Goal: Transaction & Acquisition: Purchase product/service

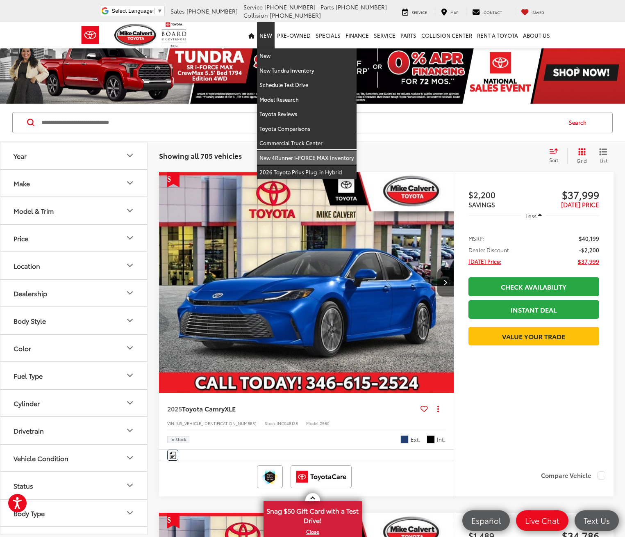
click at [276, 156] on link "New 4Runner i-FORCE MAX Inventory" at bounding box center [307, 157] width 100 height 15
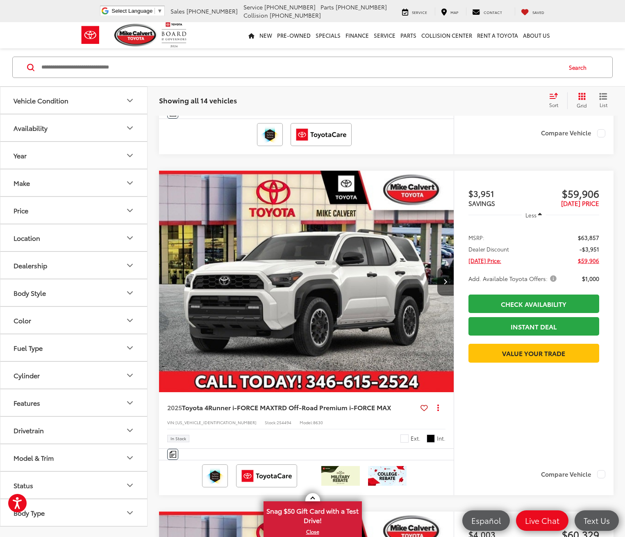
scroll to position [3321, 0]
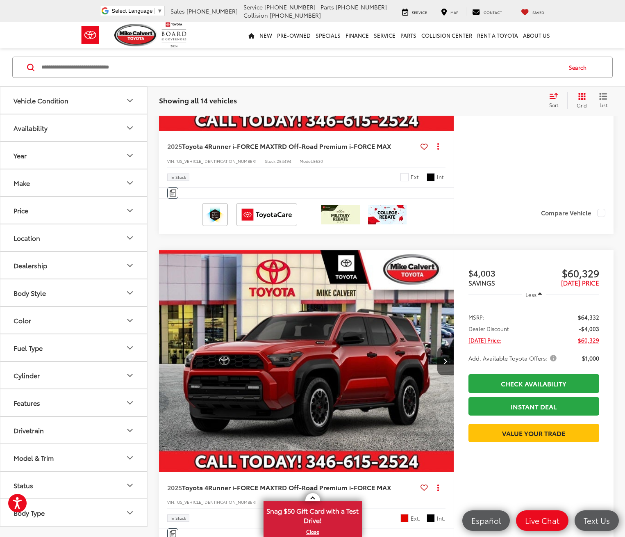
scroll to position [3526, 0]
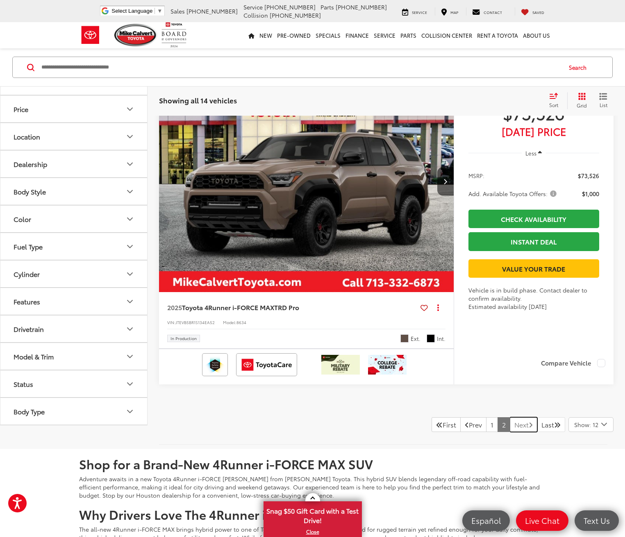
scroll to position [436, 0]
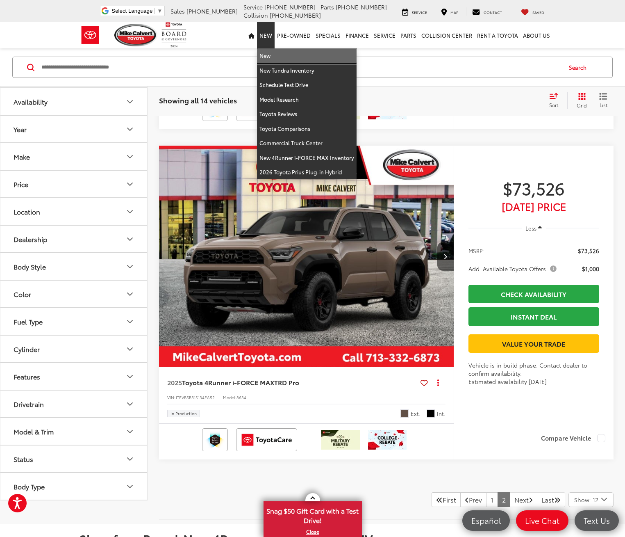
click at [266, 54] on link "New" at bounding box center [307, 55] width 100 height 15
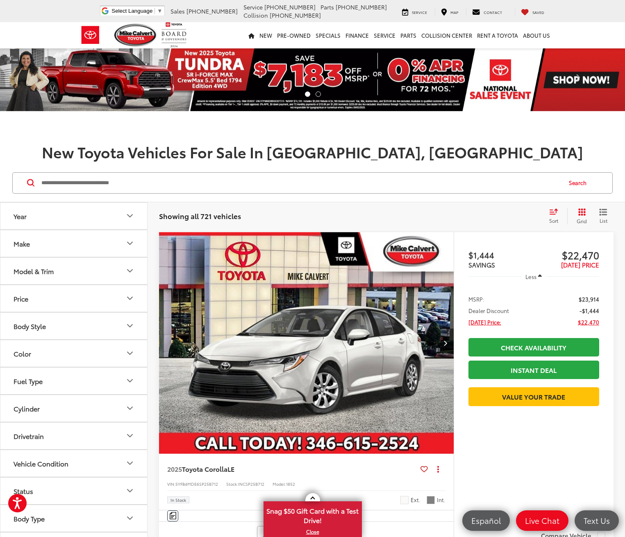
scroll to position [41, 0]
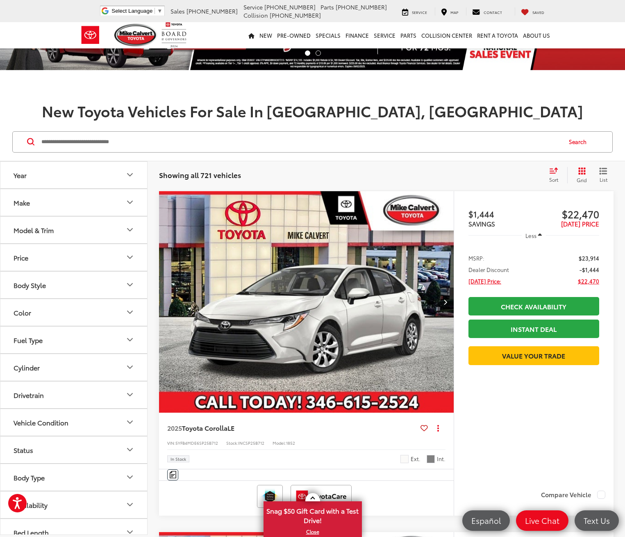
click at [24, 226] on div "Model & Trim" at bounding box center [34, 230] width 40 height 8
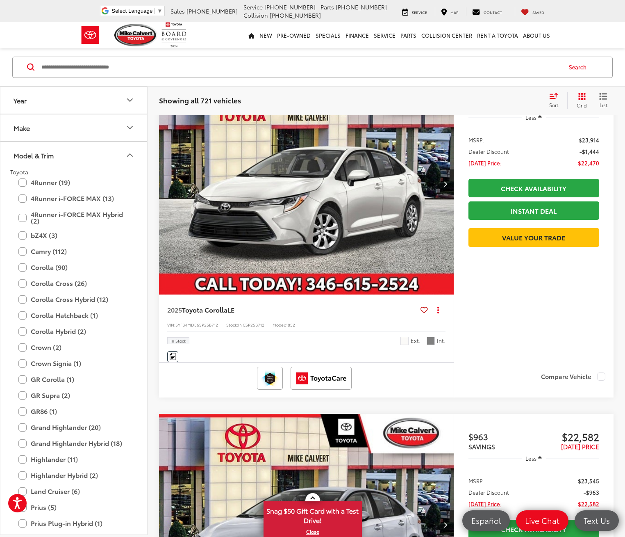
scroll to position [164, 0]
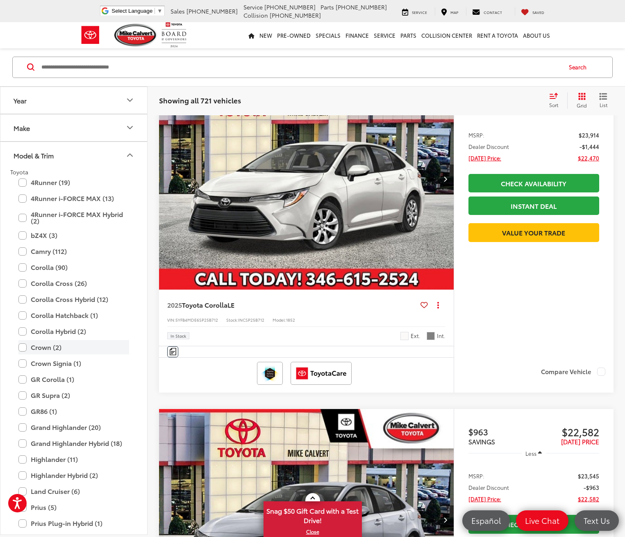
click at [51, 344] on label "Crown (2)" at bounding box center [73, 347] width 111 height 14
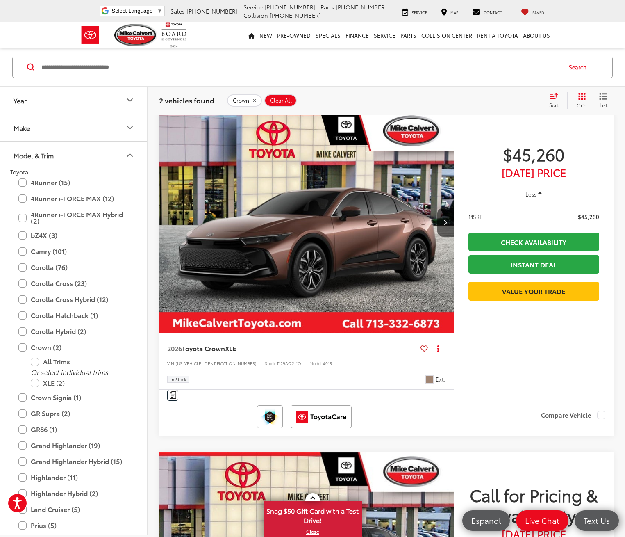
scroll to position [75, 0]
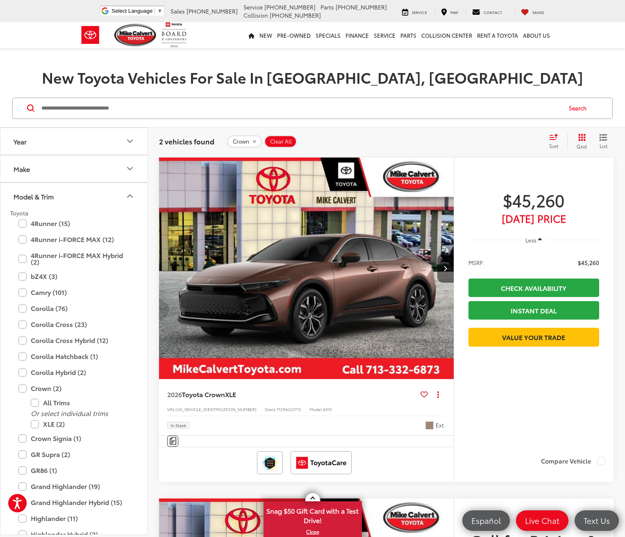
click at [444, 265] on icon "Next image" at bounding box center [446, 268] width 4 height 6
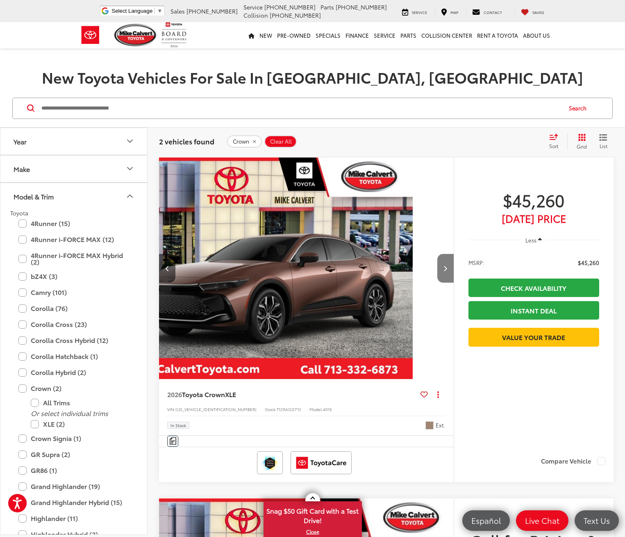
scroll to position [0, 160]
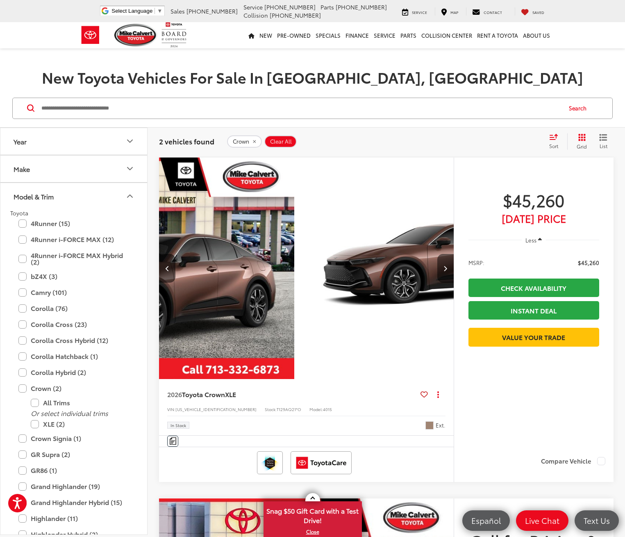
click at [438, 254] on button "Next image" at bounding box center [446, 268] width 16 height 29
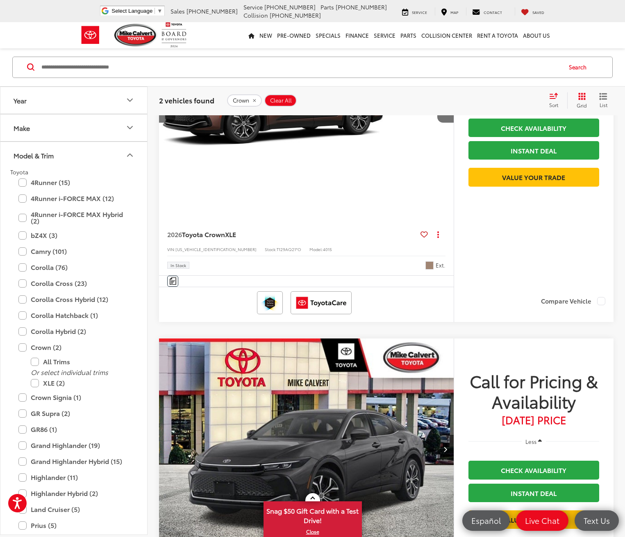
scroll to position [239, 0]
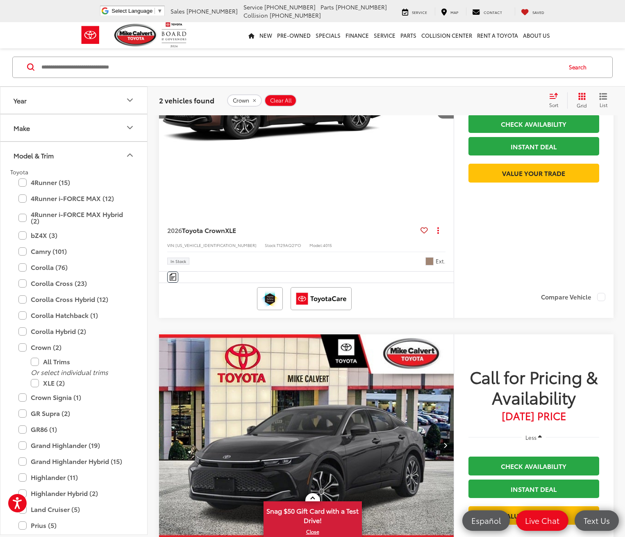
click at [438, 431] on button "Next image" at bounding box center [446, 445] width 16 height 29
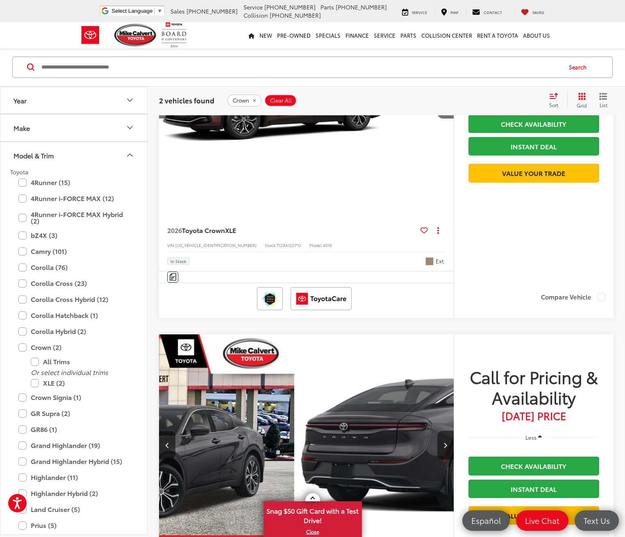
click at [438, 431] on button "Next image" at bounding box center [446, 445] width 16 height 29
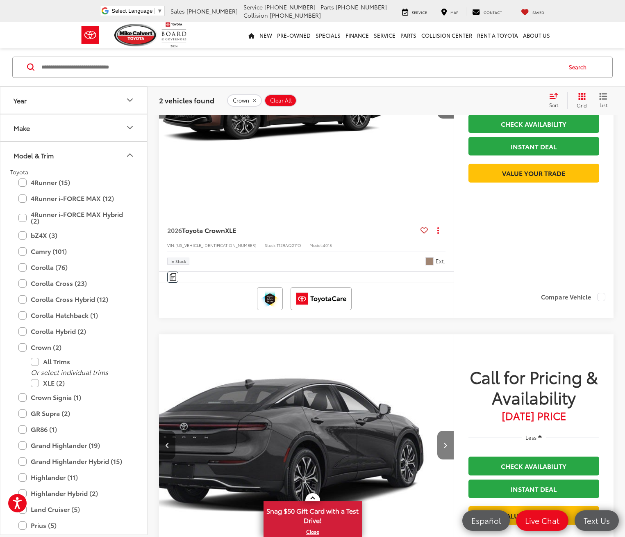
scroll to position [0, 321]
click at [45, 346] on label "Crown (2)" at bounding box center [73, 347] width 111 height 14
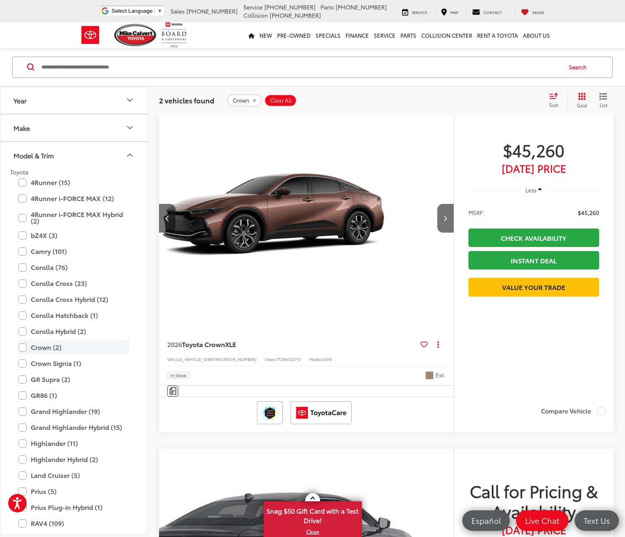
scroll to position [116, 0]
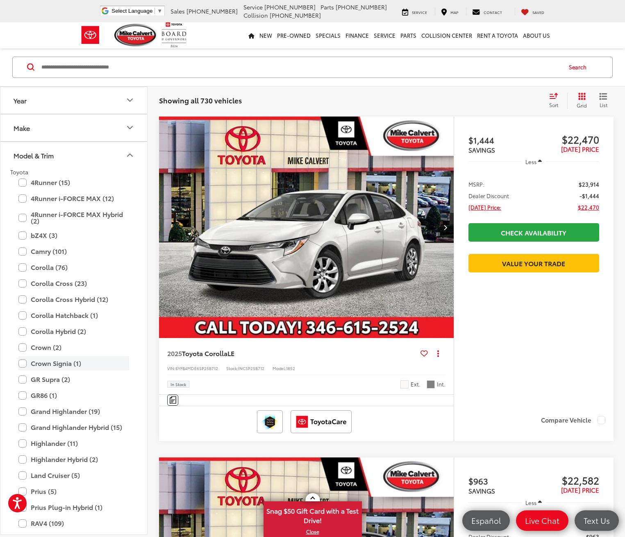
click at [51, 361] on label "Crown Signia (1)" at bounding box center [73, 363] width 111 height 14
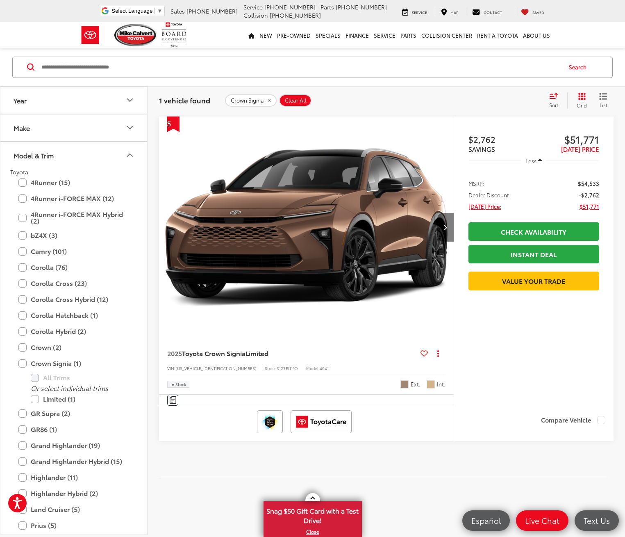
click at [438, 213] on button "Next image" at bounding box center [446, 227] width 16 height 29
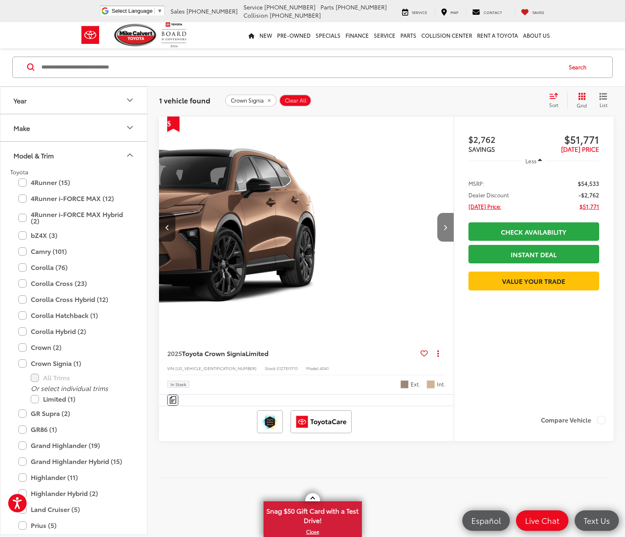
scroll to position [0, 160]
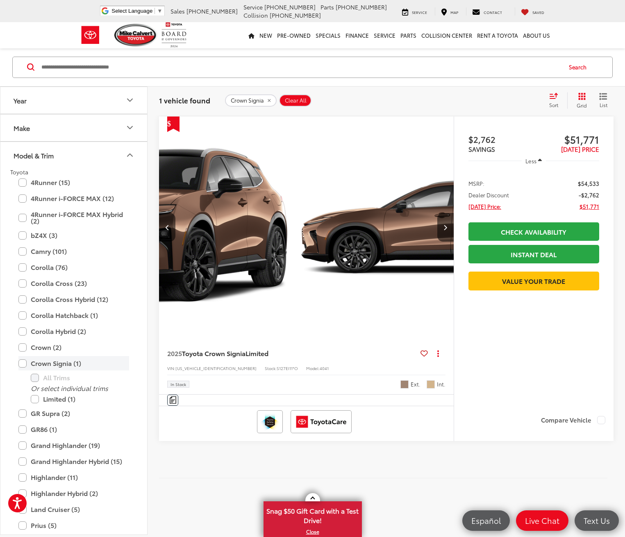
click at [63, 364] on label "Crown Signia (1)" at bounding box center [73, 363] width 111 height 14
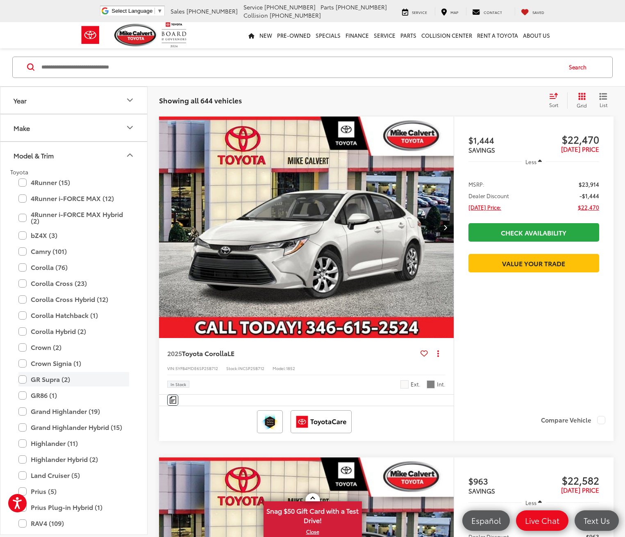
scroll to position [82, 0]
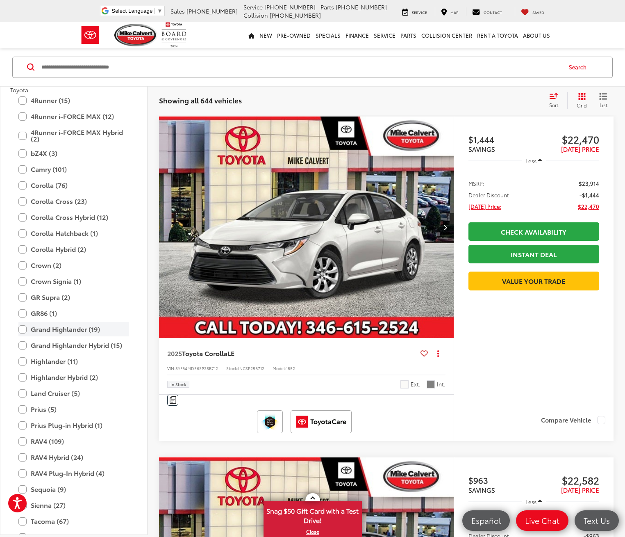
click at [48, 326] on label "Grand Highlander (19)" at bounding box center [73, 329] width 111 height 14
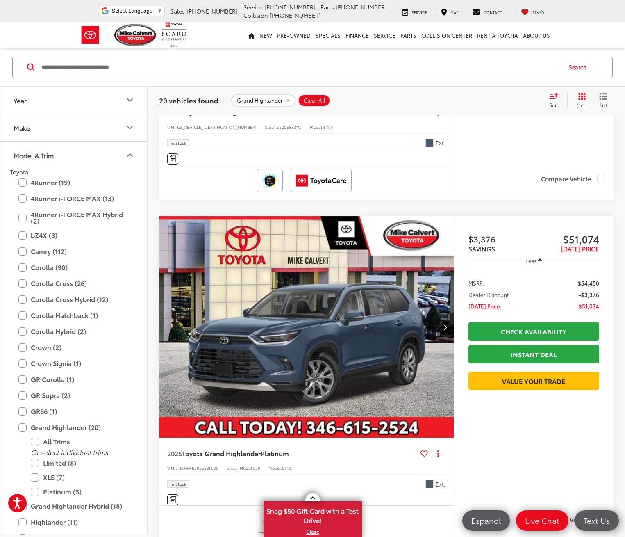
scroll to position [362, 0]
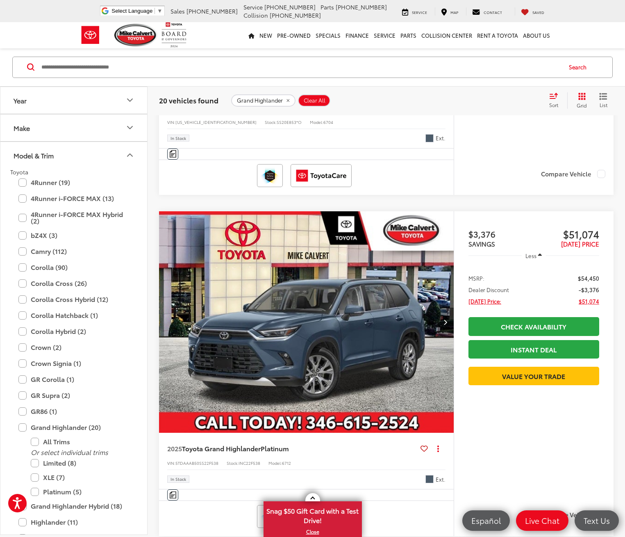
click at [438, 308] on button "Next image" at bounding box center [446, 322] width 16 height 29
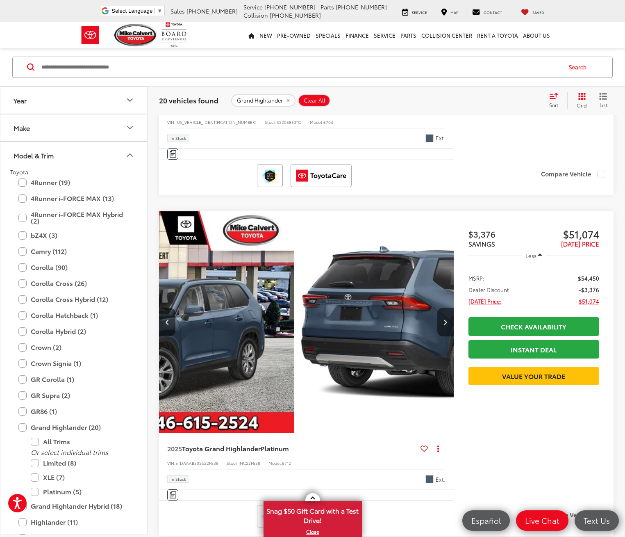
click at [438, 308] on button "Next image" at bounding box center [446, 322] width 16 height 29
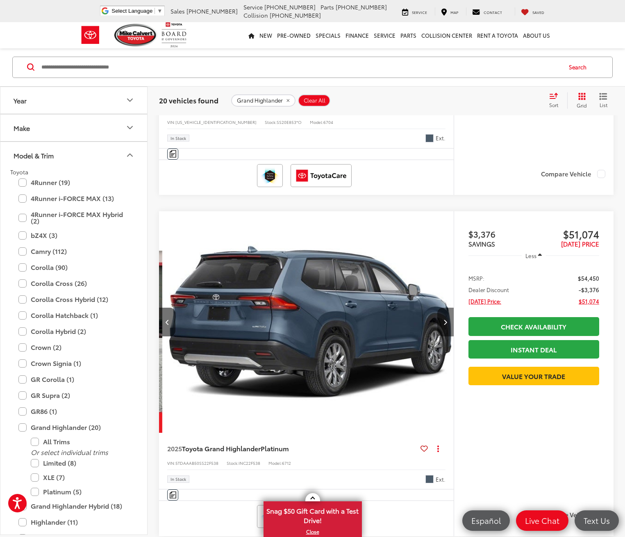
scroll to position [0, 321]
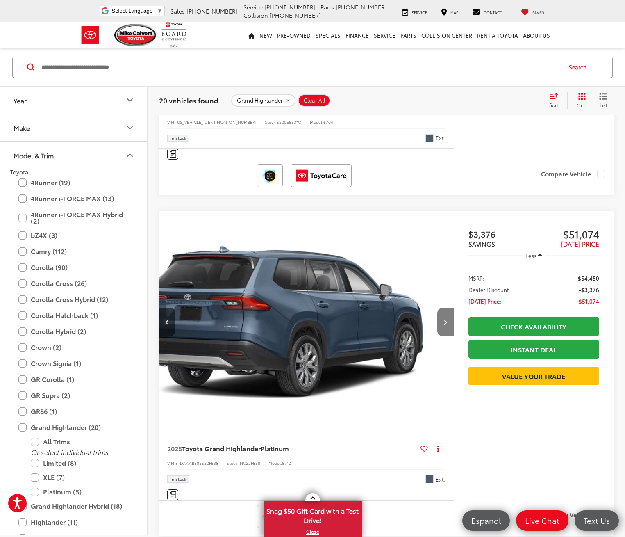
click at [438, 308] on button "Next image" at bounding box center [446, 322] width 16 height 29
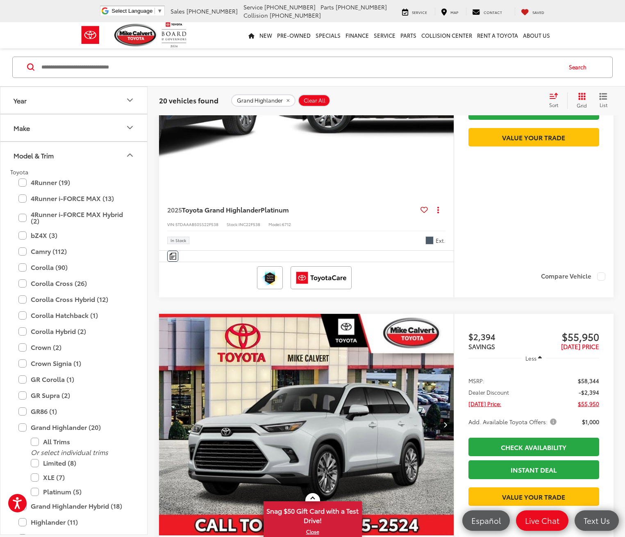
scroll to position [608, 0]
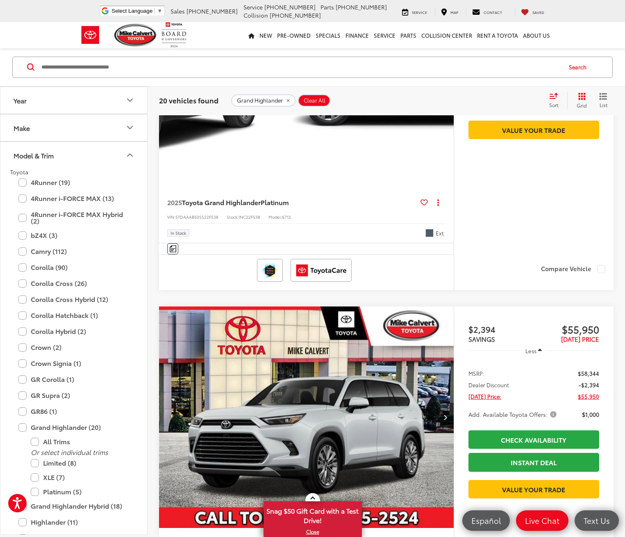
click at [438, 403] on button "Next image" at bounding box center [446, 417] width 16 height 29
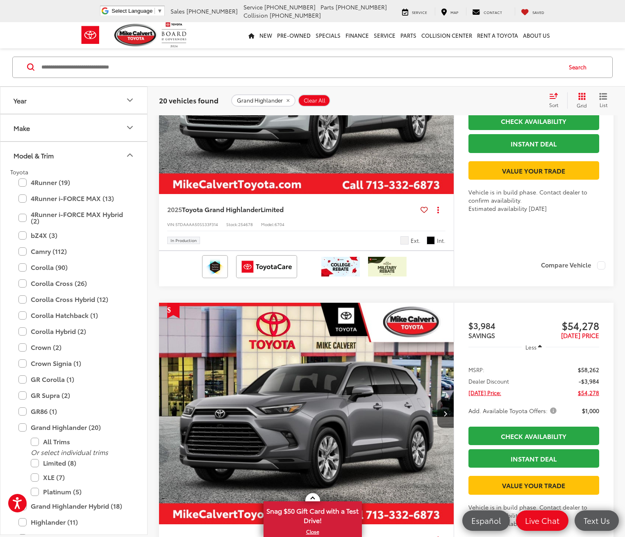
scroll to position [3765, 0]
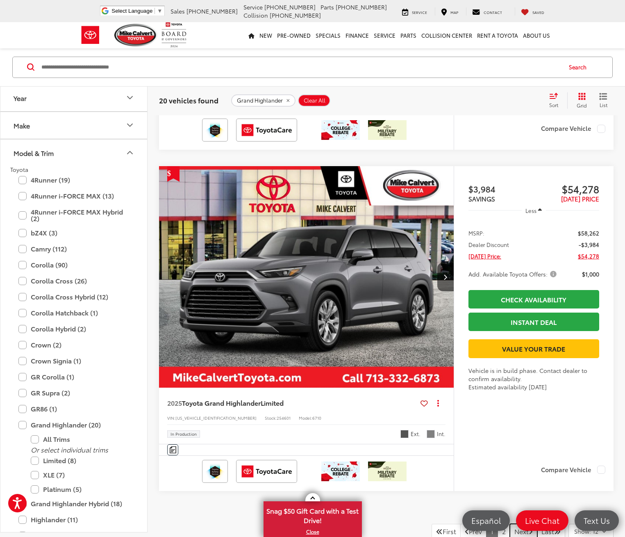
drag, startPoint x: 519, startPoint y: 441, endPoint x: 514, endPoint y: 440, distance: 5.4
click at [519, 524] on link "Next" at bounding box center [523, 531] width 27 height 15
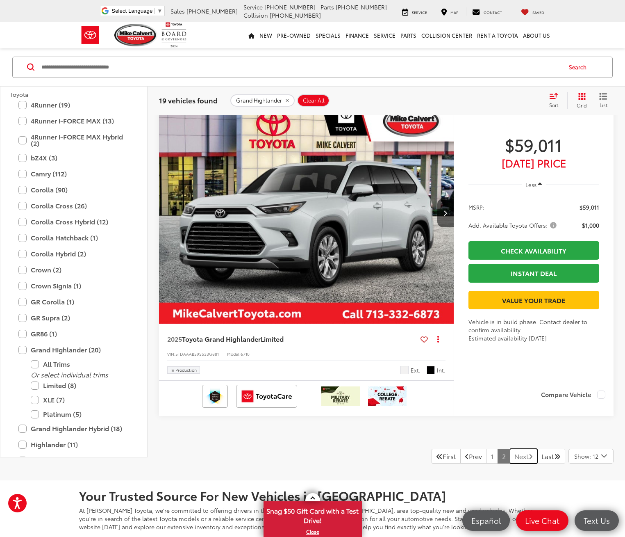
scroll to position [2166, 0]
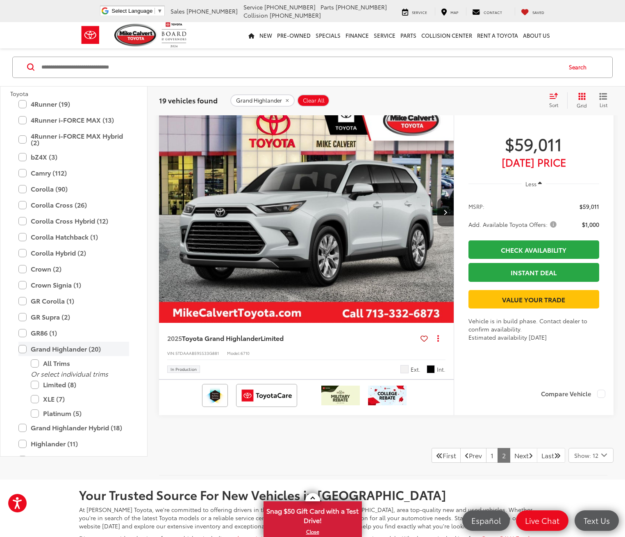
click at [39, 342] on label "Grand Highlander (20)" at bounding box center [73, 349] width 111 height 14
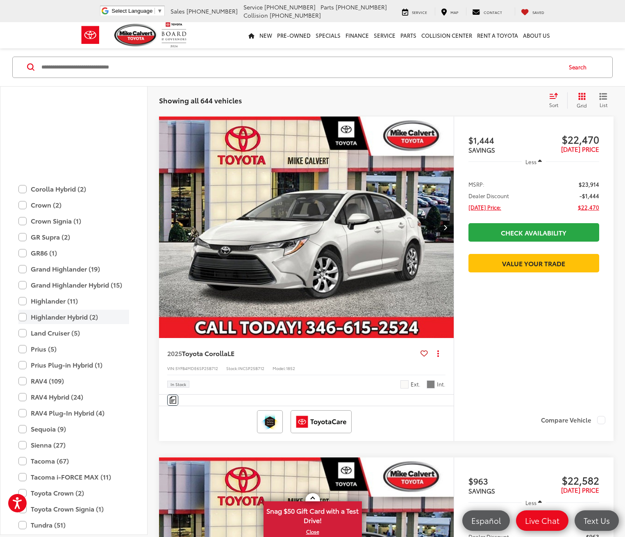
scroll to position [241, 0]
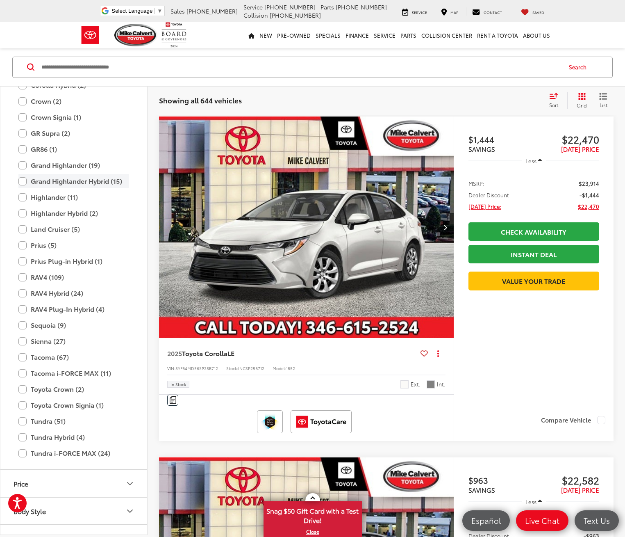
click at [53, 182] on label "Grand Highlander Hybrid (15)" at bounding box center [73, 181] width 111 height 14
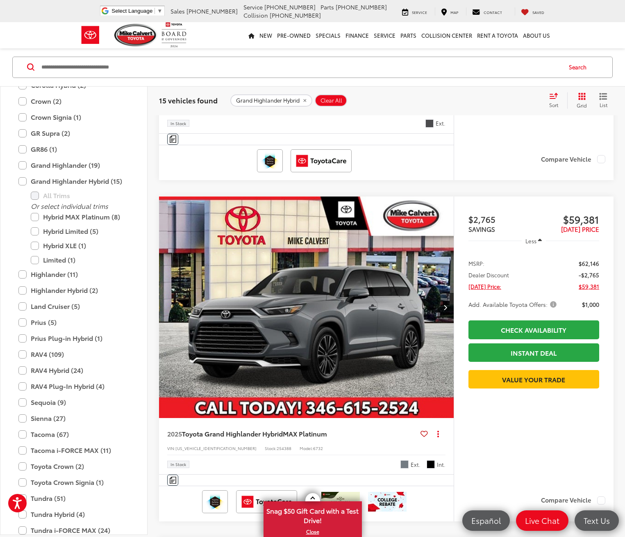
scroll to position [362, 0]
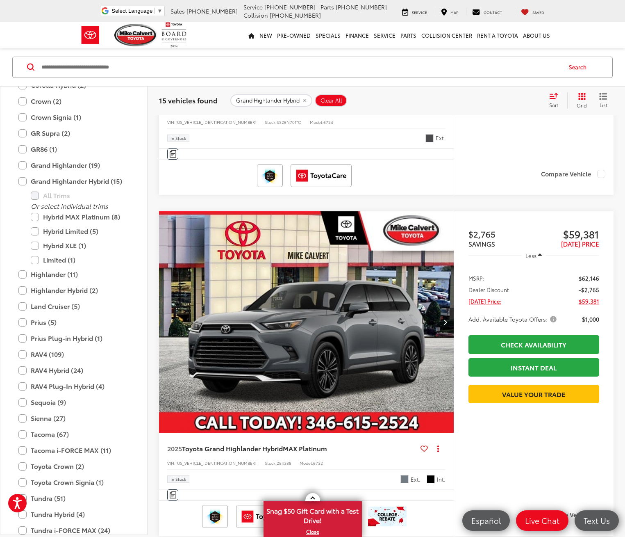
click at [438, 308] on button "Next image" at bounding box center [446, 322] width 16 height 29
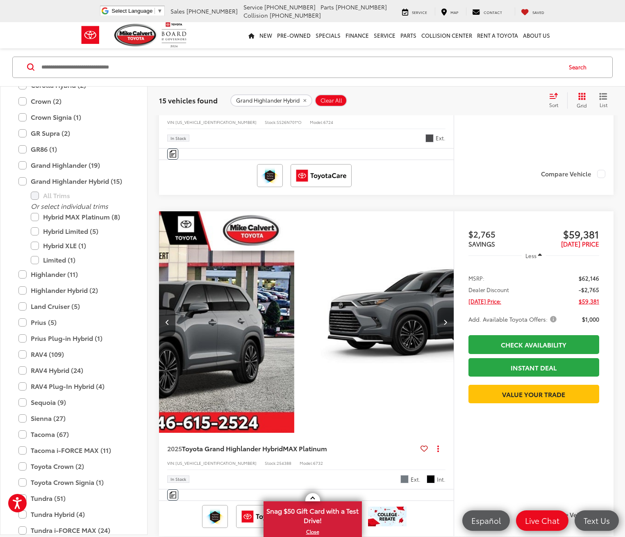
click at [438, 308] on button "Next image" at bounding box center [446, 322] width 16 height 29
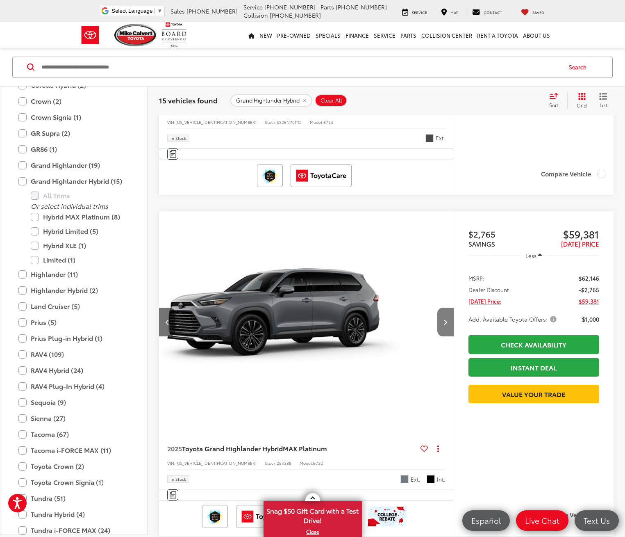
click at [438, 308] on button "Next image" at bounding box center [446, 322] width 16 height 29
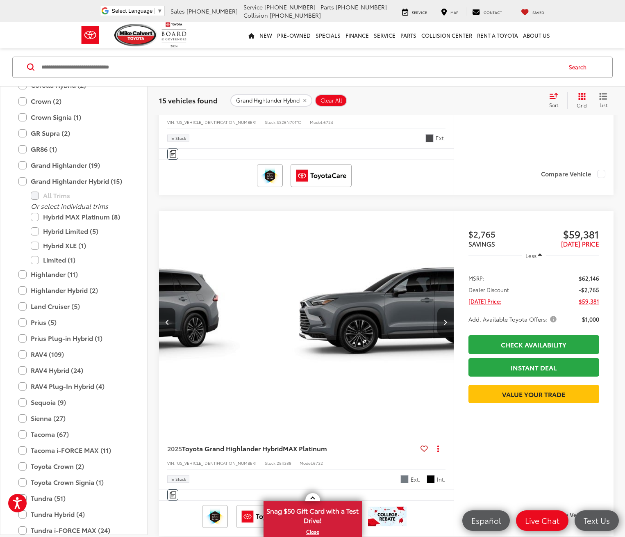
click at [438, 308] on button "Next image" at bounding box center [446, 322] width 16 height 29
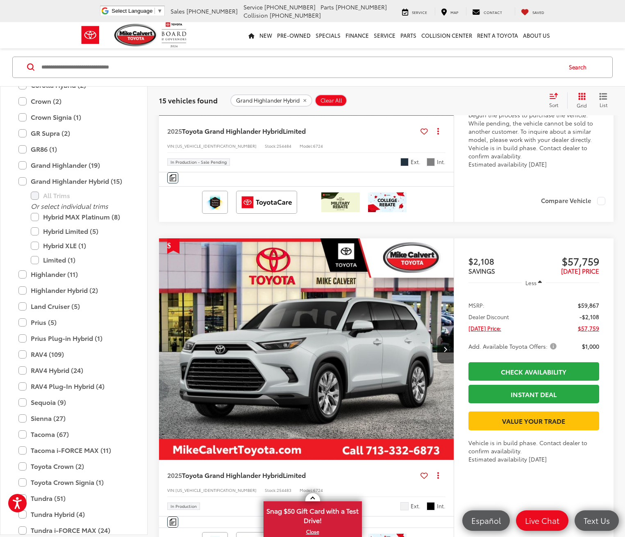
scroll to position [1715, 0]
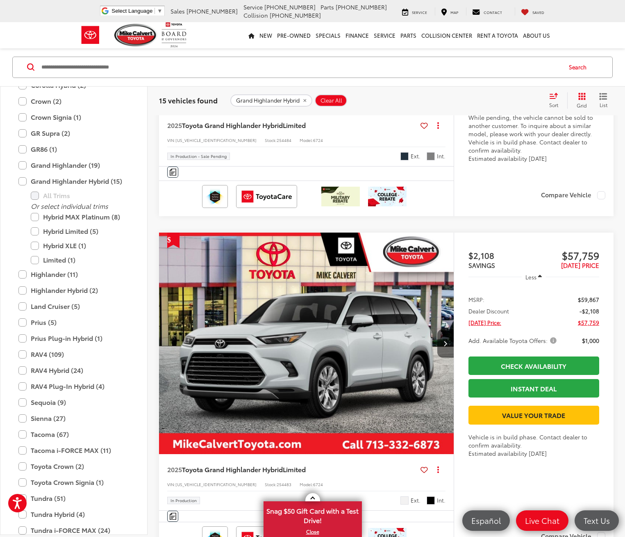
drag, startPoint x: 309, startPoint y: 260, endPoint x: 312, endPoint y: 278, distance: 17.9
click at [438, 329] on button "Next image" at bounding box center [446, 343] width 16 height 29
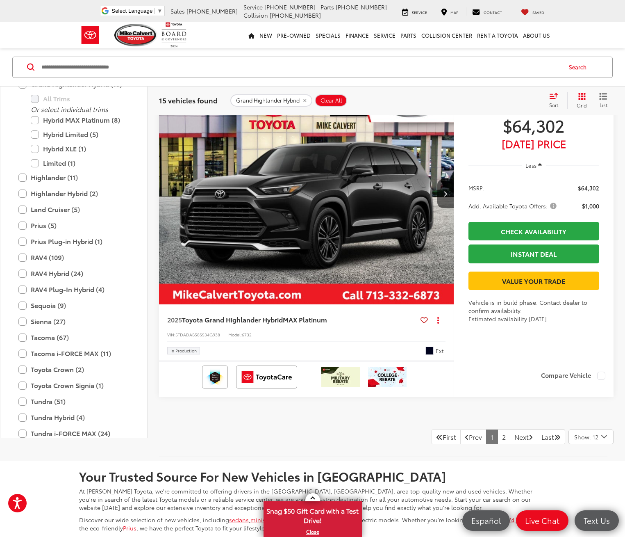
scroll to position [4011, 0]
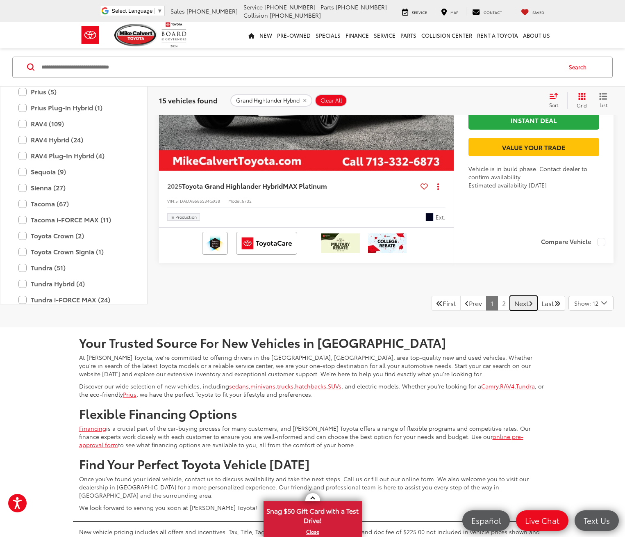
click at [514, 296] on link "Next" at bounding box center [523, 303] width 27 height 15
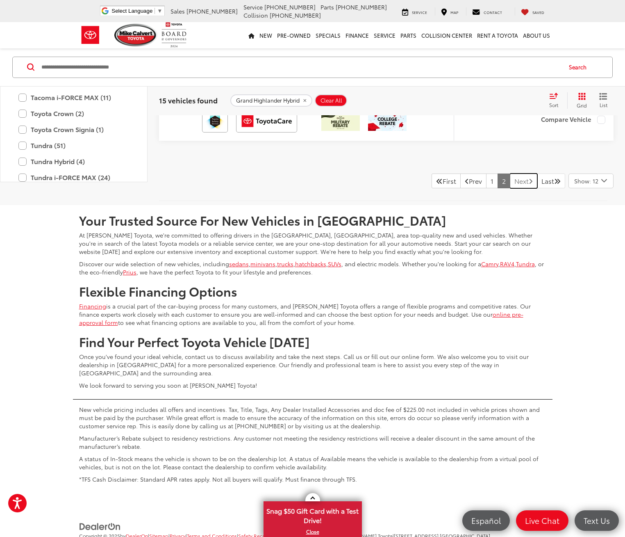
scroll to position [1066, 0]
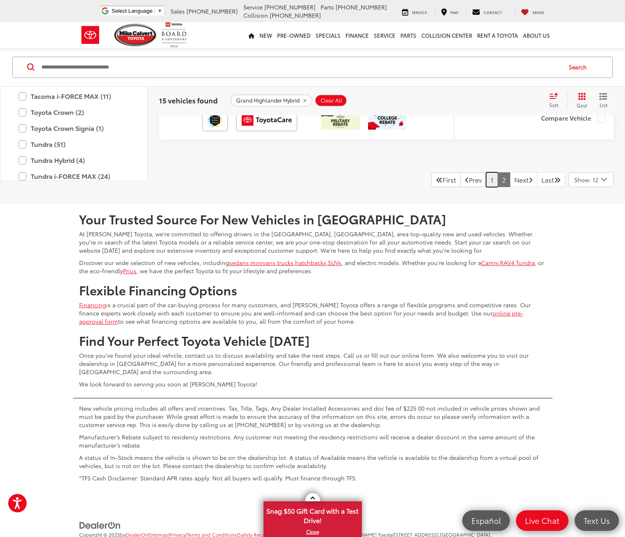
click at [486, 187] on link "1" at bounding box center [492, 179] width 12 height 15
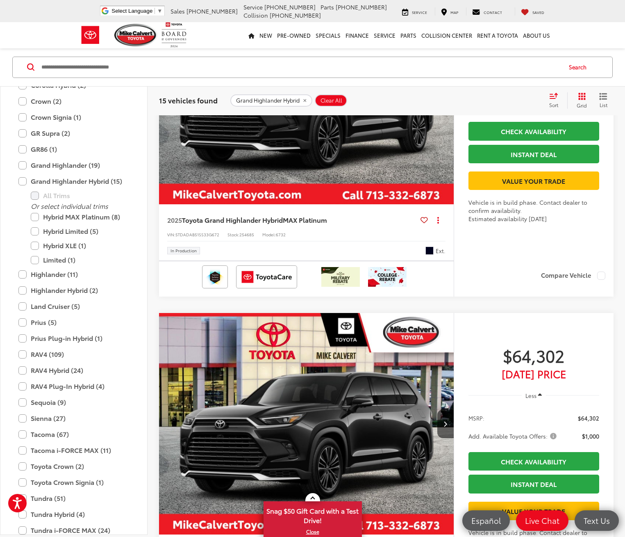
scroll to position [3888, 0]
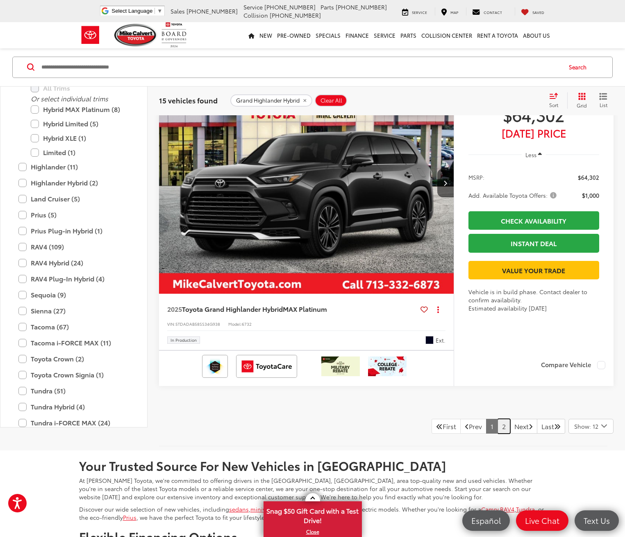
click at [498, 419] on link "2" at bounding box center [504, 426] width 13 height 15
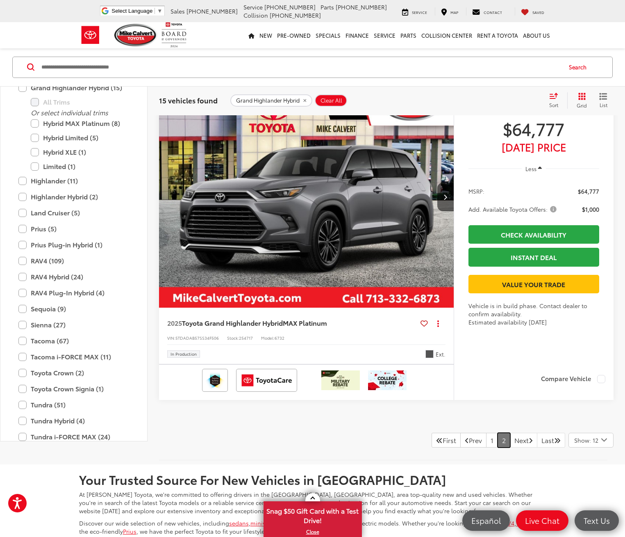
scroll to position [779, 0]
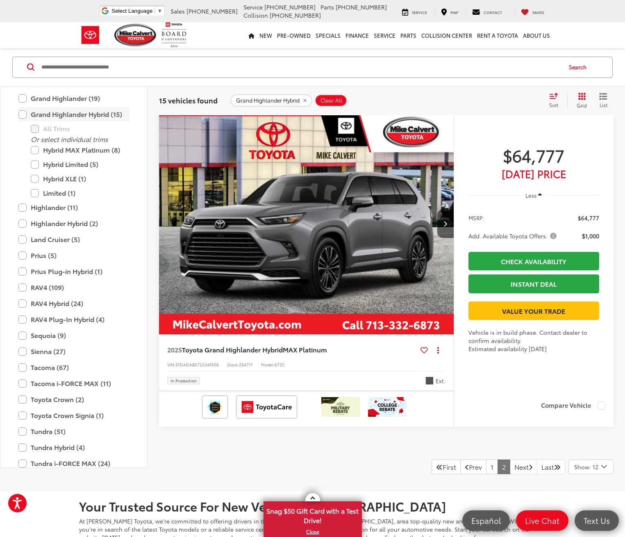
click at [48, 122] on label "Grand Highlander Hybrid (15)" at bounding box center [73, 114] width 111 height 14
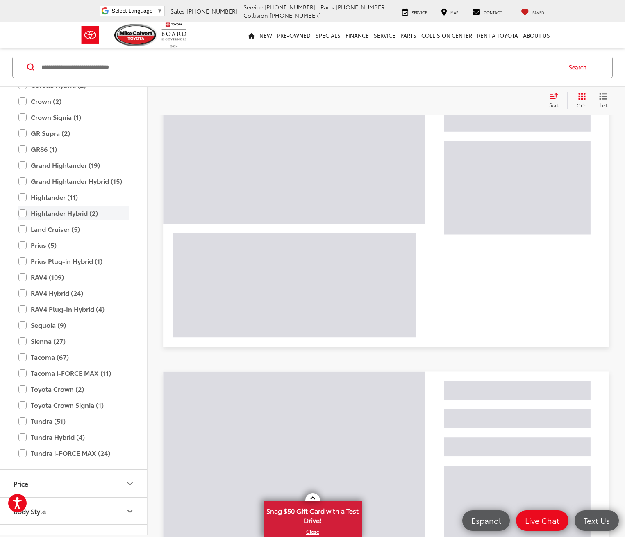
scroll to position [116, 0]
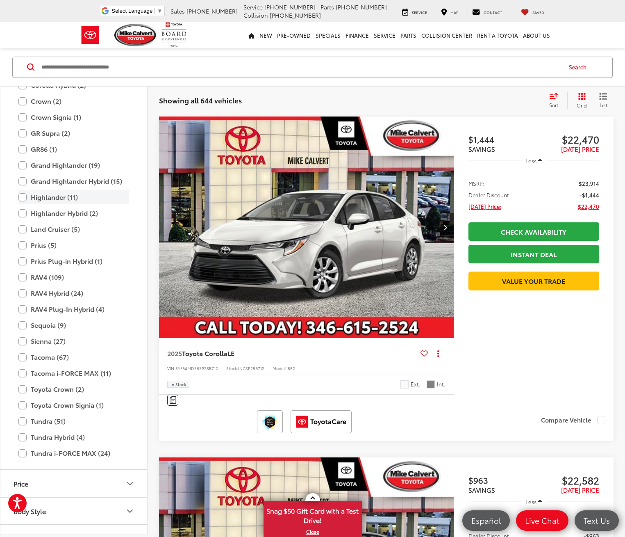
click at [37, 196] on label "Highlander (11)" at bounding box center [73, 197] width 111 height 14
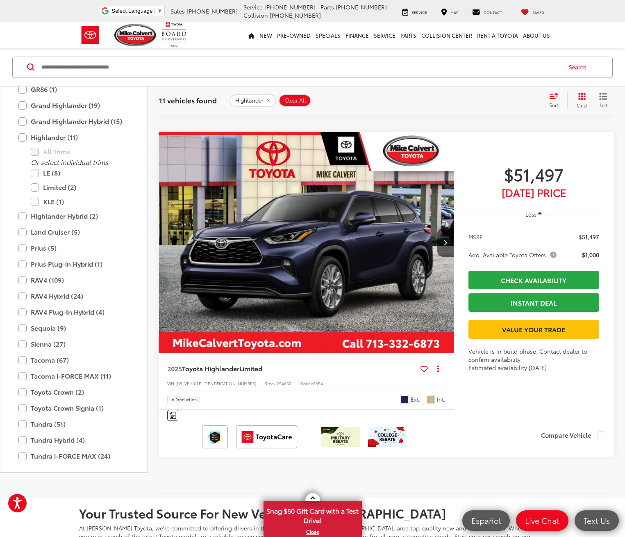
scroll to position [3355, 0]
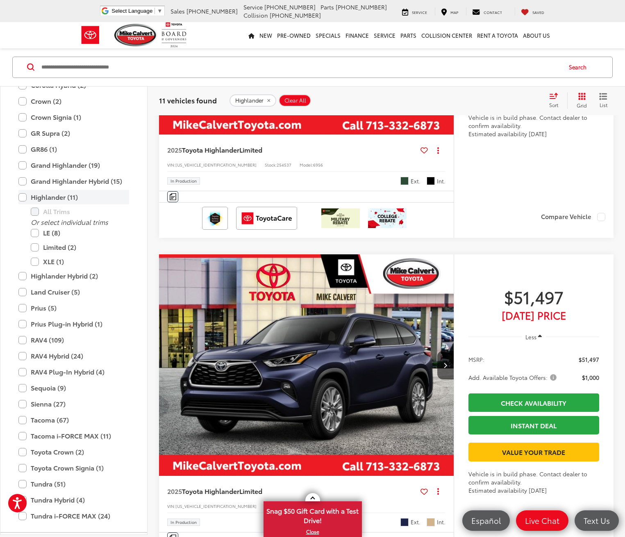
click at [55, 190] on label "Highlander (11)" at bounding box center [73, 197] width 111 height 14
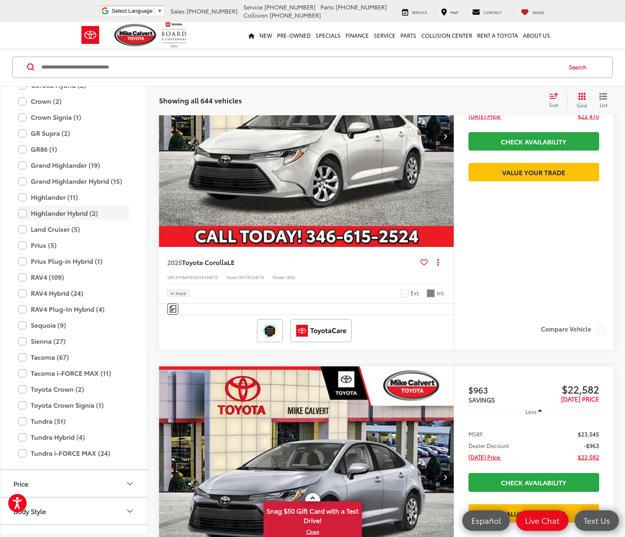
scroll to position [116, 0]
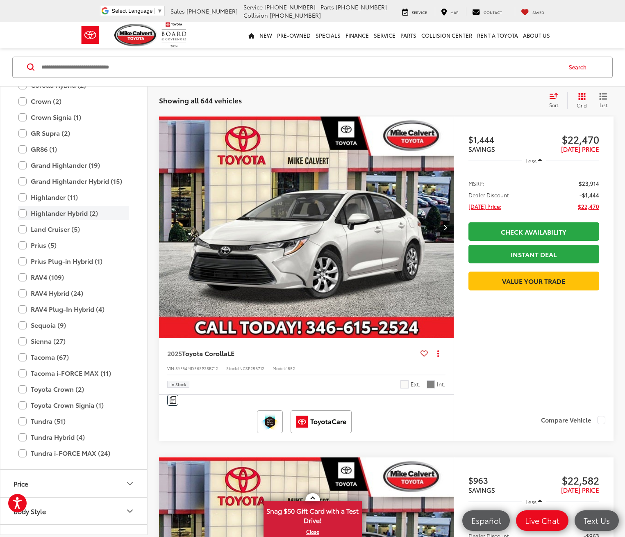
click at [80, 213] on label "Highlander Hybrid (2)" at bounding box center [73, 213] width 111 height 14
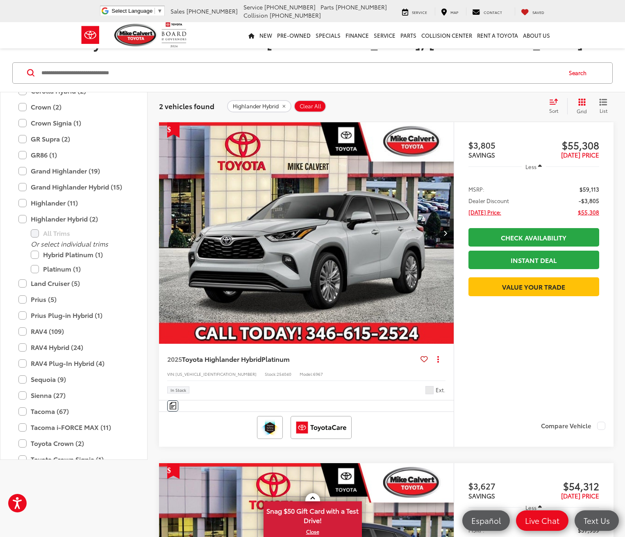
scroll to position [34, 0]
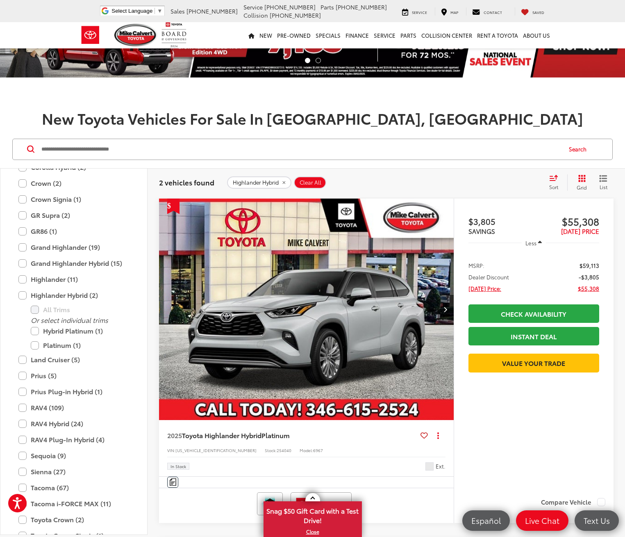
drag, startPoint x: 314, startPoint y: 257, endPoint x: 331, endPoint y: 270, distance: 22.0
click at [438, 295] on button "Next image" at bounding box center [446, 309] width 16 height 29
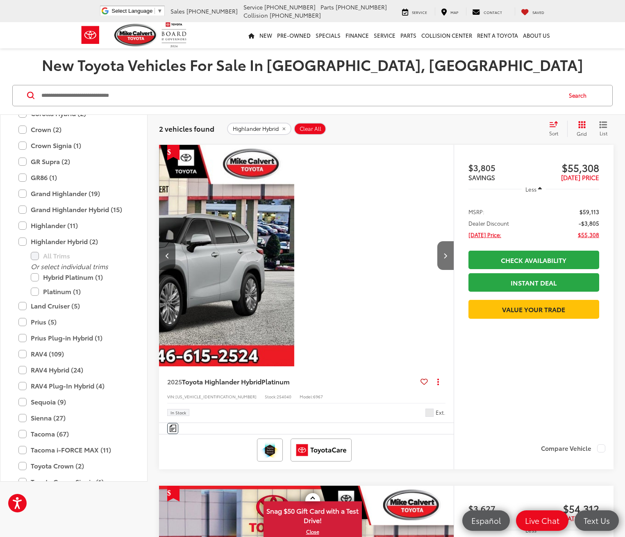
scroll to position [116, 0]
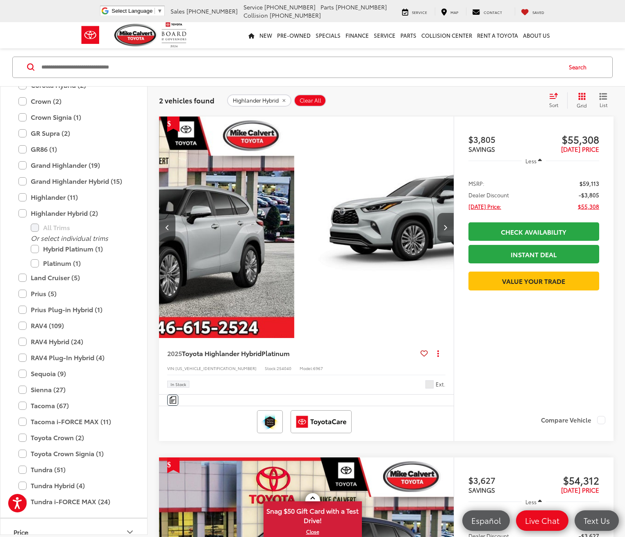
click at [438, 213] on button "Next image" at bounding box center [446, 227] width 16 height 29
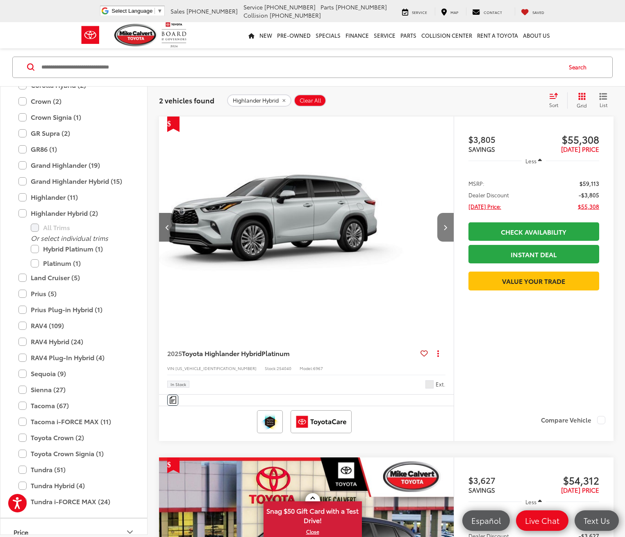
click at [444, 224] on icon "Next image" at bounding box center [446, 227] width 4 height 6
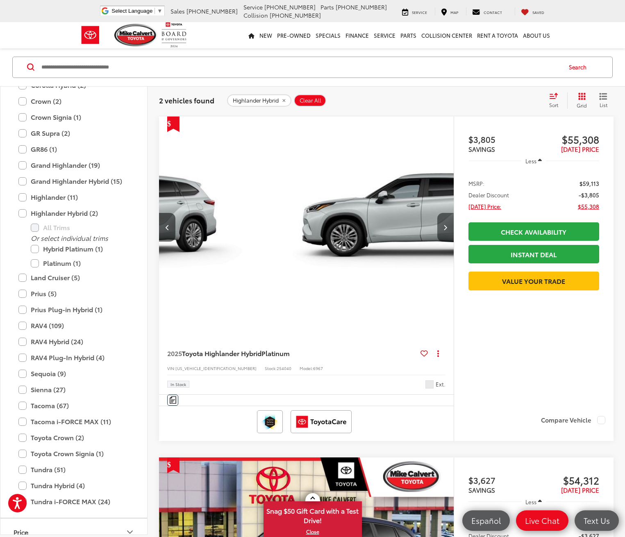
click at [444, 224] on icon "Next image" at bounding box center [446, 227] width 4 height 6
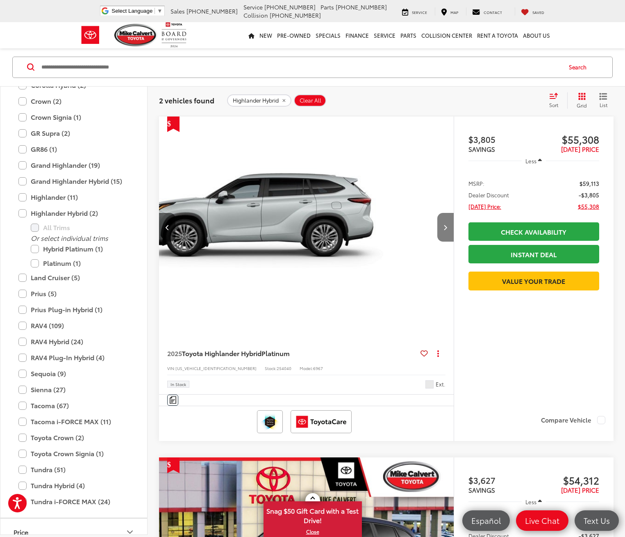
click at [444, 224] on icon "Next image" at bounding box center [446, 227] width 4 height 6
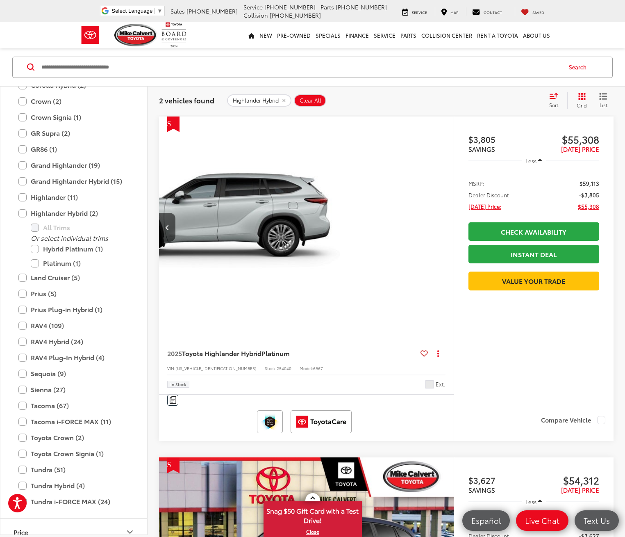
click at [310, 175] on div "View More" at bounding box center [306, 226] width 295 height 221
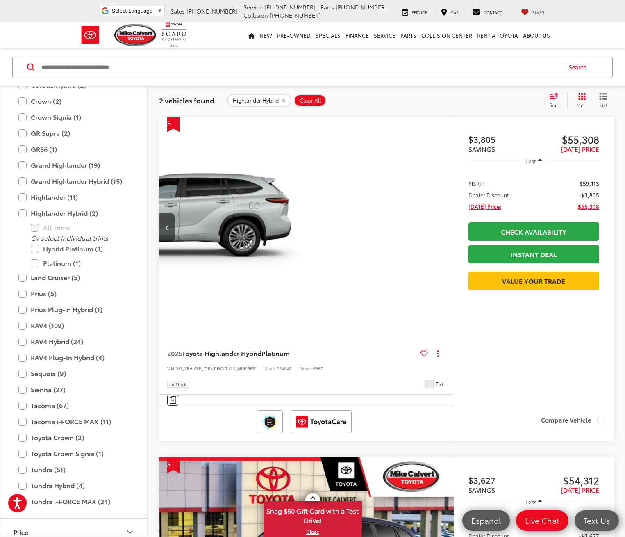
scroll to position [0, 802]
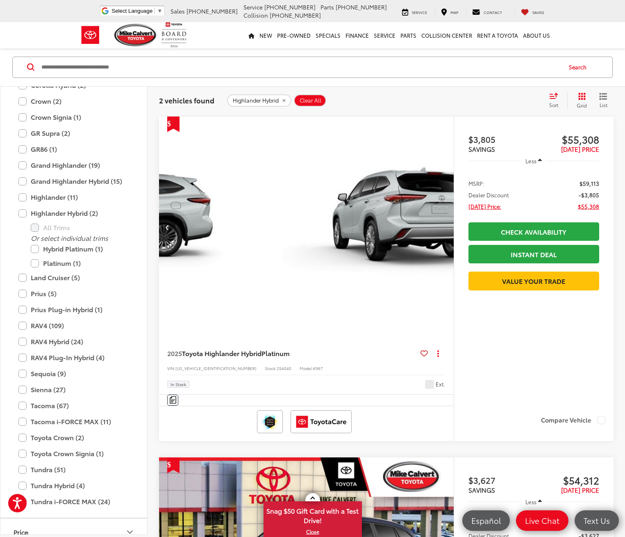
click at [166, 213] on button "Previous image" at bounding box center [167, 227] width 16 height 29
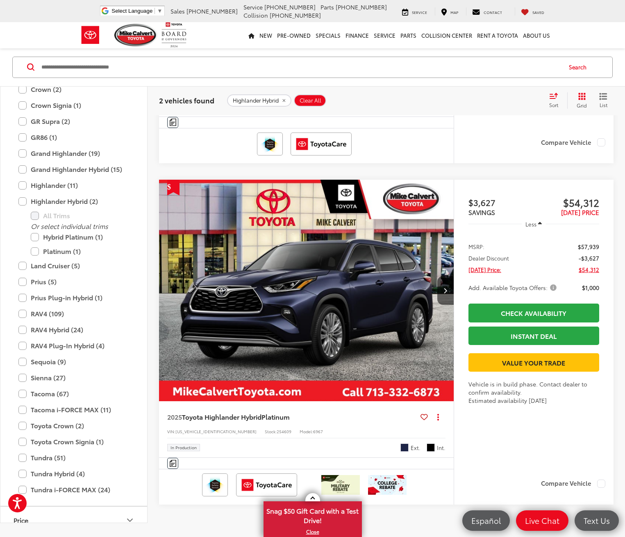
scroll to position [321, 0]
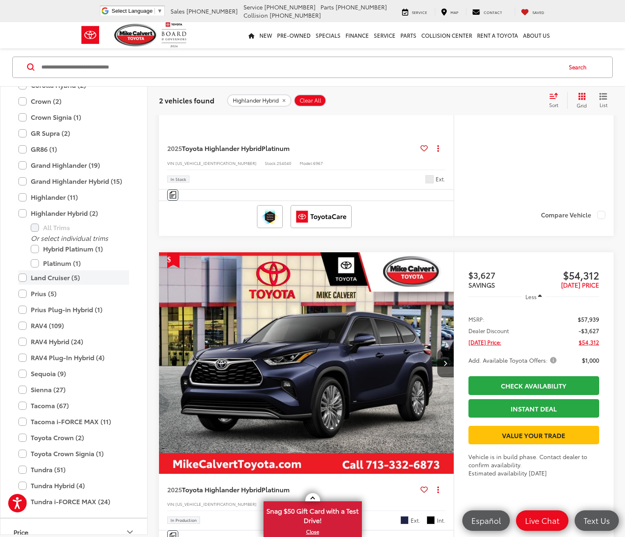
drag, startPoint x: 49, startPoint y: 198, endPoint x: 82, endPoint y: 219, distance: 39.0
click at [50, 206] on label "Highlander Hybrid (2)" at bounding box center [73, 213] width 111 height 14
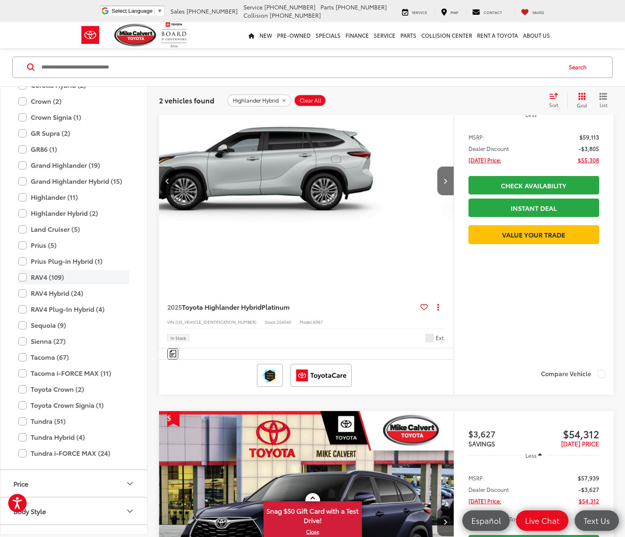
scroll to position [116, 0]
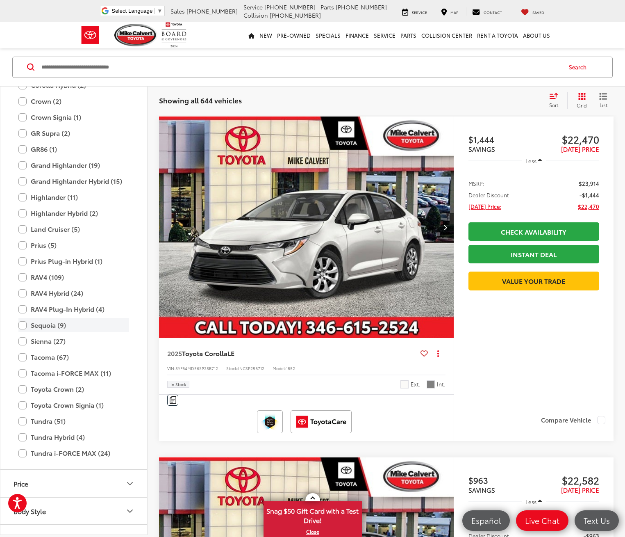
click at [49, 323] on label "Sequoia (9)" at bounding box center [73, 325] width 111 height 14
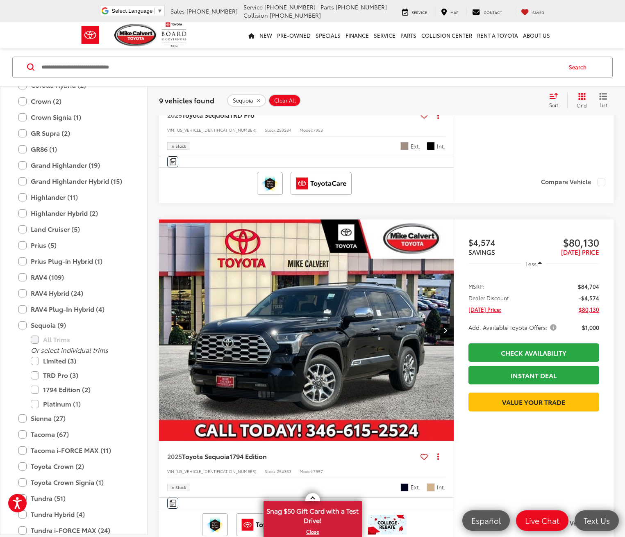
scroll to position [936, 0]
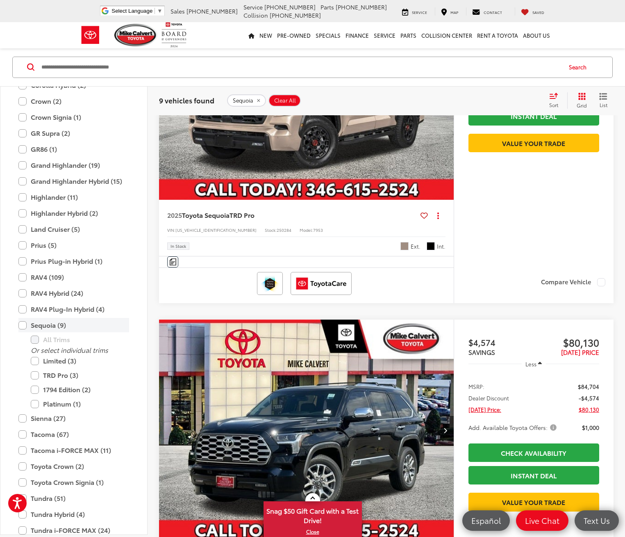
click at [41, 323] on label "Sequoia (9)" at bounding box center [73, 325] width 111 height 14
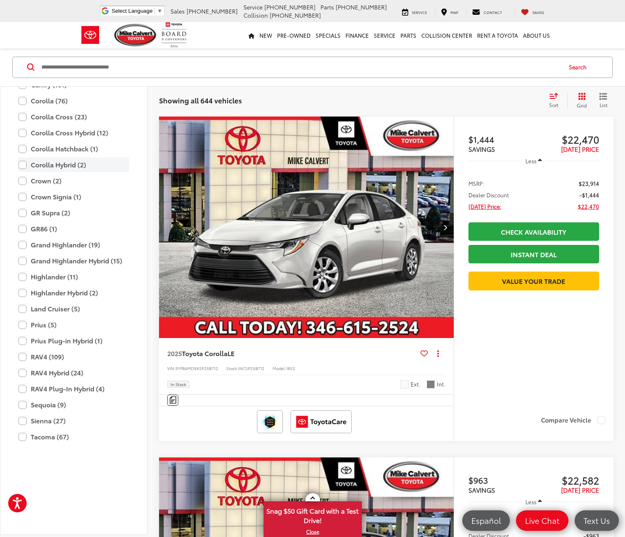
scroll to position [36, 0]
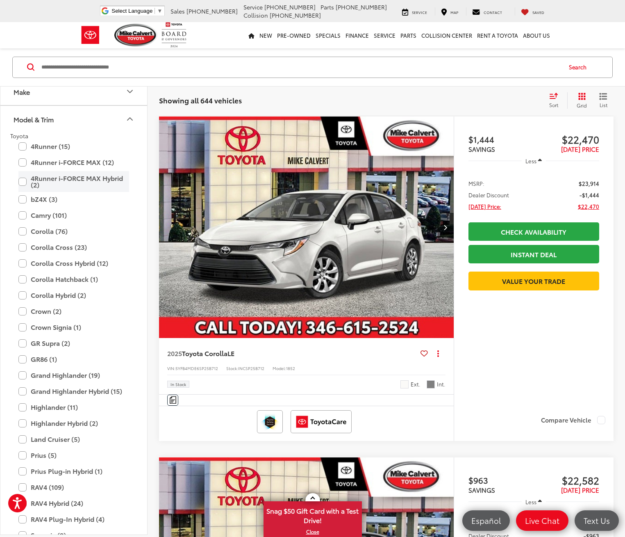
click at [78, 175] on label "4Runner i-FORCE MAX Hybrid (2)" at bounding box center [73, 181] width 111 height 21
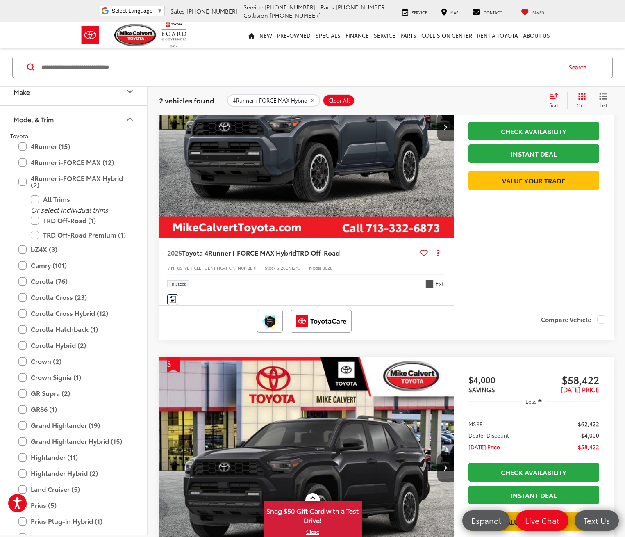
scroll to position [116, 0]
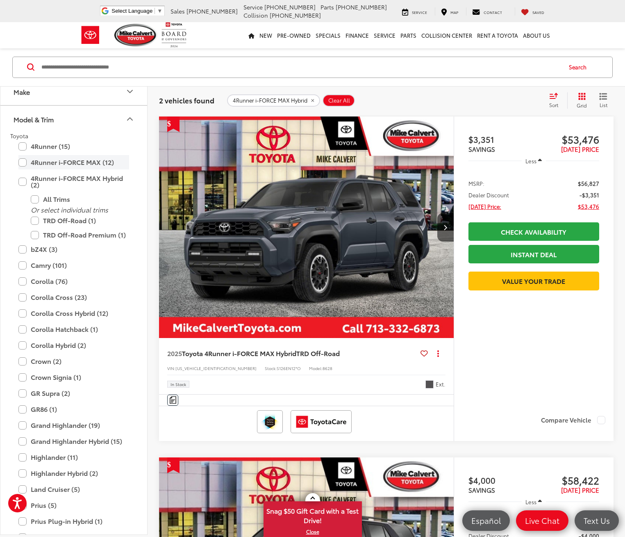
drag, startPoint x: 72, startPoint y: 177, endPoint x: 94, endPoint y: 167, distance: 24.6
click at [72, 177] on label "4Runner i-FORCE MAX Hybrid (2)" at bounding box center [73, 181] width 111 height 21
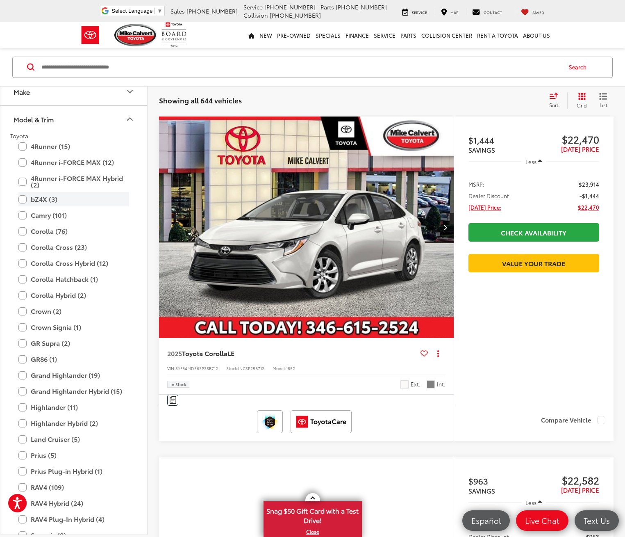
click at [62, 160] on label "4Runner i-FORCE MAX (12)" at bounding box center [73, 162] width 111 height 14
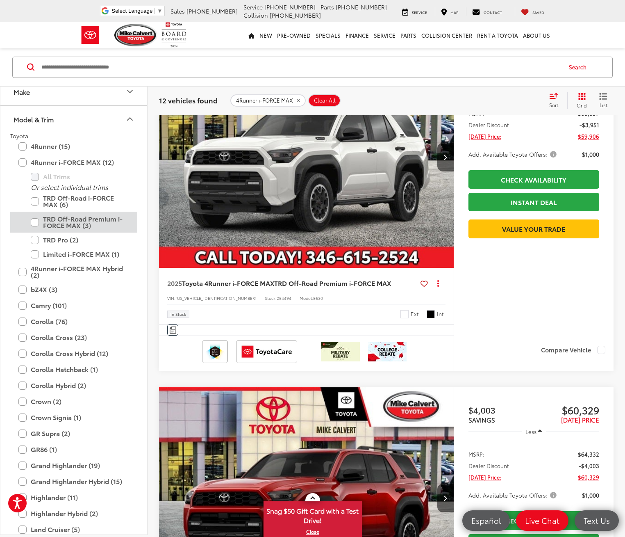
scroll to position [2617, 0]
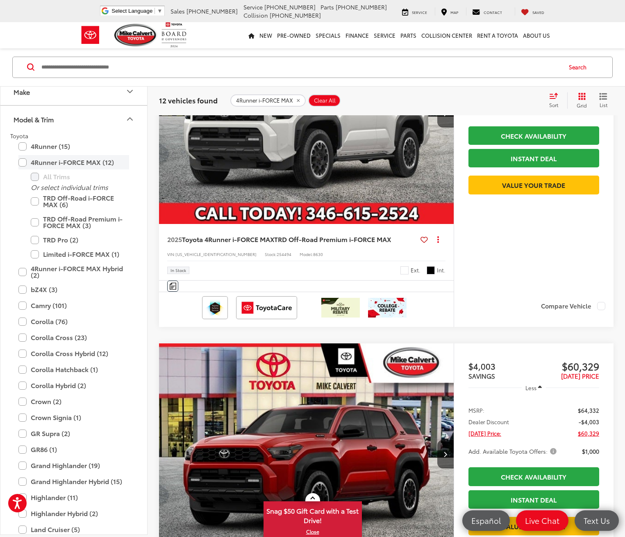
click at [66, 161] on label "4Runner i-FORCE MAX (12)" at bounding box center [73, 162] width 111 height 14
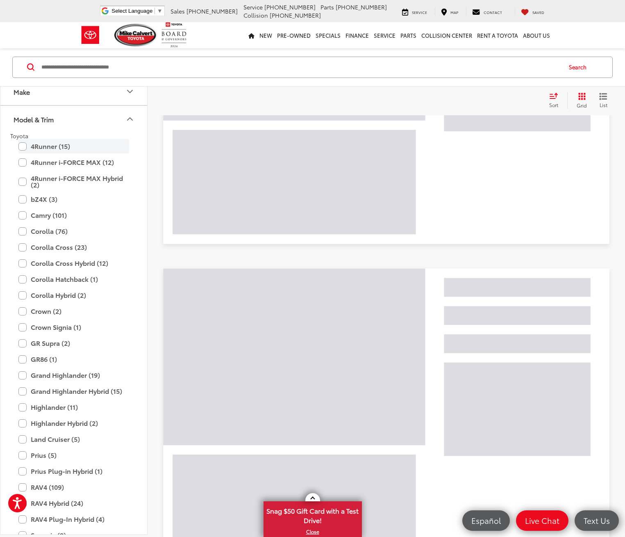
click at [61, 147] on label "4Runner (15)" at bounding box center [73, 146] width 111 height 14
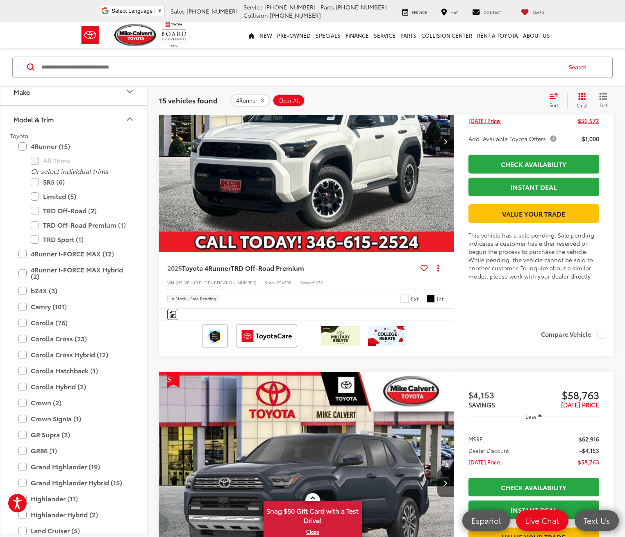
scroll to position [1838, 0]
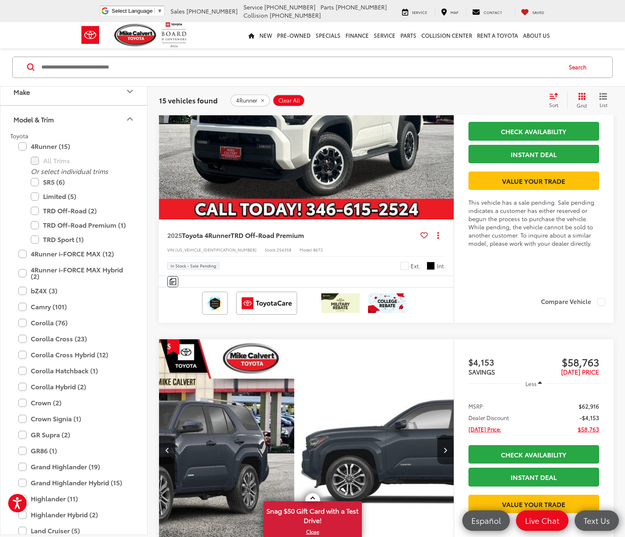
scroll to position [2002, 0]
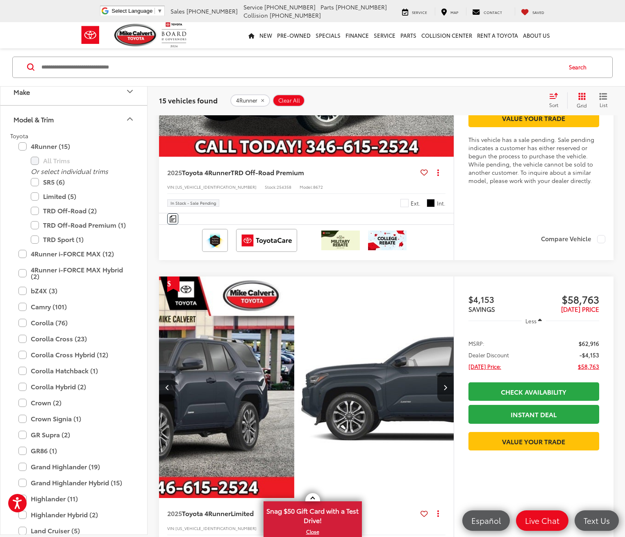
drag, startPoint x: 310, startPoint y: 353, endPoint x: 333, endPoint y: 365, distance: 26.0
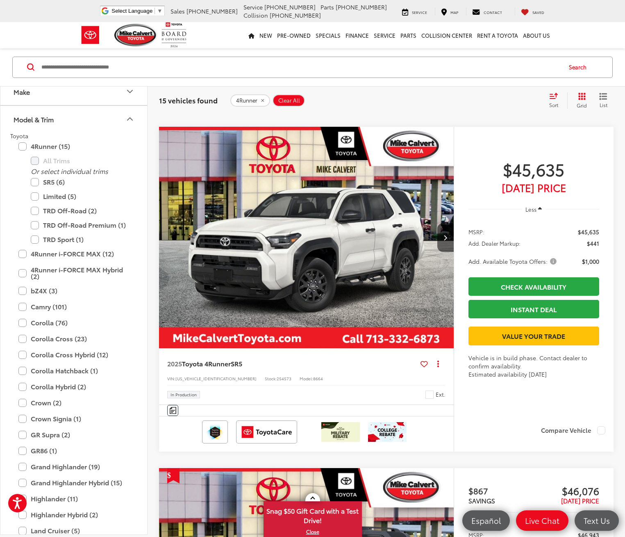
scroll to position [3601, 0]
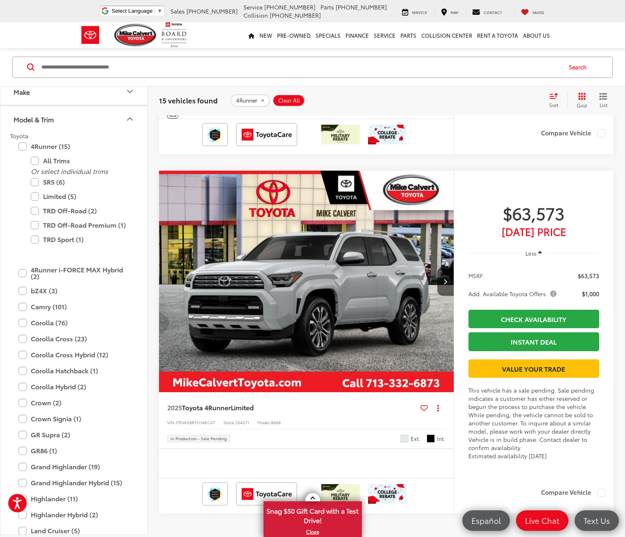
scroll to position [718, 0]
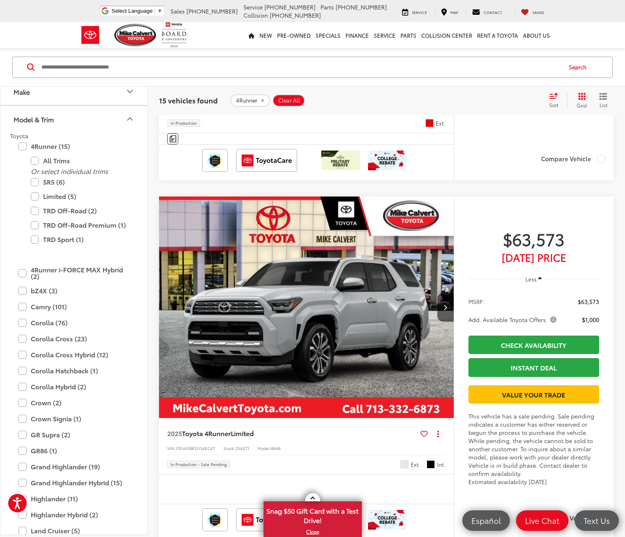
click at [217, 233] on img "2025 Toyota 4Runner Limited 0" at bounding box center [307, 307] width 296 height 222
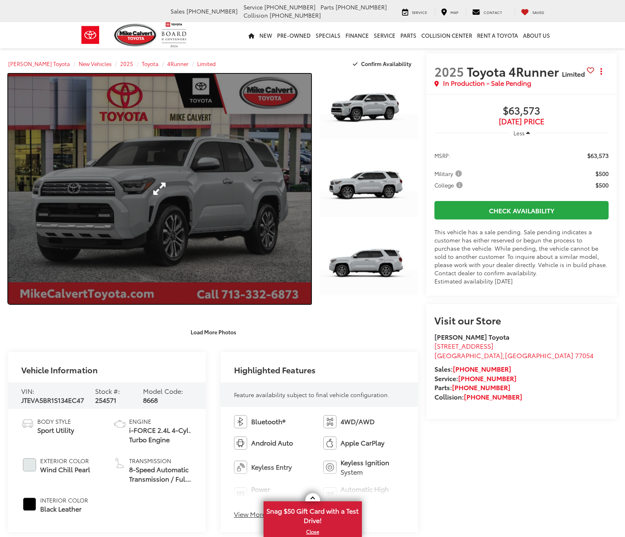
click at [179, 161] on link "Expand Photo 0" at bounding box center [159, 189] width 303 height 230
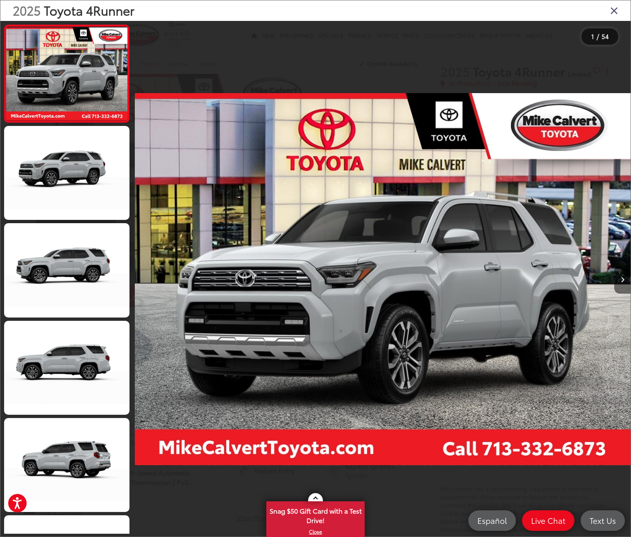
click at [622, 275] on button "Next image" at bounding box center [623, 279] width 16 height 29
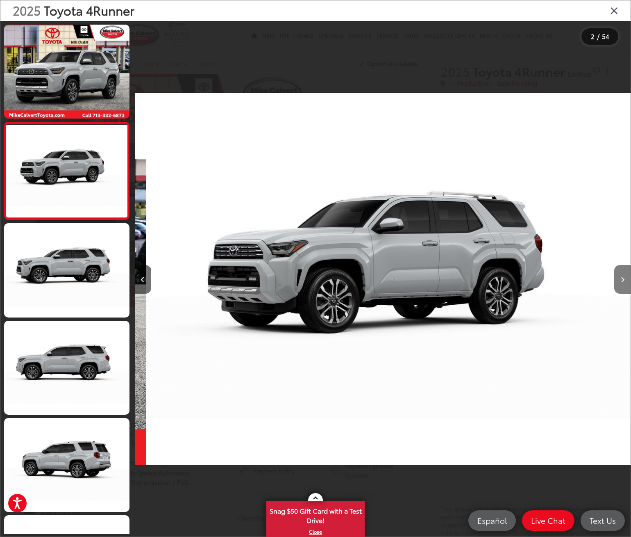
scroll to position [0, 496]
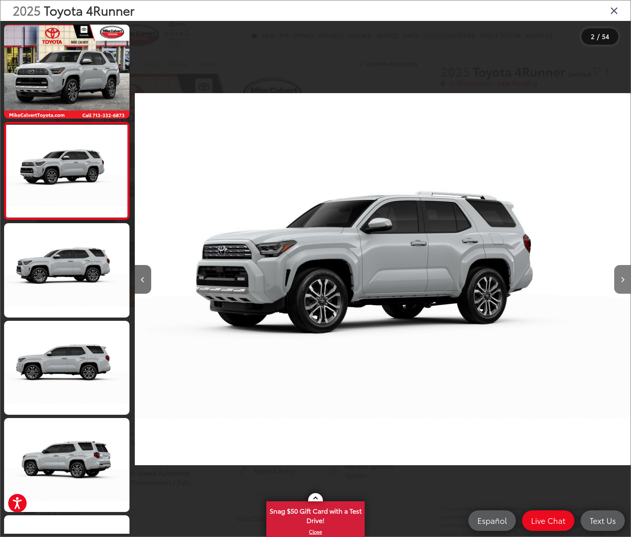
click at [622, 275] on button "Next image" at bounding box center [623, 279] width 16 height 29
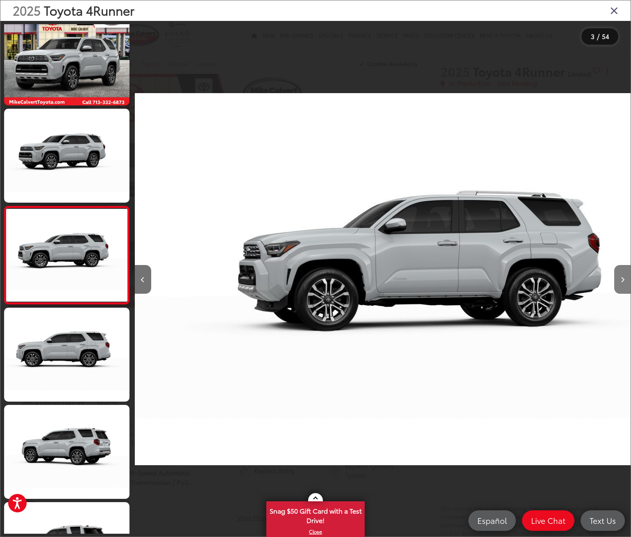
scroll to position [0, 993]
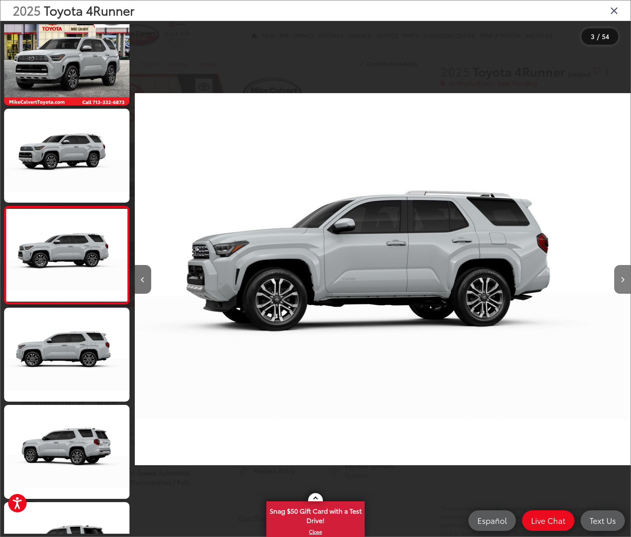
click at [622, 275] on button "Next image" at bounding box center [623, 279] width 16 height 29
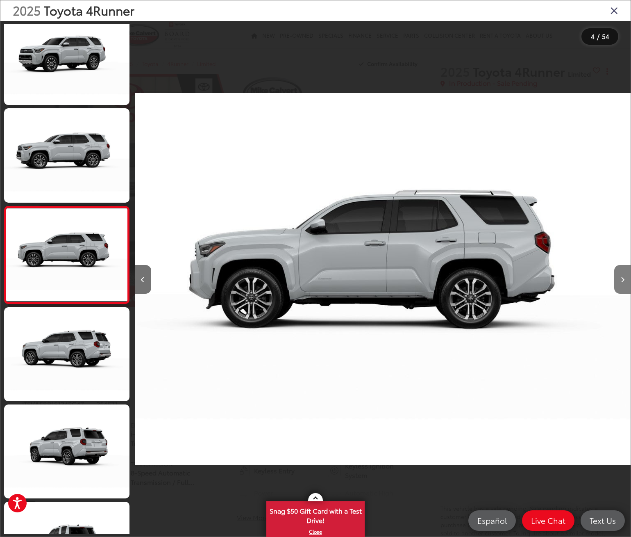
scroll to position [0, 1489]
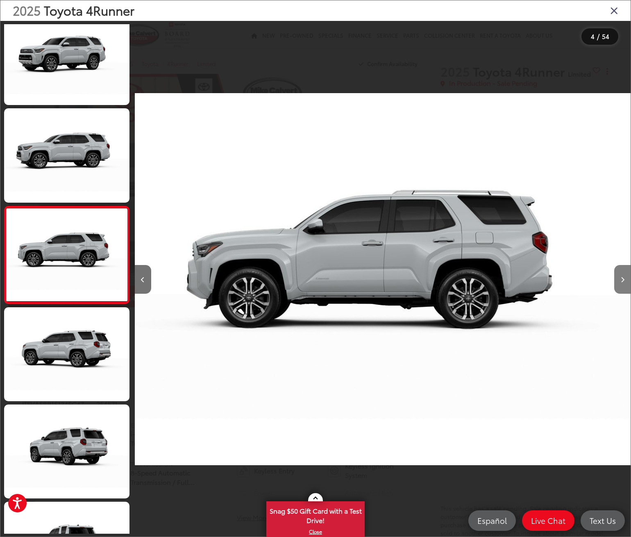
click at [622, 275] on button "Next image" at bounding box center [623, 279] width 16 height 29
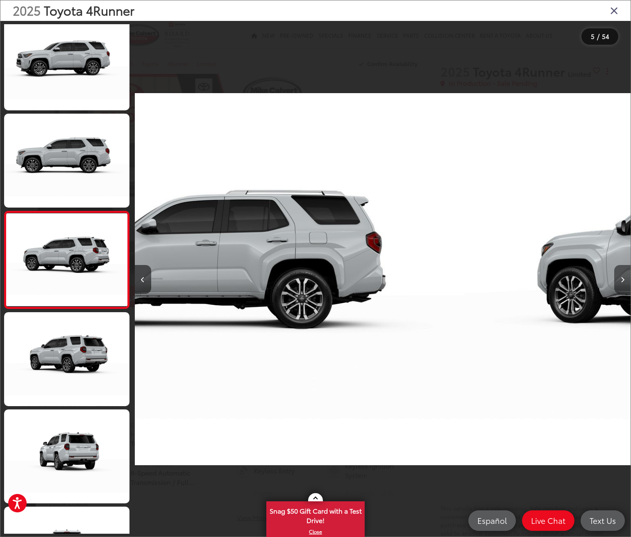
scroll to position [208, 0]
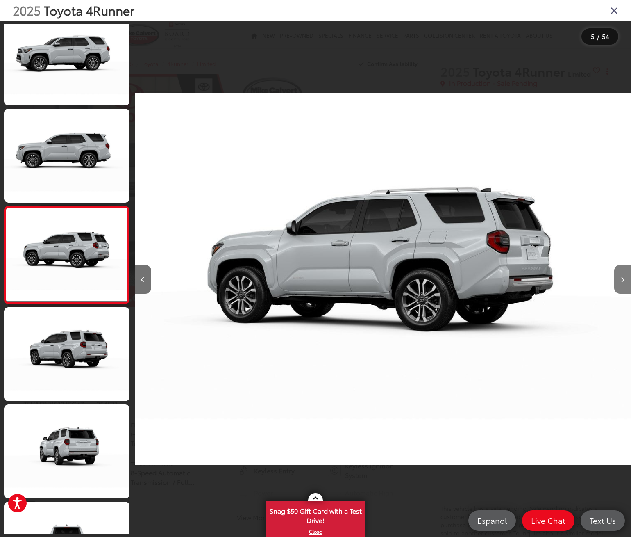
click at [622, 275] on button "Next image" at bounding box center [623, 279] width 16 height 29
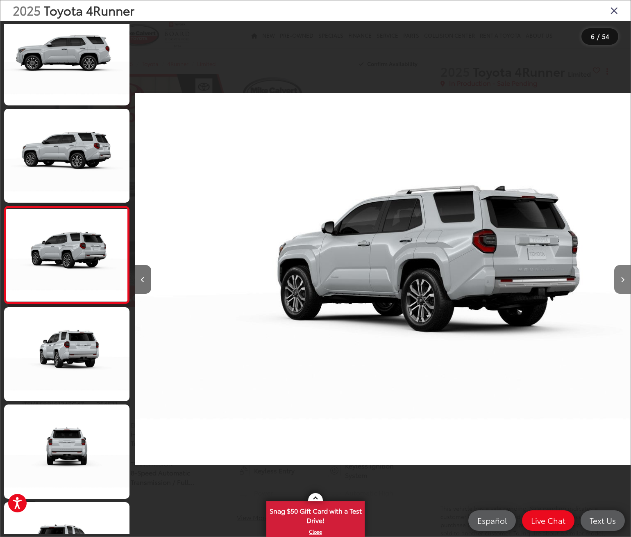
scroll to position [0, 2482]
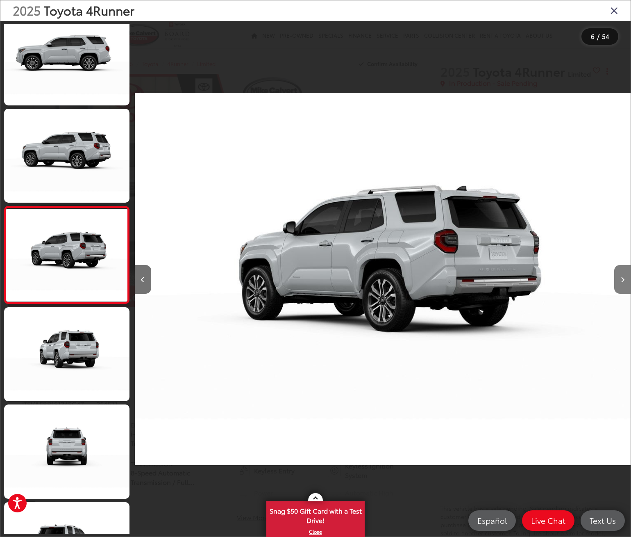
click at [620, 275] on button "Next image" at bounding box center [623, 279] width 16 height 29
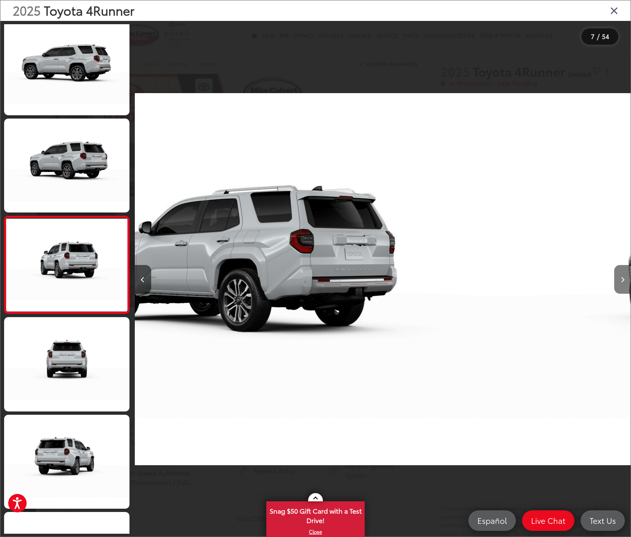
scroll to position [402, 0]
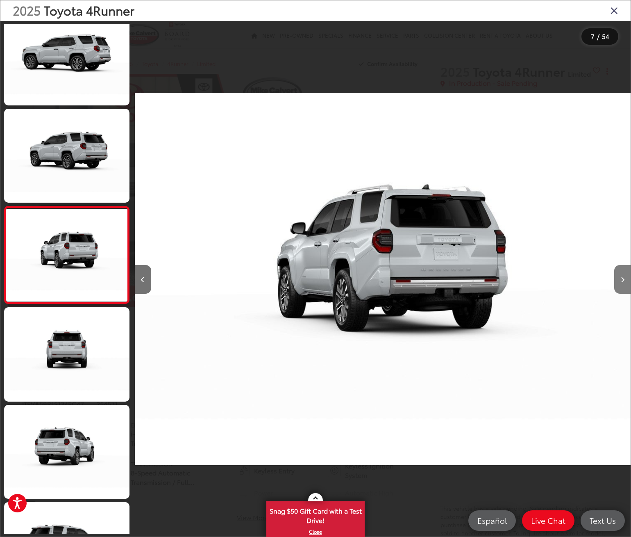
click at [620, 275] on button "Next image" at bounding box center [623, 279] width 16 height 29
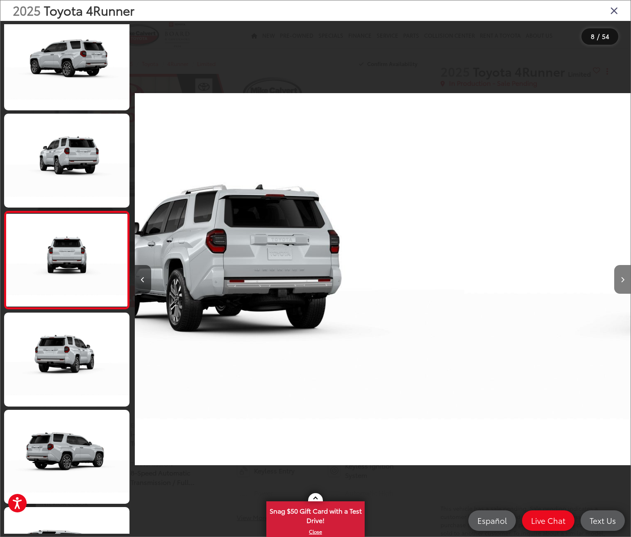
scroll to position [499, 0]
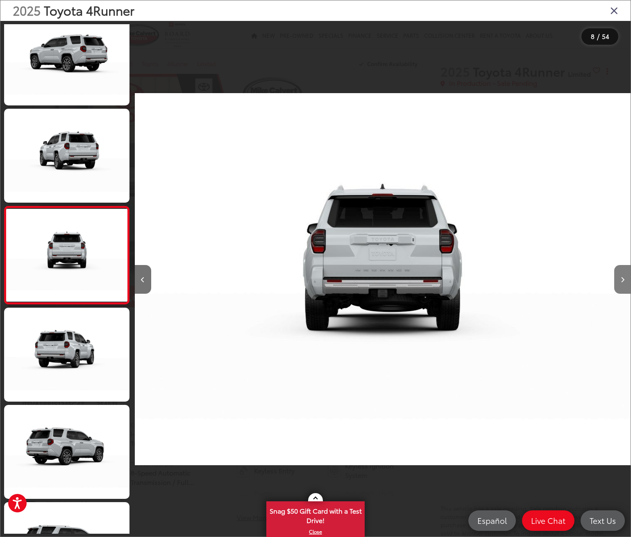
click at [620, 275] on button "Next image" at bounding box center [623, 279] width 16 height 29
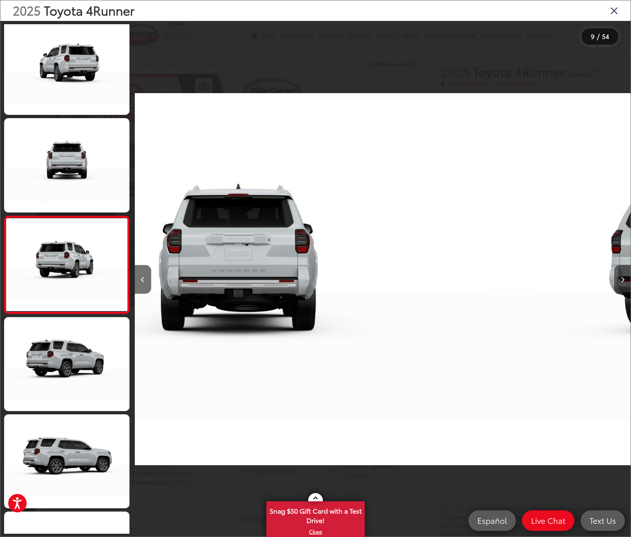
scroll to position [597, 0]
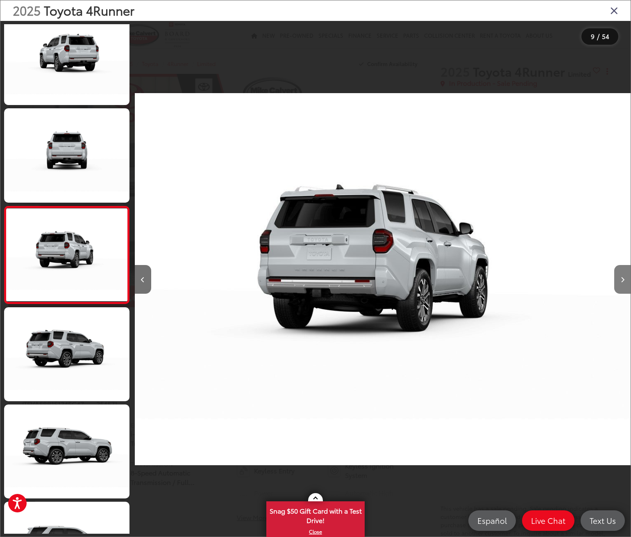
click at [620, 275] on button "Next image" at bounding box center [623, 279] width 16 height 29
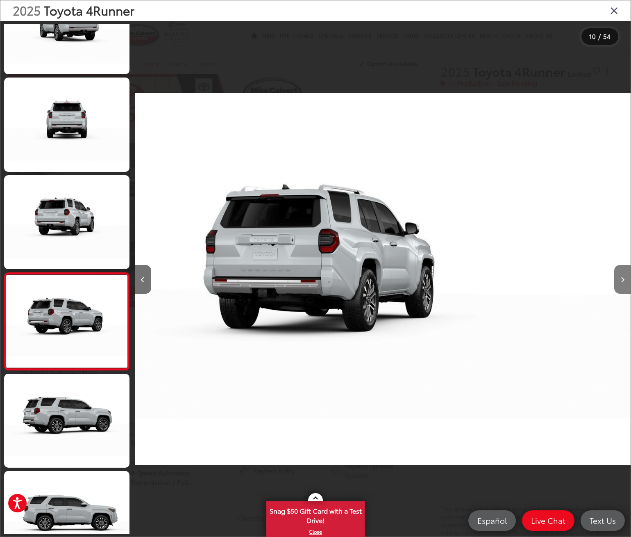
scroll to position [0, 0]
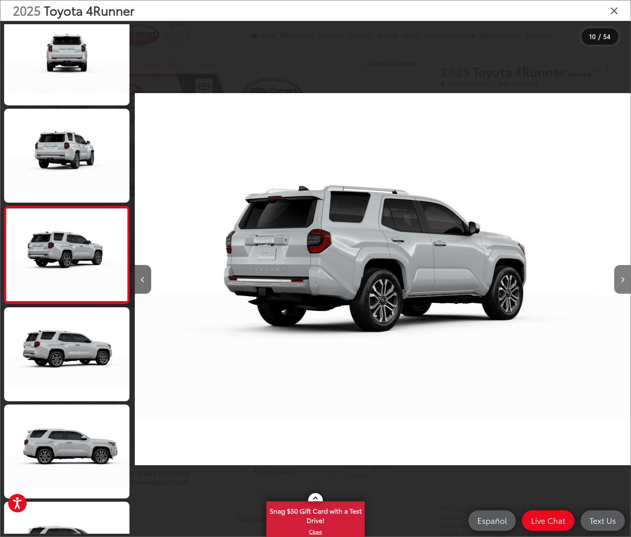
click at [622, 275] on button "Next image" at bounding box center [623, 279] width 16 height 29
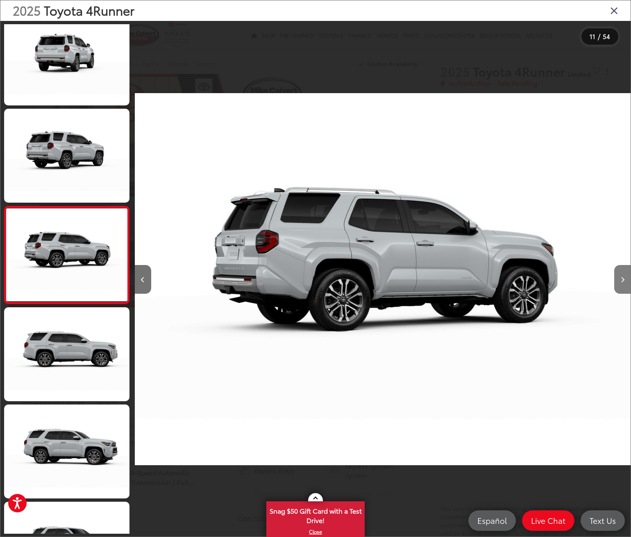
click at [620, 275] on button "Next image" at bounding box center [623, 279] width 16 height 29
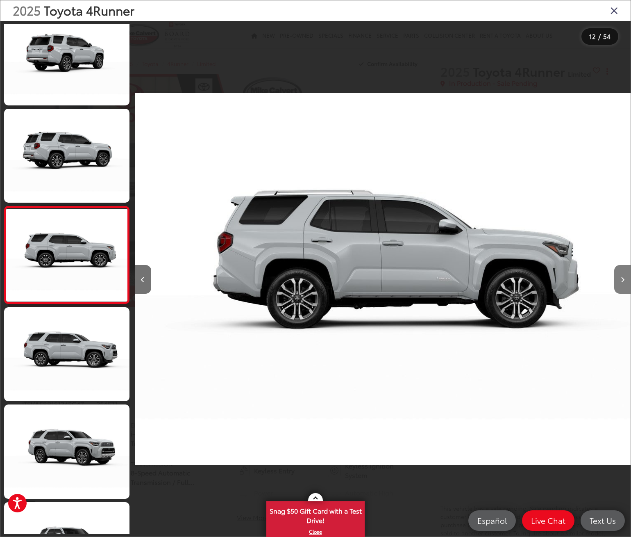
click at [620, 275] on button "Next image" at bounding box center [623, 279] width 16 height 29
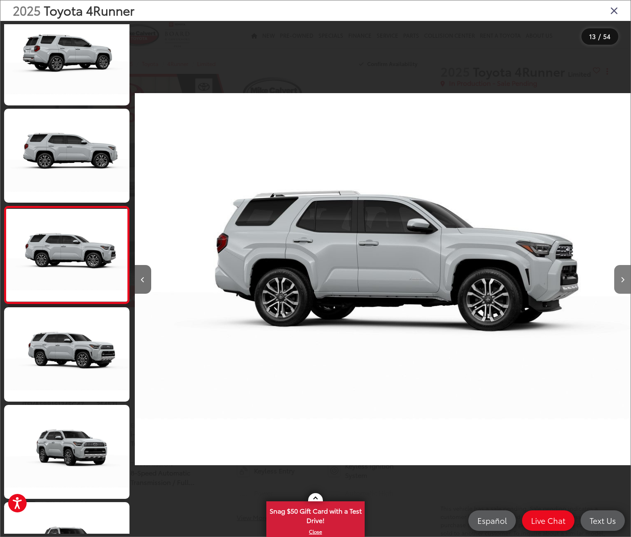
click at [620, 275] on button "Next image" at bounding box center [623, 279] width 16 height 29
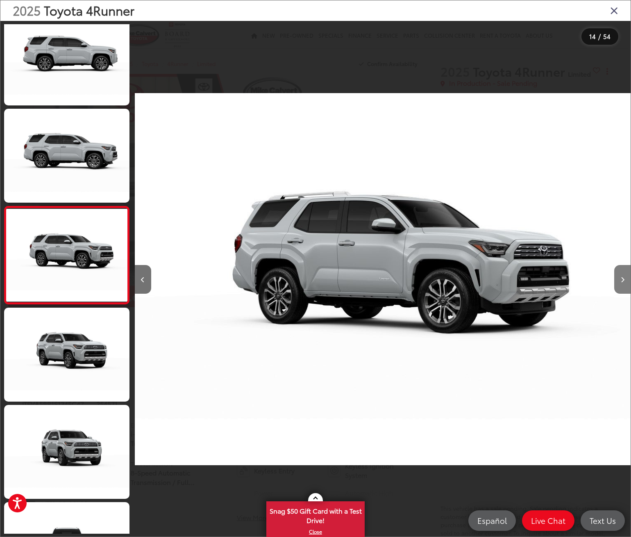
click at [620, 275] on button "Next image" at bounding box center [623, 279] width 16 height 29
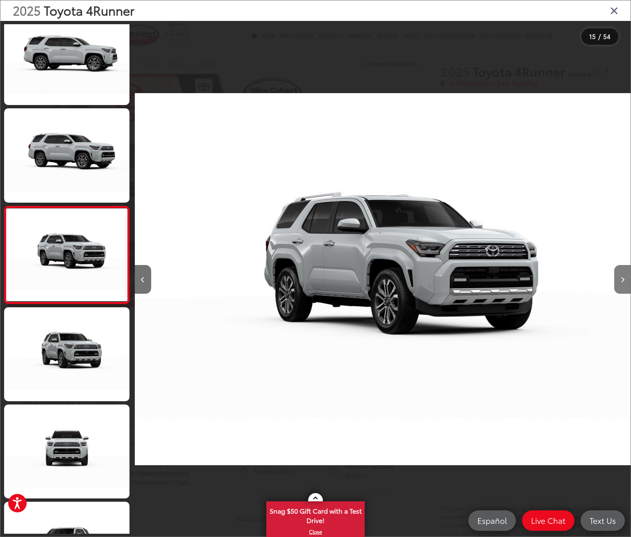
click at [620, 275] on button "Next image" at bounding box center [623, 279] width 16 height 29
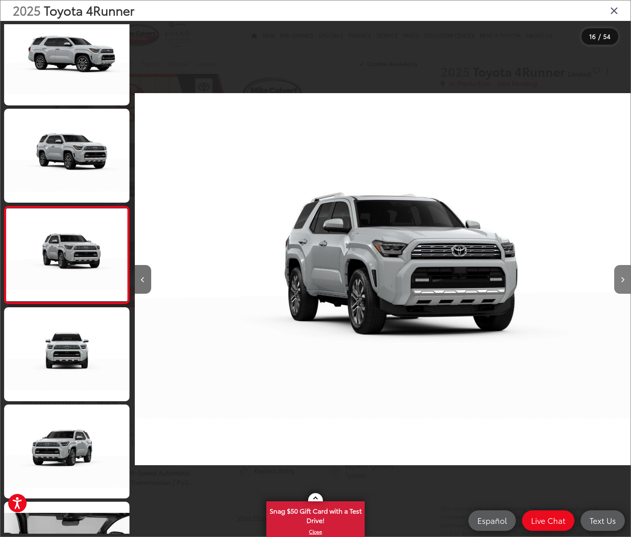
click at [620, 275] on button "Next image" at bounding box center [623, 279] width 16 height 29
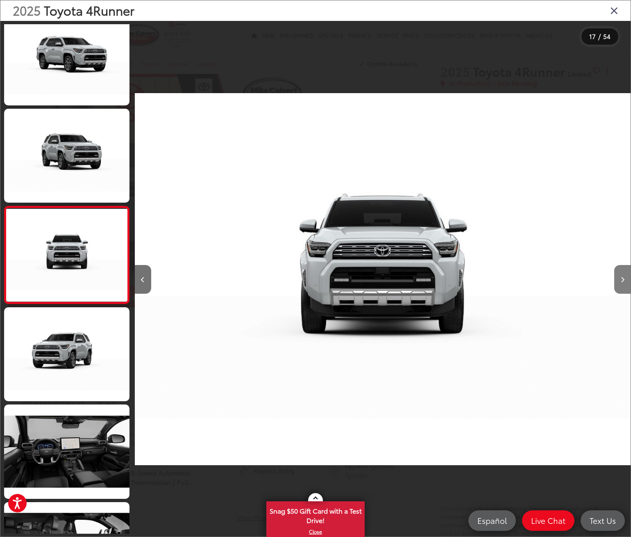
click at [621, 275] on button "Next image" at bounding box center [623, 279] width 16 height 29
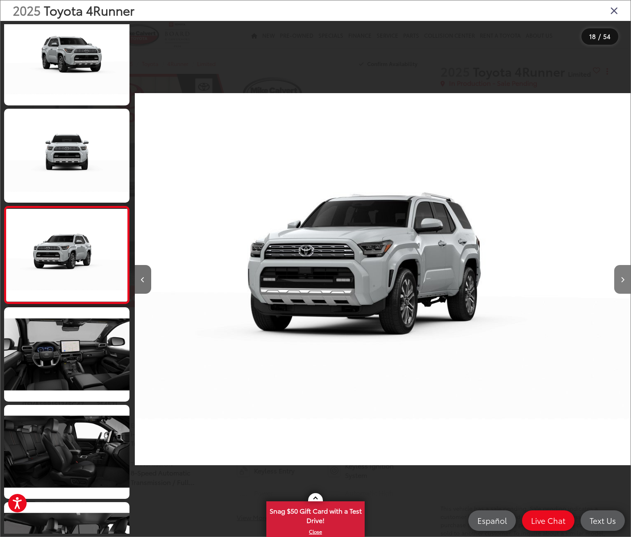
click at [621, 275] on button "Next image" at bounding box center [623, 279] width 16 height 29
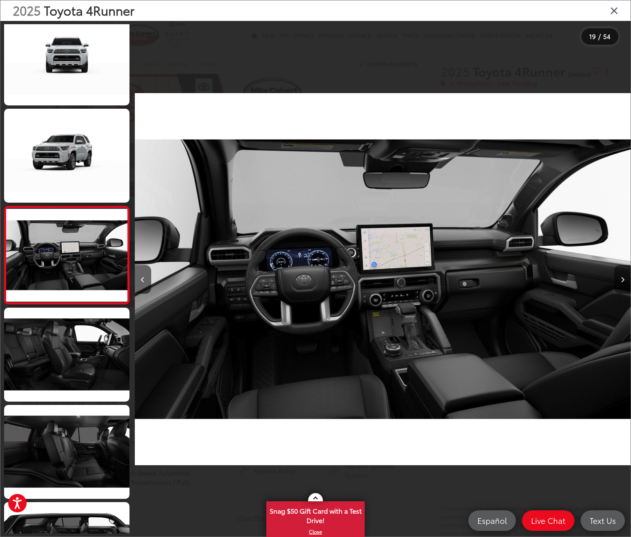
click at [621, 275] on button "Next image" at bounding box center [623, 279] width 16 height 29
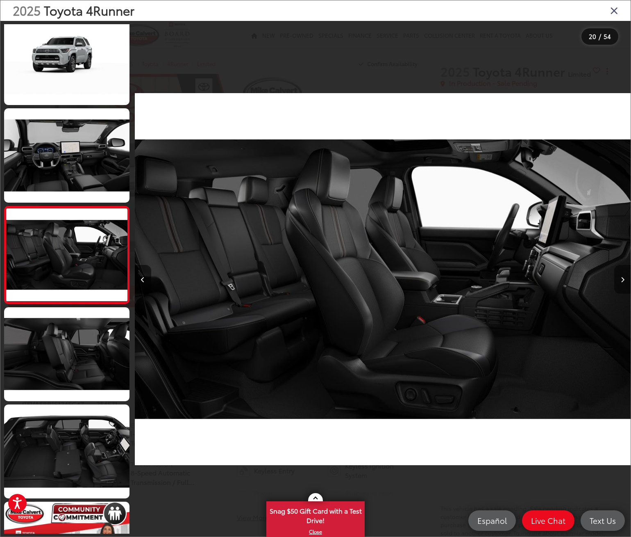
click at [620, 275] on button "Next image" at bounding box center [623, 279] width 16 height 29
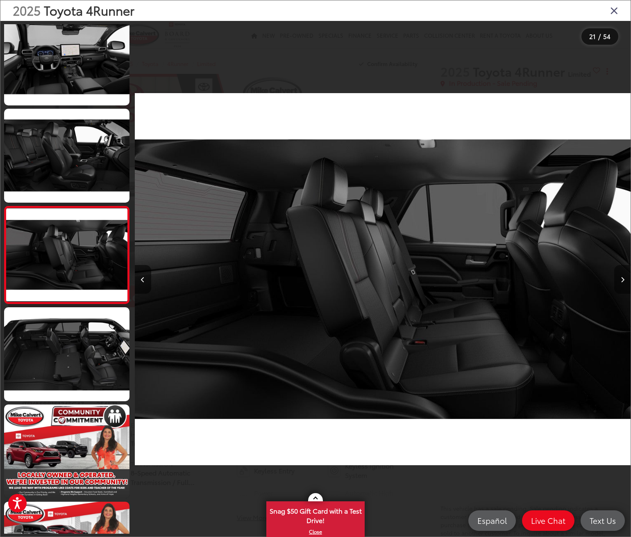
click at [620, 275] on button "Next image" at bounding box center [623, 279] width 16 height 29
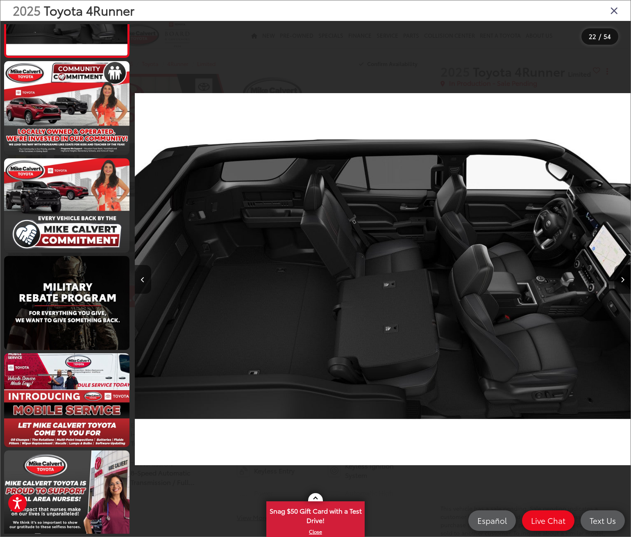
click at [615, 9] on icon "Close gallery" at bounding box center [615, 10] width 8 height 11
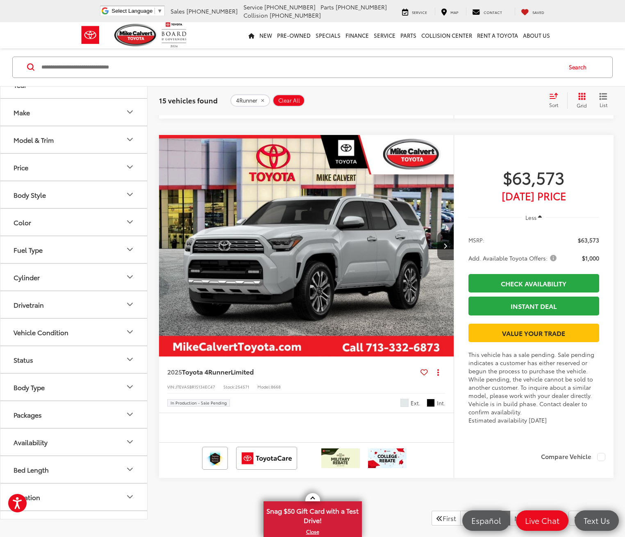
scroll to position [1066, 0]
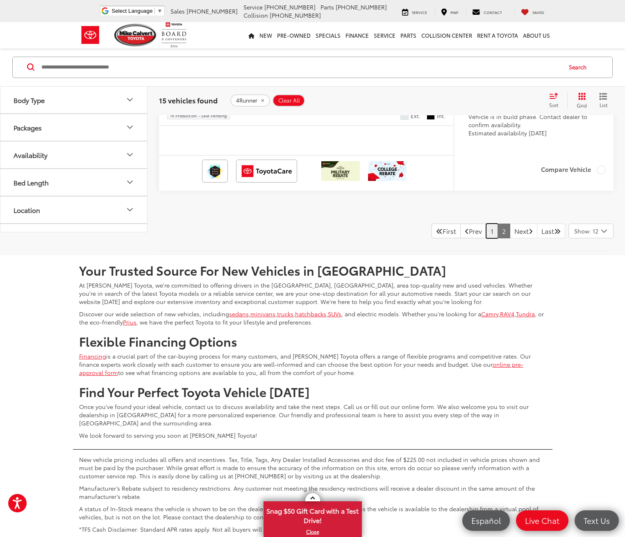
drag, startPoint x: 480, startPoint y: 230, endPoint x: 417, endPoint y: 292, distance: 87.9
click at [486, 230] on link "1" at bounding box center [492, 230] width 12 height 15
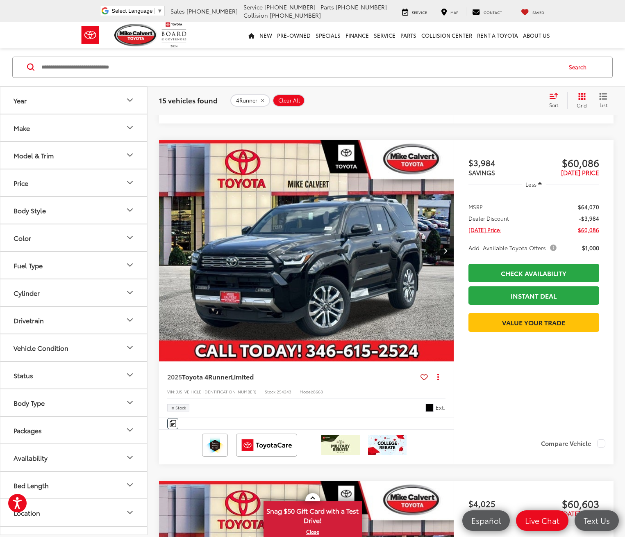
scroll to position [2453, 0]
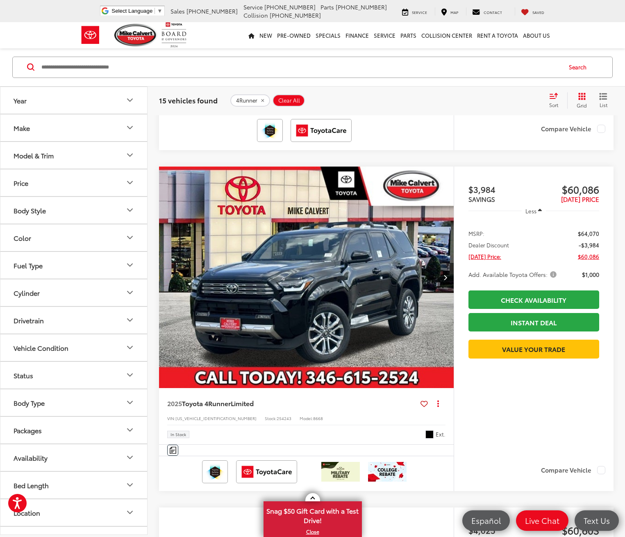
scroll to position [0, 642]
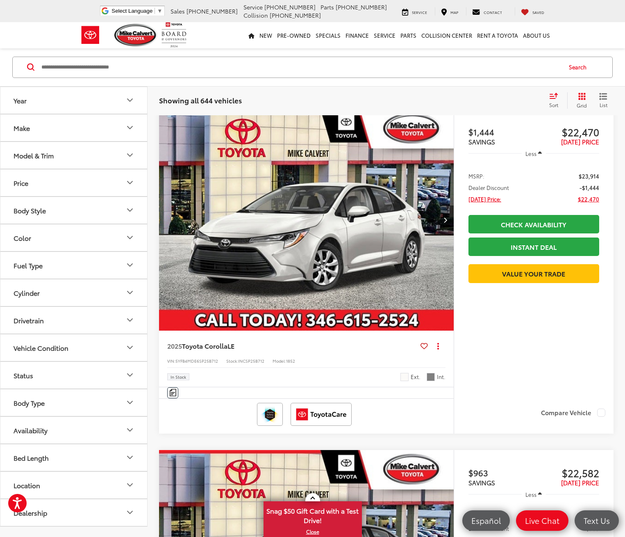
click at [23, 152] on div "Model & Trim" at bounding box center [34, 155] width 40 height 8
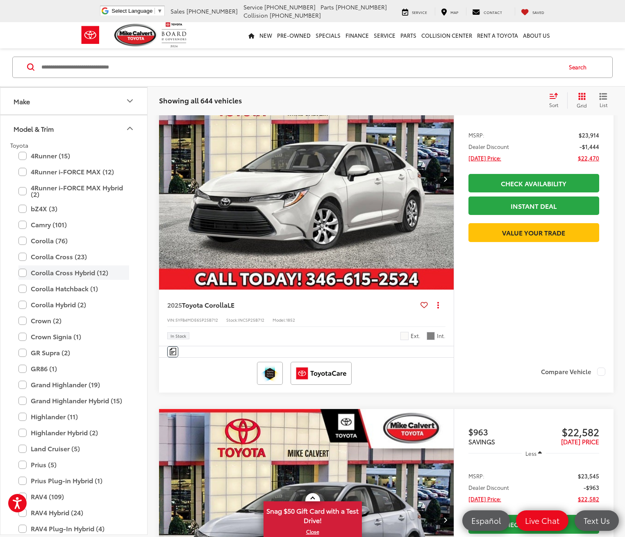
scroll to position [41, 0]
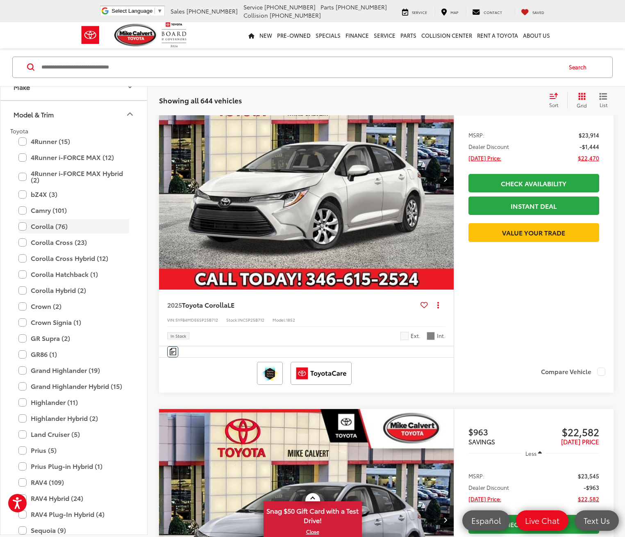
click at [26, 227] on label "Corolla (76)" at bounding box center [73, 226] width 111 height 14
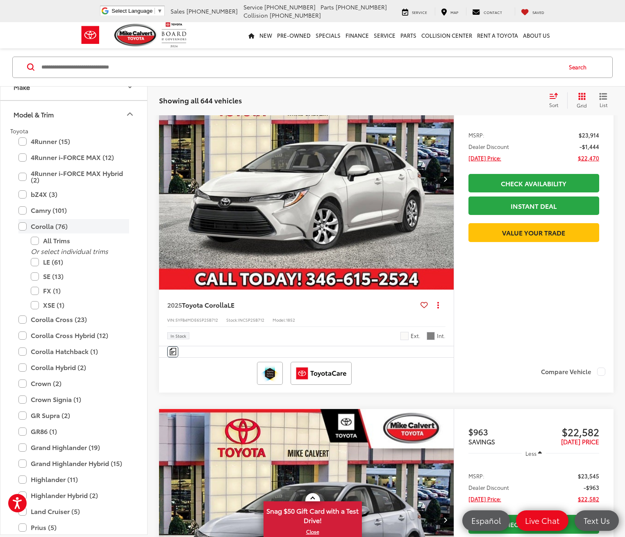
scroll to position [116, 0]
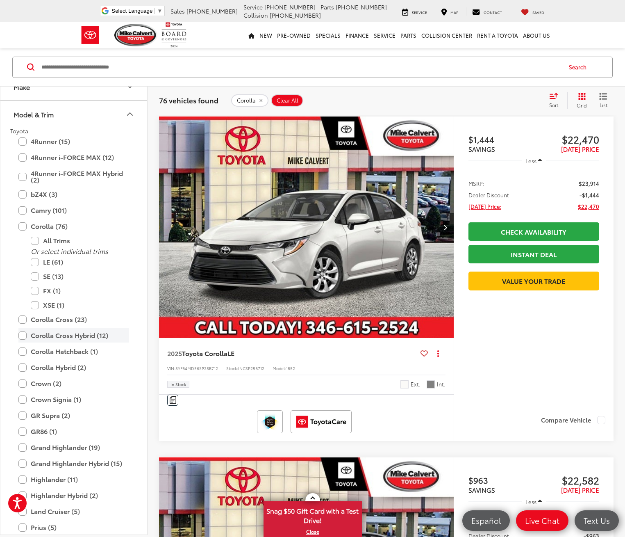
click at [53, 224] on label "Corolla (76)" at bounding box center [73, 226] width 111 height 14
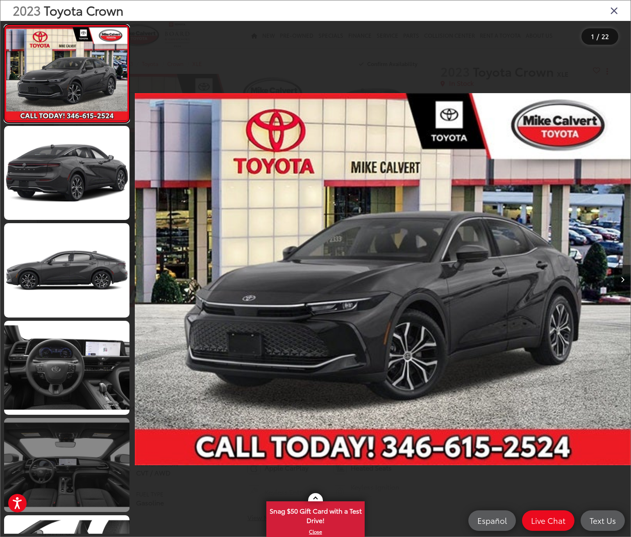
scroll to position [246, 0]
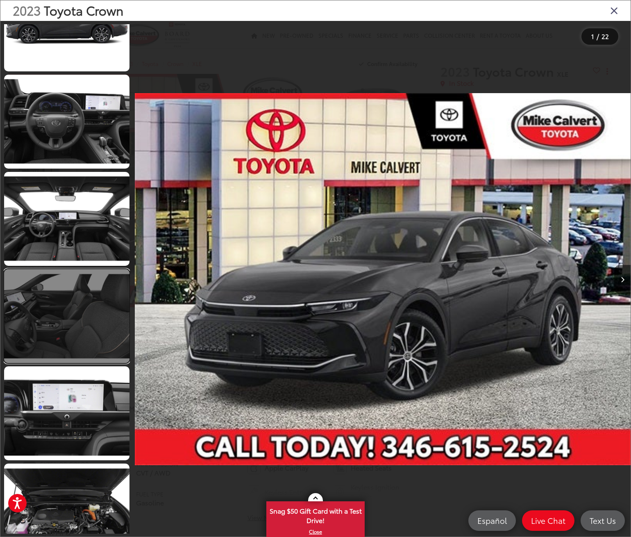
drag, startPoint x: 74, startPoint y: 312, endPoint x: 66, endPoint y: 313, distance: 8.2
click at [74, 312] on link at bounding box center [66, 316] width 125 height 94
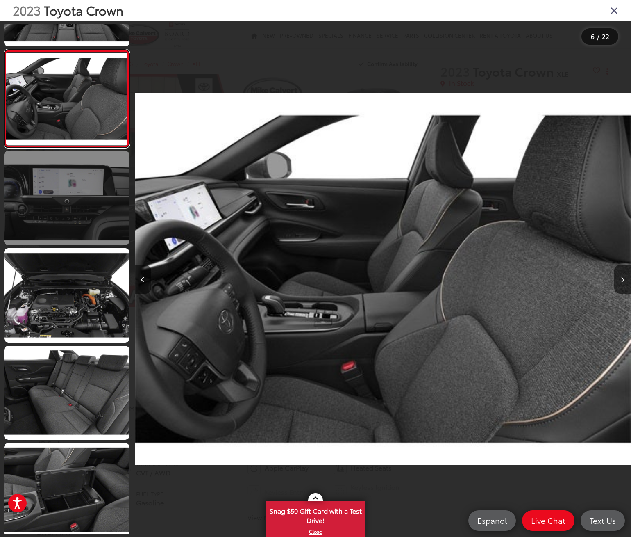
scroll to position [510, 0]
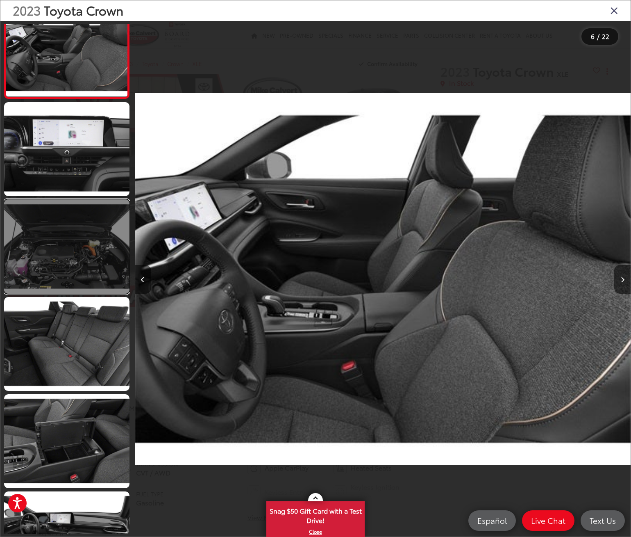
click at [77, 256] on link at bounding box center [66, 246] width 125 height 94
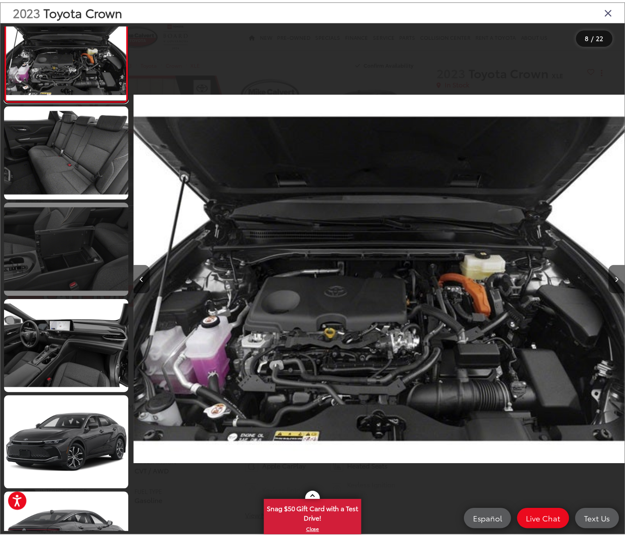
scroll to position [704, 0]
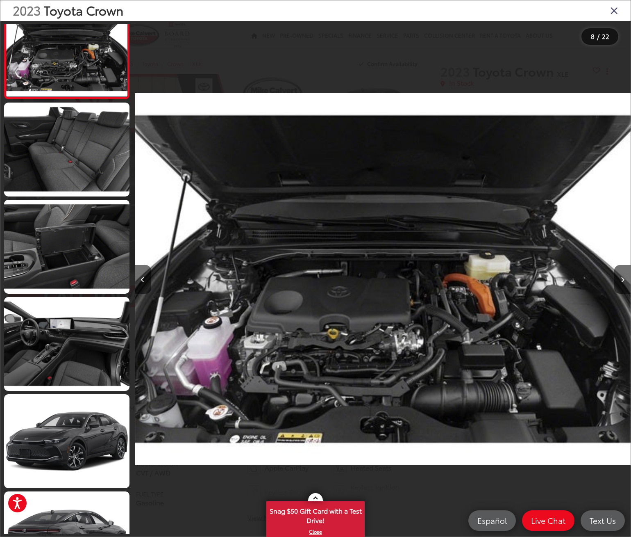
click at [613, 10] on icon "Close gallery" at bounding box center [615, 10] width 8 height 11
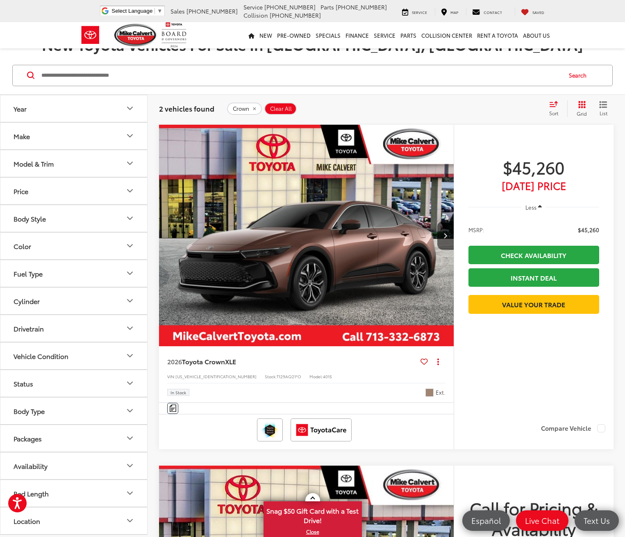
click at [41, 166] on div "Model & Trim" at bounding box center [34, 164] width 40 height 8
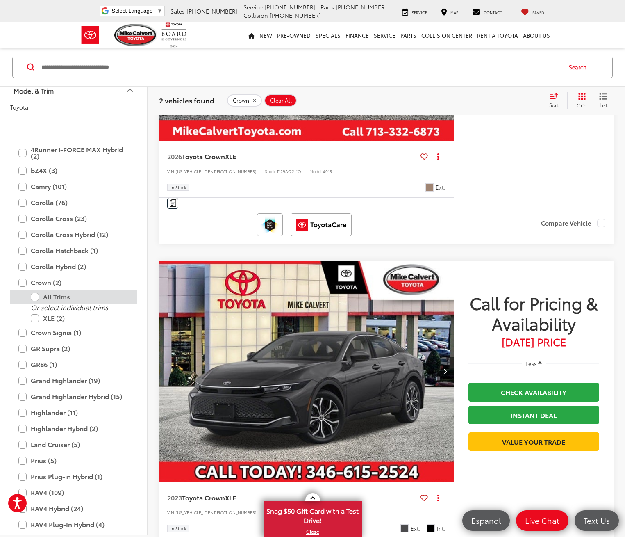
scroll to position [159, 0]
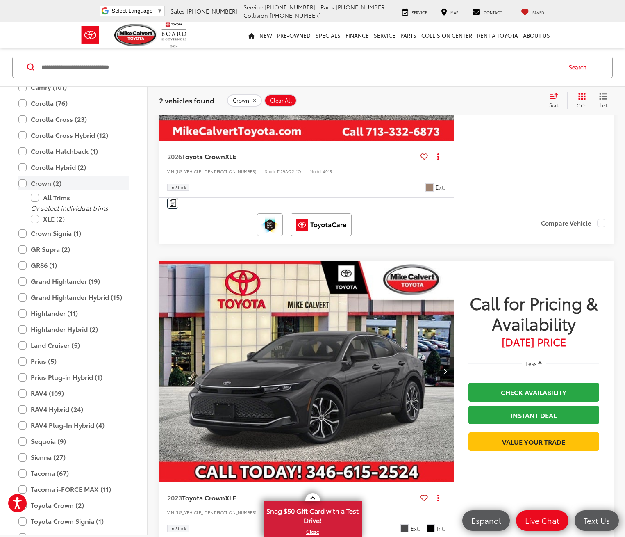
click at [39, 176] on label "Crown (2)" at bounding box center [73, 183] width 111 height 14
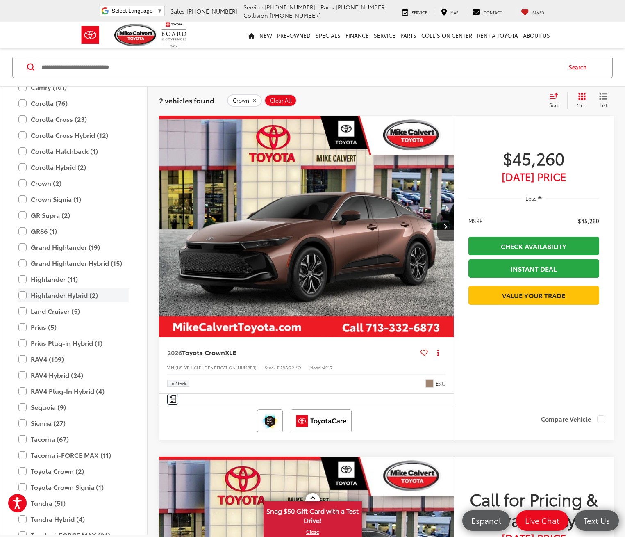
scroll to position [116, 0]
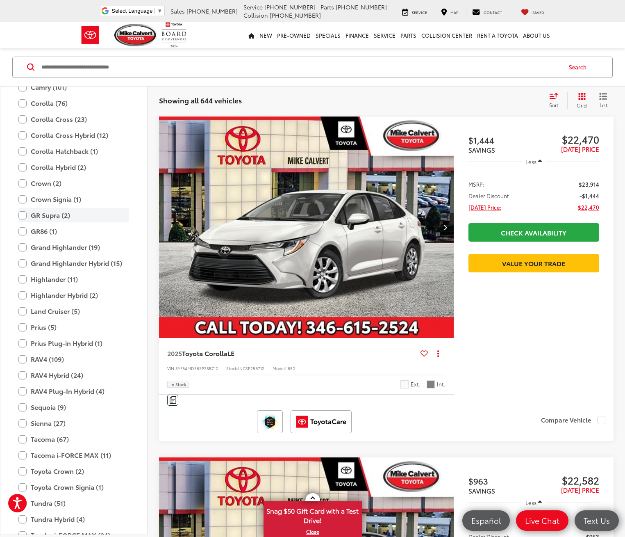
click at [52, 213] on label "GR Supra (2)" at bounding box center [73, 215] width 111 height 14
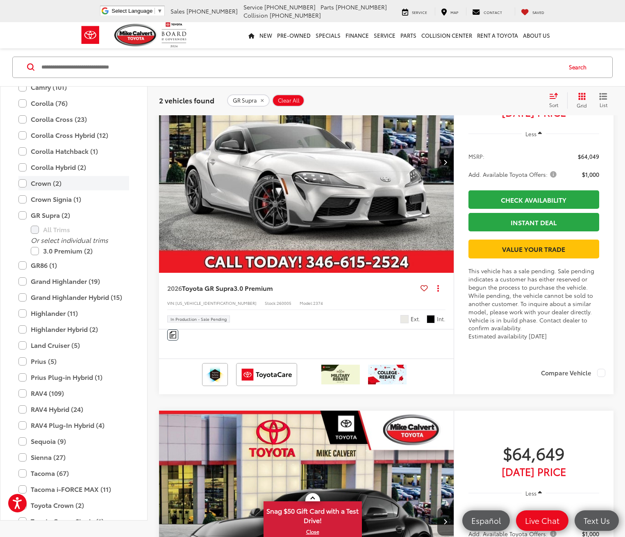
scroll to position [75, 0]
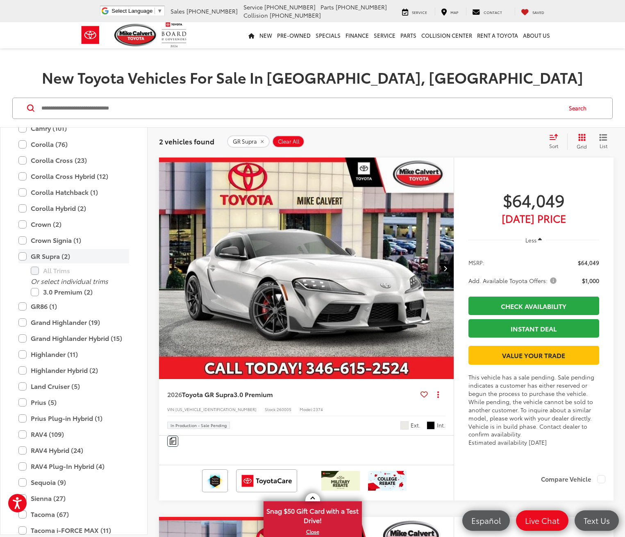
click at [42, 256] on label "GR Supra (2)" at bounding box center [73, 256] width 111 height 14
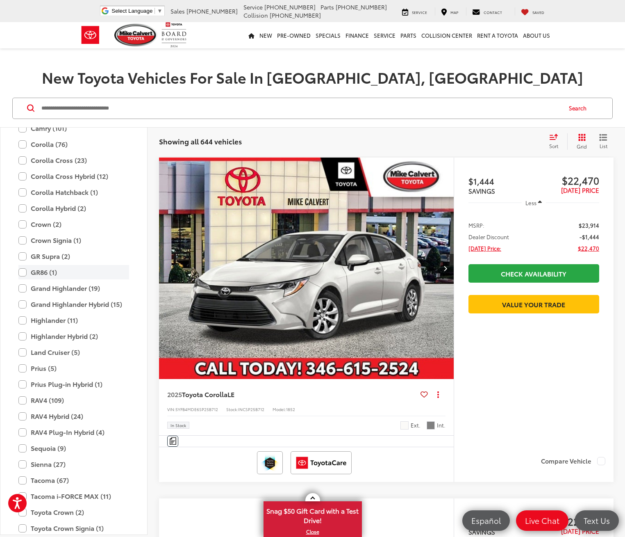
click at [33, 271] on label "GR86 (1)" at bounding box center [73, 272] width 111 height 14
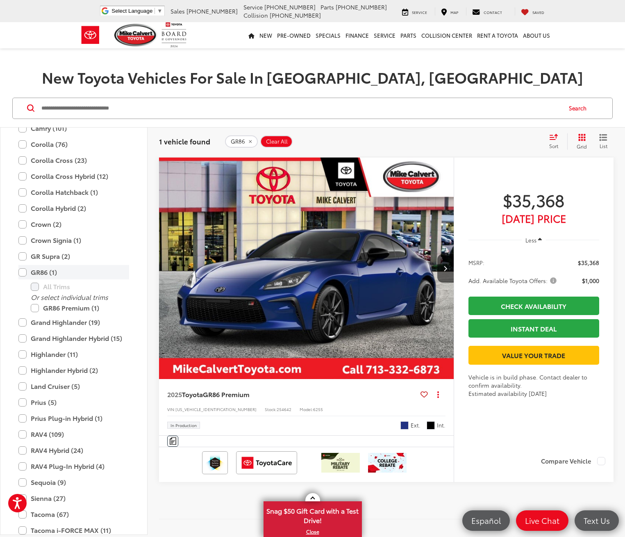
click at [43, 272] on label "GR86 (1)" at bounding box center [73, 272] width 111 height 14
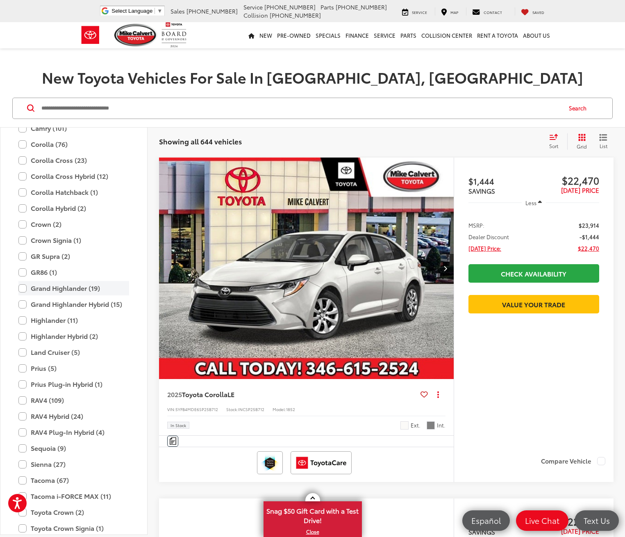
click at [47, 289] on label "Grand Highlander (19)" at bounding box center [73, 288] width 111 height 14
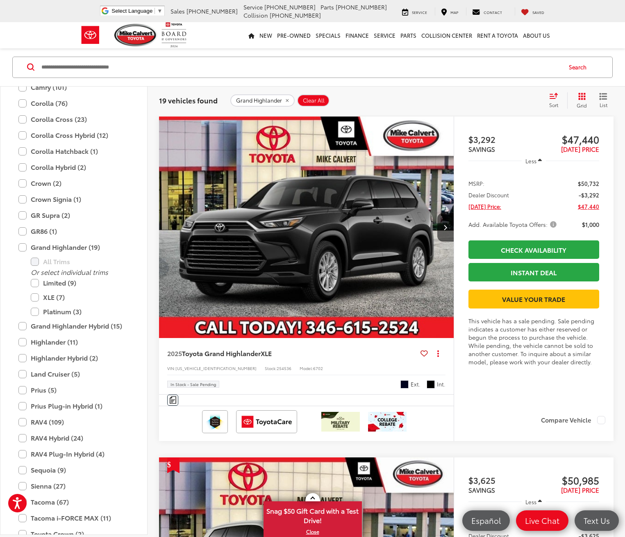
scroll to position [403, 0]
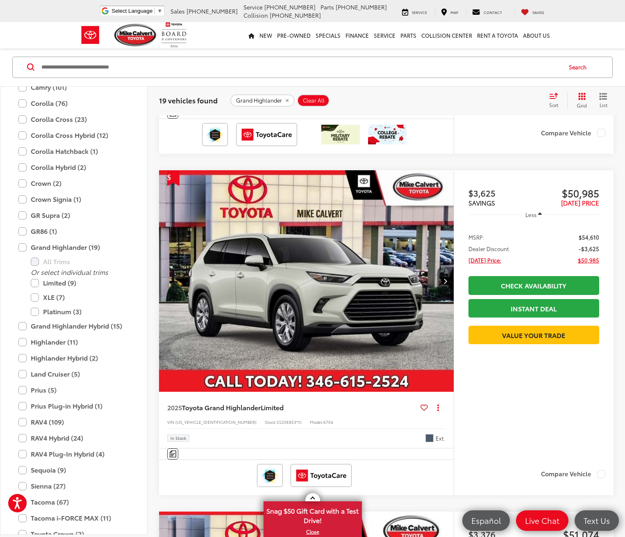
drag, startPoint x: 314, startPoint y: 238, endPoint x: 308, endPoint y: 239, distance: 6.2
click at [438, 267] on button "Next image" at bounding box center [446, 281] width 16 height 29
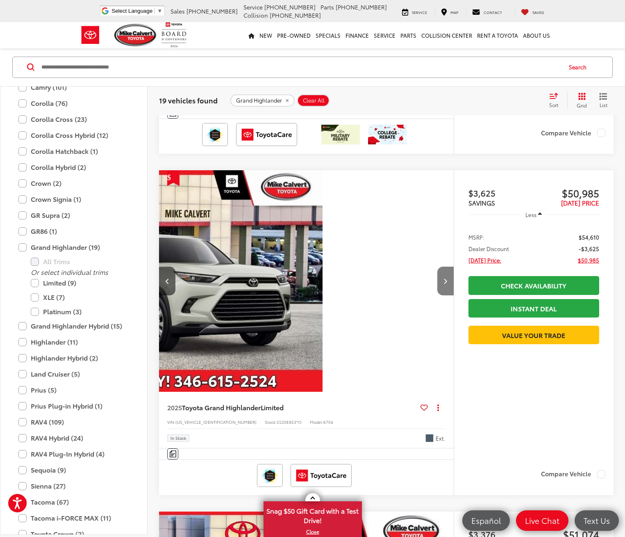
scroll to position [0, 160]
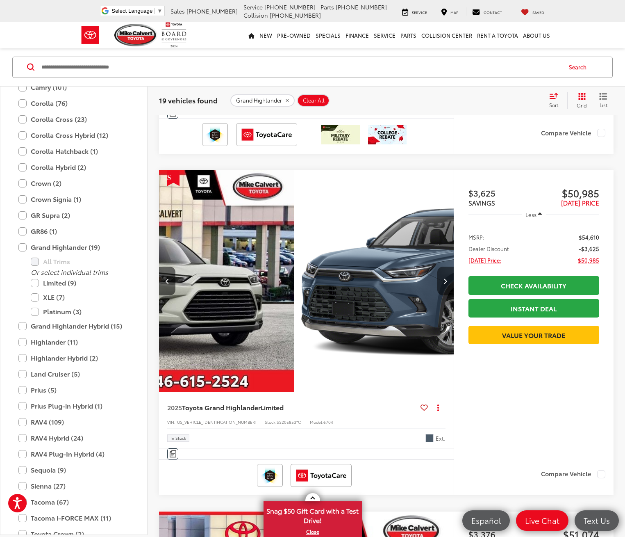
click at [438, 267] on button "Next image" at bounding box center [446, 281] width 16 height 29
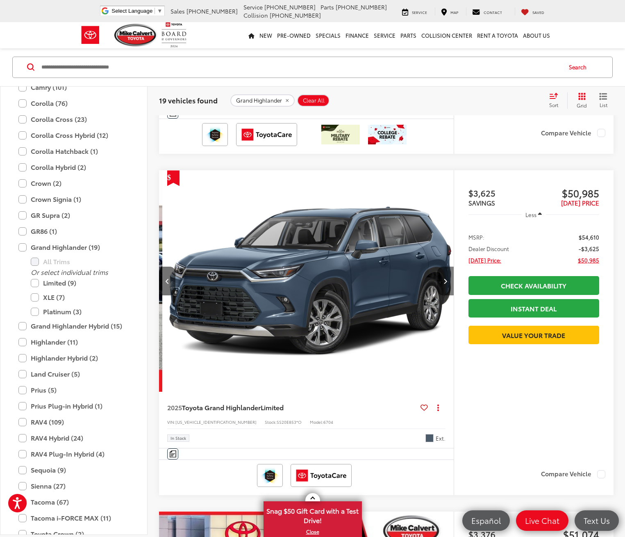
scroll to position [0, 321]
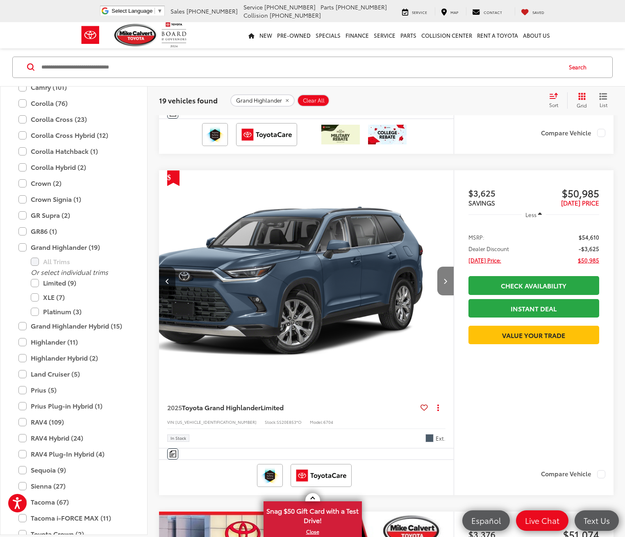
click at [438, 267] on button "Next image" at bounding box center [446, 281] width 16 height 29
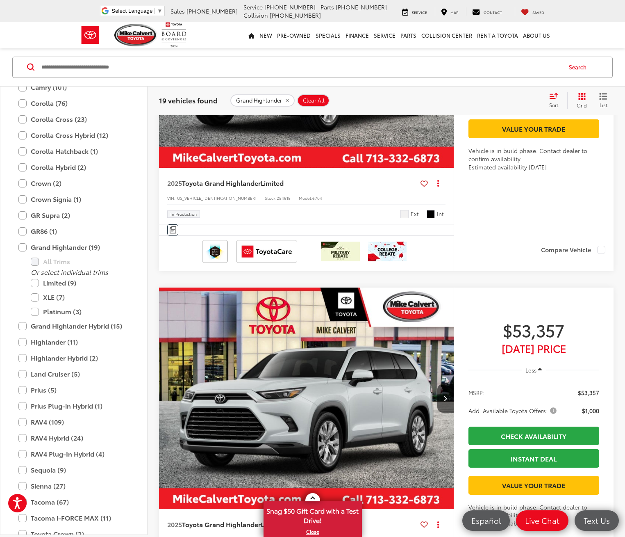
scroll to position [3888, 0]
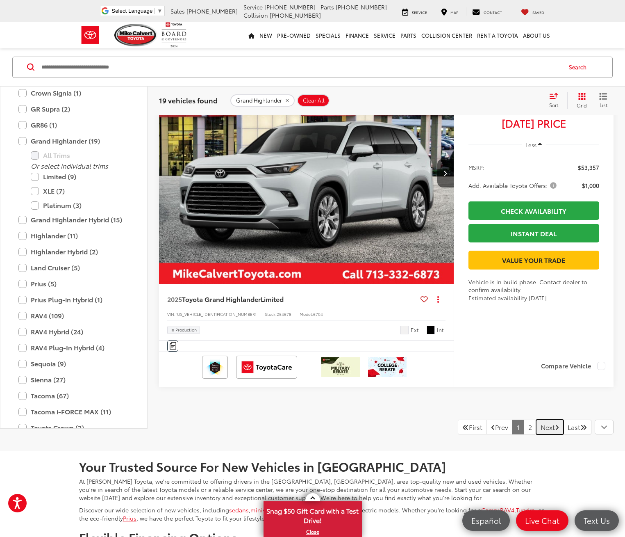
click at [548, 419] on link "Next" at bounding box center [549, 426] width 27 height 15
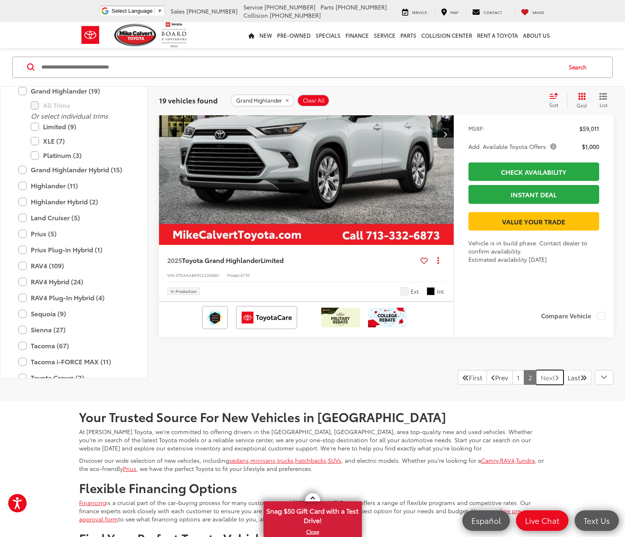
scroll to position [2084, 0]
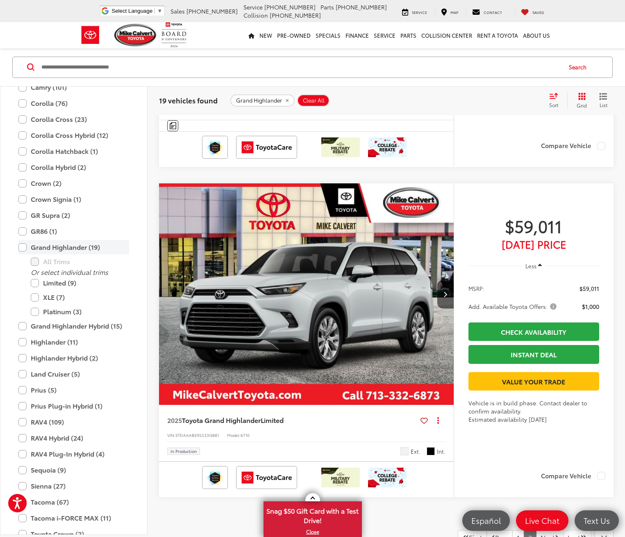
click at [57, 240] on label "Grand Highlander (19)" at bounding box center [73, 247] width 111 height 14
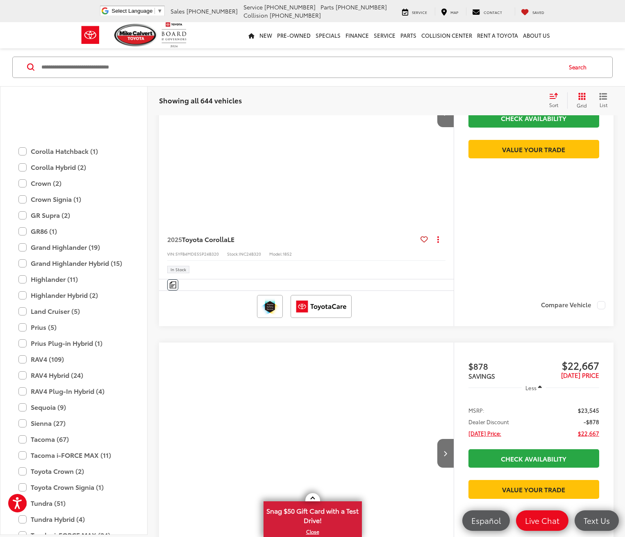
scroll to position [116, 0]
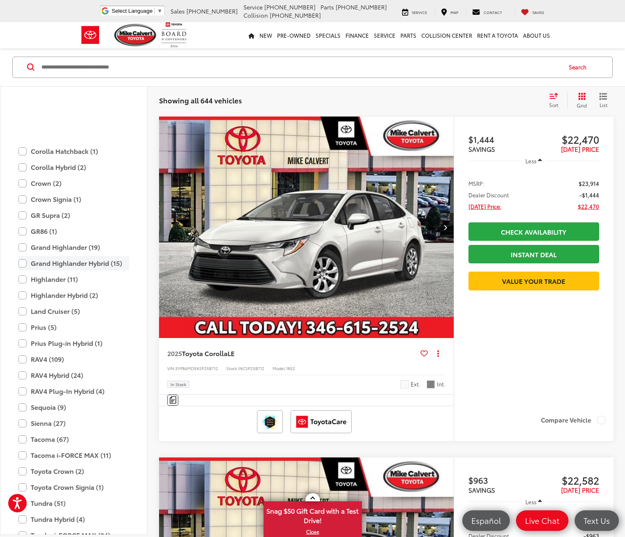
click at [49, 262] on label "Grand Highlander Hybrid (15)" at bounding box center [73, 263] width 111 height 14
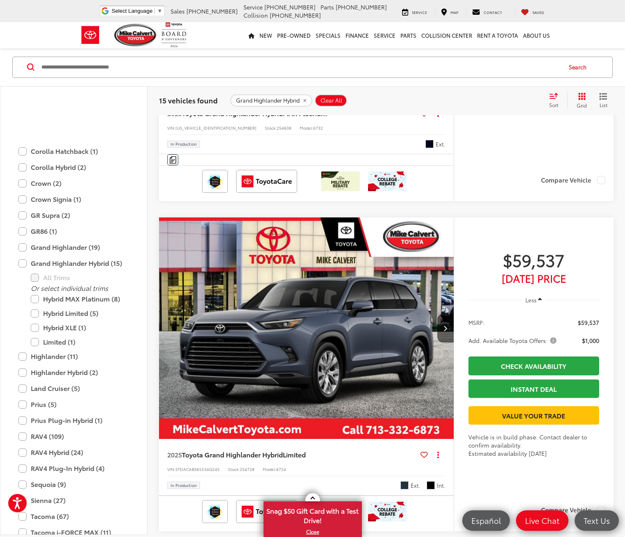
scroll to position [2699, 0]
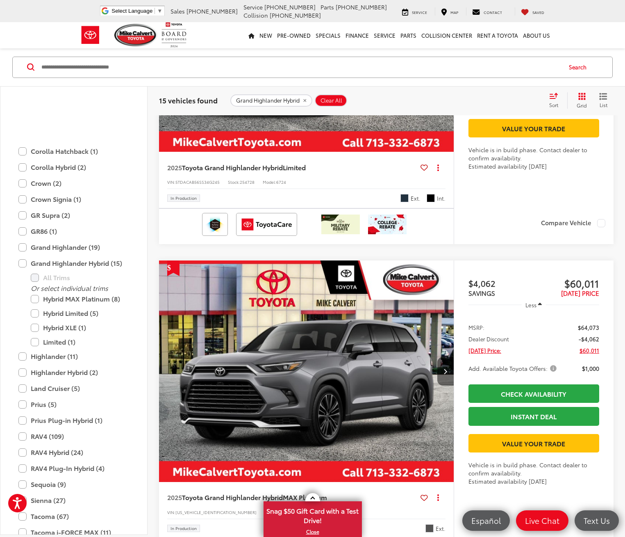
click at [438, 357] on button "Next image" at bounding box center [446, 371] width 16 height 29
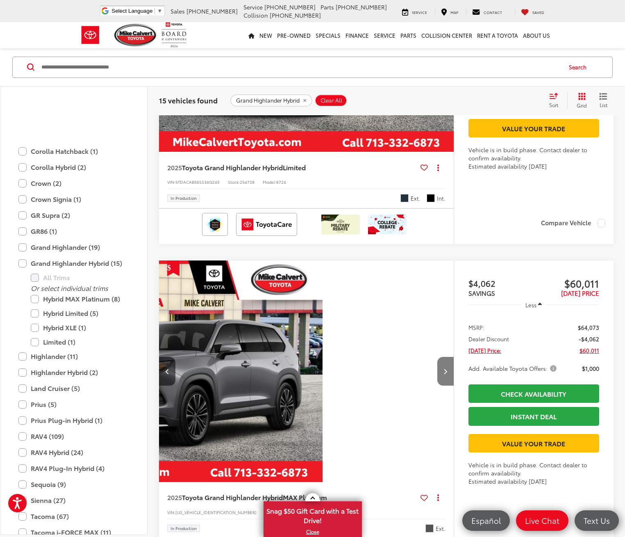
scroll to position [0, 160]
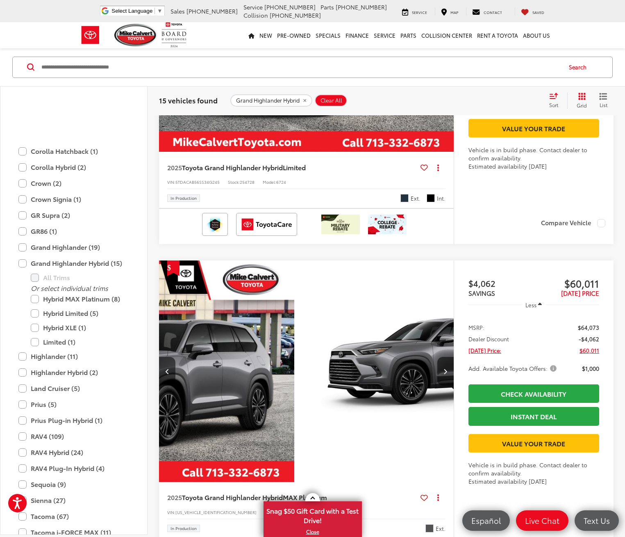
click at [294, 283] on img "2025 Toyota Grand Highlander Hybrid Hybrid MAX Platinum 1" at bounding box center [442, 371] width 296 height 222
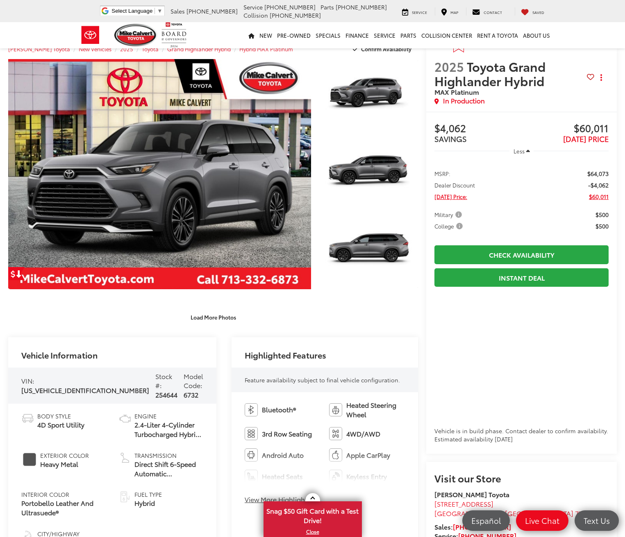
scroll to position [41, 0]
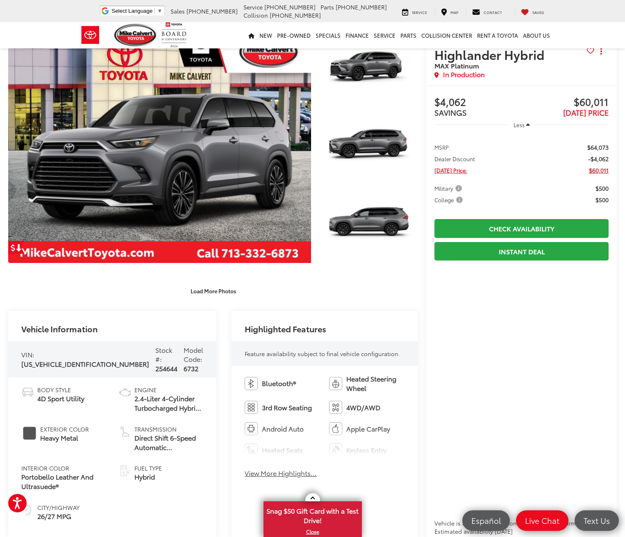
click at [271, 472] on button "View More Highlights..." at bounding box center [281, 472] width 72 height 9
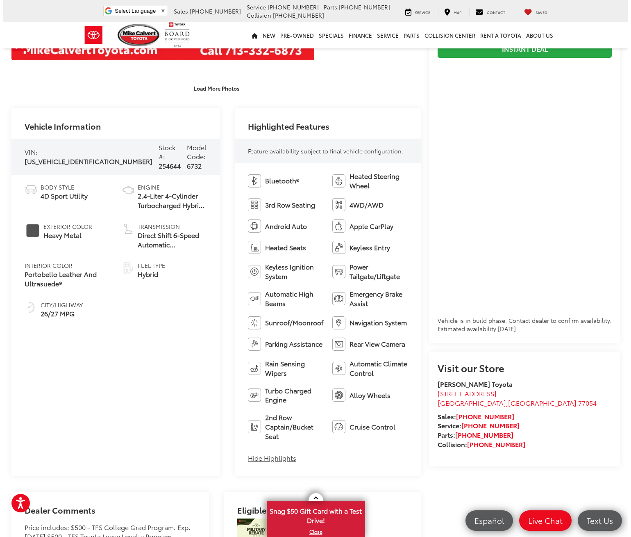
scroll to position [0, 0]
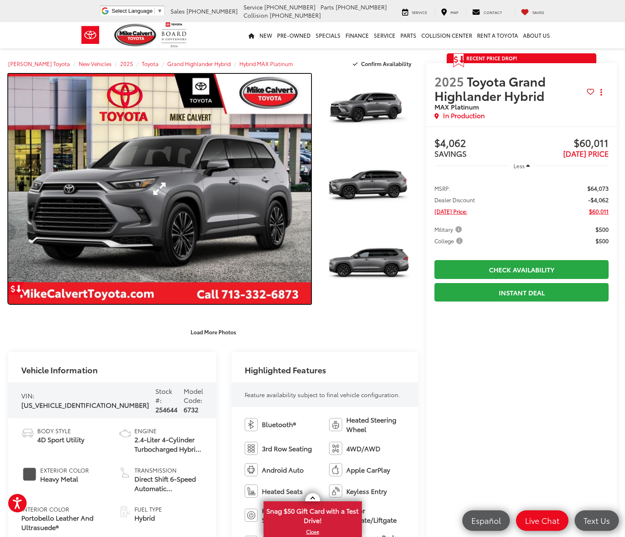
click at [157, 176] on link "Expand Photo 0" at bounding box center [159, 189] width 303 height 230
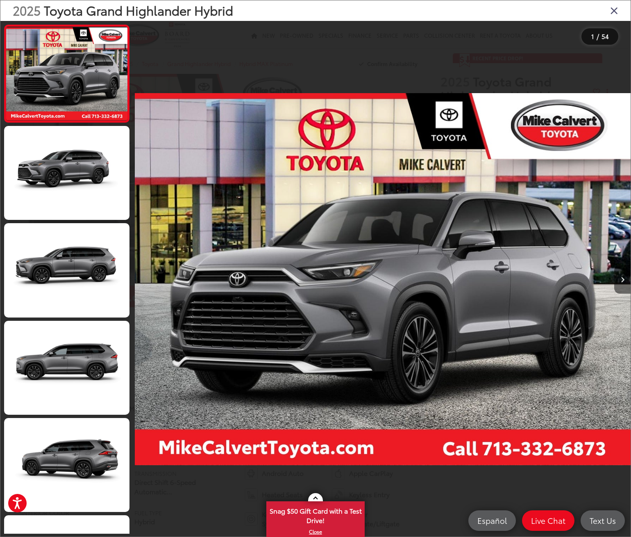
click at [624, 278] on icon "Next image" at bounding box center [623, 280] width 4 height 6
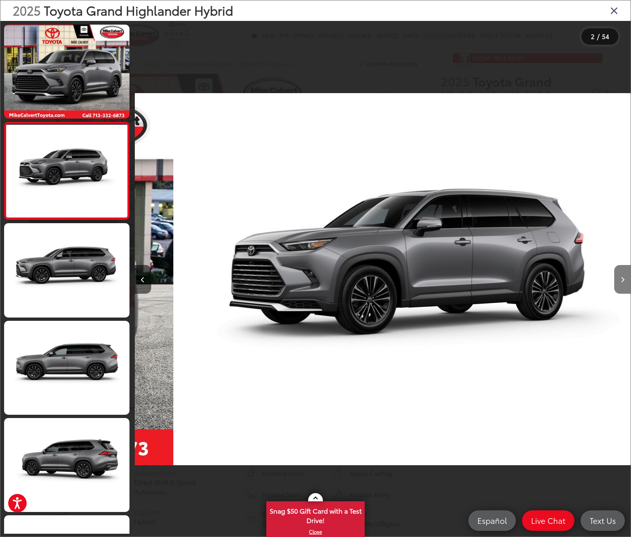
scroll to position [0, 496]
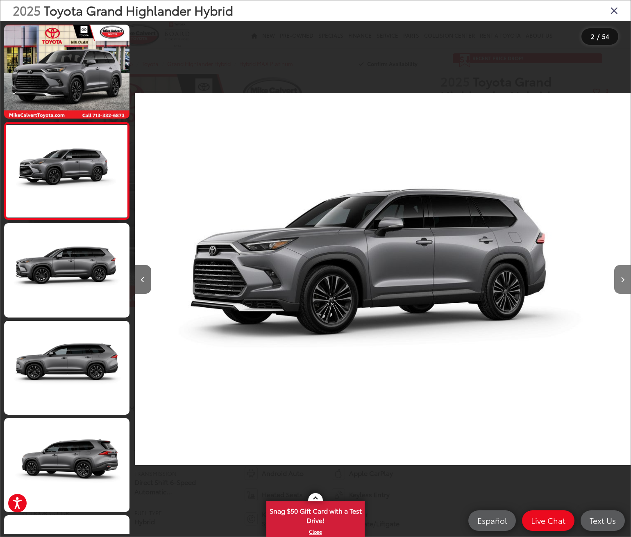
click at [624, 278] on icon "Next image" at bounding box center [623, 280] width 4 height 6
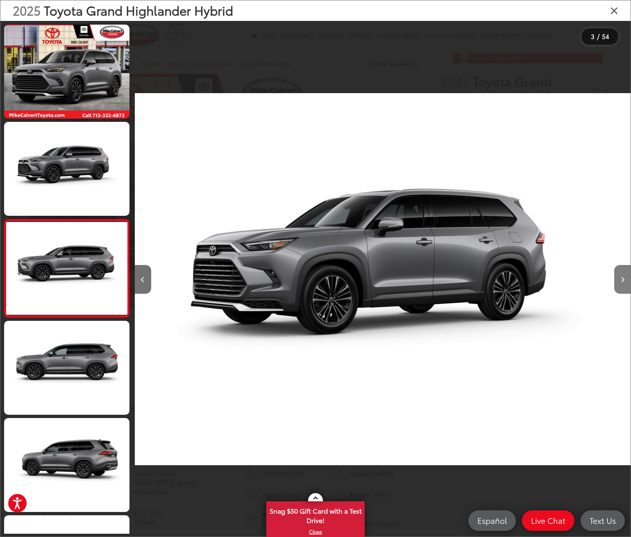
scroll to position [13, 0]
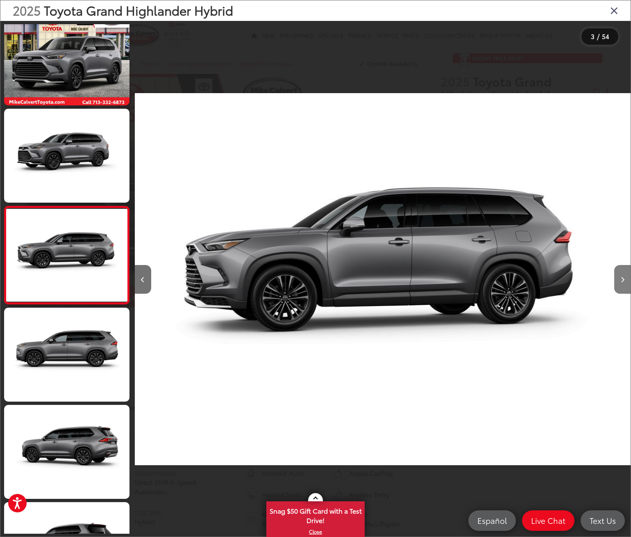
click at [624, 278] on icon "Next image" at bounding box center [623, 280] width 4 height 6
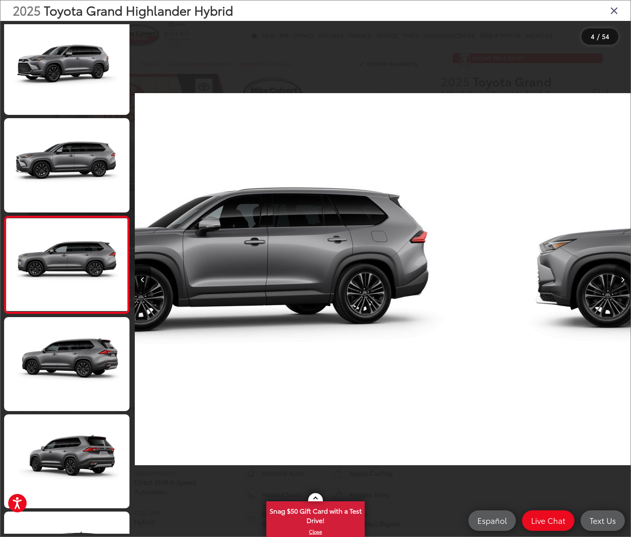
scroll to position [111, 0]
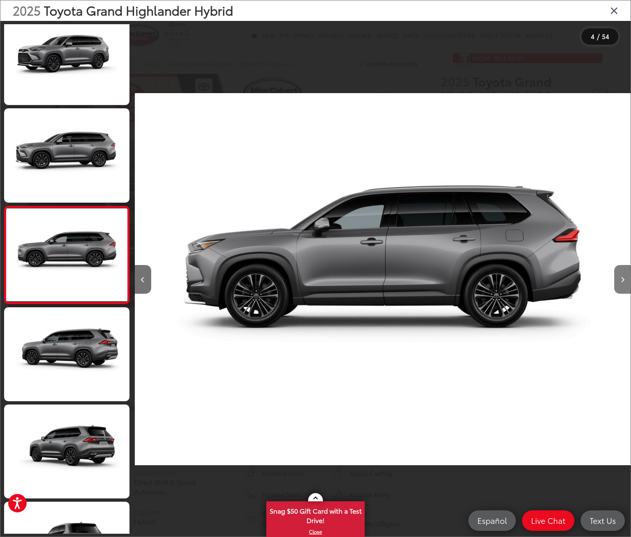
click at [624, 278] on icon "Next image" at bounding box center [623, 280] width 4 height 6
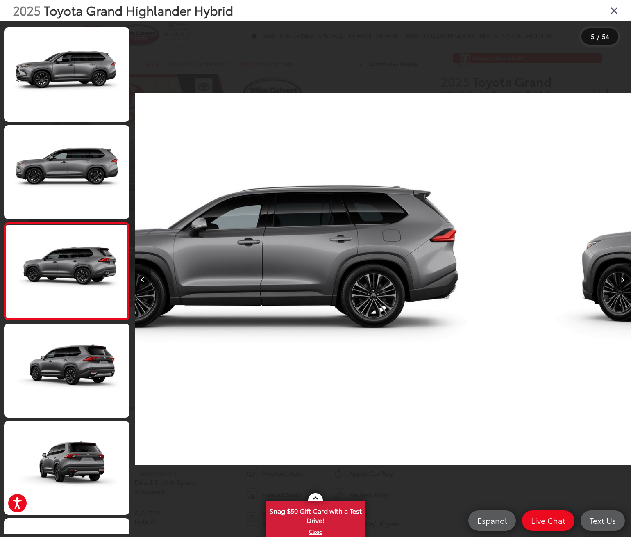
scroll to position [208, 0]
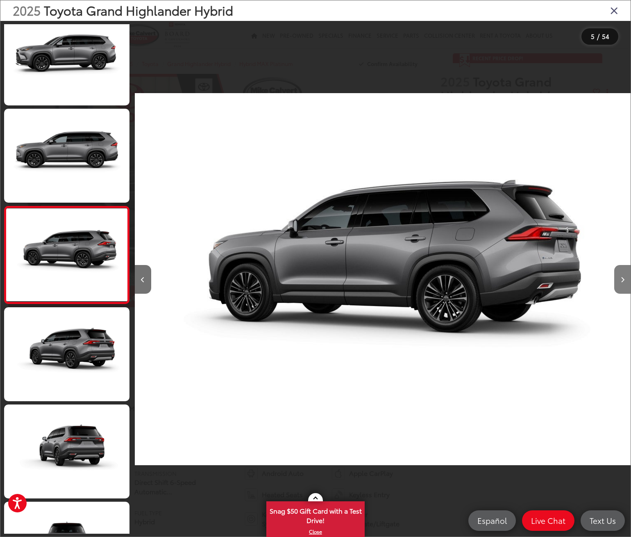
click at [624, 278] on icon "Next image" at bounding box center [623, 280] width 4 height 6
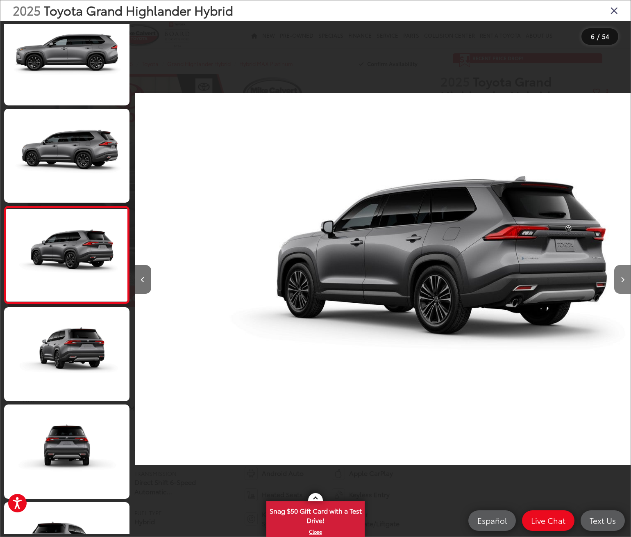
scroll to position [0, 2482]
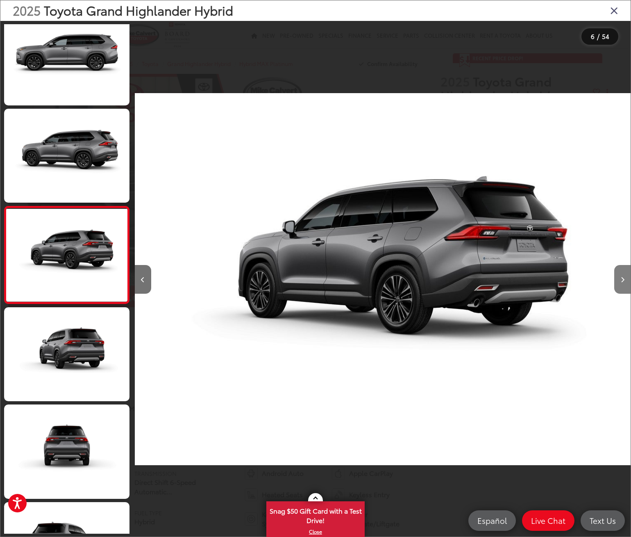
click at [624, 278] on icon "Next image" at bounding box center [623, 280] width 4 height 6
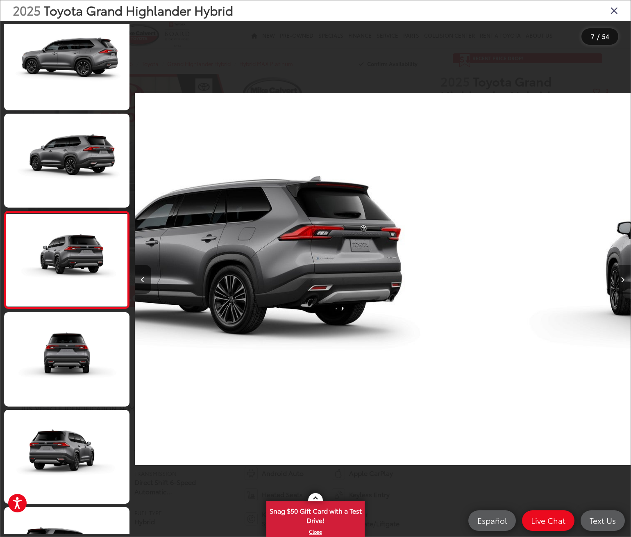
scroll to position [402, 0]
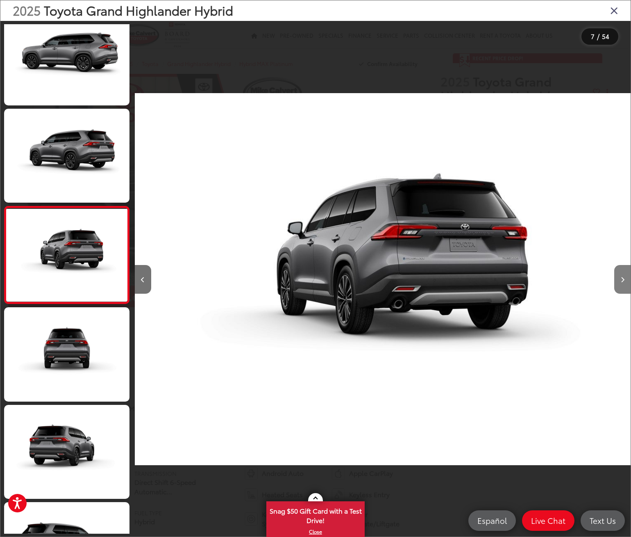
click at [624, 278] on icon "Next image" at bounding box center [623, 280] width 4 height 6
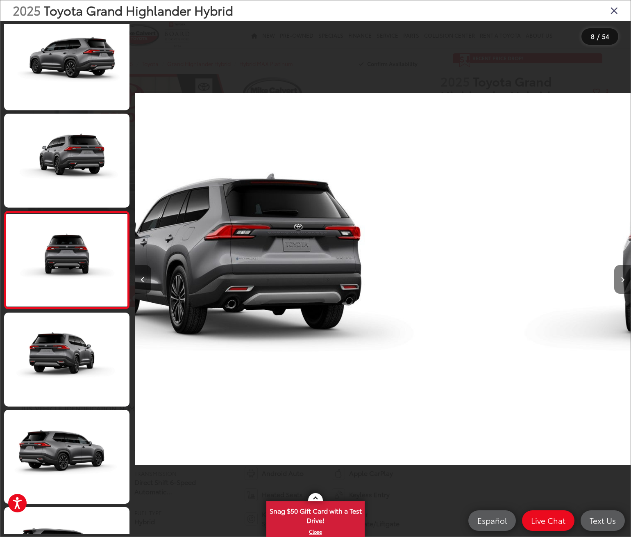
scroll to position [499, 0]
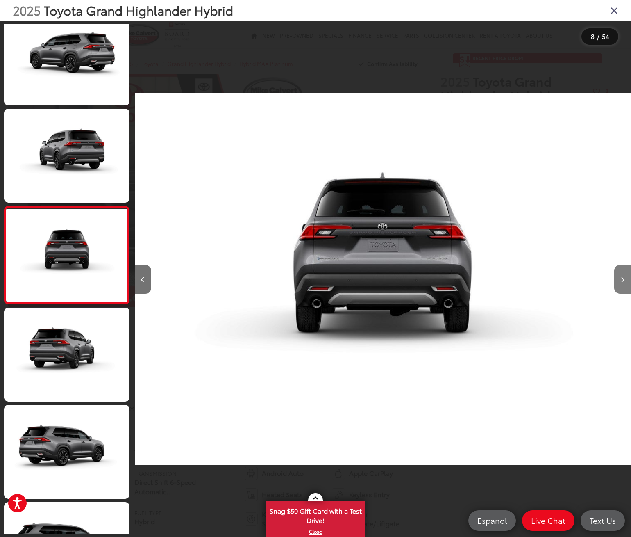
click at [624, 278] on icon "Next image" at bounding box center [623, 280] width 4 height 6
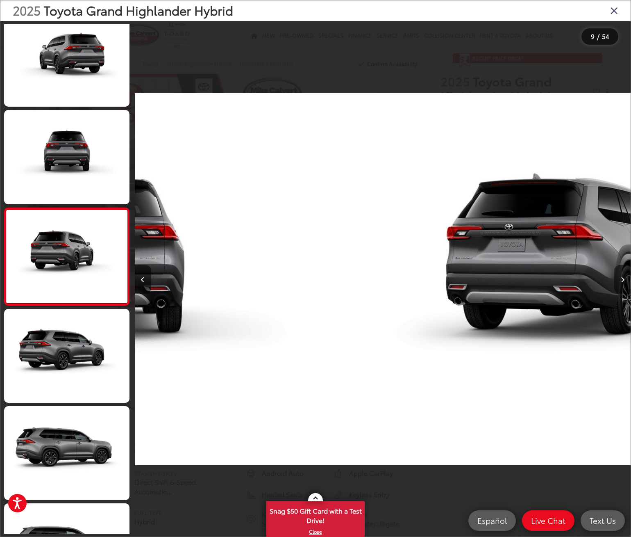
scroll to position [597, 0]
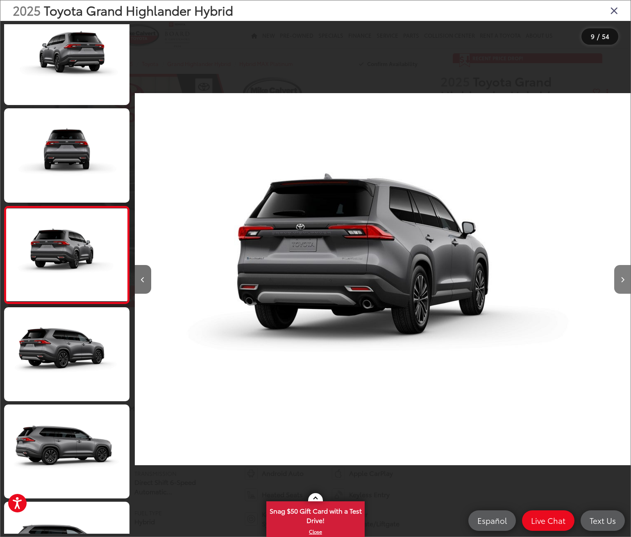
click at [624, 278] on icon "Next image" at bounding box center [623, 280] width 4 height 6
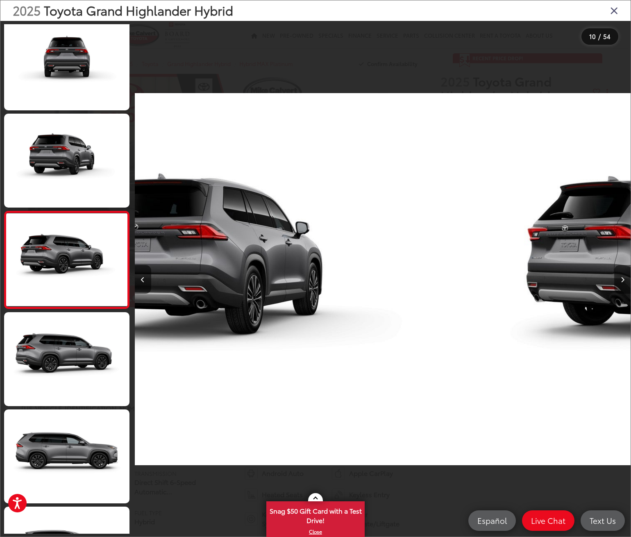
scroll to position [694, 0]
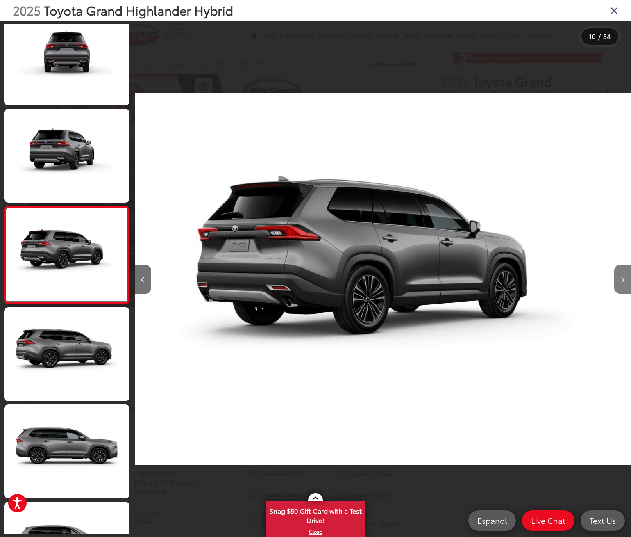
click at [624, 278] on icon "Next image" at bounding box center [623, 280] width 4 height 6
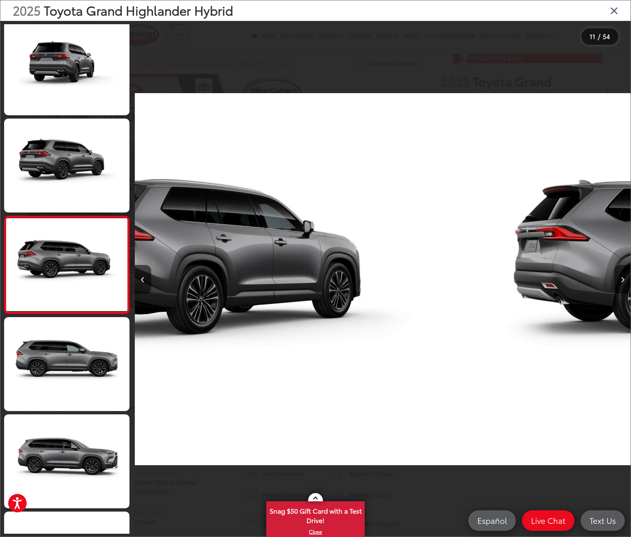
scroll to position [791, 0]
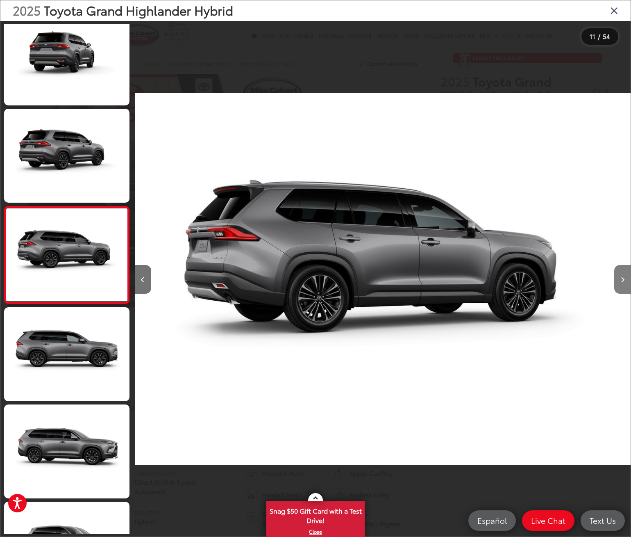
click at [624, 278] on icon "Next image" at bounding box center [623, 280] width 4 height 6
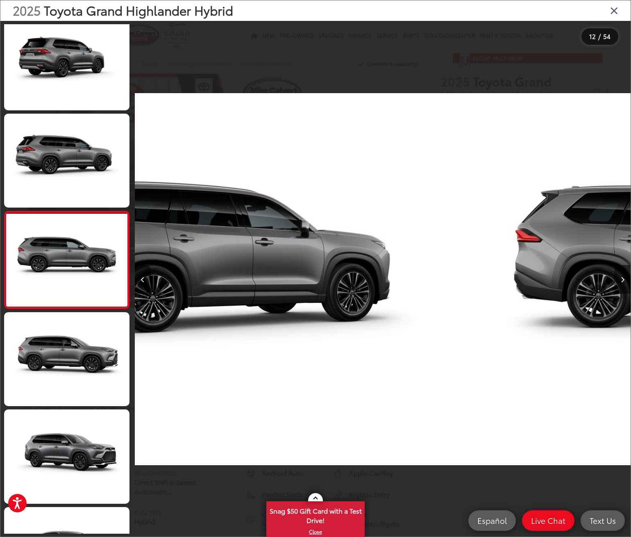
scroll to position [889, 0]
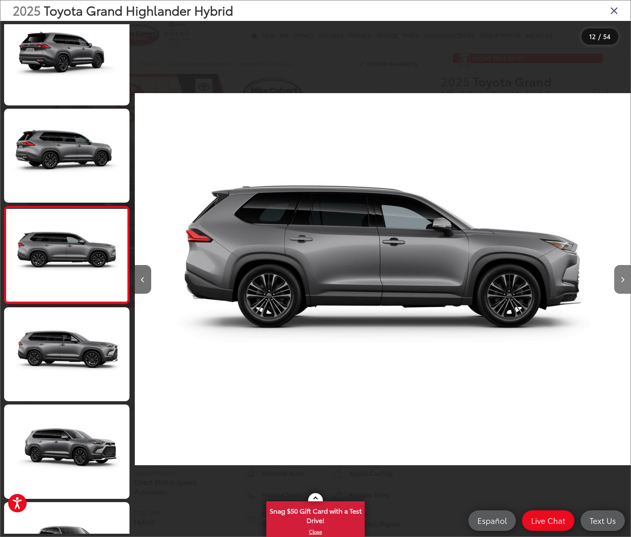
click at [624, 278] on icon "Next image" at bounding box center [623, 280] width 4 height 6
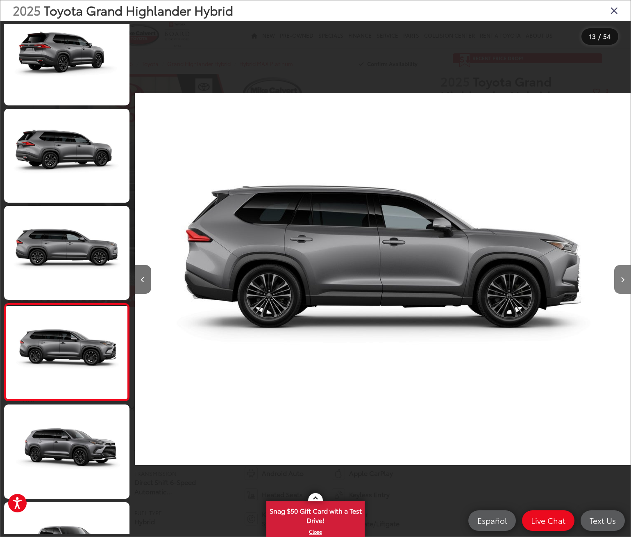
scroll to position [0, 0]
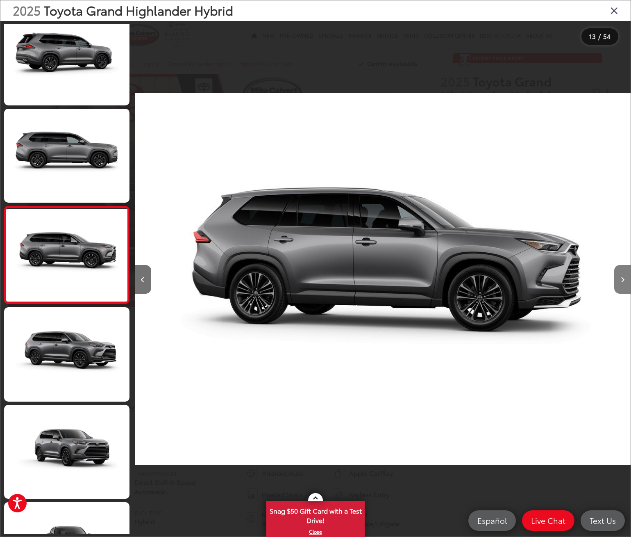
click at [624, 278] on icon "Next image" at bounding box center [623, 280] width 4 height 6
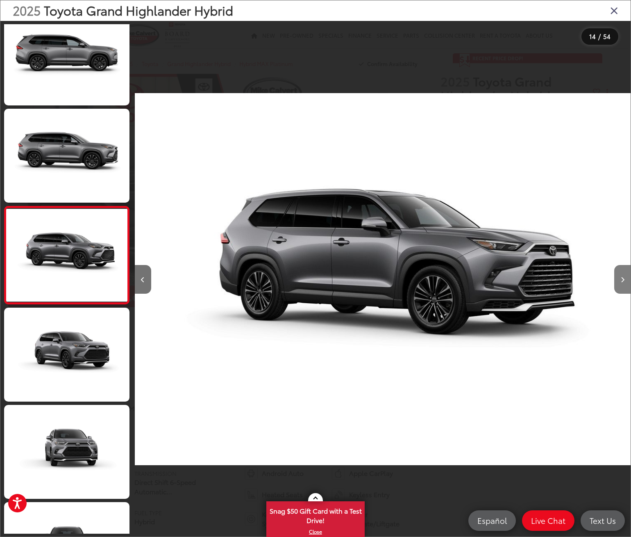
click at [624, 278] on icon "Next image" at bounding box center [623, 280] width 4 height 6
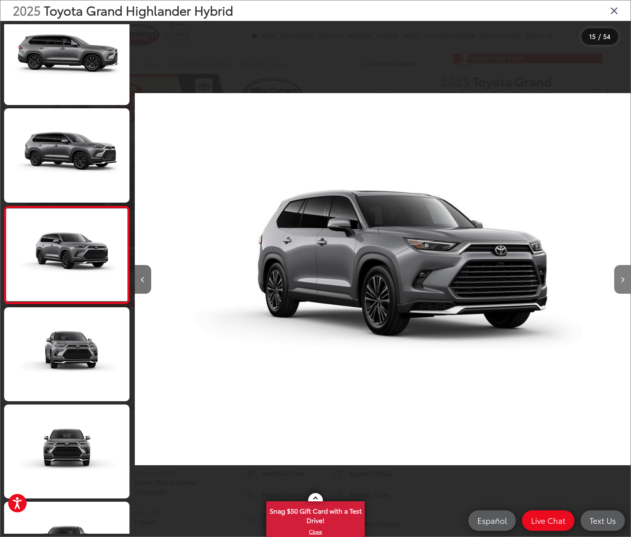
click at [624, 278] on icon "Next image" at bounding box center [623, 280] width 4 height 6
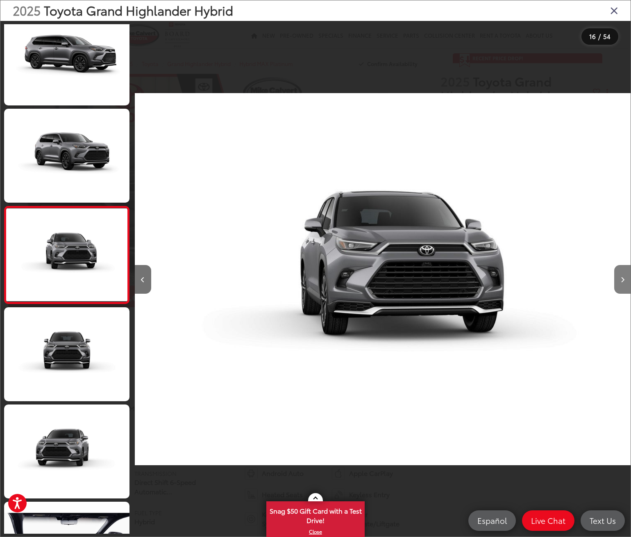
click at [624, 278] on icon "Next image" at bounding box center [623, 280] width 4 height 6
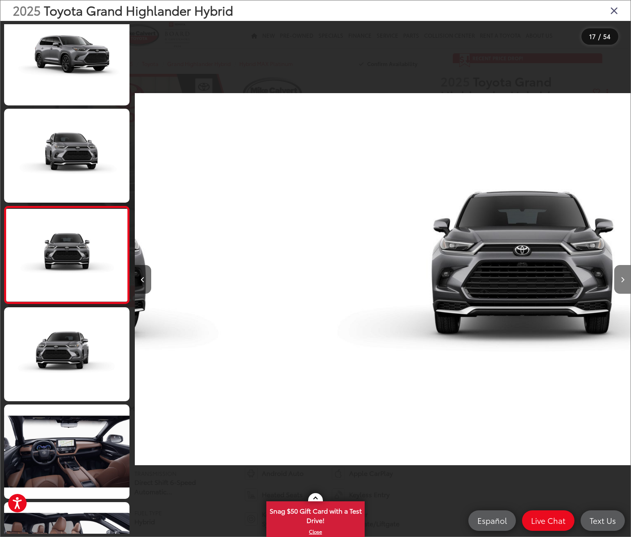
click at [624, 278] on icon "Next image" at bounding box center [623, 280] width 4 height 6
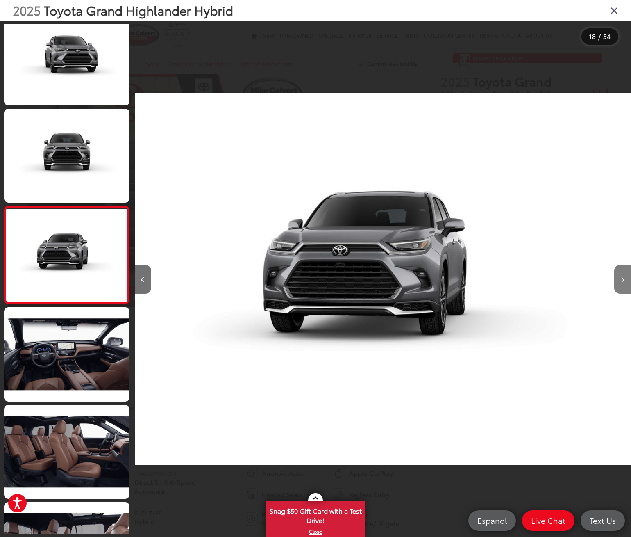
click at [624, 278] on icon "Next image" at bounding box center [623, 280] width 4 height 6
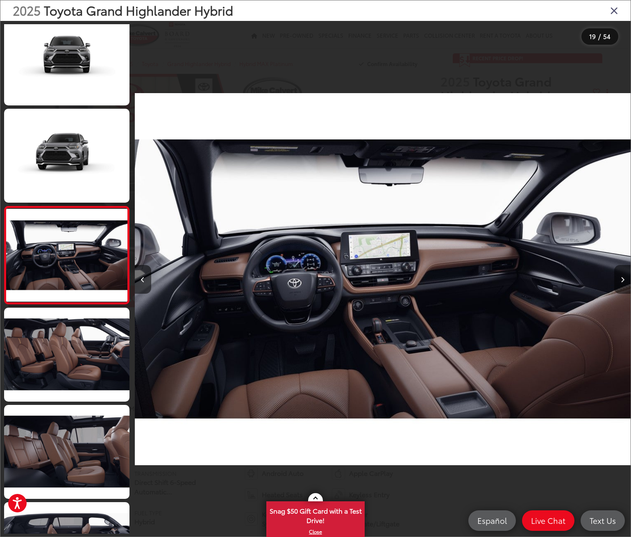
click at [624, 278] on icon "Next image" at bounding box center [623, 280] width 4 height 6
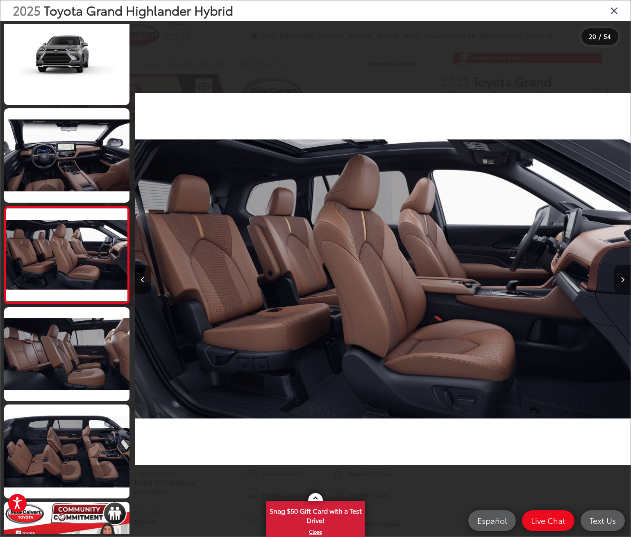
click at [624, 278] on icon "Next image" at bounding box center [623, 280] width 4 height 6
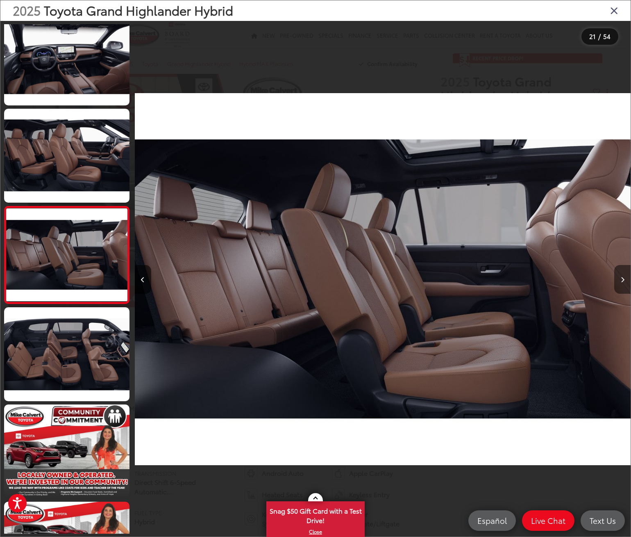
click at [624, 278] on icon "Next image" at bounding box center [623, 280] width 4 height 6
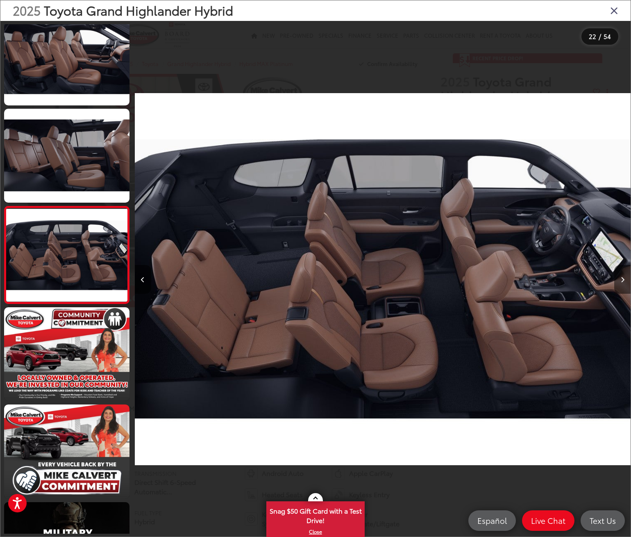
click at [624, 278] on icon "Next image" at bounding box center [623, 280] width 4 height 6
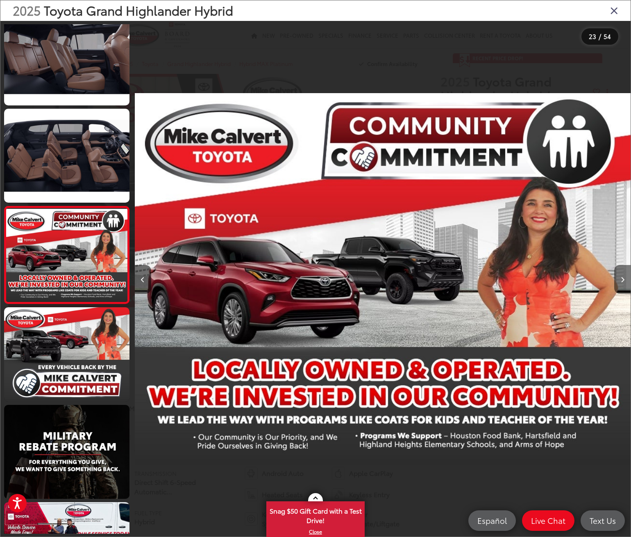
click at [624, 278] on icon "Next image" at bounding box center [623, 280] width 4 height 6
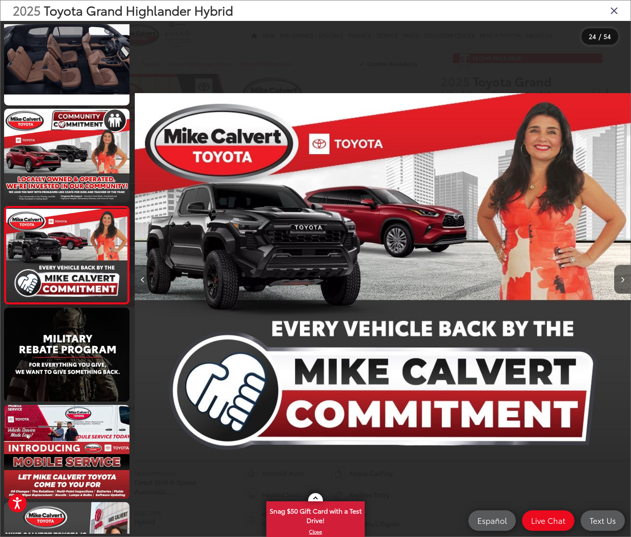
click at [142, 273] on button "Previous image" at bounding box center [143, 279] width 16 height 29
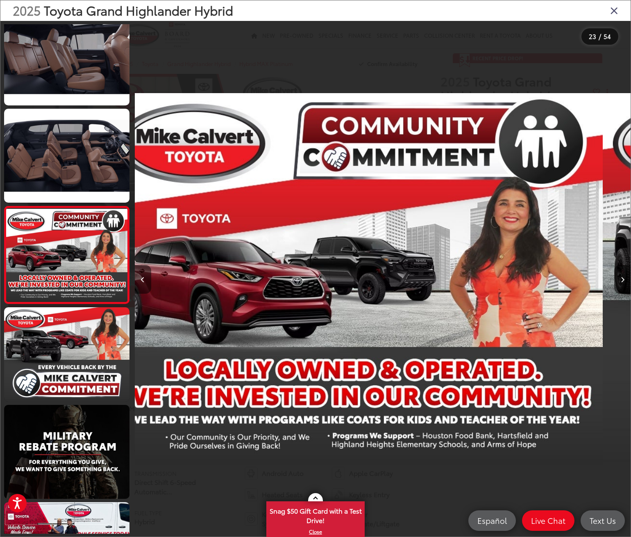
click at [142, 273] on button "Previous image" at bounding box center [143, 279] width 16 height 29
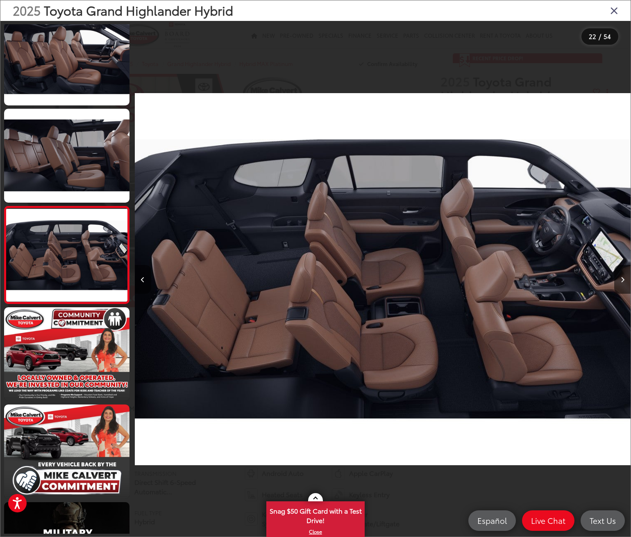
click at [141, 272] on button "Previous image" at bounding box center [143, 279] width 16 height 29
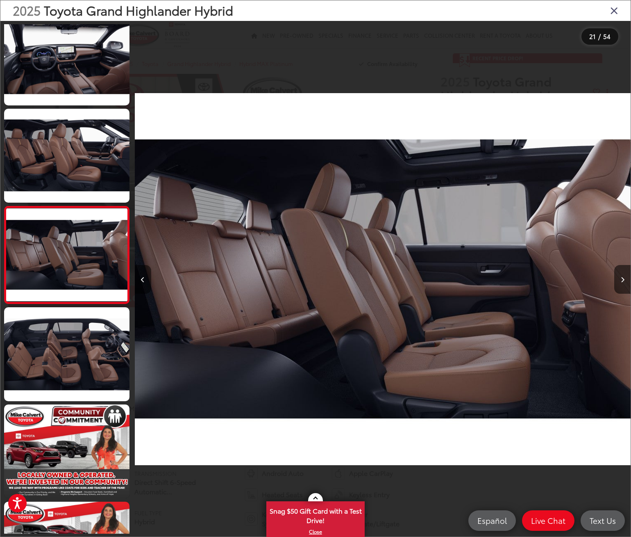
click at [141, 272] on button "Previous image" at bounding box center [143, 279] width 16 height 29
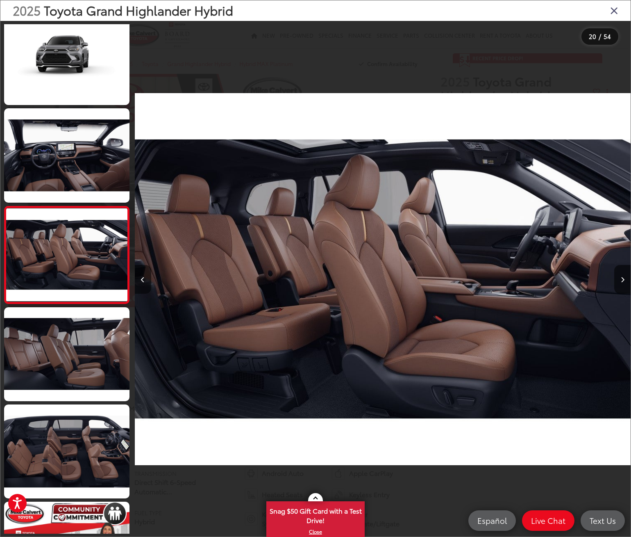
click at [141, 279] on icon "Previous image" at bounding box center [143, 280] width 4 height 6
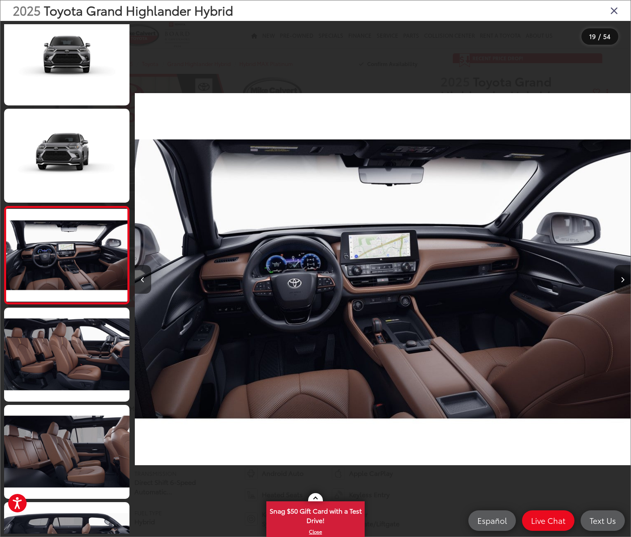
click at [614, 12] on icon "Close gallery" at bounding box center [615, 10] width 8 height 11
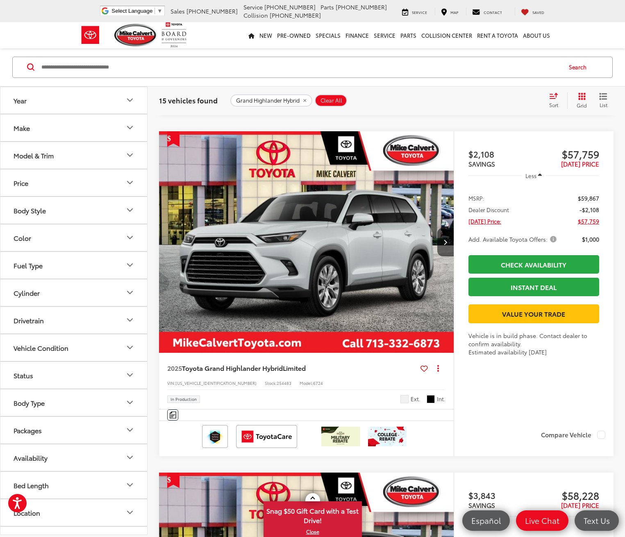
scroll to position [1715, 0]
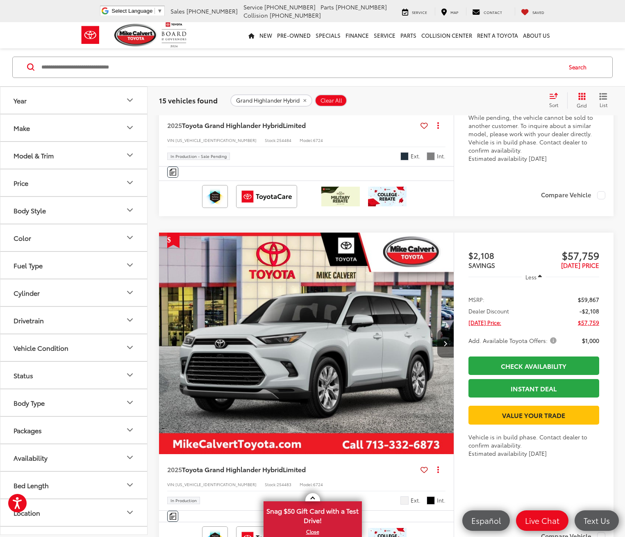
click at [438, 329] on button "Next image" at bounding box center [446, 343] width 16 height 29
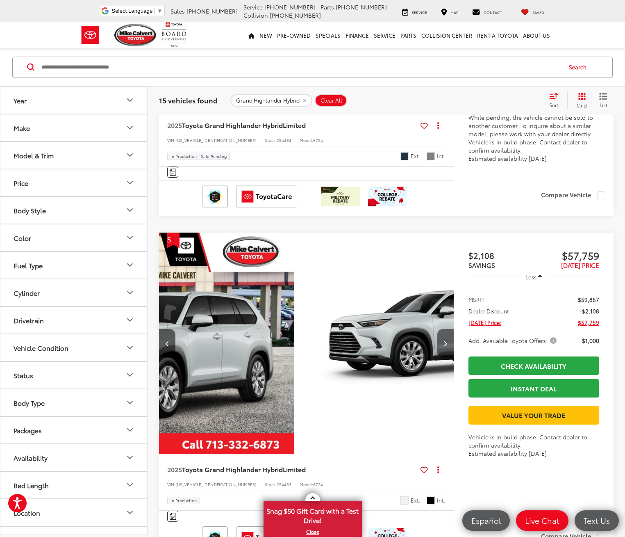
click at [438, 329] on button "Next image" at bounding box center [446, 343] width 16 height 29
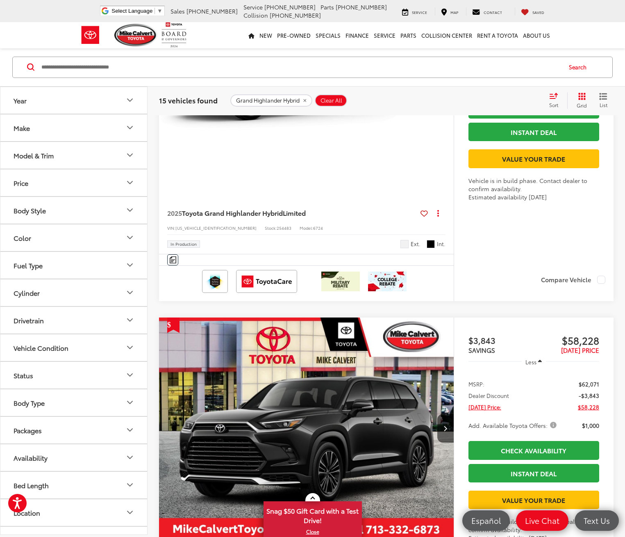
scroll to position [2084, 0]
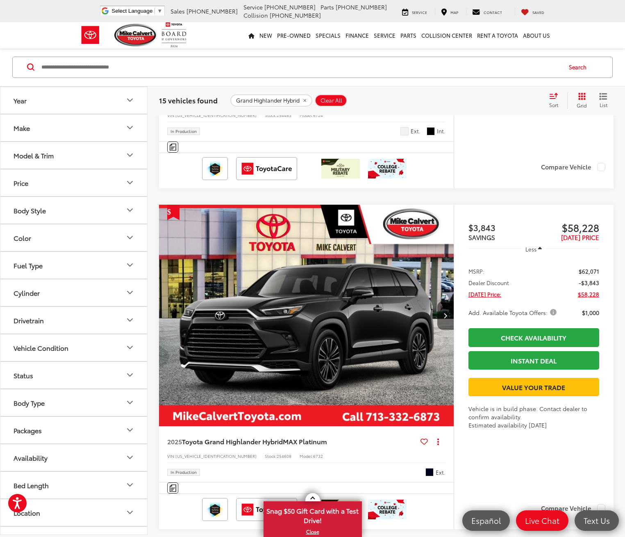
click at [438, 301] on button "Next image" at bounding box center [446, 315] width 16 height 29
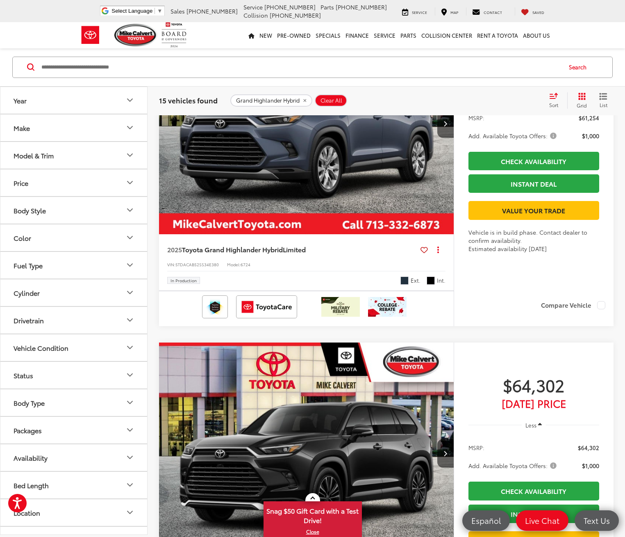
scroll to position [3314, 0]
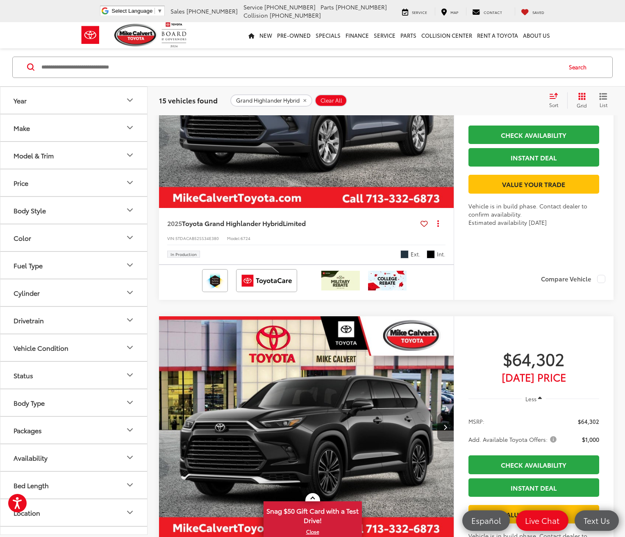
click at [438, 412] on button "Next image" at bounding box center [446, 426] width 16 height 29
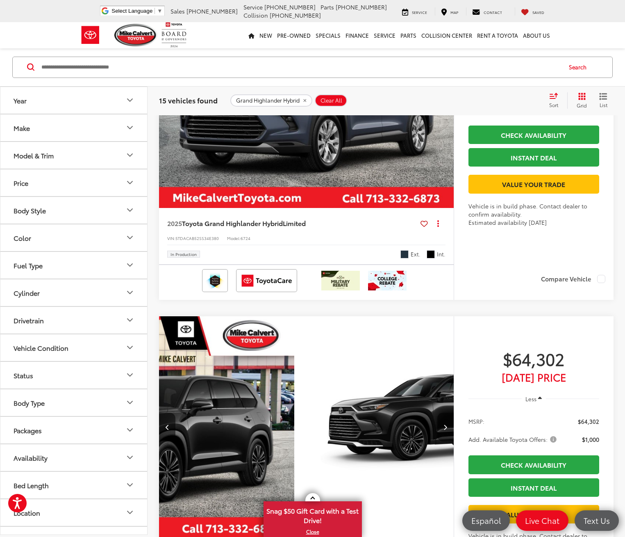
click at [438, 412] on button "Next image" at bounding box center [446, 426] width 16 height 29
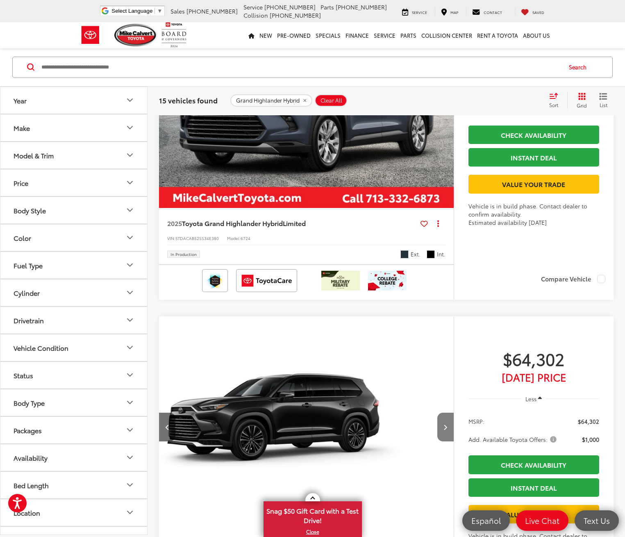
click at [438, 412] on button "Next image" at bounding box center [446, 426] width 16 height 29
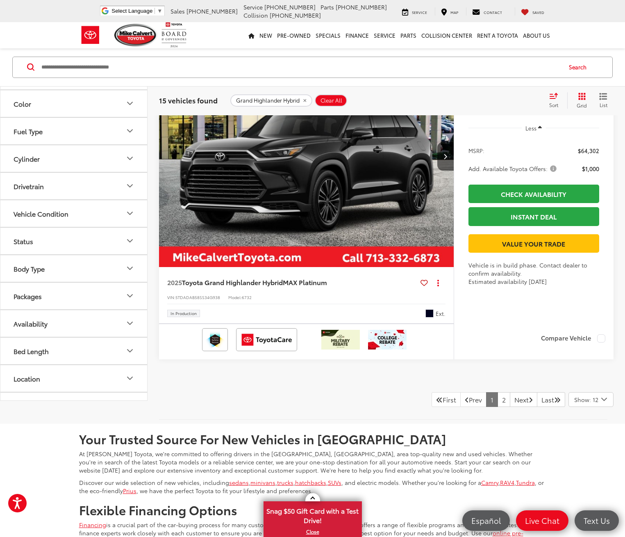
scroll to position [4052, 0]
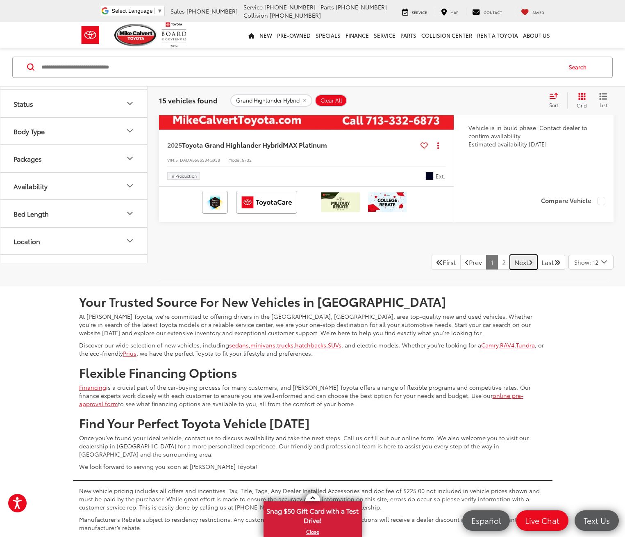
click at [517, 255] on link "Next" at bounding box center [523, 262] width 27 height 15
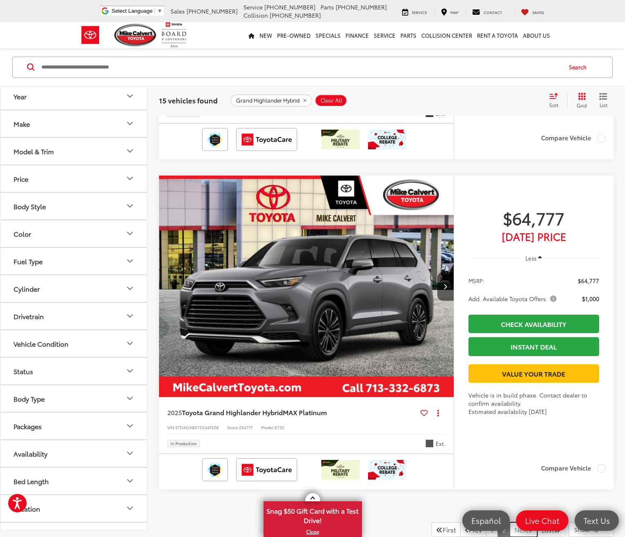
scroll to position [813, 0]
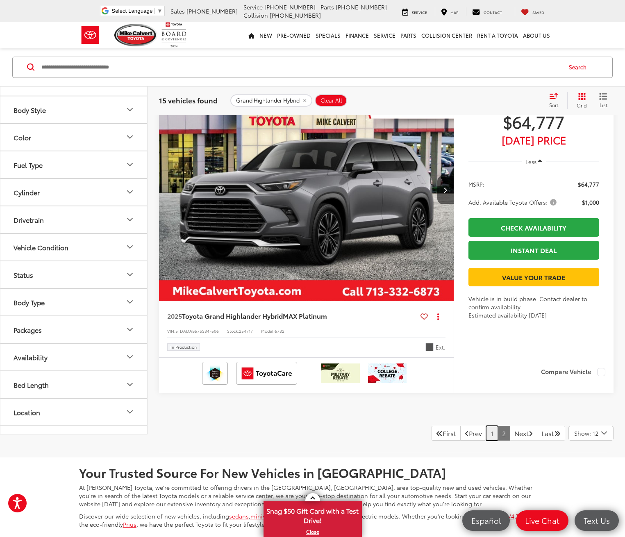
click at [486, 440] on link "1" at bounding box center [492, 433] width 12 height 15
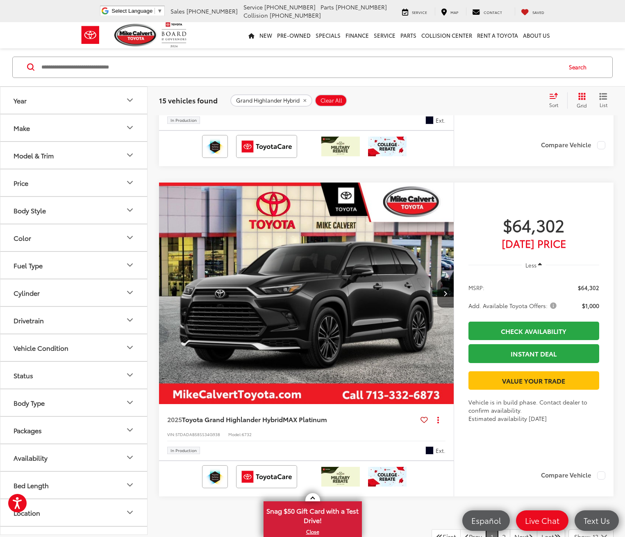
scroll to position [3601, 0]
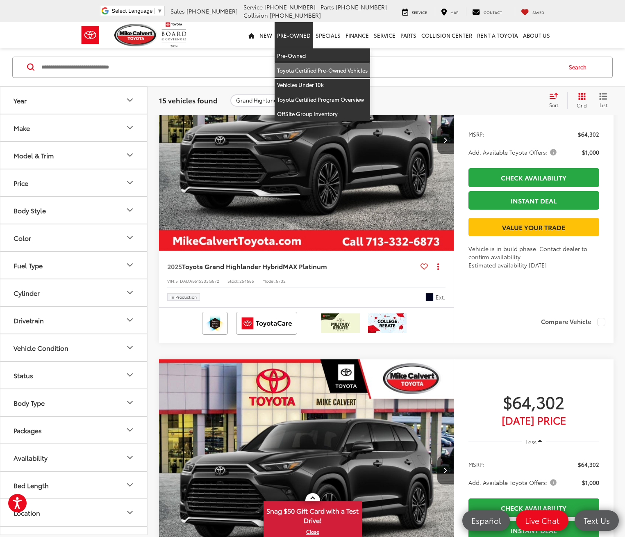
click at [287, 67] on link "Toyota Certified Pre-Owned Vehicles" at bounding box center [323, 70] width 96 height 15
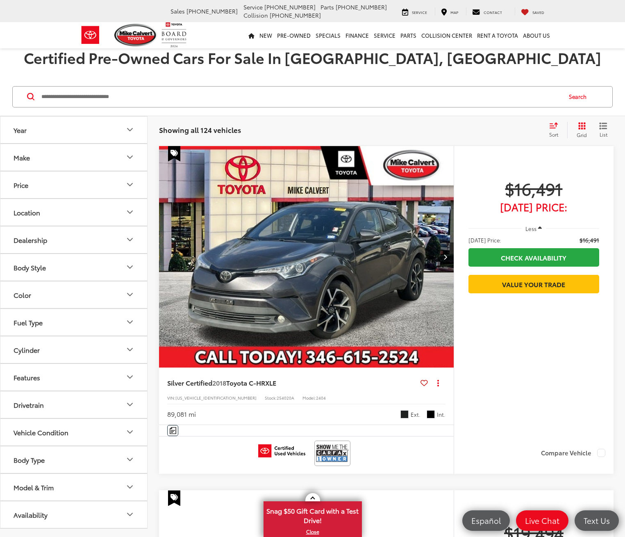
click at [58, 96] on input "Search by Make, Model, or Keyword" at bounding box center [301, 97] width 521 height 20
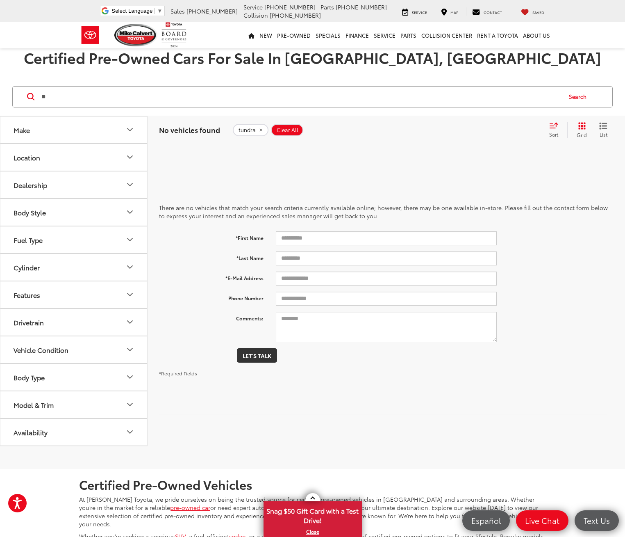
type input "*"
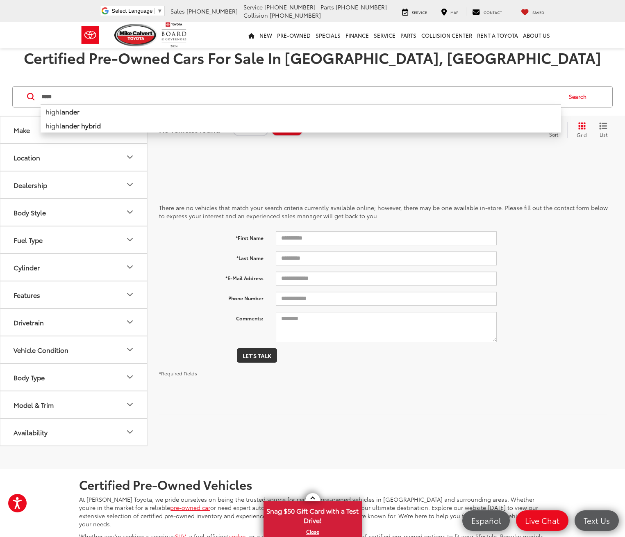
click at [78, 111] on b "ander" at bounding box center [71, 111] width 18 height 9
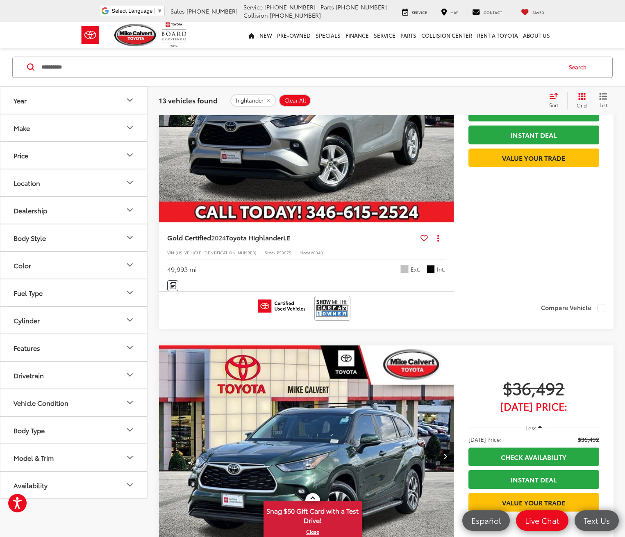
scroll to position [2952, 0]
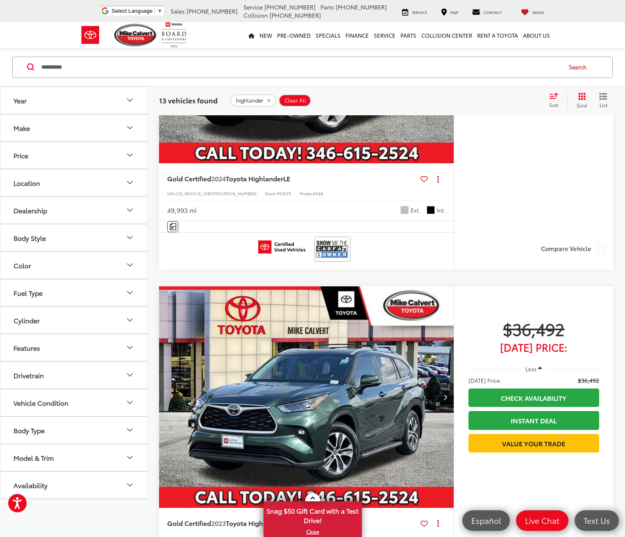
drag, startPoint x: 513, startPoint y: 420, endPoint x: 454, endPoint y: 386, distance: 68.4
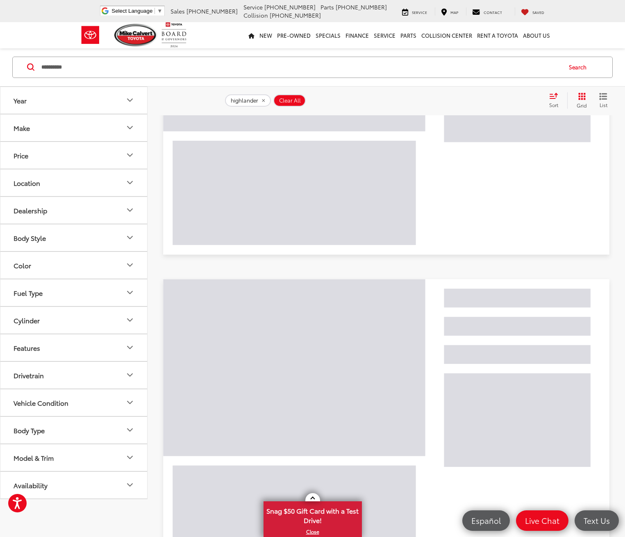
scroll to position [30, 0]
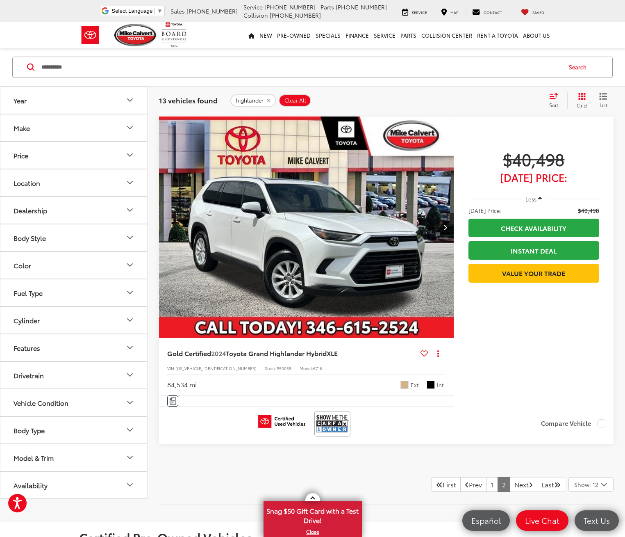
click at [108, 68] on input "**********" at bounding box center [301, 67] width 521 height 20
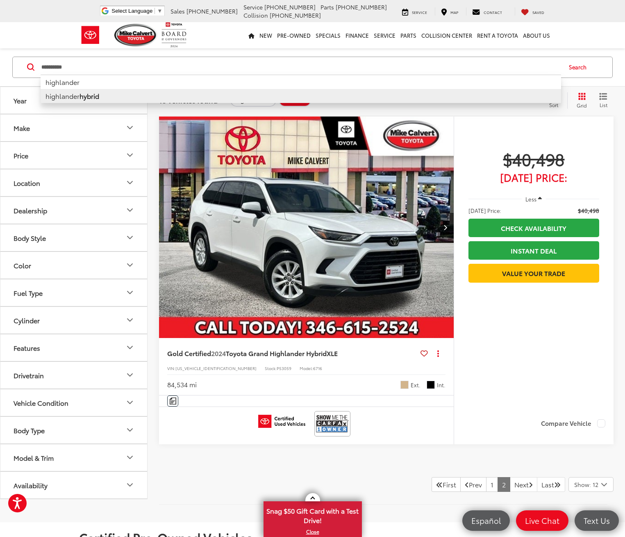
click at [95, 97] on b "hybrid" at bounding box center [90, 95] width 20 height 9
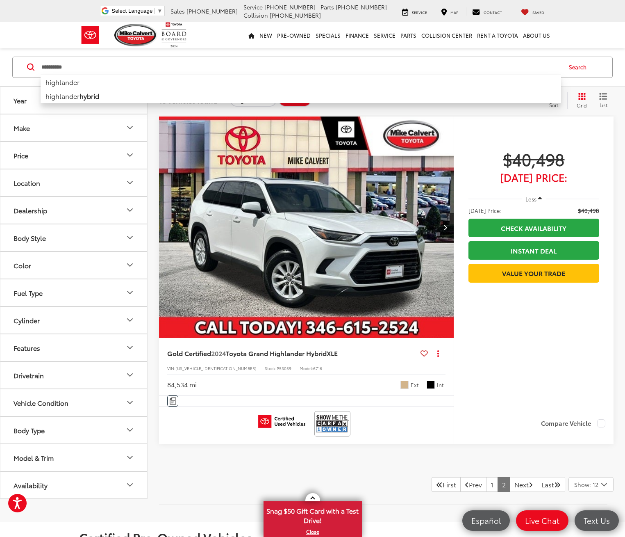
type input "**********"
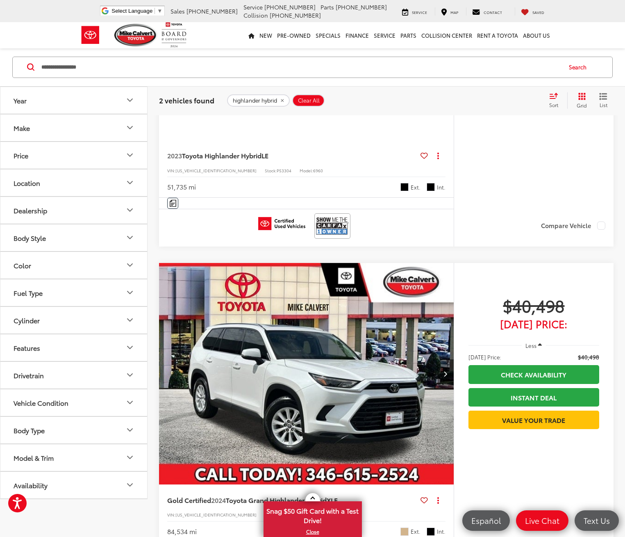
scroll to position [235, 0]
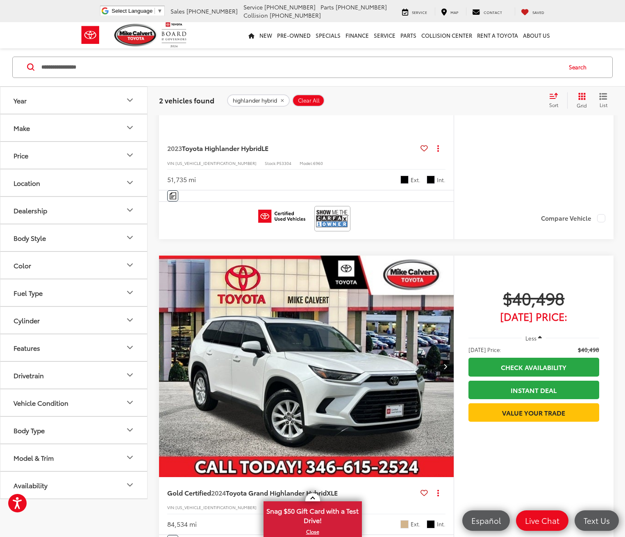
click at [444, 363] on icon "Next image" at bounding box center [446, 366] width 4 height 6
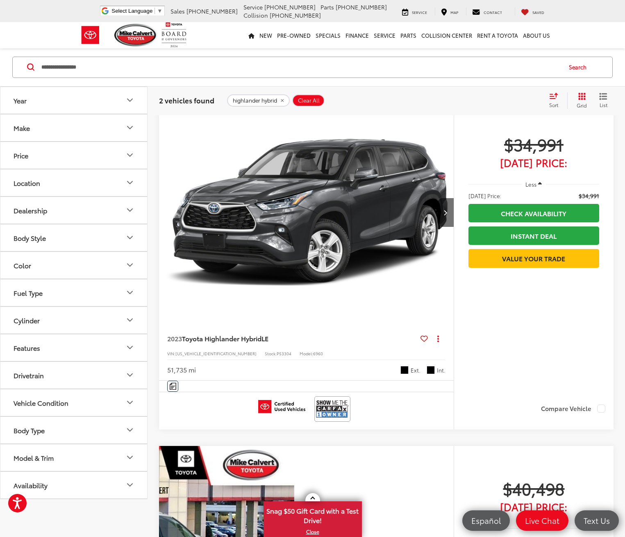
scroll to position [0, 0]
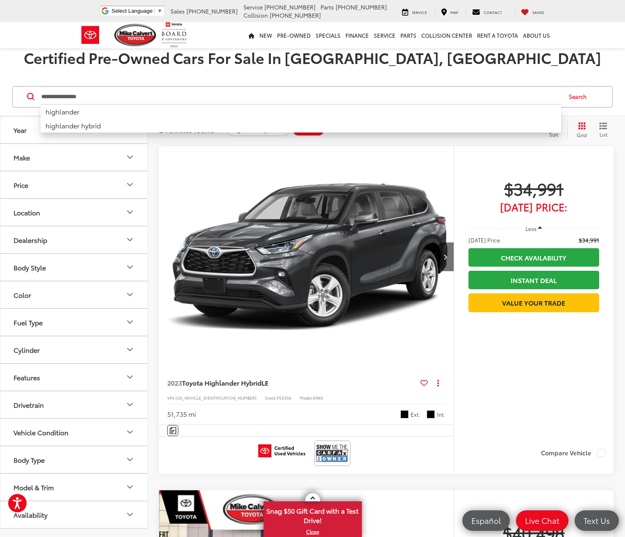
drag, startPoint x: 110, startPoint y: 96, endPoint x: 18, endPoint y: 91, distance: 91.9
click at [18, 91] on div "**********" at bounding box center [312, 96] width 601 height 21
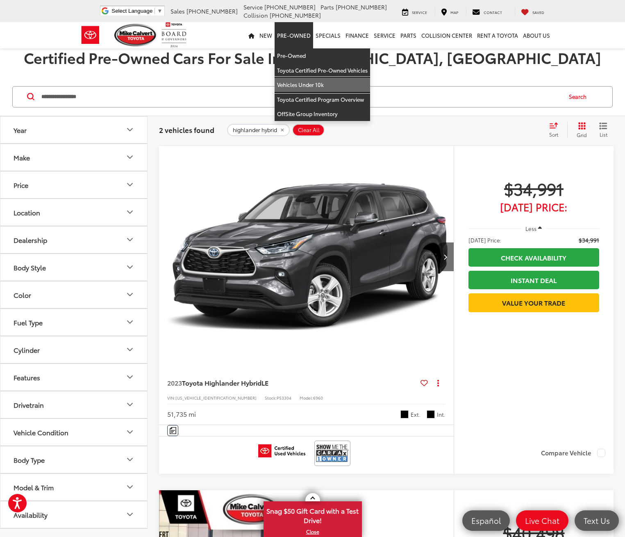
click at [289, 83] on link "Vehicles Under 10k" at bounding box center [323, 84] width 96 height 15
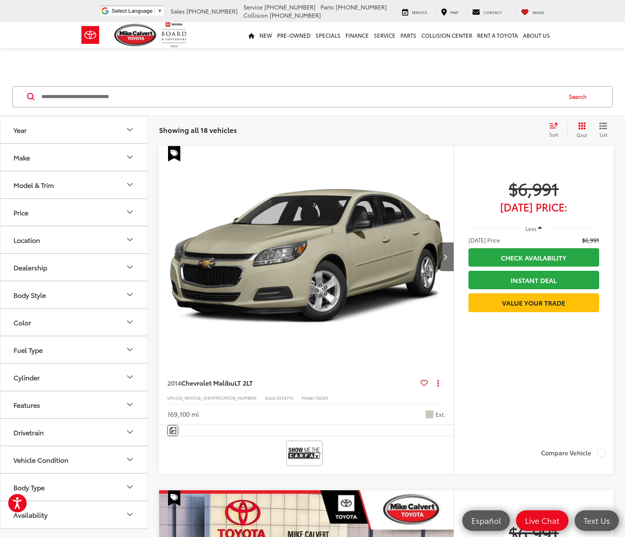
click at [96, 102] on input "Search by Make, Model, or Keyword" at bounding box center [301, 97] width 521 height 20
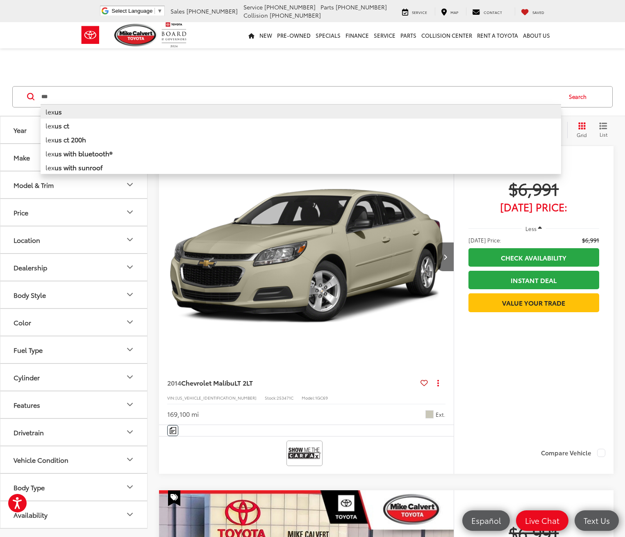
click at [77, 110] on li "lex us" at bounding box center [301, 111] width 521 height 14
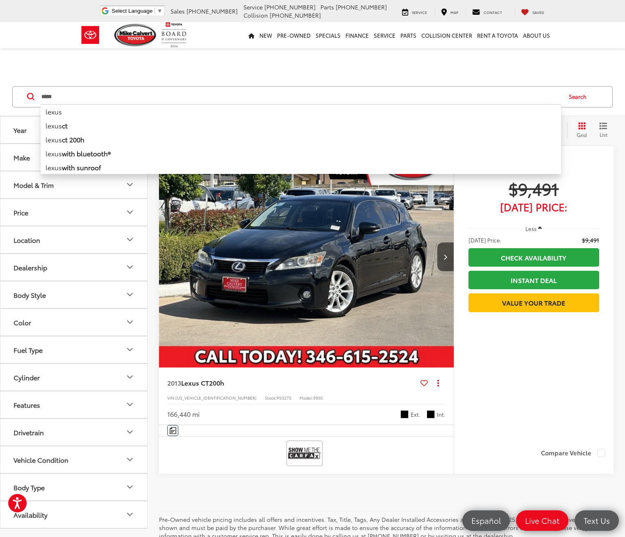
click at [103, 98] on input "*****" at bounding box center [301, 97] width 521 height 20
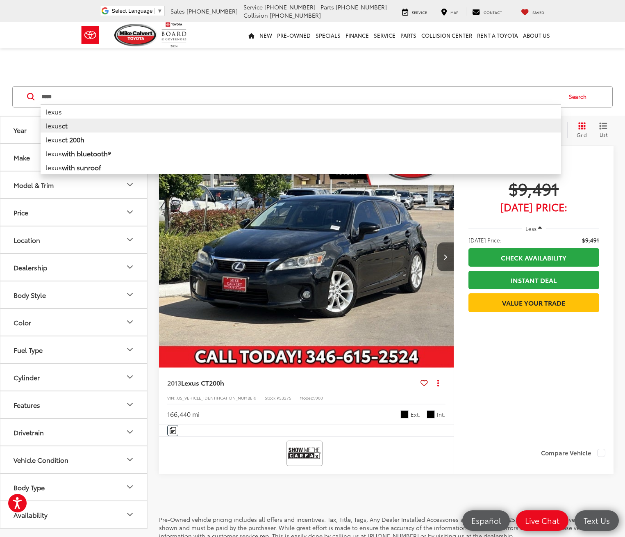
click at [80, 130] on li "lexus ct" at bounding box center [301, 126] width 521 height 14
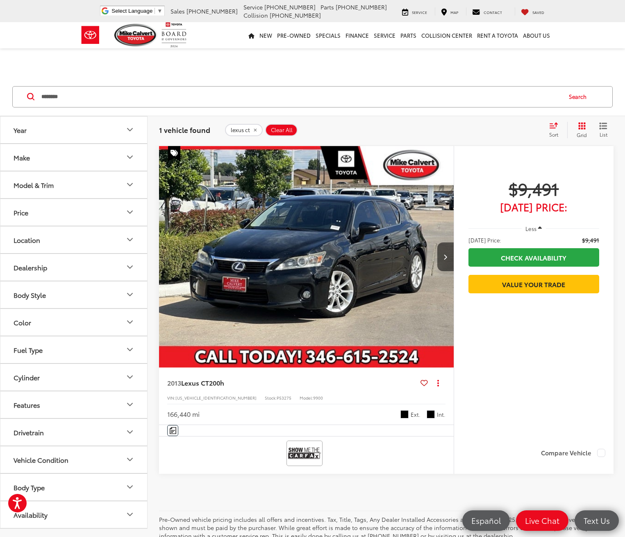
click at [88, 101] on input "********" at bounding box center [301, 97] width 521 height 20
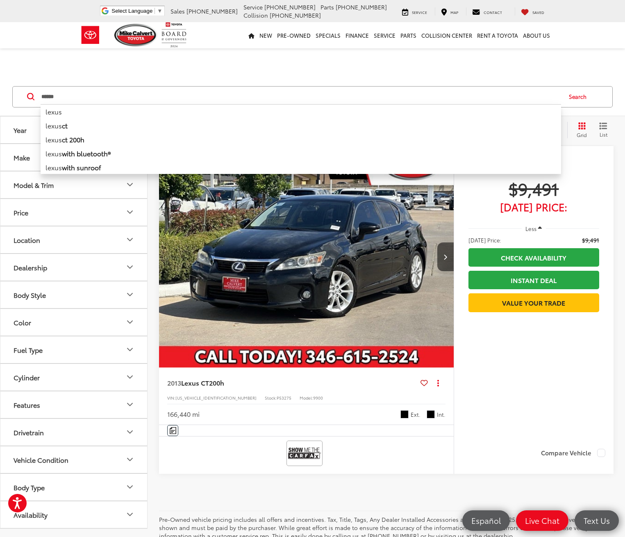
type input "*****"
click at [366, 424] on div "Features Bluetooth® Aux Input Keyless Entry Keyless Ignition System Emergency B…" at bounding box center [306, 429] width 295 height 11
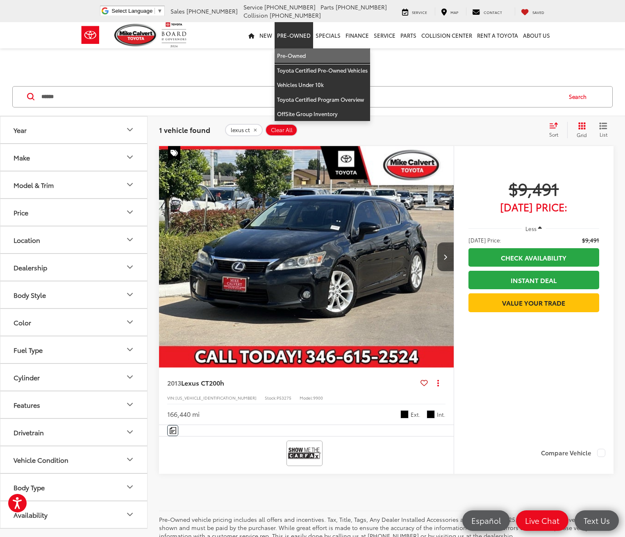
click at [287, 54] on link "Pre-Owned" at bounding box center [323, 55] width 96 height 15
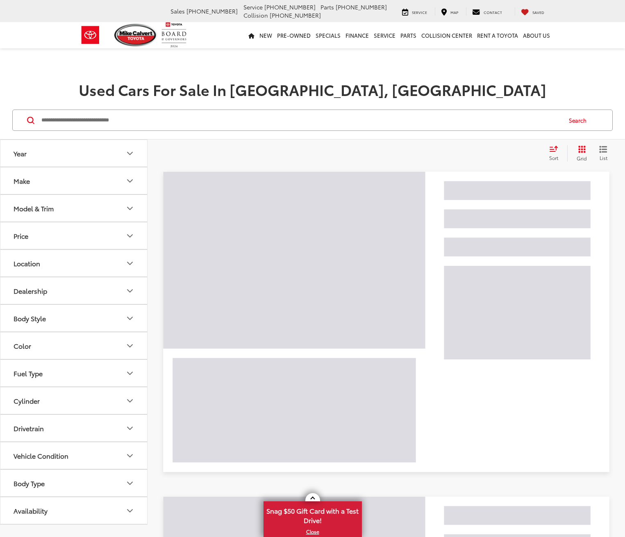
click at [103, 122] on input "Search by Make, Model, or Keyword" at bounding box center [301, 120] width 521 height 20
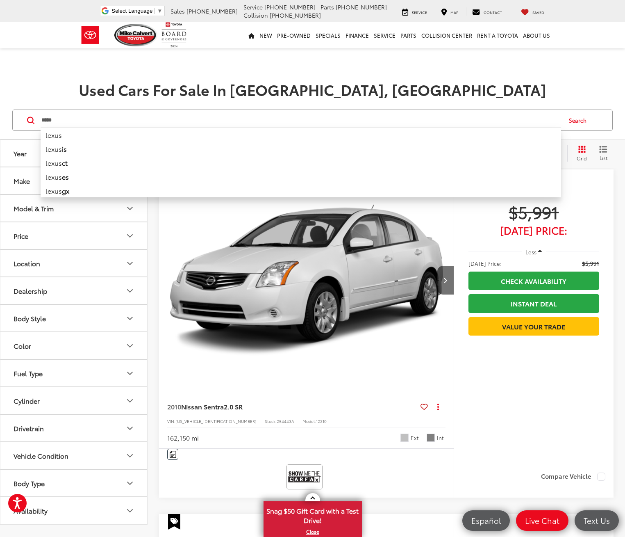
type input "*****"
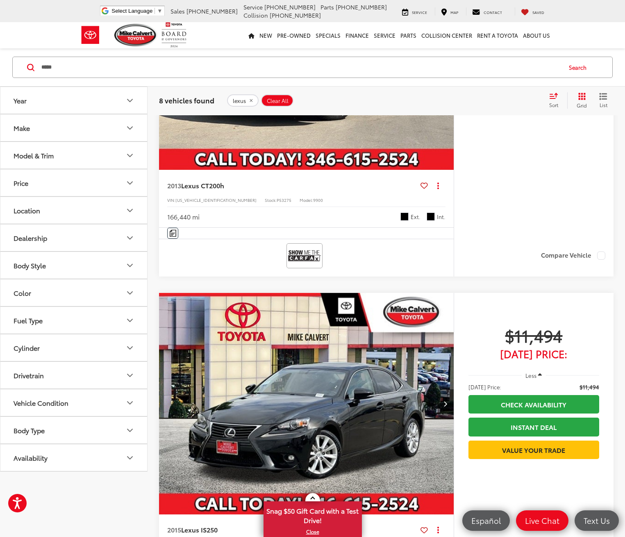
scroll to position [246, 0]
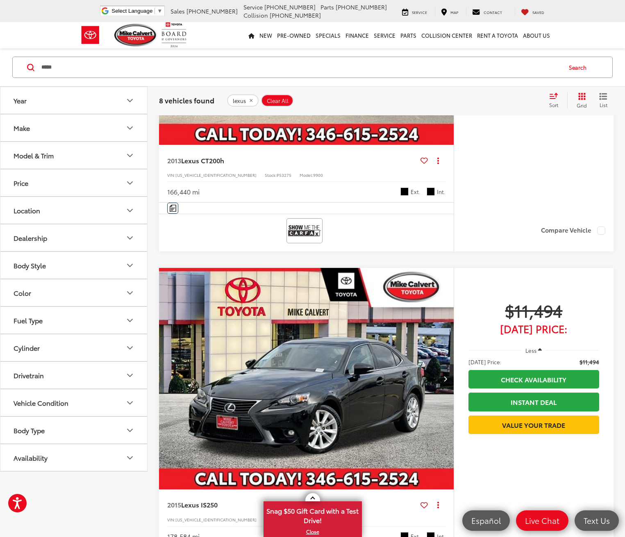
click at [438, 364] on button "Next image" at bounding box center [446, 378] width 16 height 29
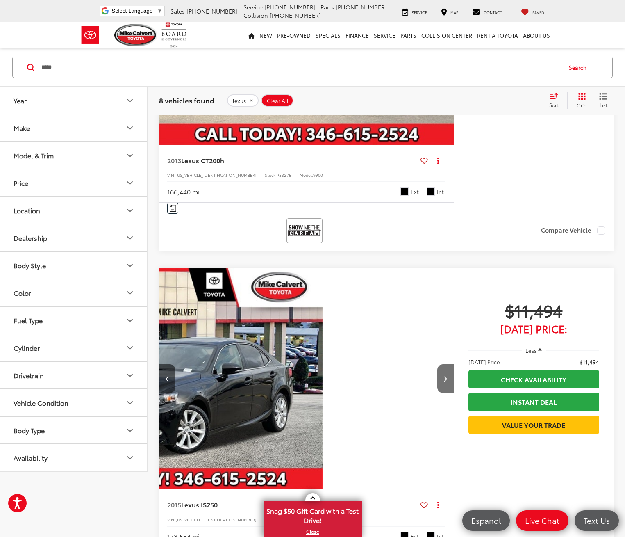
scroll to position [0, 160]
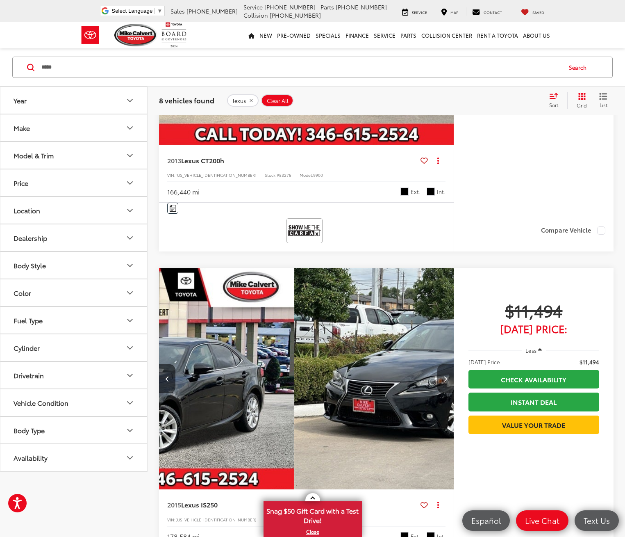
click at [438, 364] on button "Next image" at bounding box center [446, 378] width 16 height 29
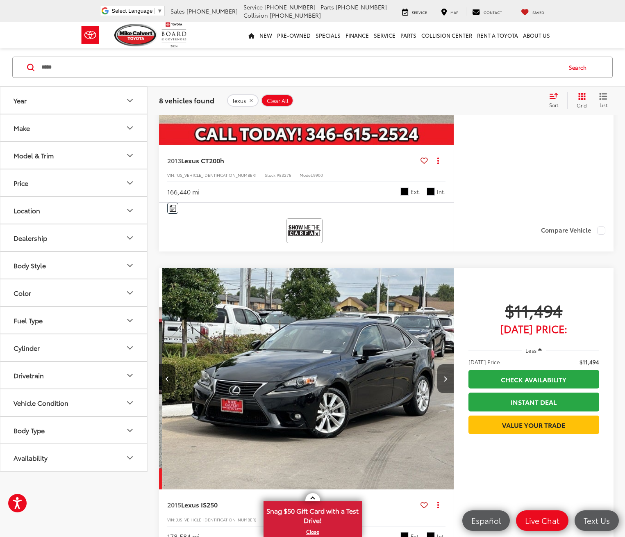
scroll to position [0, 321]
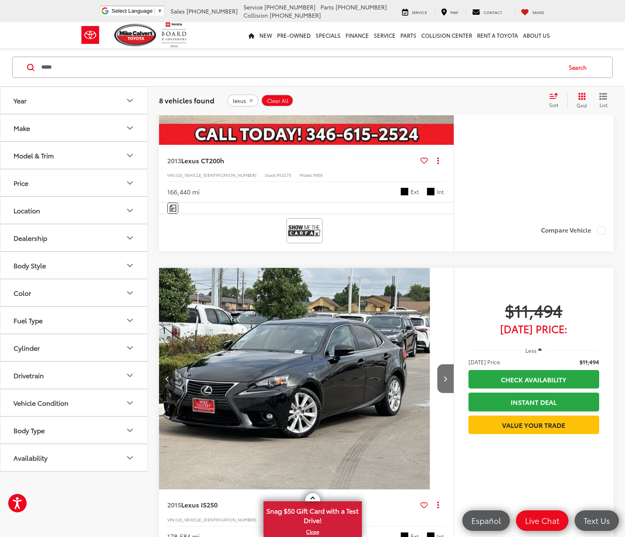
drag, startPoint x: 309, startPoint y: 244, endPoint x: 356, endPoint y: 293, distance: 67.3
click at [438, 364] on button "Next image" at bounding box center [446, 378] width 16 height 29
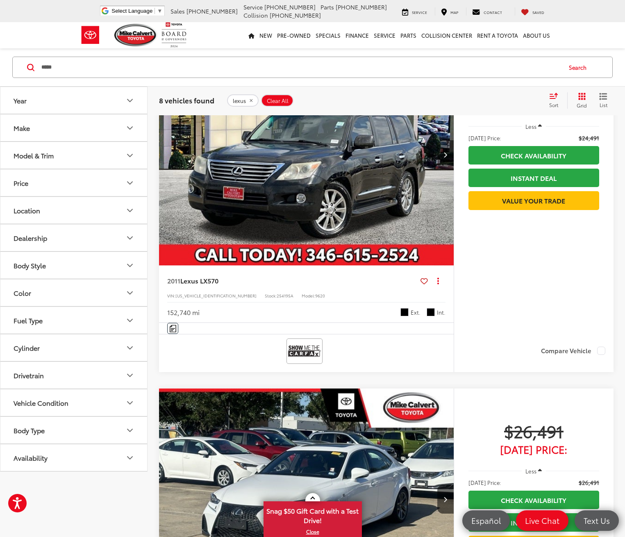
scroll to position [861, 0]
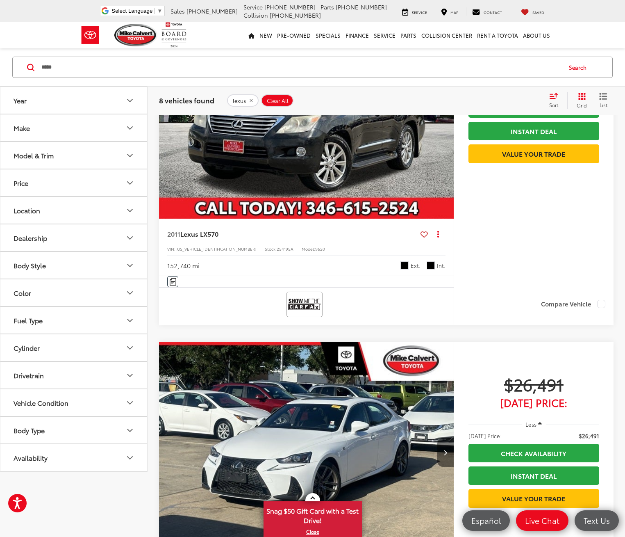
click at [438, 438] on button "Next image" at bounding box center [446, 452] width 16 height 29
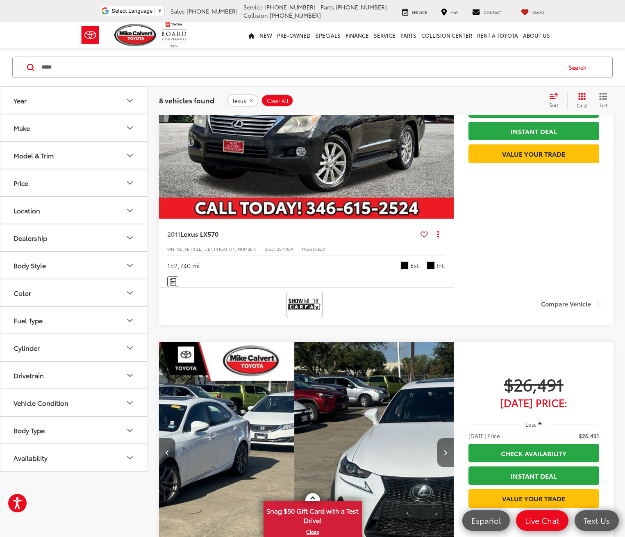
click at [438, 438] on button "Next image" at bounding box center [446, 452] width 16 height 29
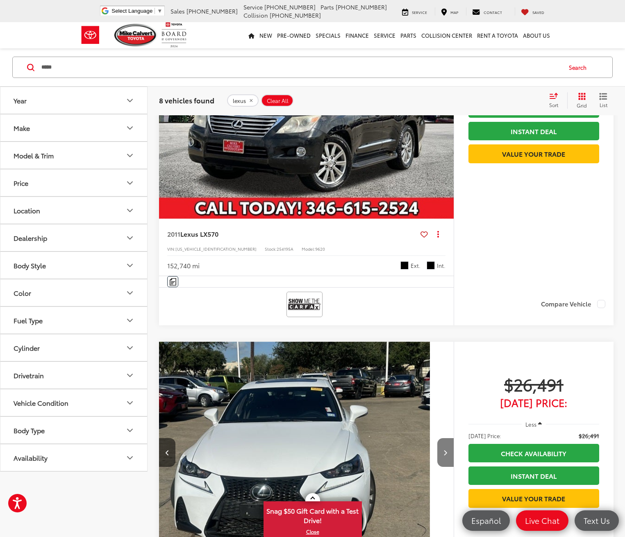
click at [438, 438] on button "Next image" at bounding box center [446, 452] width 16 height 29
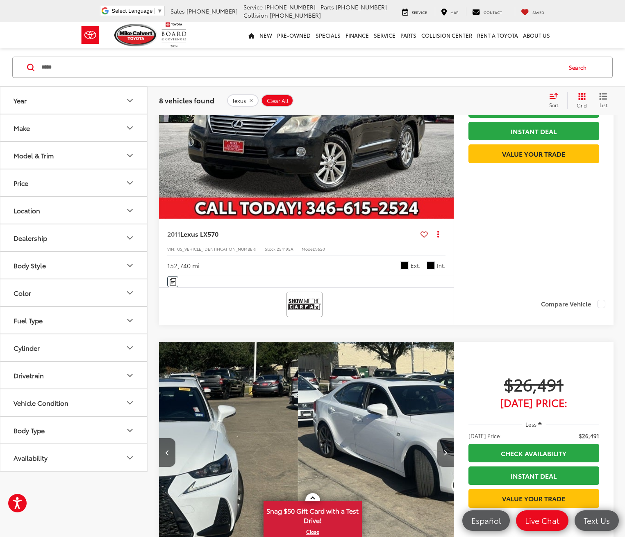
scroll to position [0, 481]
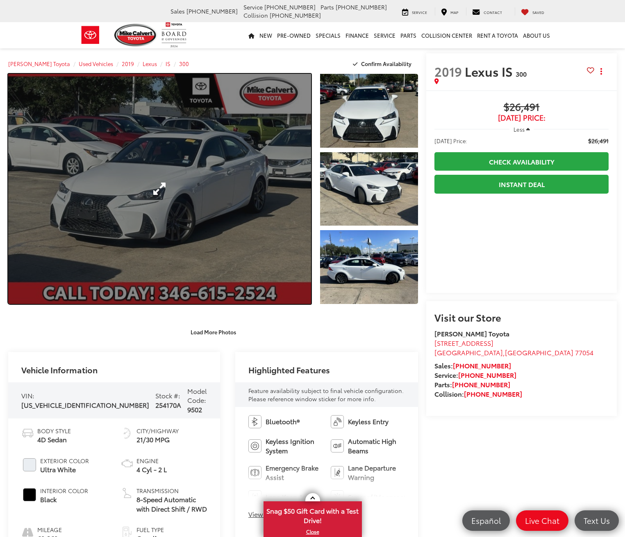
click at [195, 173] on link "Expand Photo 0" at bounding box center [159, 189] width 303 height 230
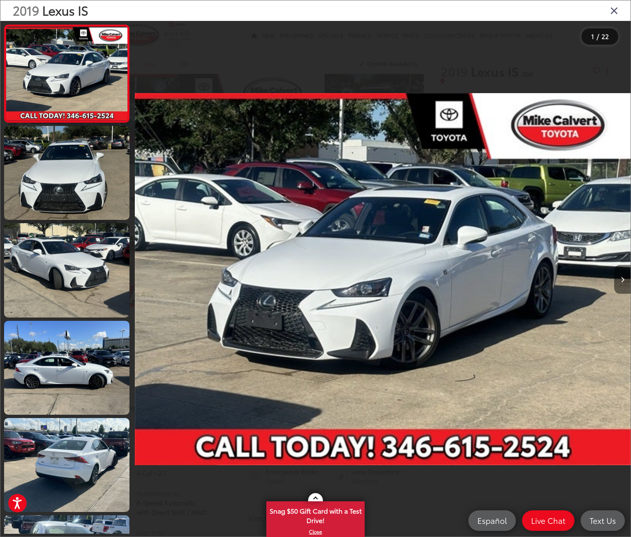
click at [624, 280] on icon "Next image" at bounding box center [623, 280] width 4 height 6
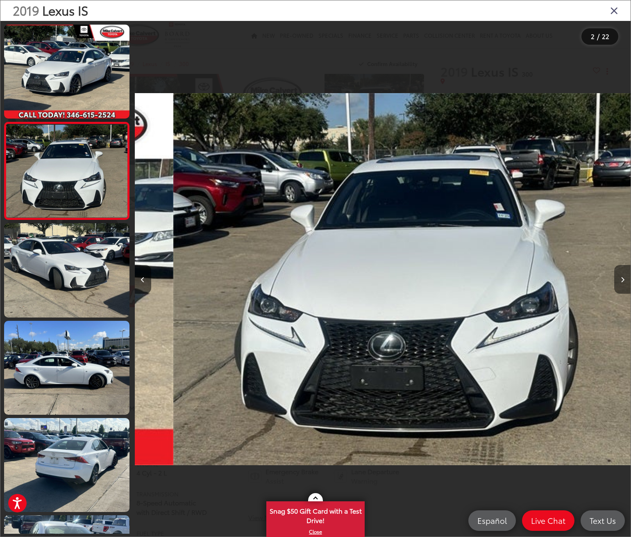
scroll to position [0, 496]
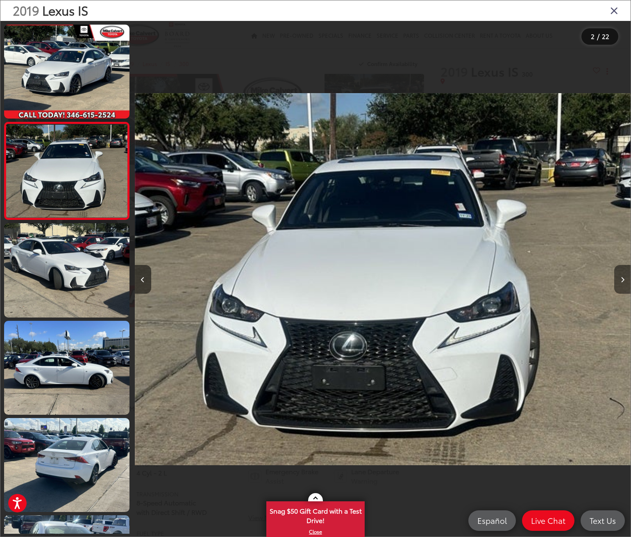
click at [624, 280] on icon "Next image" at bounding box center [623, 280] width 4 height 6
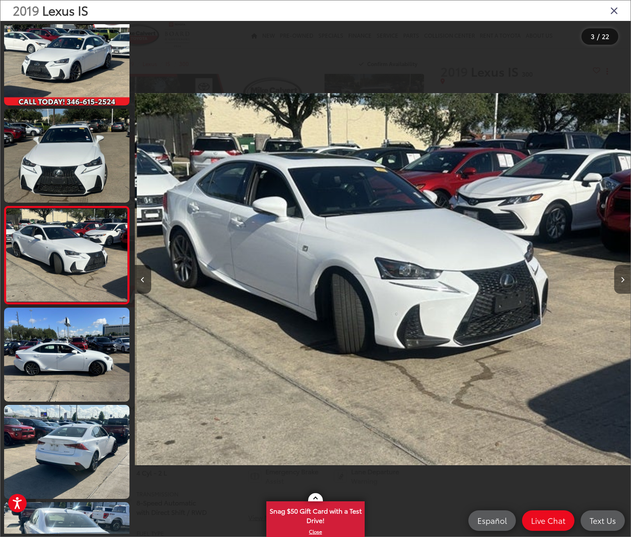
scroll to position [0, 993]
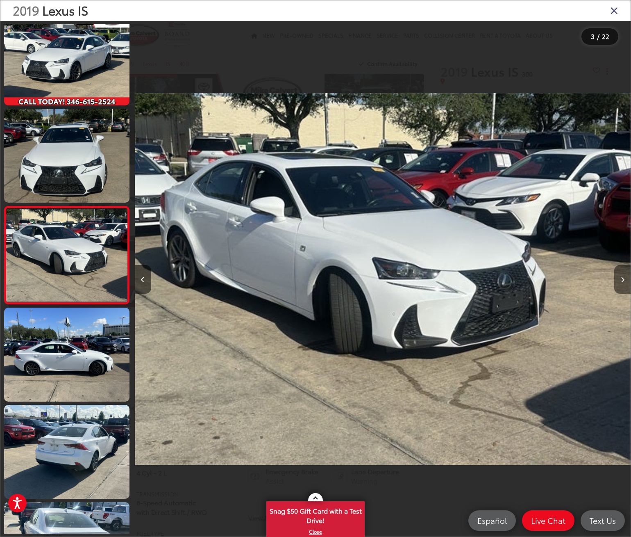
click at [624, 280] on icon "Next image" at bounding box center [623, 280] width 4 height 6
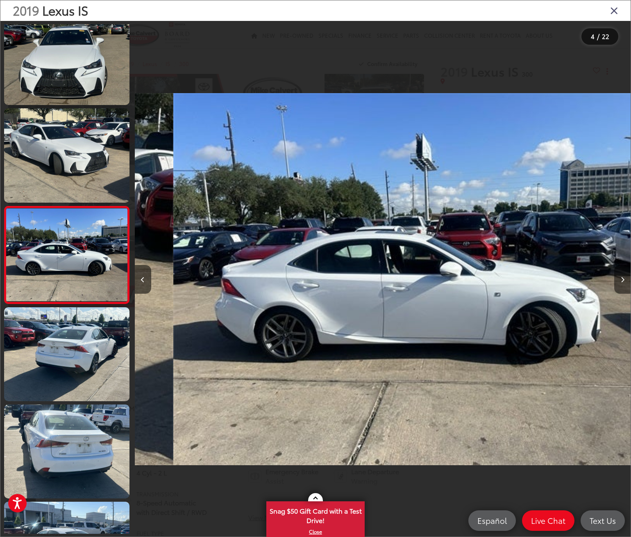
scroll to position [0, 1489]
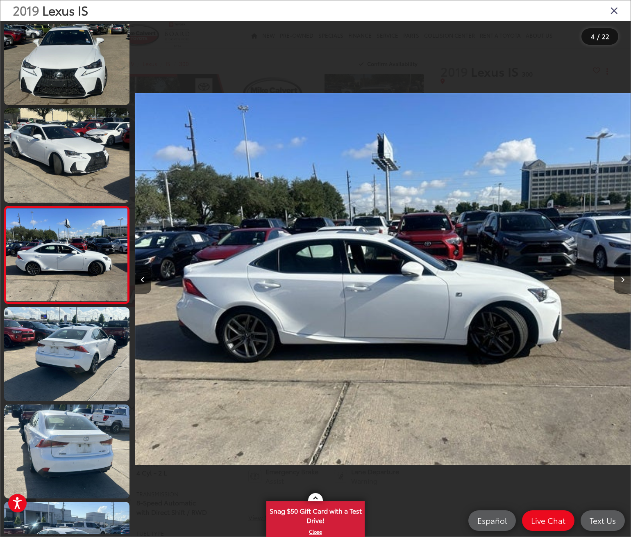
click at [624, 280] on icon "Next image" at bounding box center [623, 280] width 4 height 6
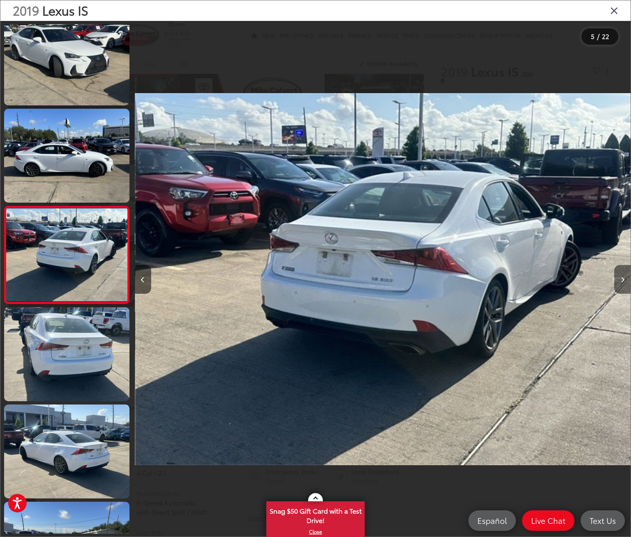
scroll to position [0, 1985]
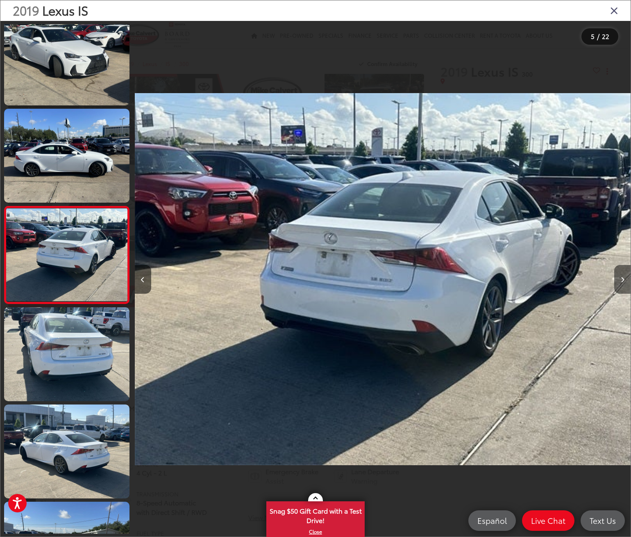
click at [624, 280] on icon "Next image" at bounding box center [623, 280] width 4 height 6
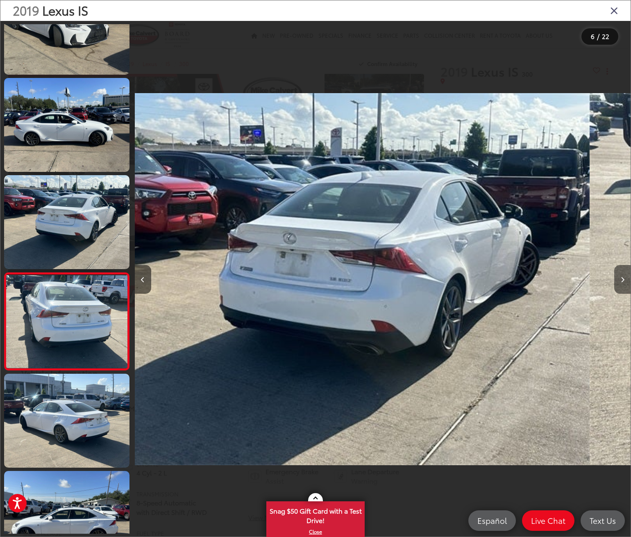
scroll to position [305, 0]
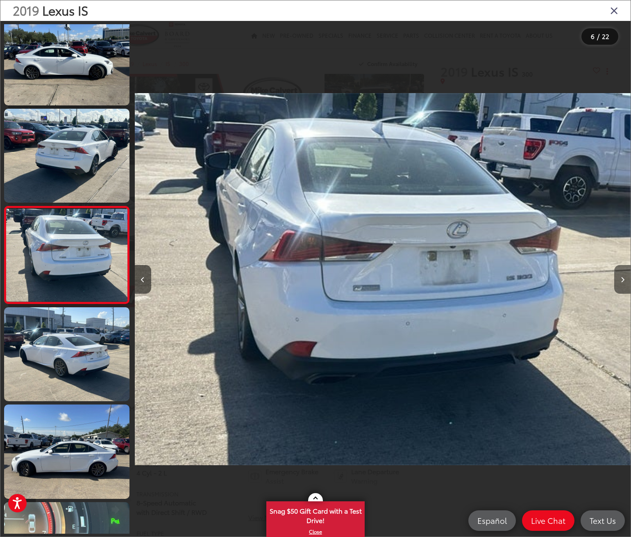
click at [619, 280] on button "Next image" at bounding box center [623, 279] width 16 height 29
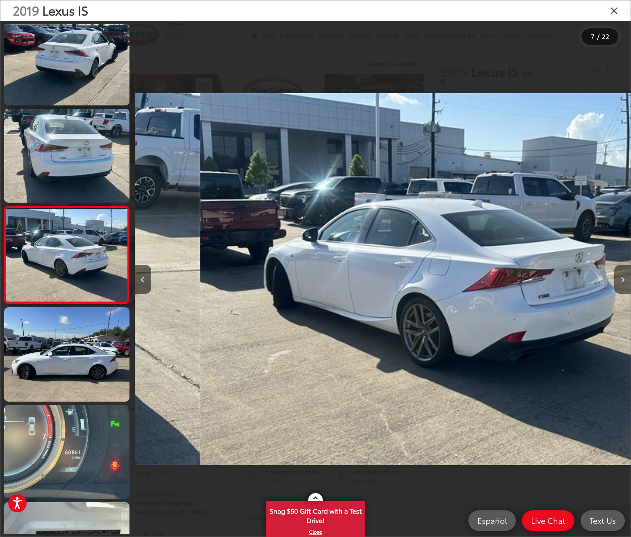
scroll to position [0, 2978]
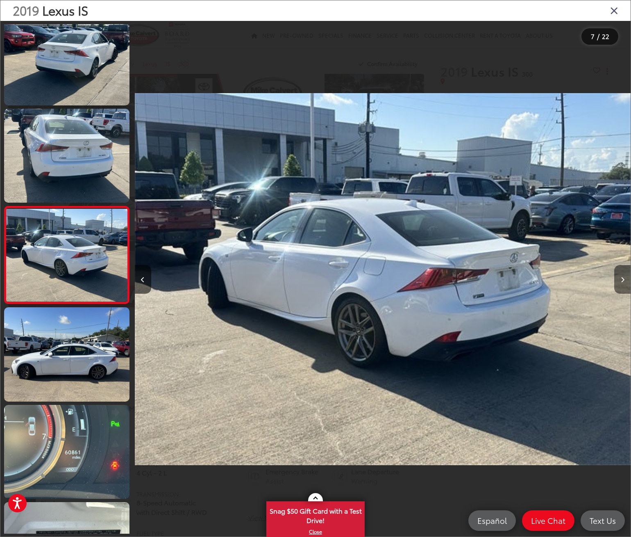
click at [619, 280] on button "Next image" at bounding box center [623, 279] width 16 height 29
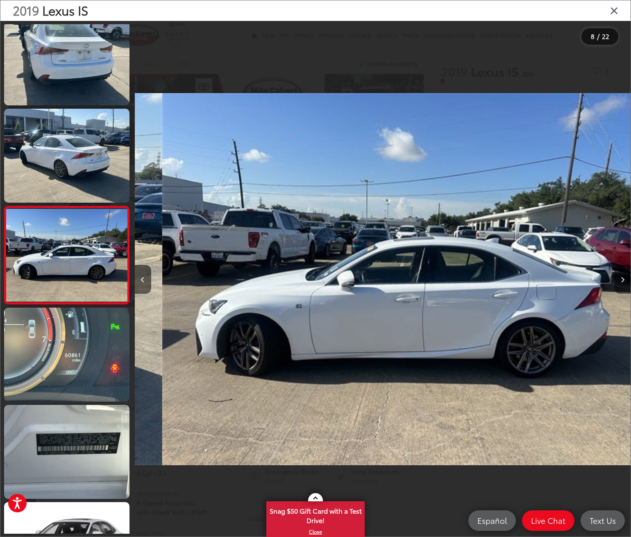
scroll to position [0, 3474]
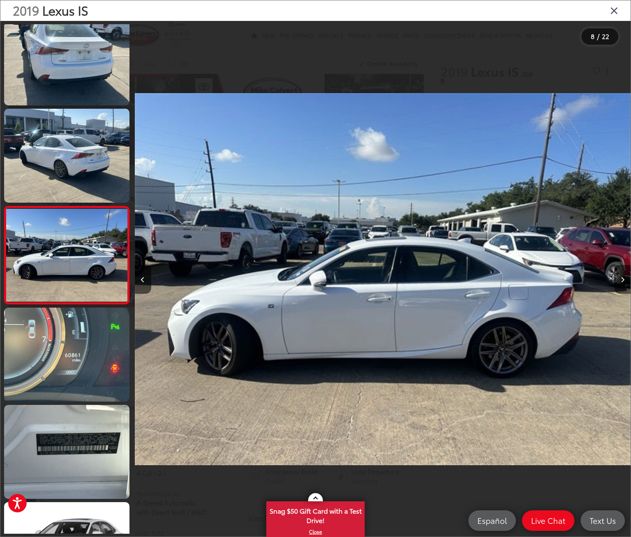
click at [619, 280] on button "Next image" at bounding box center [623, 279] width 16 height 29
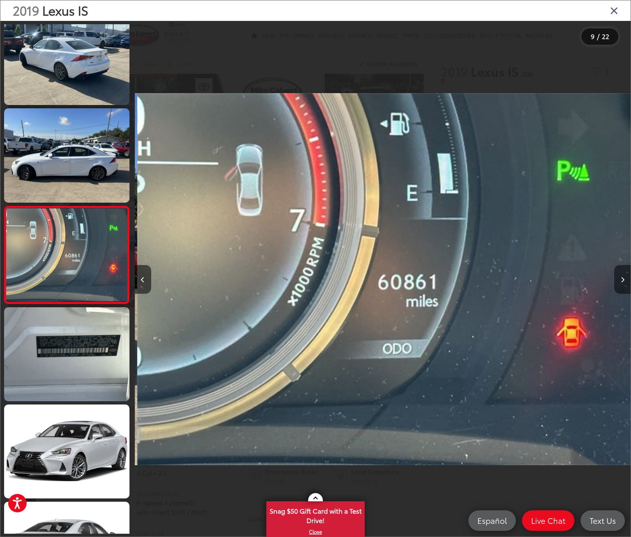
scroll to position [0, 3970]
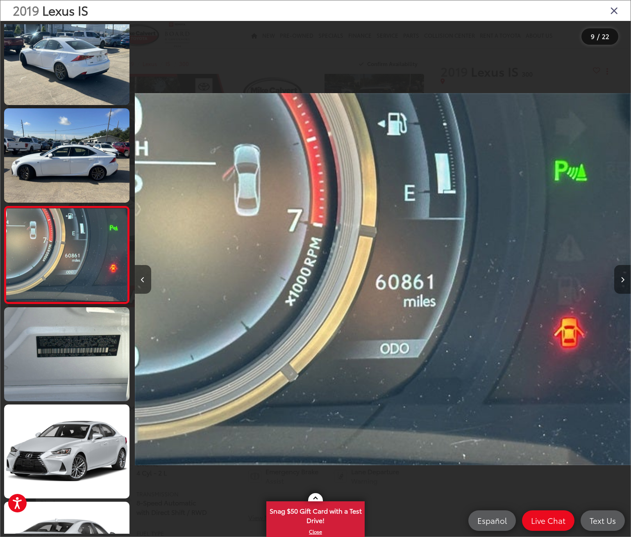
click at [621, 279] on icon "Next image" at bounding box center [623, 280] width 4 height 6
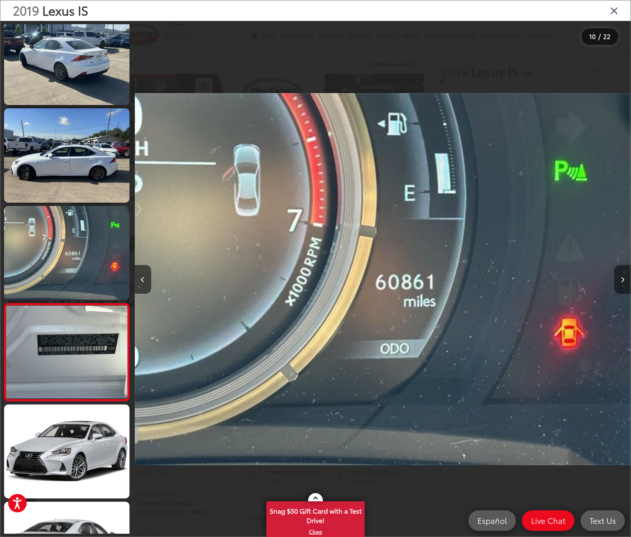
scroll to position [0, 0]
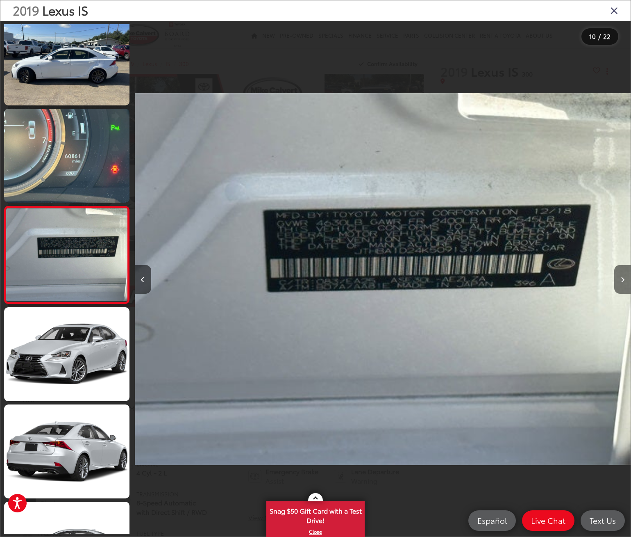
click at [620, 278] on button "Next image" at bounding box center [623, 279] width 16 height 29
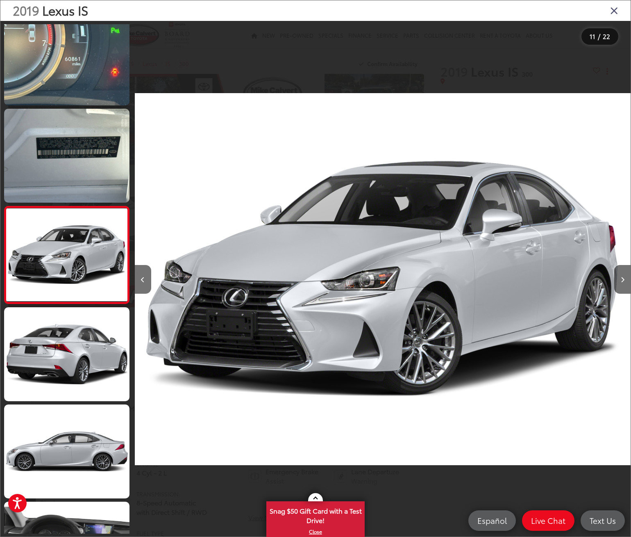
click at [612, 11] on icon "Close gallery" at bounding box center [615, 10] width 8 height 11
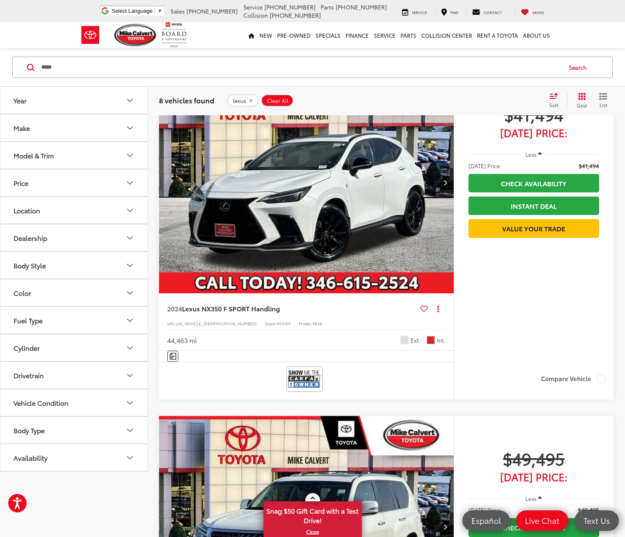
scroll to position [1506, 0]
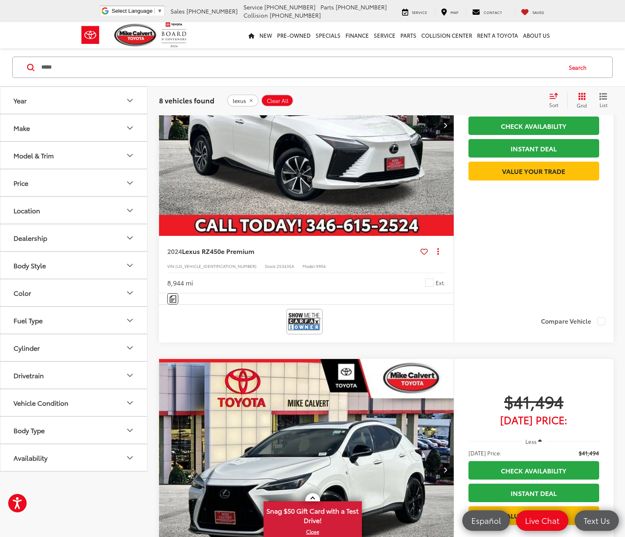
drag, startPoint x: 312, startPoint y: 322, endPoint x: 306, endPoint y: 336, distance: 14.9
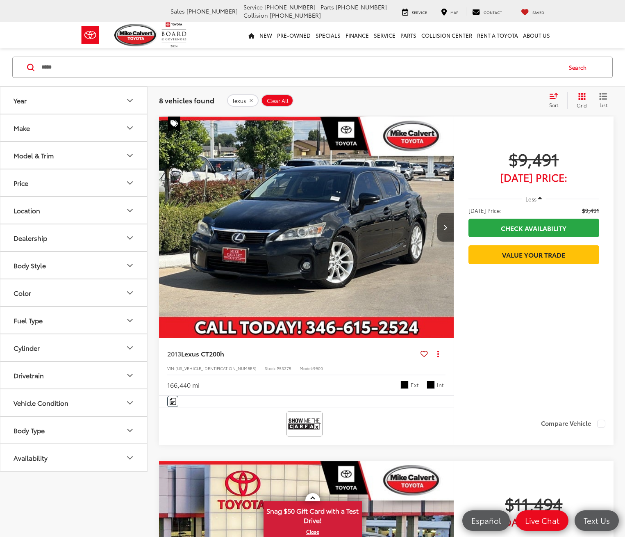
drag, startPoint x: 54, startPoint y: 68, endPoint x: 25, endPoint y: 70, distance: 28.4
click at [27, 68] on div "***** ***** Search" at bounding box center [312, 67] width 601 height 21
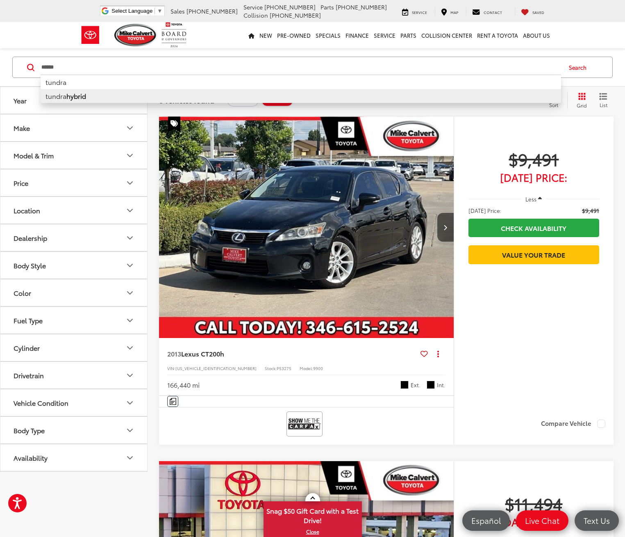
type input "******"
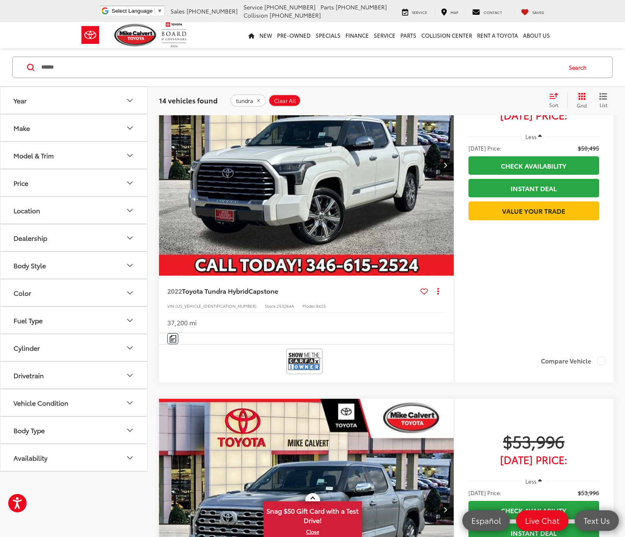
scroll to position [2964, 0]
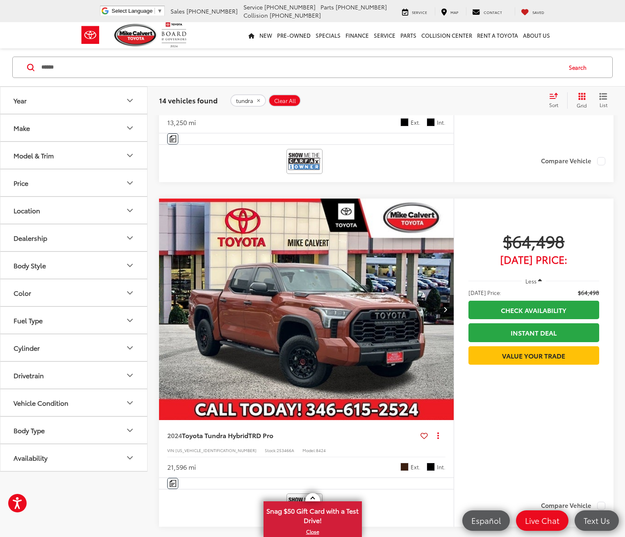
scroll to position [381, 0]
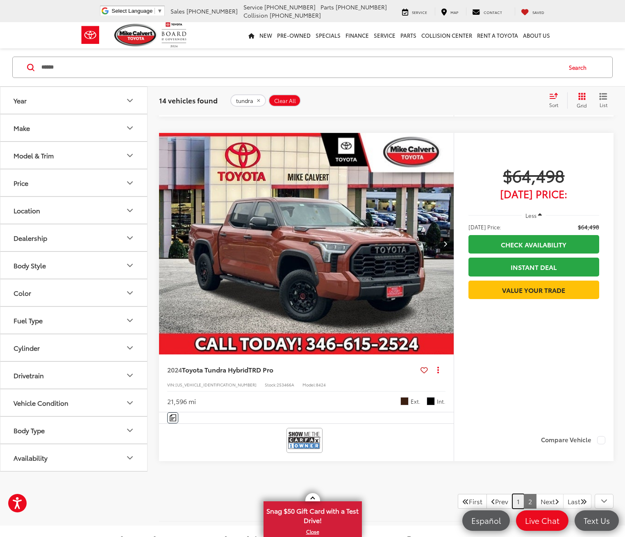
click at [513, 494] on link "1" at bounding box center [519, 501] width 12 height 15
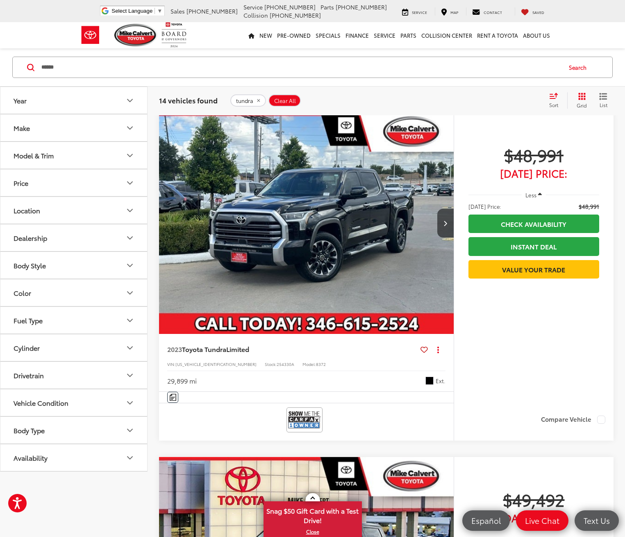
scroll to position [2226, 0]
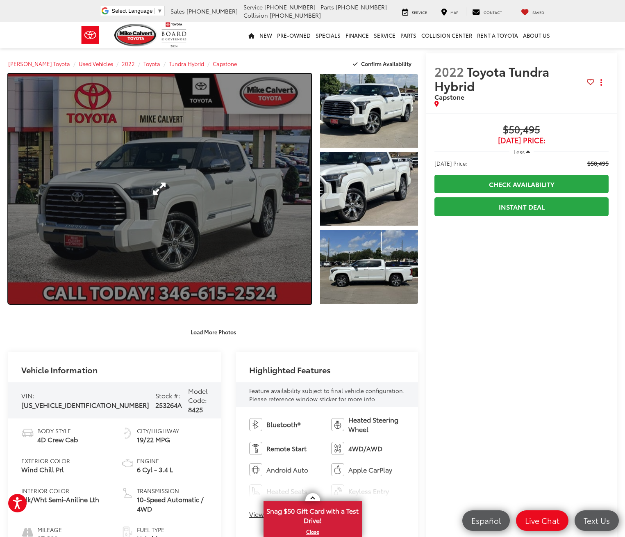
click at [146, 199] on link "Expand Photo 0" at bounding box center [159, 189] width 303 height 230
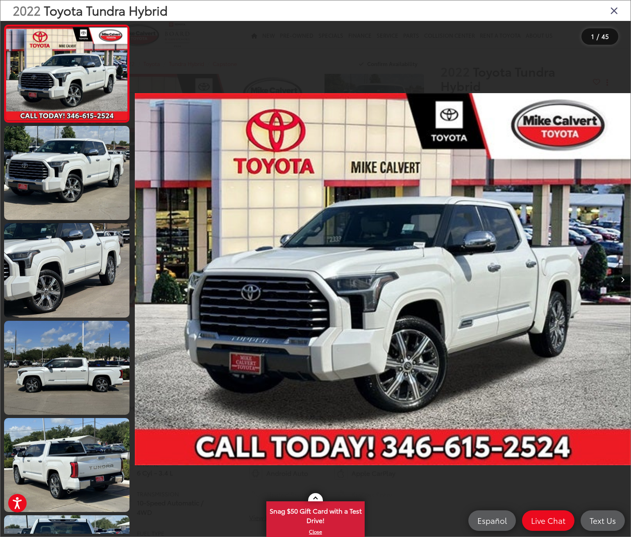
click at [622, 276] on button "Next image" at bounding box center [623, 279] width 16 height 29
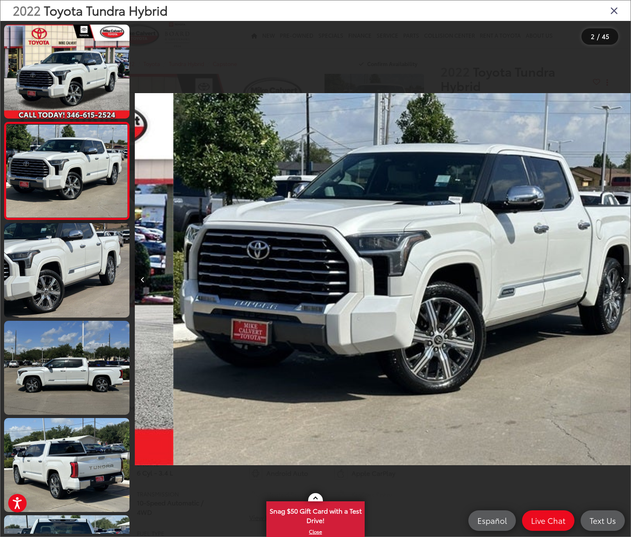
scroll to position [0, 496]
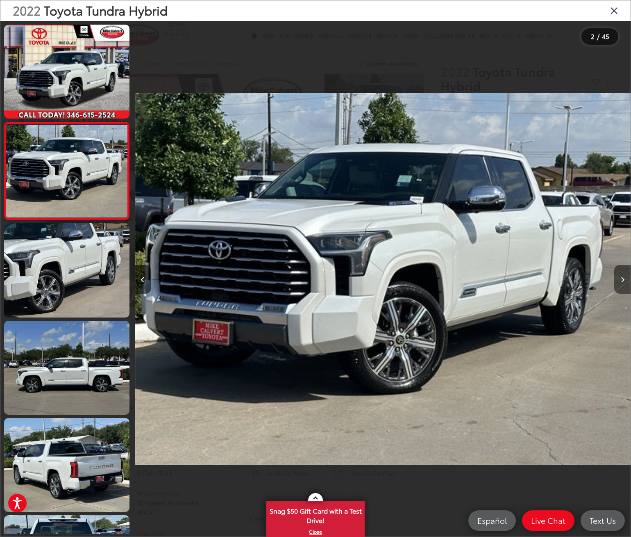
click at [622, 276] on button "Next image" at bounding box center [623, 279] width 16 height 29
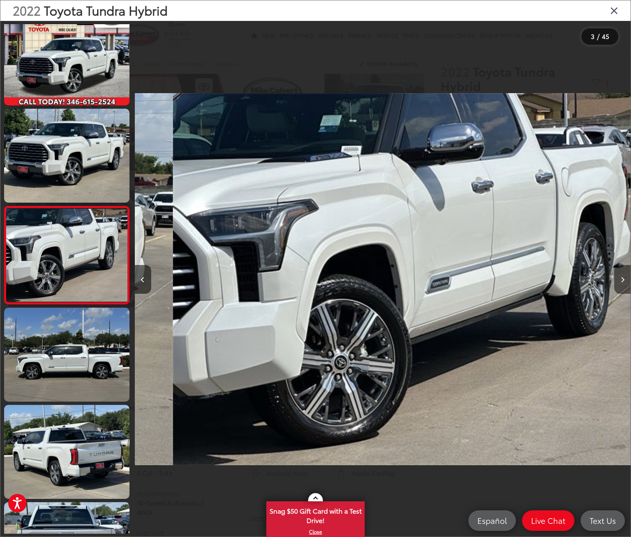
scroll to position [0, 993]
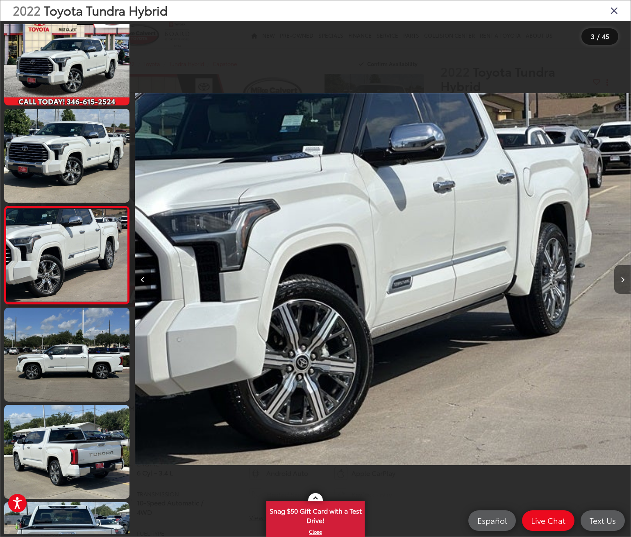
click at [622, 276] on button "Next image" at bounding box center [623, 279] width 16 height 29
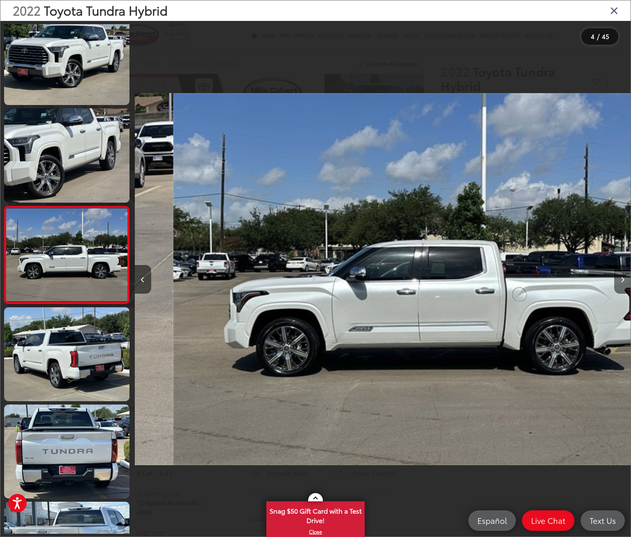
scroll to position [0, 1489]
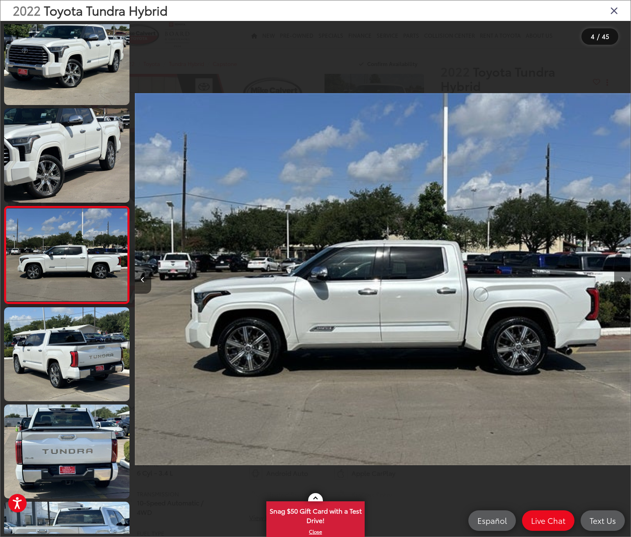
click at [622, 276] on button "Next image" at bounding box center [623, 279] width 16 height 29
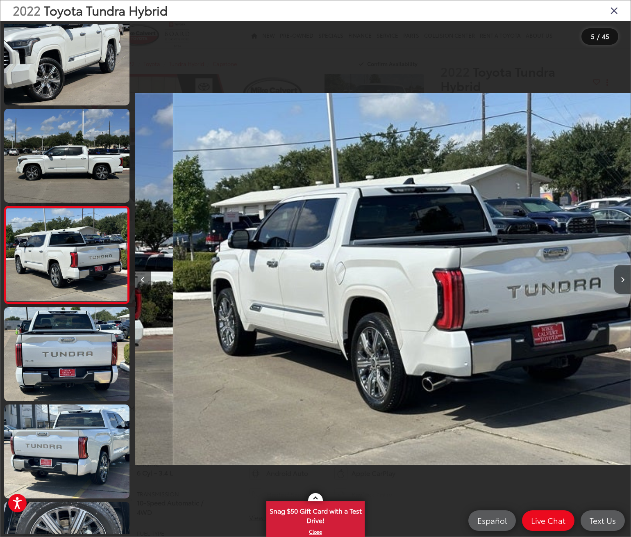
scroll to position [0, 1985]
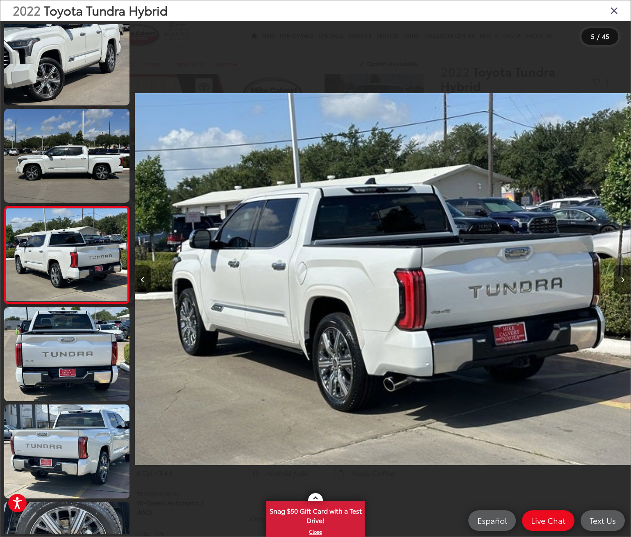
click at [622, 276] on button "Next image" at bounding box center [623, 279] width 16 height 29
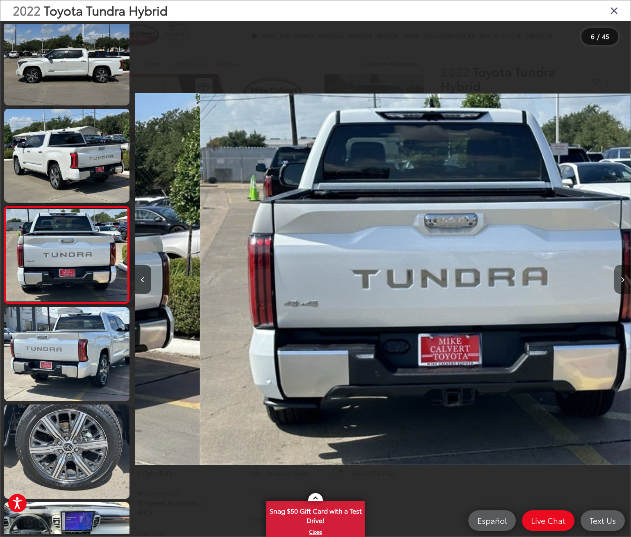
scroll to position [0, 2482]
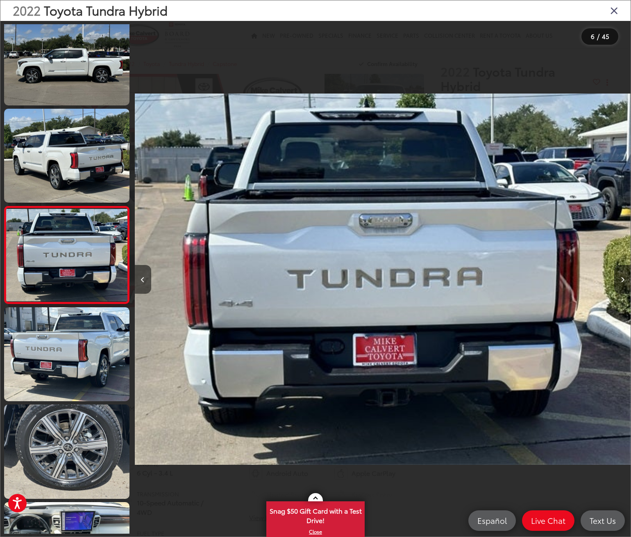
click at [622, 274] on button "Next image" at bounding box center [623, 279] width 16 height 29
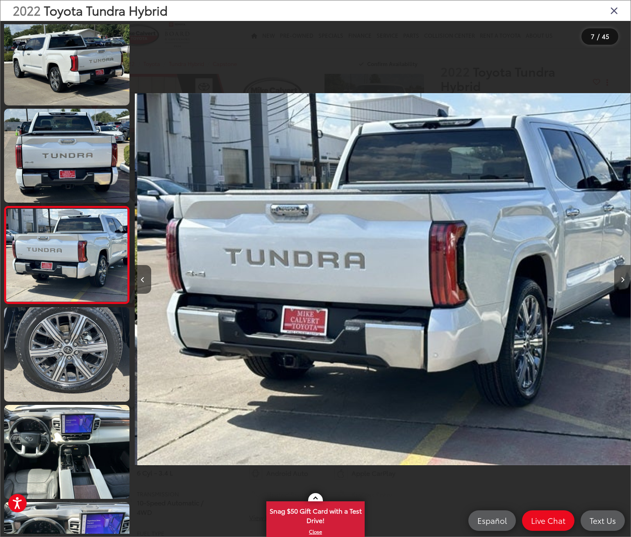
scroll to position [0, 2978]
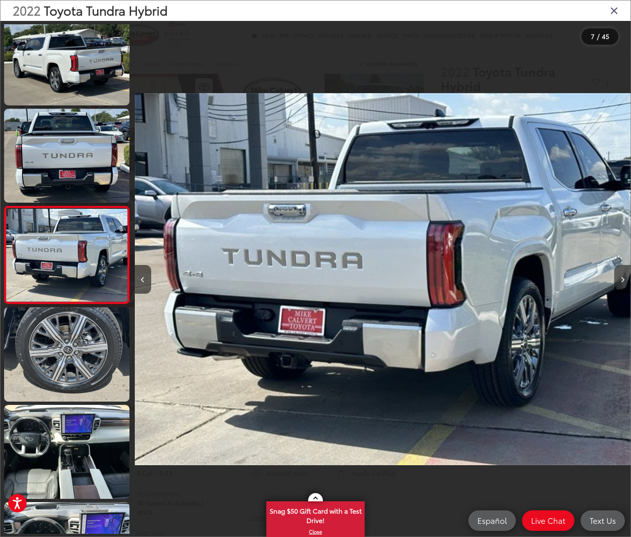
click at [622, 274] on button "Next image" at bounding box center [623, 279] width 16 height 29
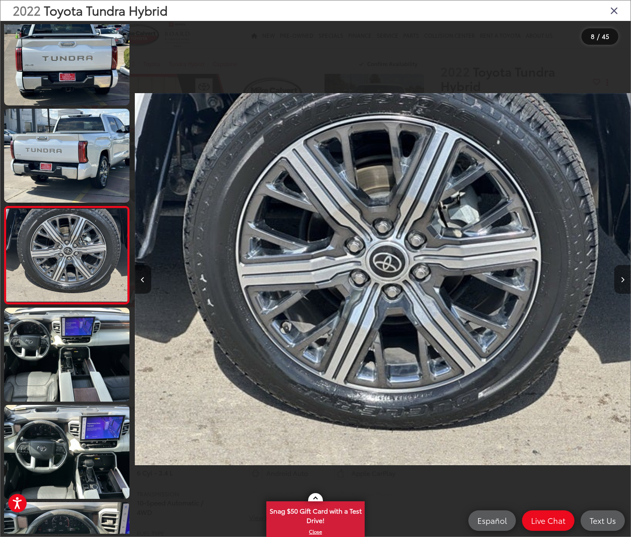
scroll to position [0, 3474]
click at [622, 274] on button "Next image" at bounding box center [623, 279] width 16 height 29
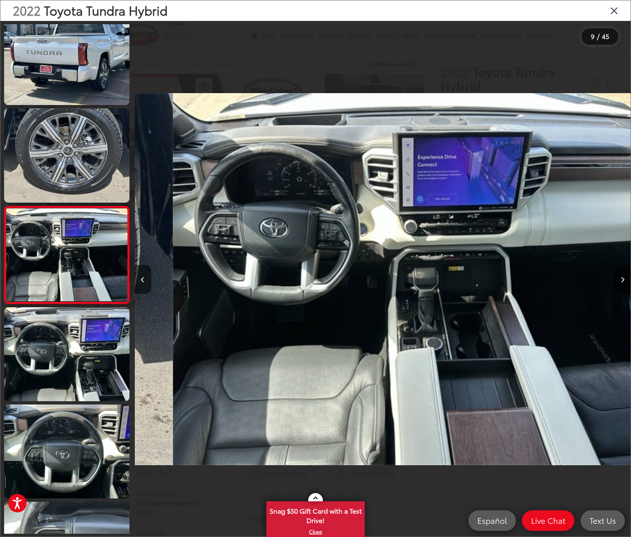
scroll to position [0, 3970]
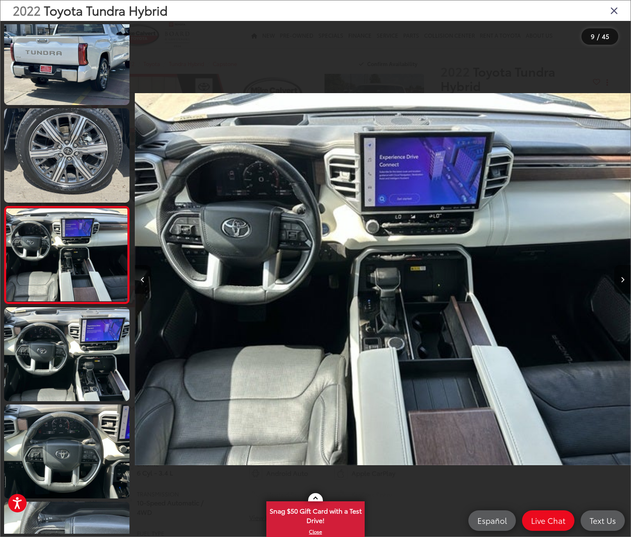
click at [622, 274] on button "Next image" at bounding box center [623, 279] width 16 height 29
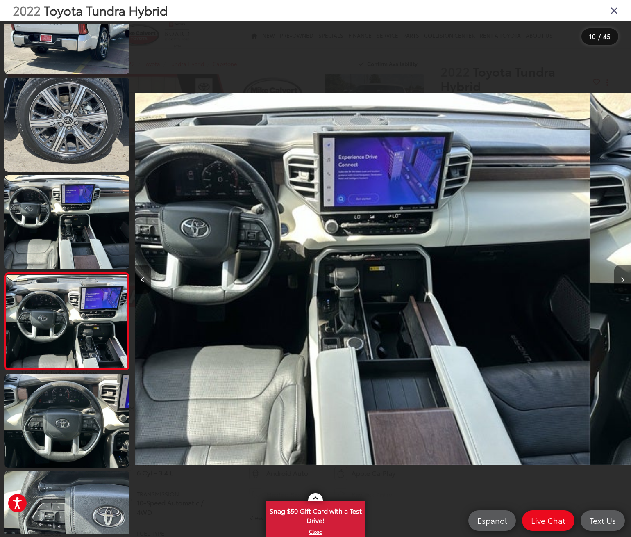
scroll to position [0, 0]
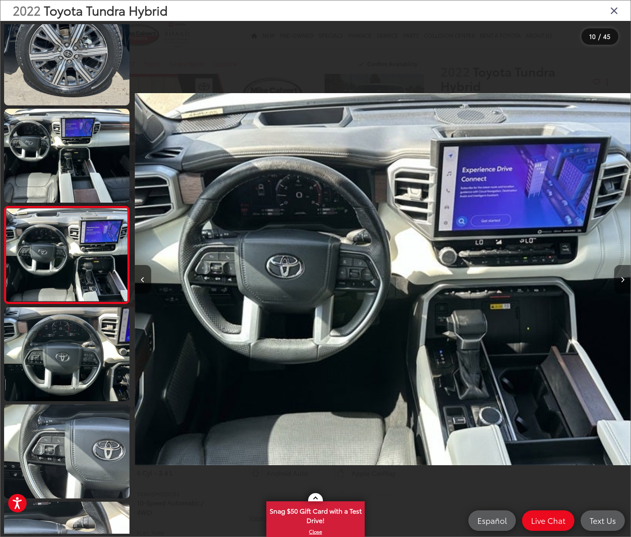
click at [622, 274] on button "Next image" at bounding box center [623, 279] width 16 height 29
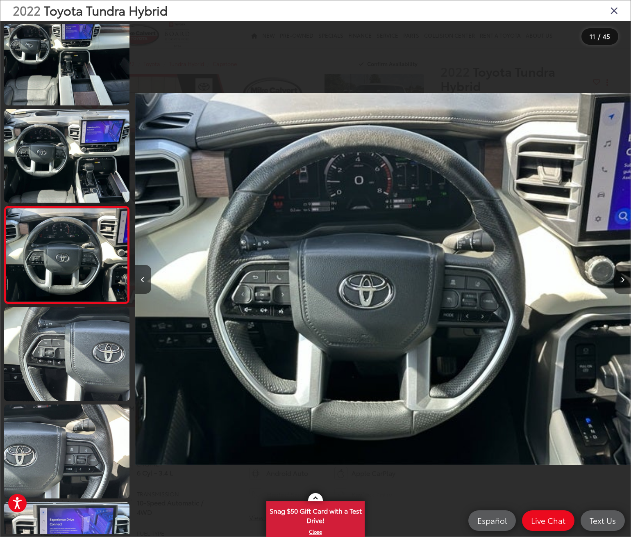
click at [622, 274] on button "Next image" at bounding box center [623, 279] width 16 height 29
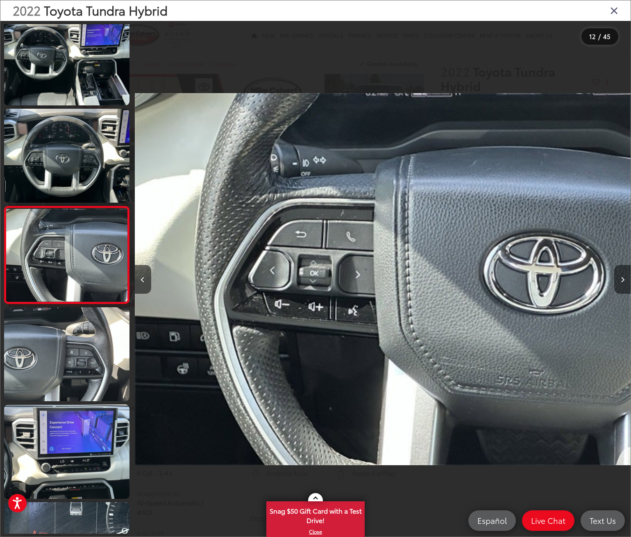
click at [622, 274] on button "Next image" at bounding box center [623, 279] width 16 height 29
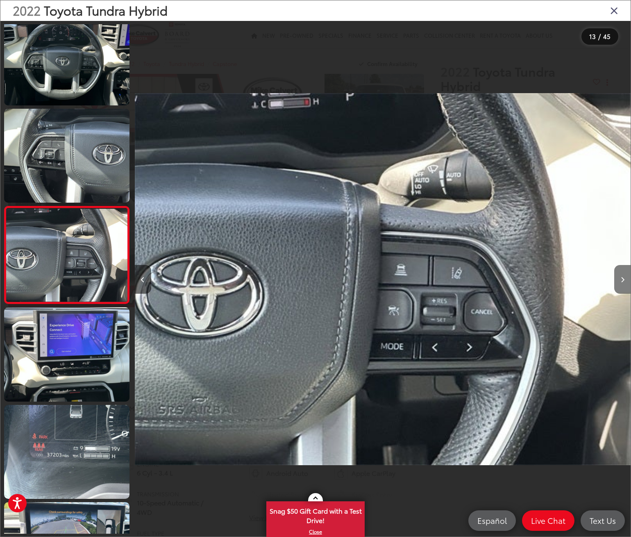
click at [622, 274] on button "Next image" at bounding box center [623, 279] width 16 height 29
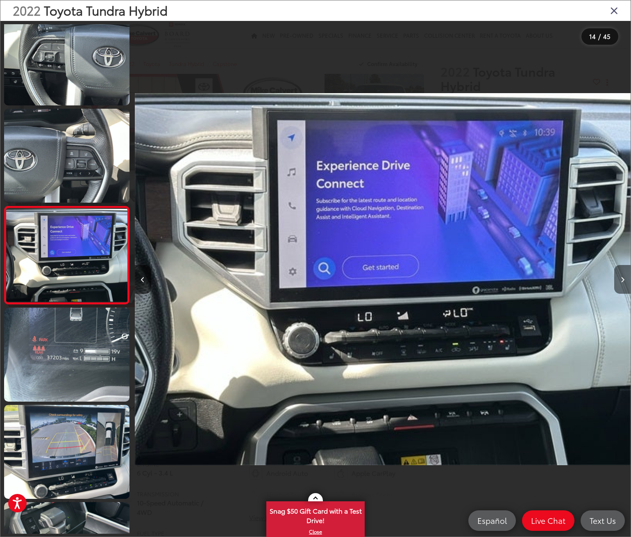
click at [622, 274] on button "Next image" at bounding box center [623, 279] width 16 height 29
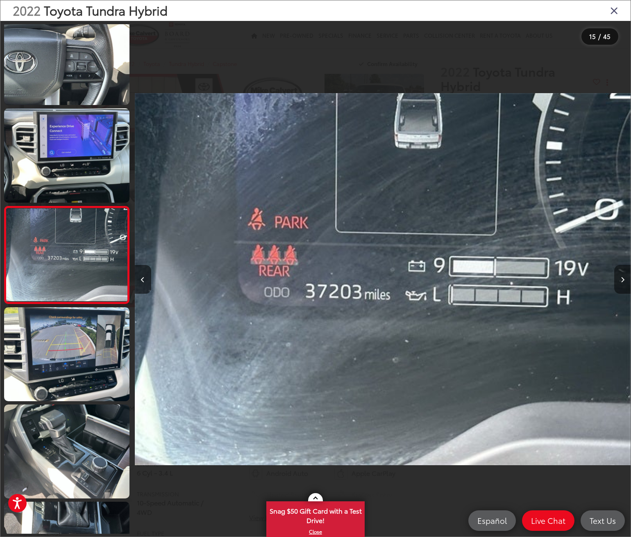
click at [622, 274] on button "Next image" at bounding box center [623, 279] width 16 height 29
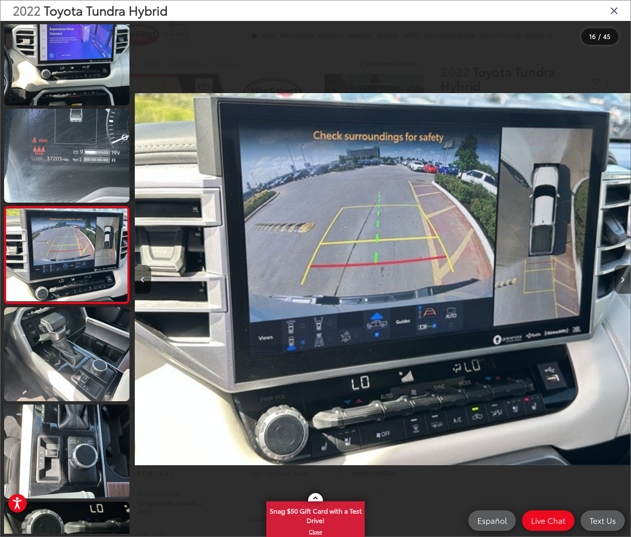
click at [622, 274] on button "Next image" at bounding box center [623, 279] width 16 height 29
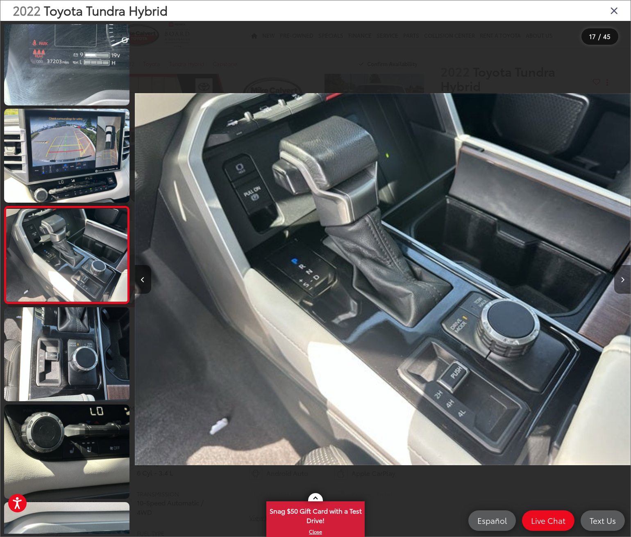
click at [622, 274] on button "Next image" at bounding box center [623, 279] width 16 height 29
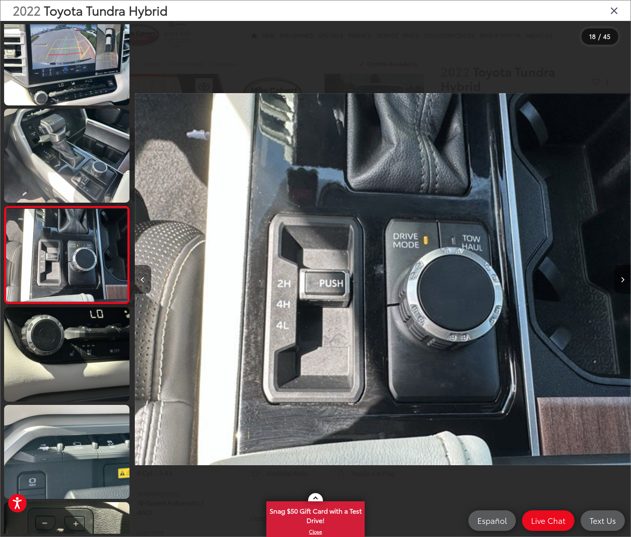
click at [622, 274] on button "Next image" at bounding box center [623, 279] width 16 height 29
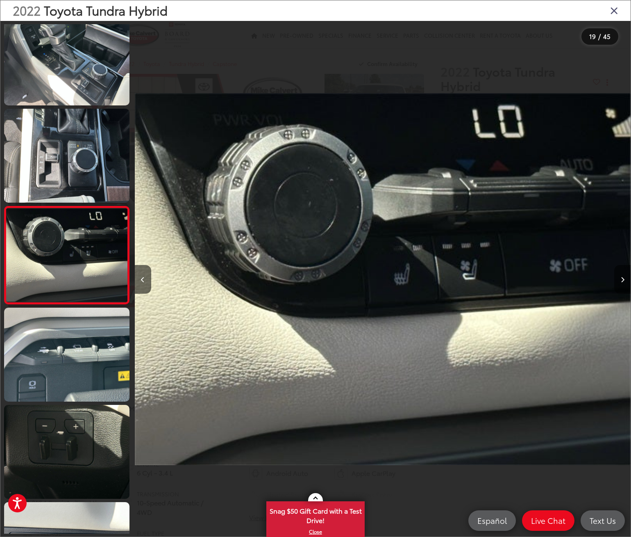
click at [622, 274] on button "Next image" at bounding box center [623, 279] width 16 height 29
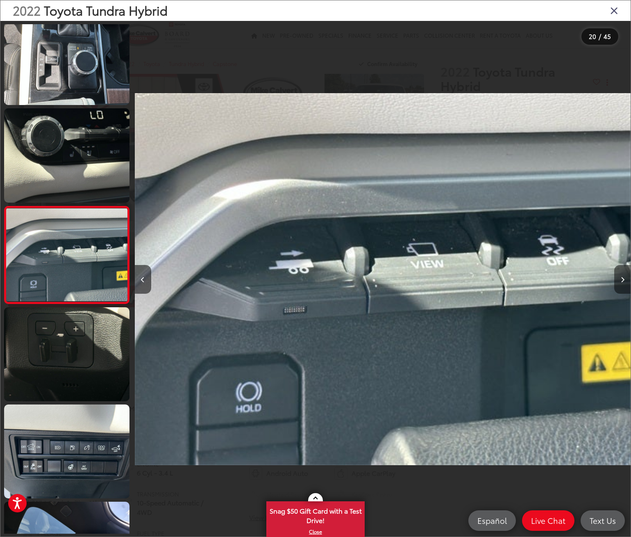
click at [622, 274] on button "Next image" at bounding box center [623, 279] width 16 height 29
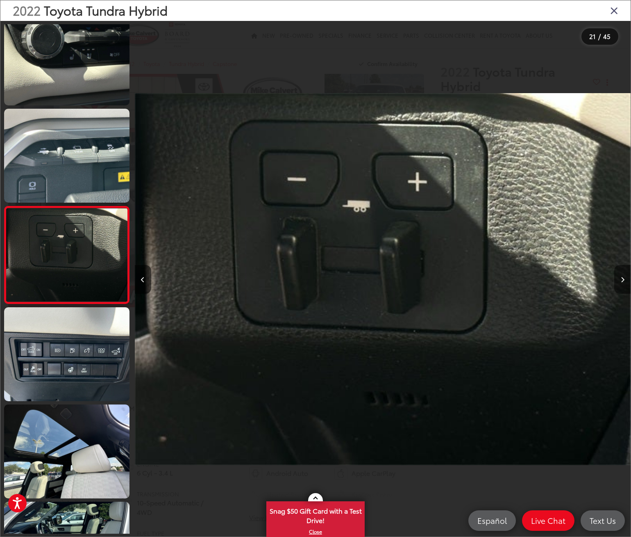
click at [622, 274] on button "Next image" at bounding box center [623, 279] width 16 height 29
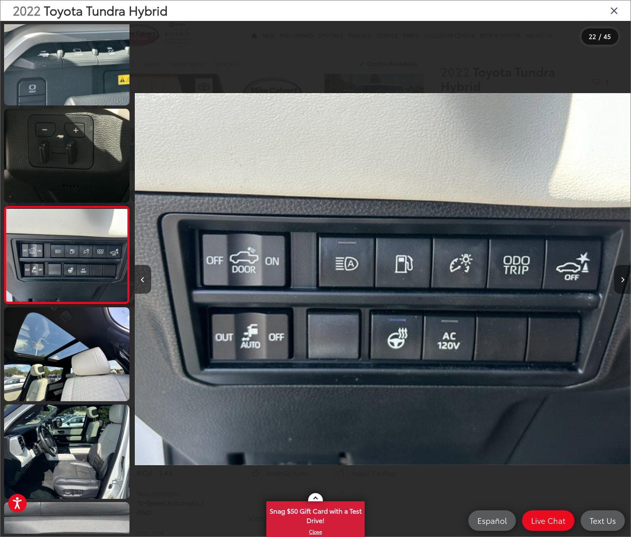
click at [622, 274] on button "Next image" at bounding box center [623, 279] width 16 height 29
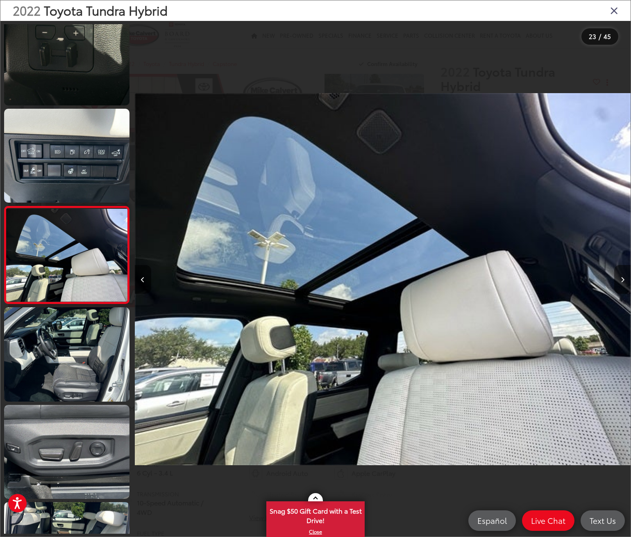
click at [622, 275] on button "Next image" at bounding box center [623, 279] width 16 height 29
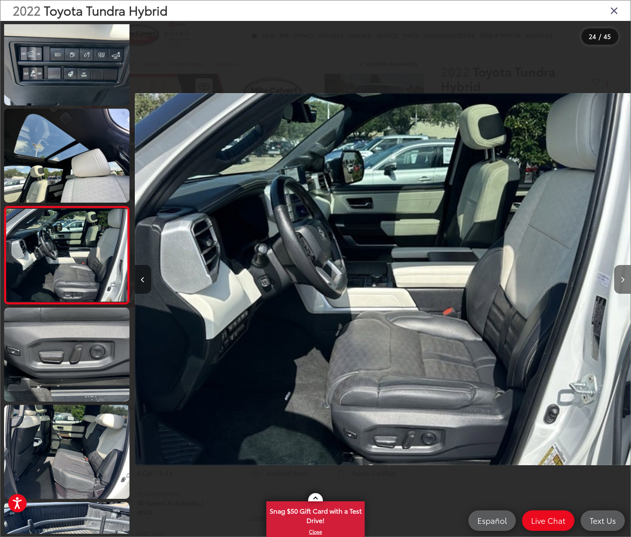
click at [622, 275] on button "Next image" at bounding box center [623, 279] width 16 height 29
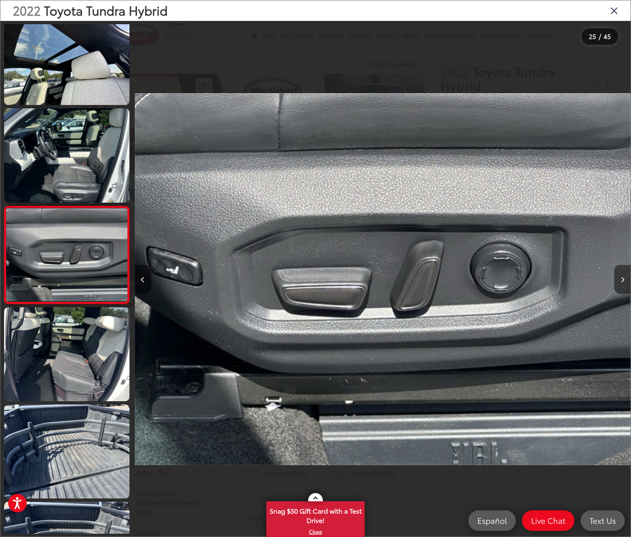
click at [620, 274] on button "Next image" at bounding box center [623, 279] width 16 height 29
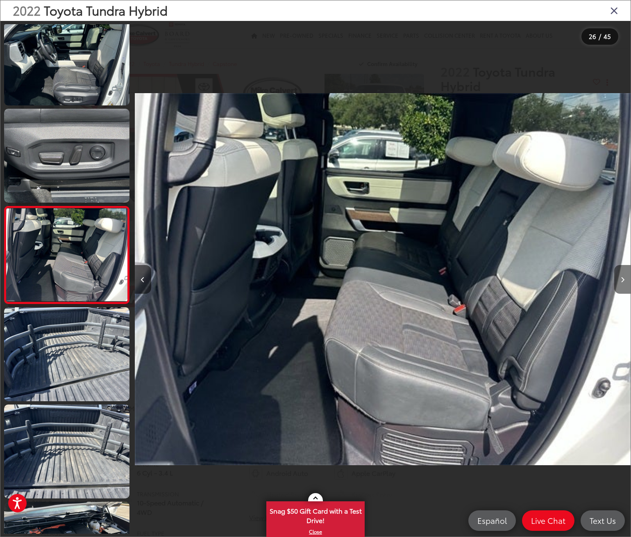
click at [620, 275] on button "Next image" at bounding box center [623, 279] width 16 height 29
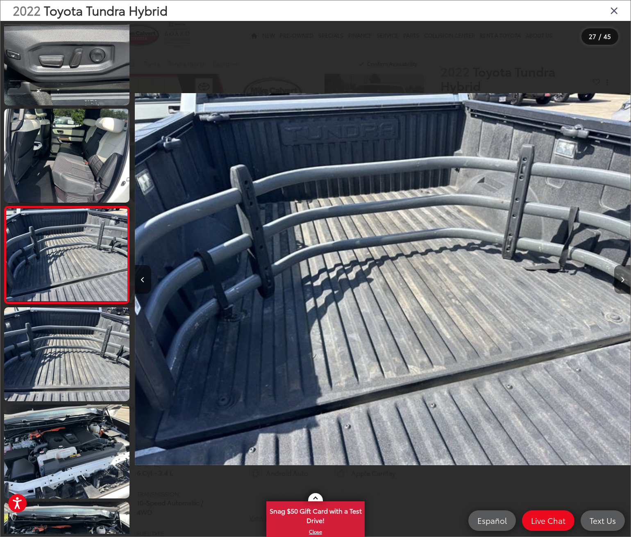
click at [620, 275] on button "Next image" at bounding box center [623, 279] width 16 height 29
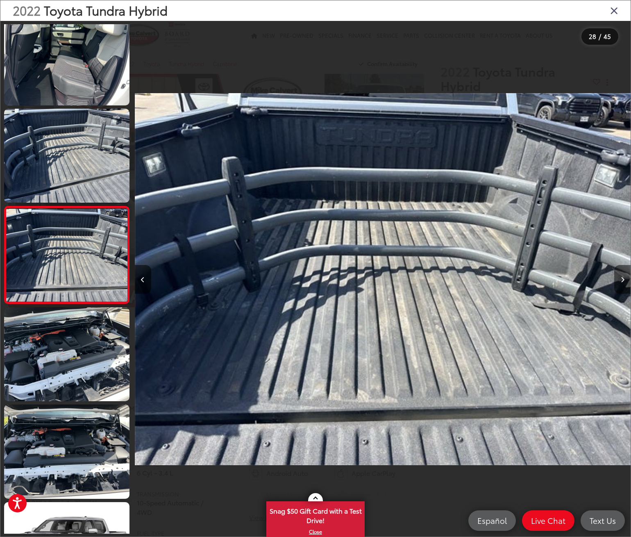
click at [620, 275] on button "Next image" at bounding box center [623, 279] width 16 height 29
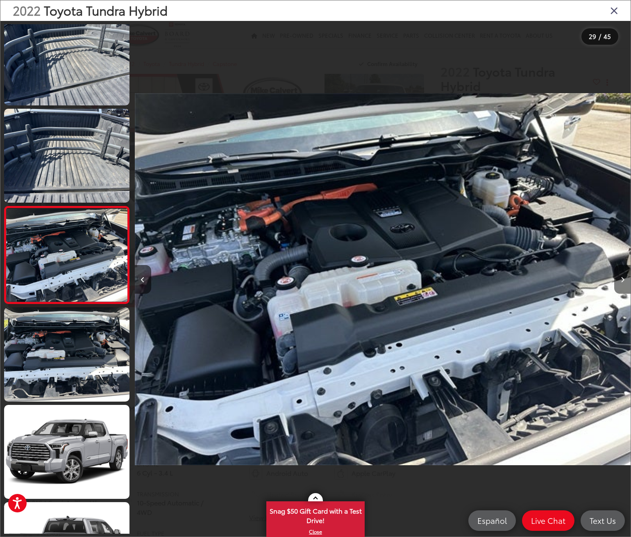
click at [625, 281] on button "Next image" at bounding box center [623, 279] width 16 height 29
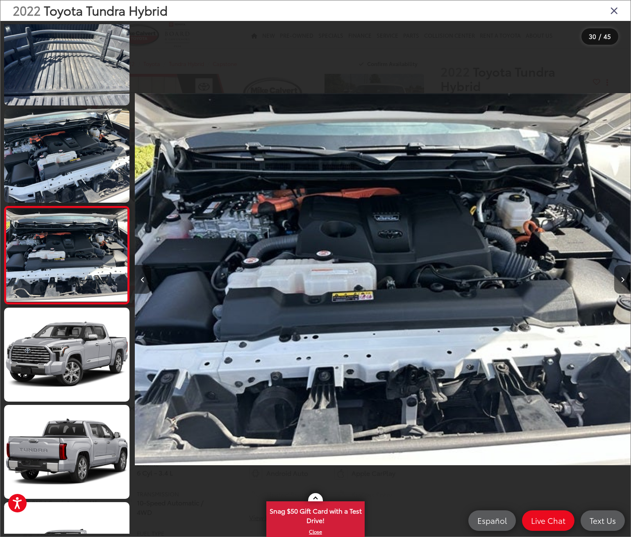
click at [625, 281] on button "Next image" at bounding box center [623, 279] width 16 height 29
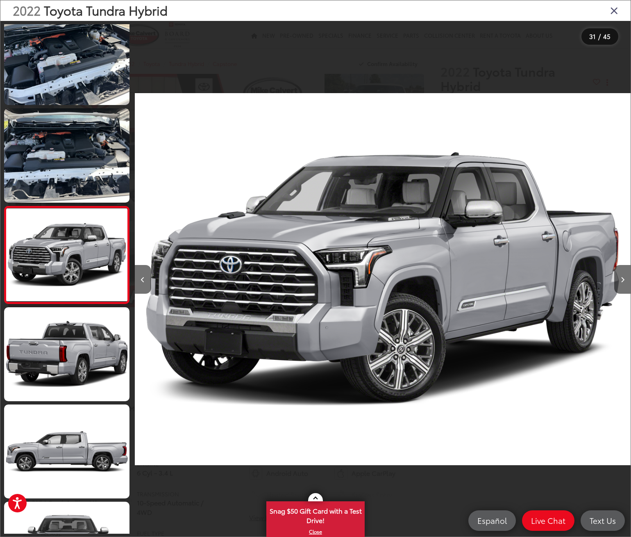
click at [617, 9] on icon "Close gallery" at bounding box center [615, 10] width 8 height 11
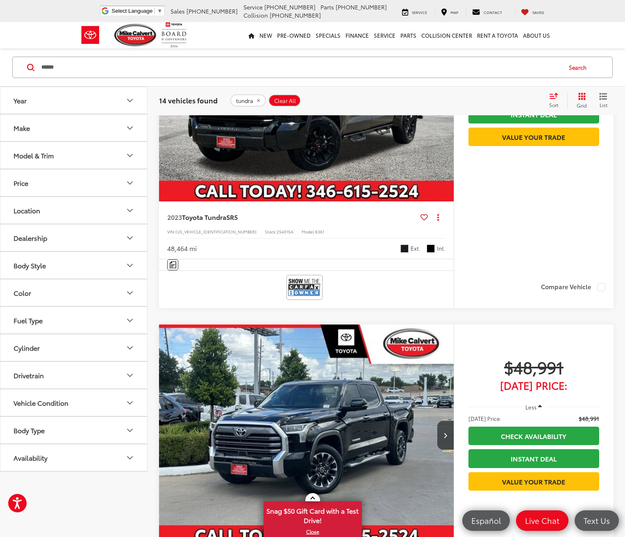
scroll to position [1898, 0]
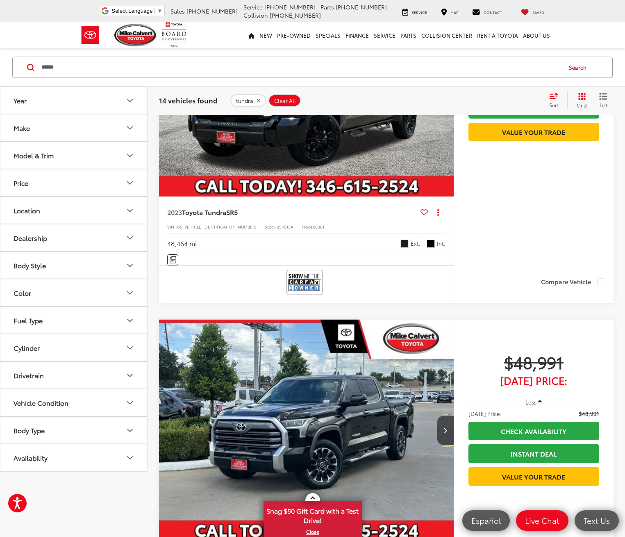
click at [72, 66] on input "******" at bounding box center [301, 67] width 521 height 20
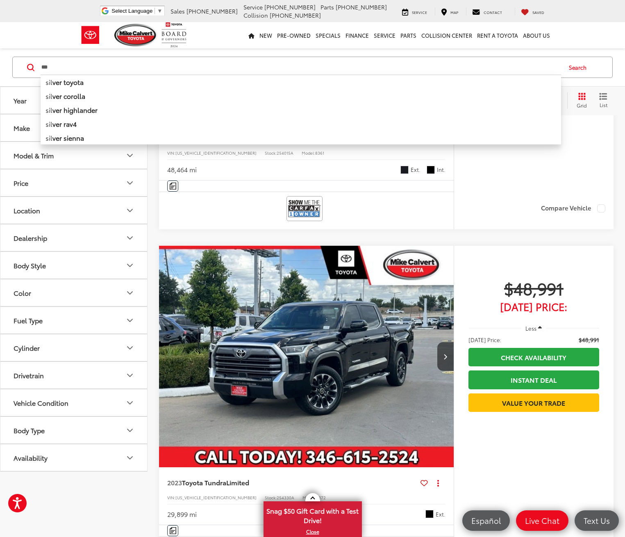
scroll to position [1980, 0]
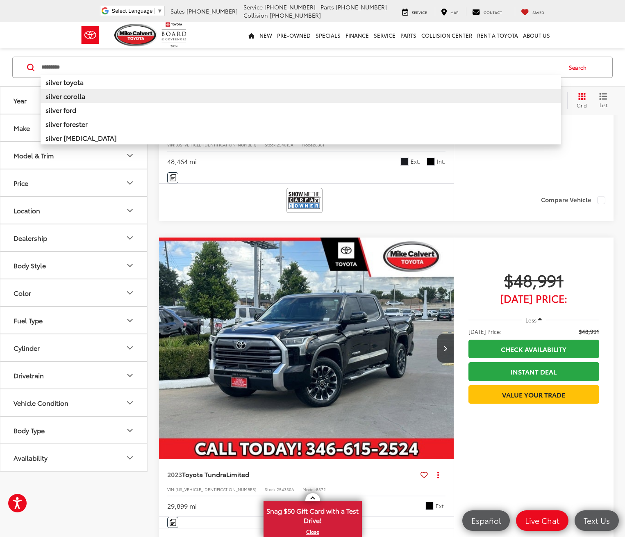
type input "*********"
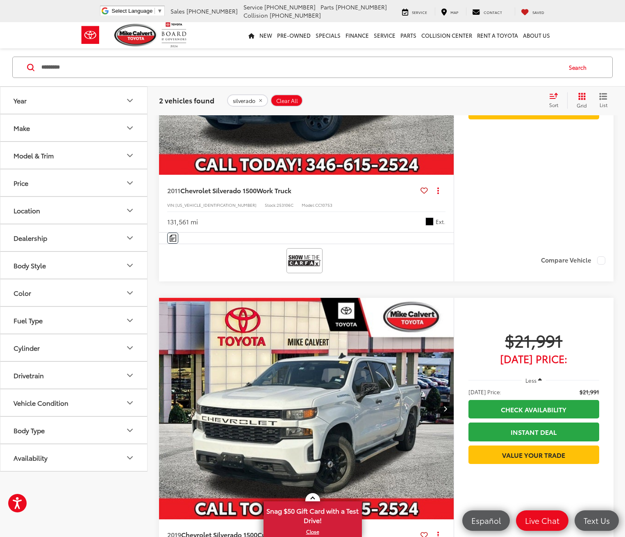
scroll to position [217, 0]
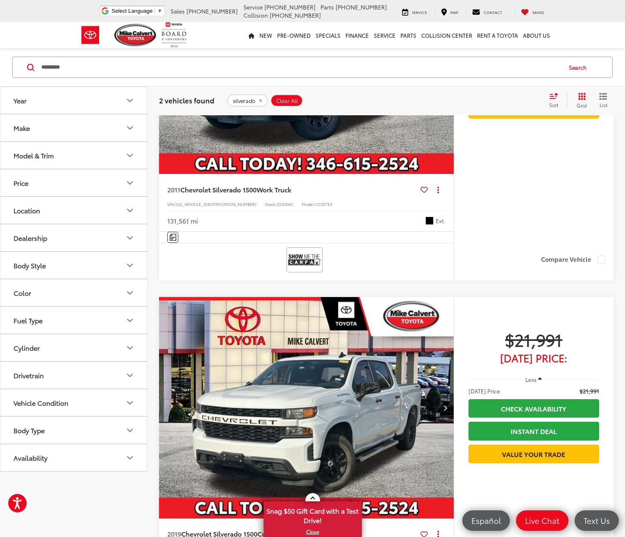
click at [438, 393] on button "Next image" at bounding box center [446, 407] width 16 height 29
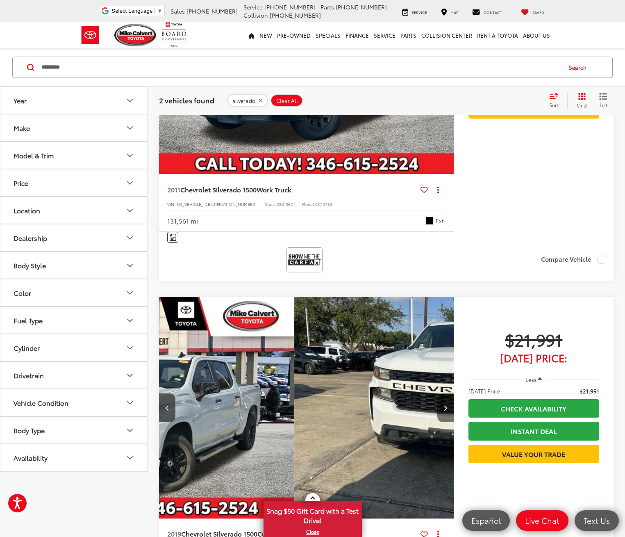
click at [438, 393] on button "Next image" at bounding box center [446, 407] width 16 height 29
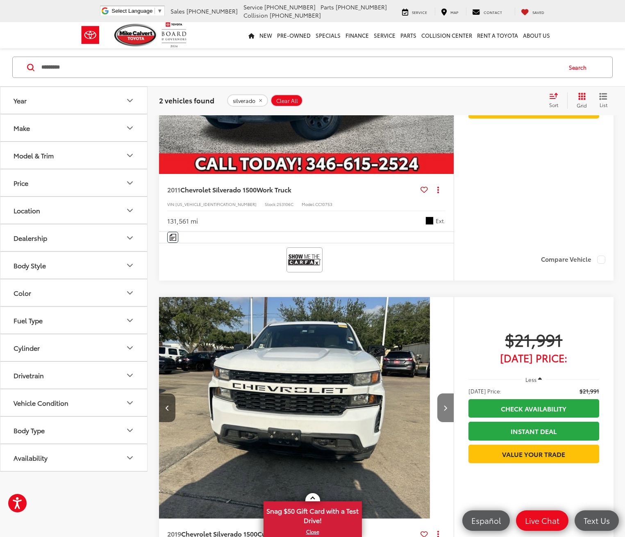
click at [438, 393] on button "Next image" at bounding box center [446, 407] width 16 height 29
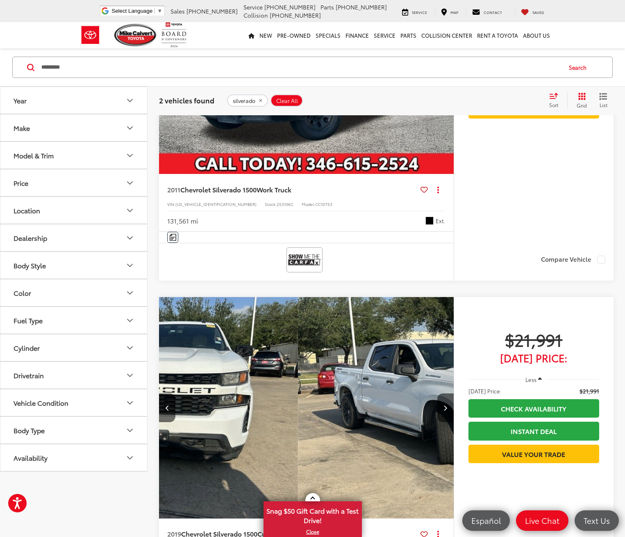
scroll to position [0, 481]
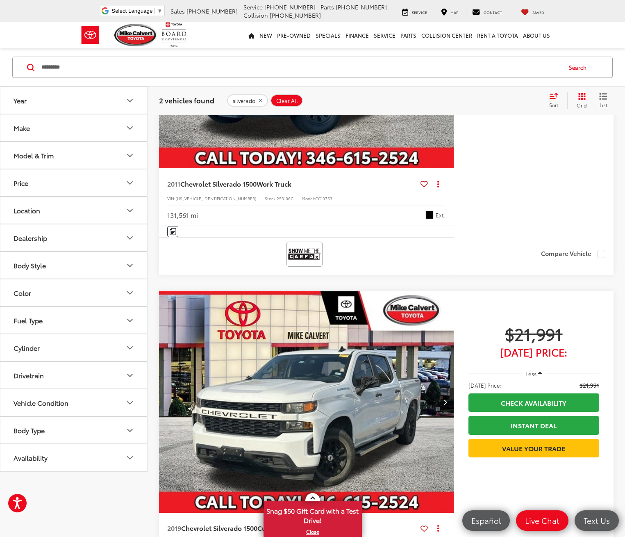
scroll to position [208, 0]
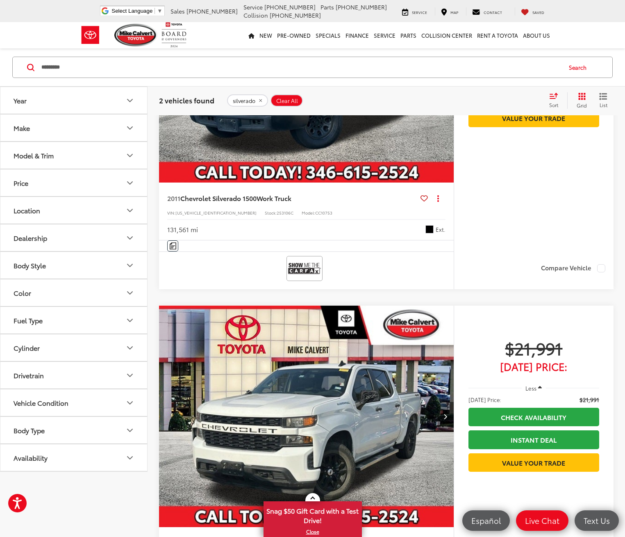
click at [438, 402] on button "Next image" at bounding box center [446, 416] width 16 height 29
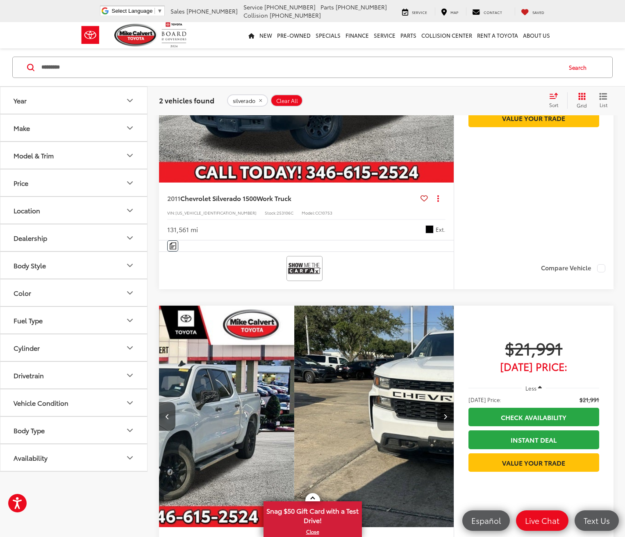
click at [438, 402] on button "Next image" at bounding box center [446, 416] width 16 height 29
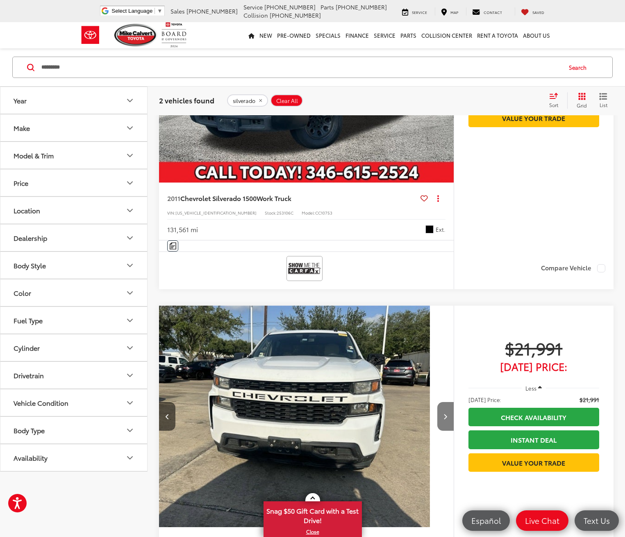
click at [438, 402] on button "Next image" at bounding box center [446, 416] width 16 height 29
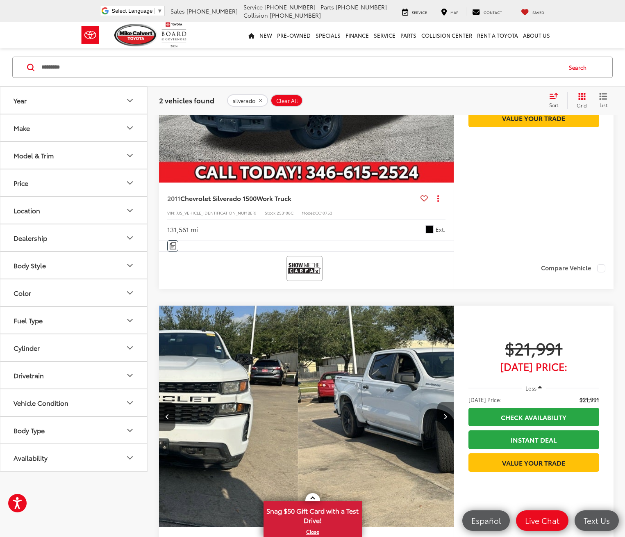
scroll to position [0, 481]
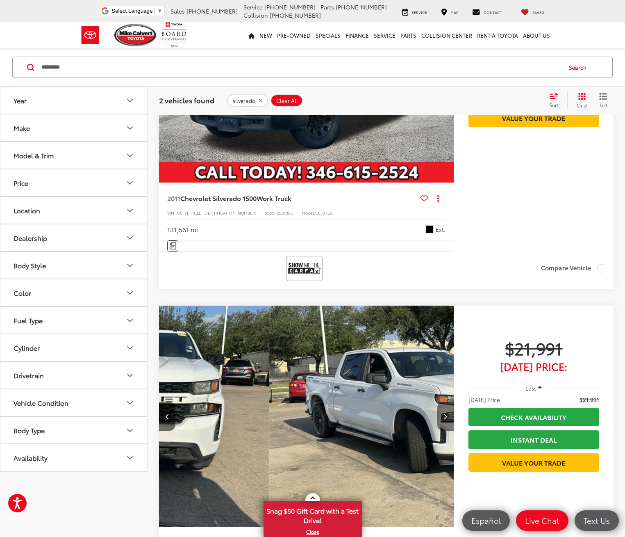
click at [438, 402] on button "Next image" at bounding box center [446, 416] width 16 height 29
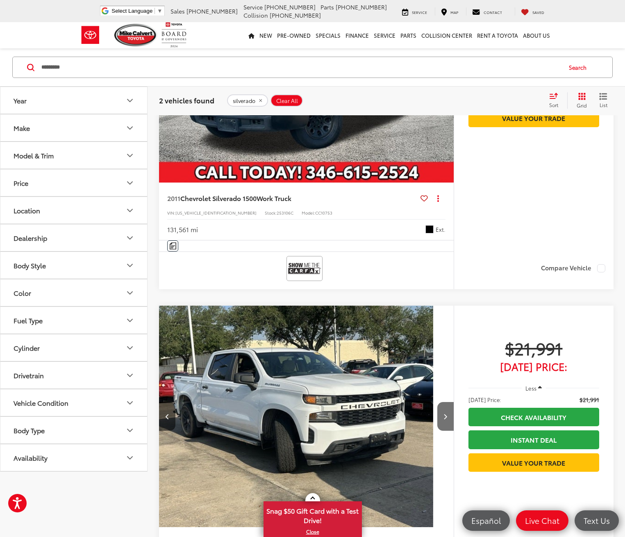
scroll to position [0, 642]
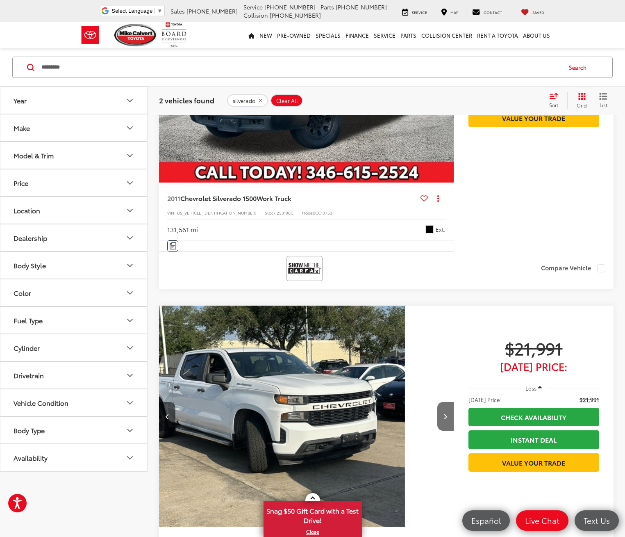
click at [73, 66] on input "*********" at bounding box center [301, 67] width 521 height 20
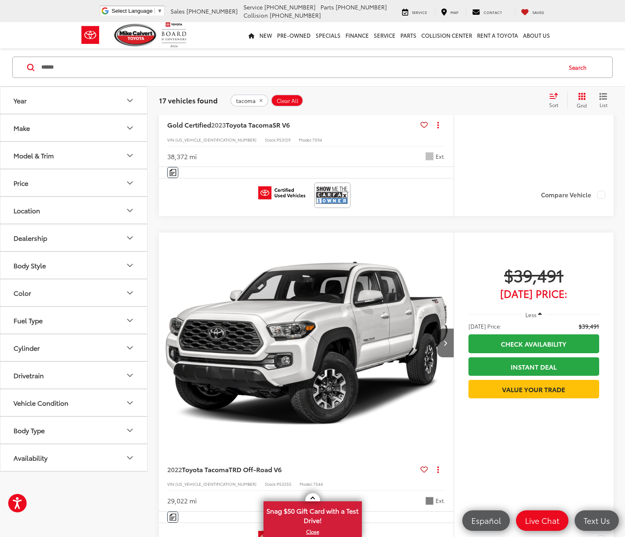
scroll to position [3128, 0]
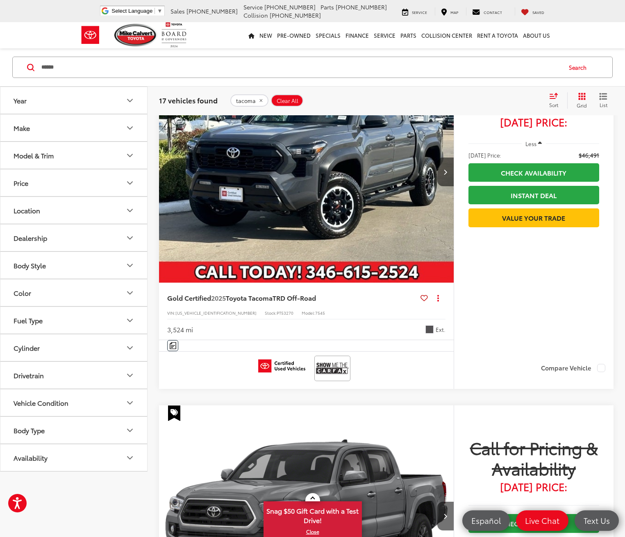
scroll to position [1242, 0]
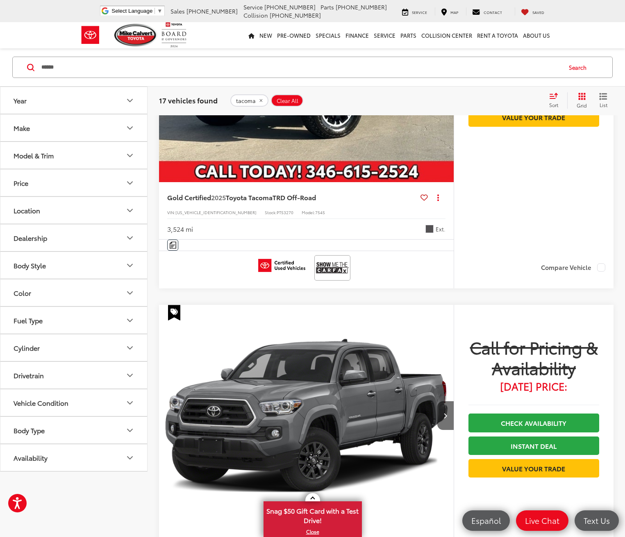
click at [70, 69] on input "******" at bounding box center [301, 67] width 521 height 20
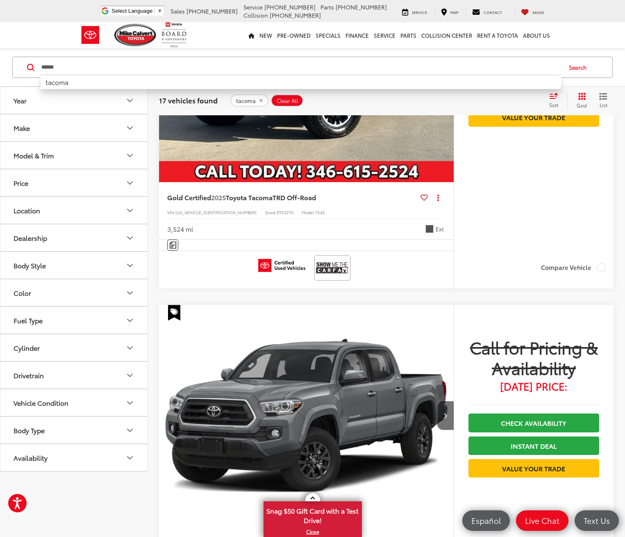
click at [70, 69] on input "******" at bounding box center [301, 67] width 521 height 20
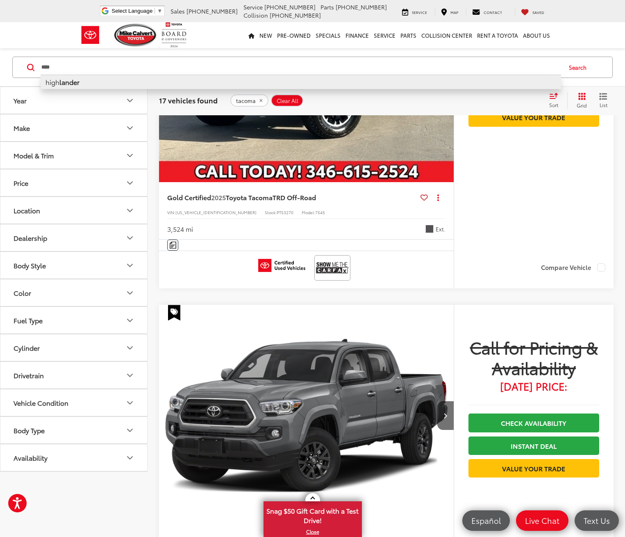
click at [76, 82] on b "lander" at bounding box center [69, 81] width 20 height 9
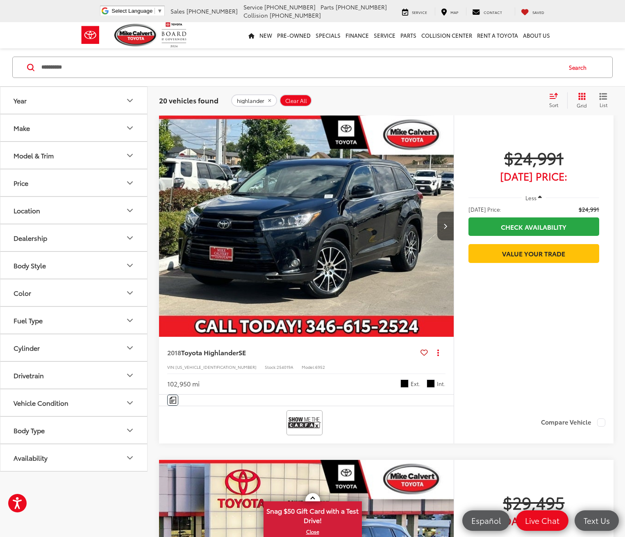
scroll to position [53, 0]
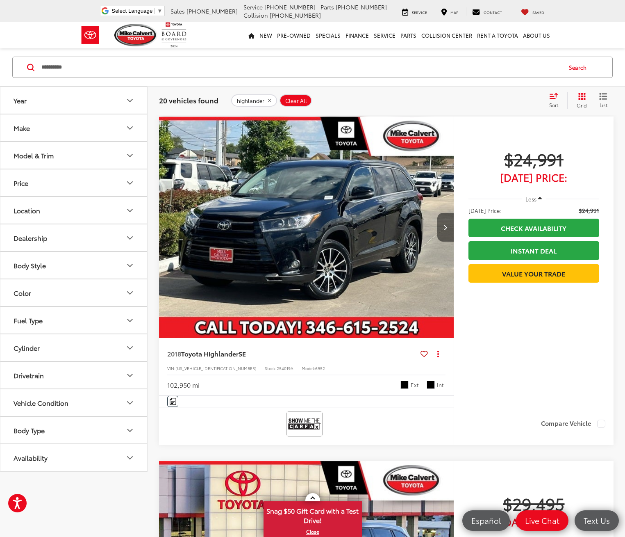
click at [438, 213] on button "Next image" at bounding box center [446, 227] width 16 height 29
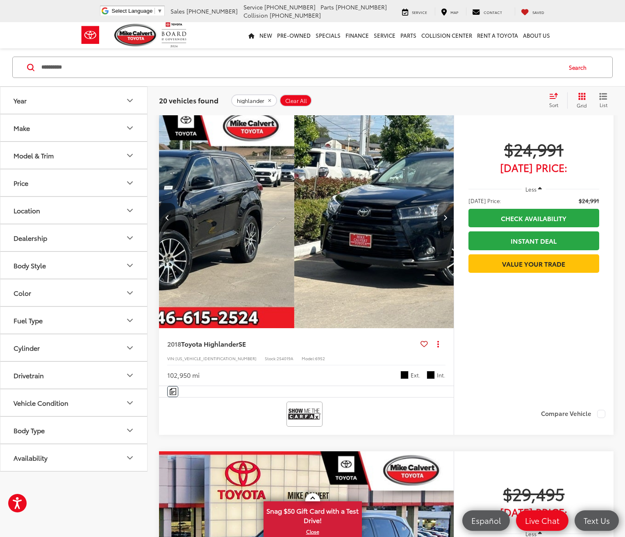
scroll to position [94, 0]
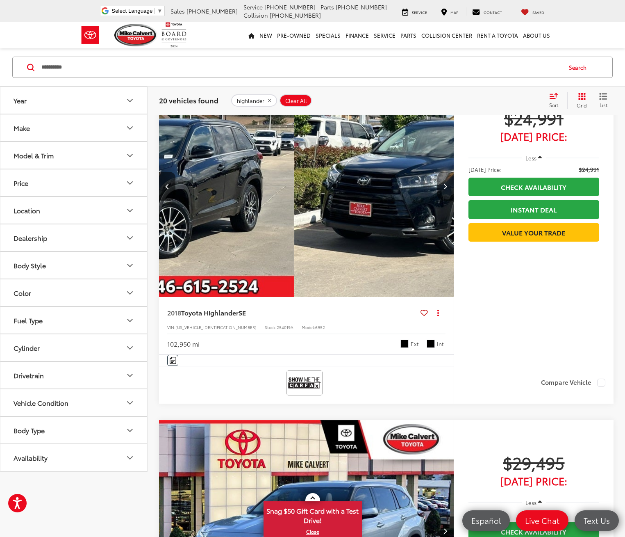
click at [444, 183] on icon "Next image" at bounding box center [446, 186] width 4 height 6
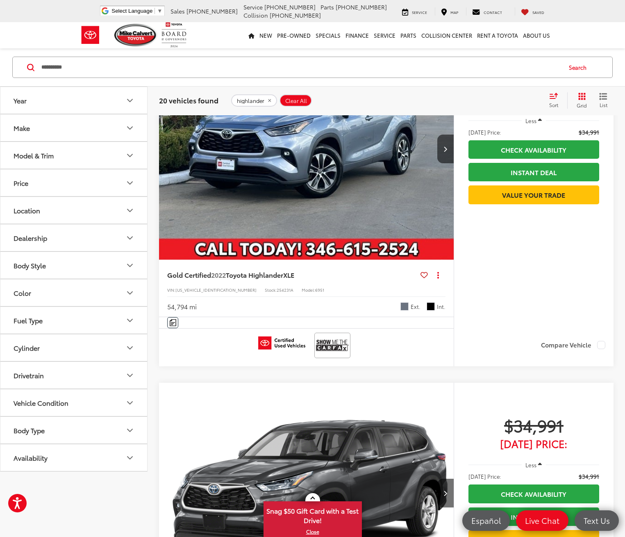
scroll to position [2964, 0]
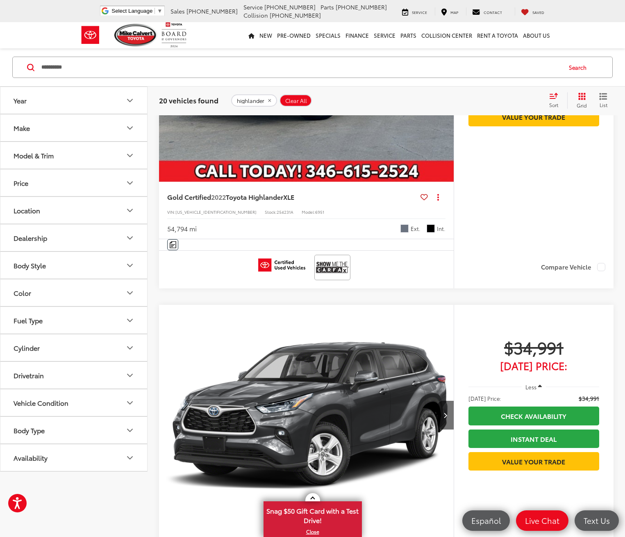
drag, startPoint x: 542, startPoint y: 432, endPoint x: 422, endPoint y: 345, distance: 148.3
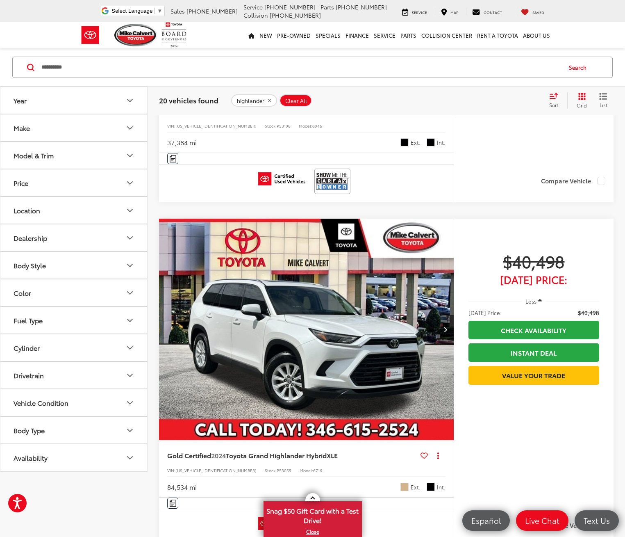
scroll to position [656, 0]
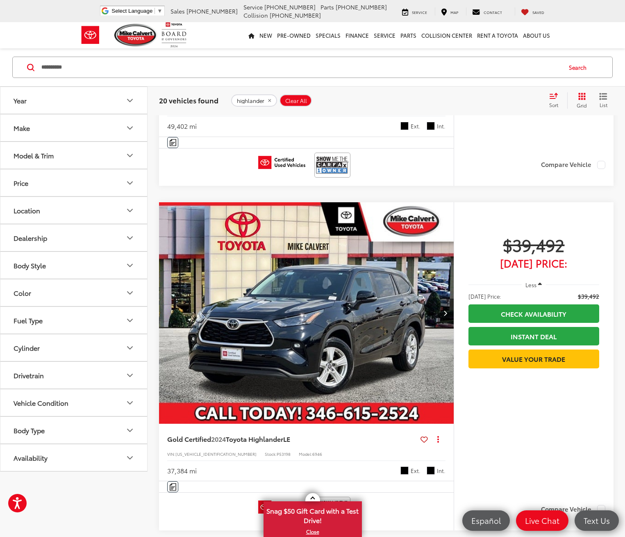
click at [85, 70] on input "**********" at bounding box center [301, 67] width 521 height 20
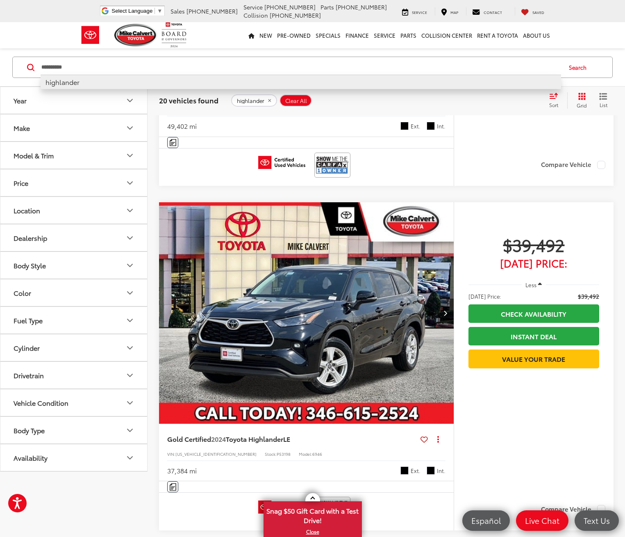
click at [85, 70] on input "**********" at bounding box center [301, 67] width 521 height 20
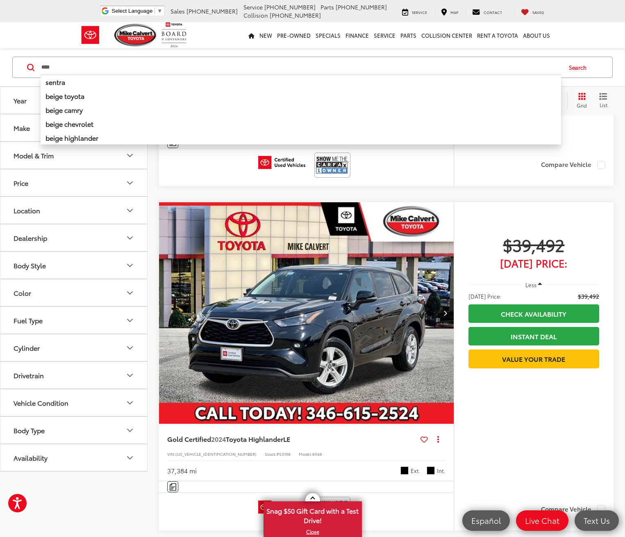
type input "****"
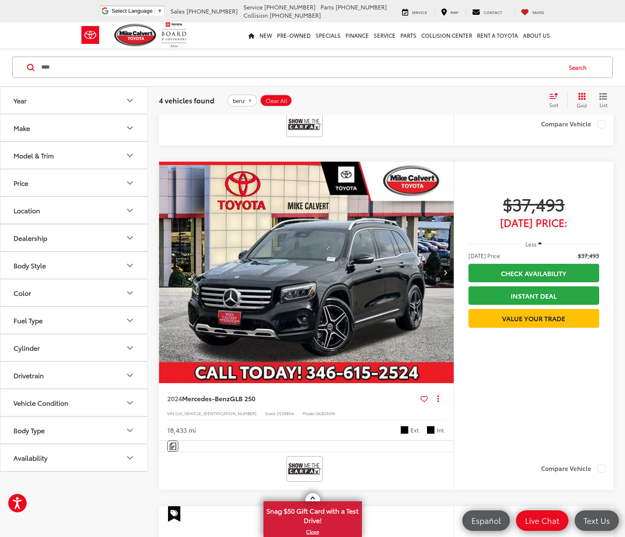
scroll to position [791, 0]
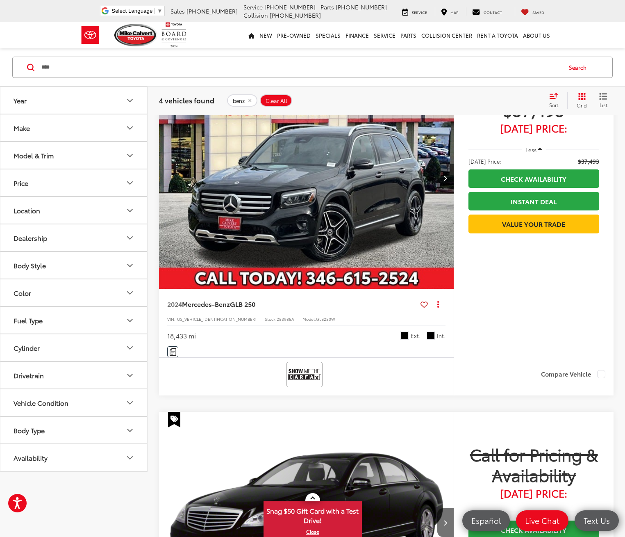
click at [248, 412] on img "2013 Mercedes-Benz S-Class S 550 Base 0" at bounding box center [307, 523] width 296 height 222
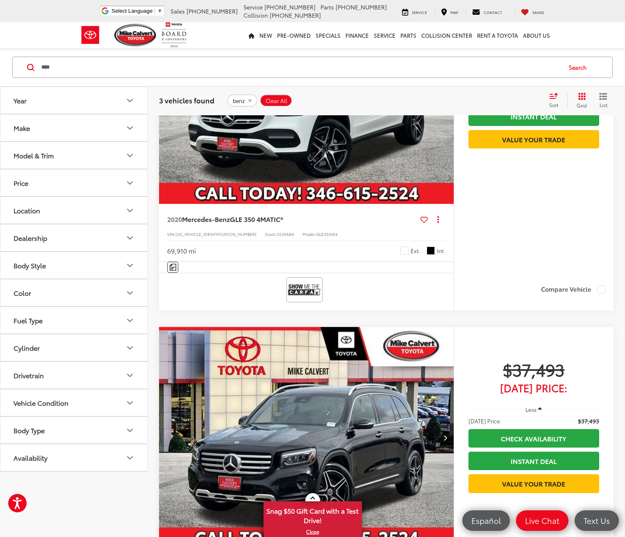
scroll to position [533, 0]
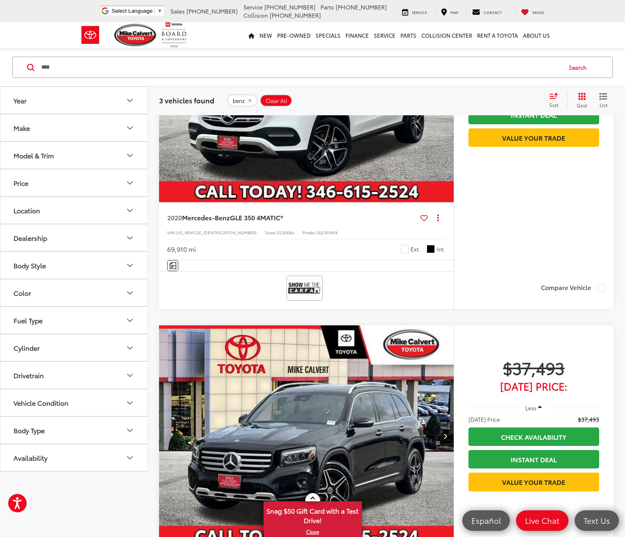
click at [438, 422] on button "Next image" at bounding box center [446, 436] width 16 height 29
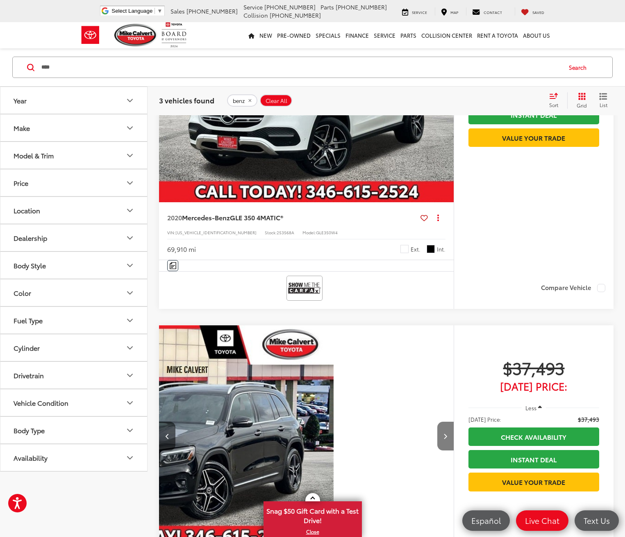
scroll to position [0, 160]
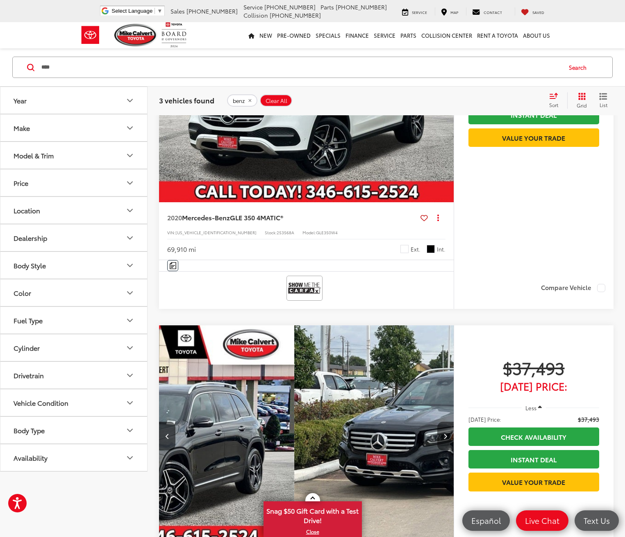
click at [438, 422] on button "Next image" at bounding box center [446, 436] width 16 height 29
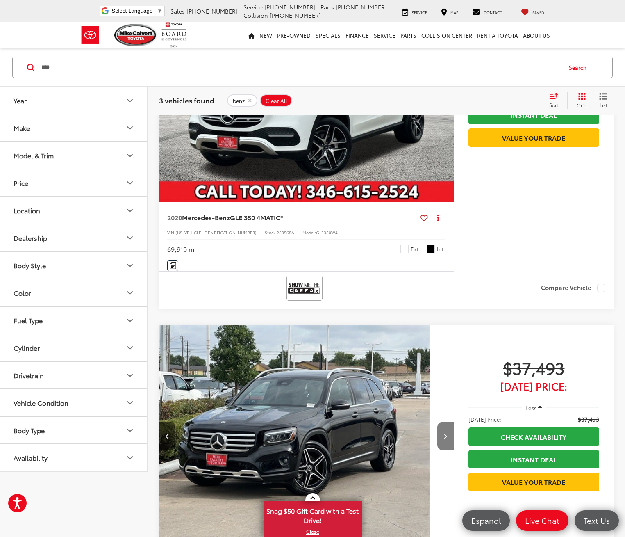
click at [438, 422] on button "Next image" at bounding box center [446, 436] width 16 height 29
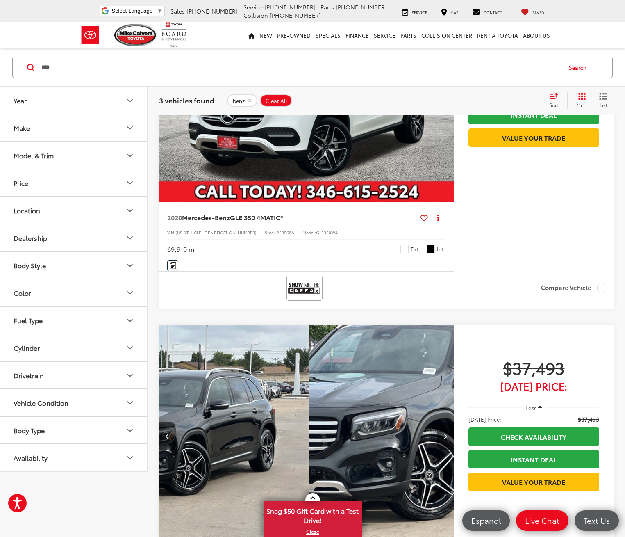
scroll to position [0, 481]
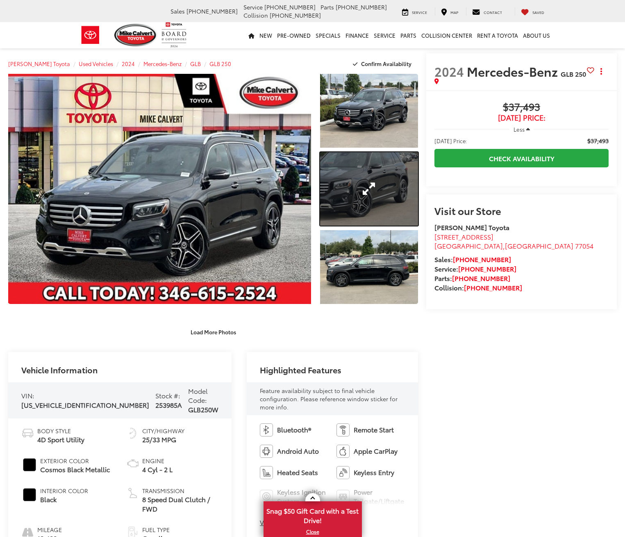
click at [381, 201] on link "Expand Photo 2" at bounding box center [369, 189] width 98 height 74
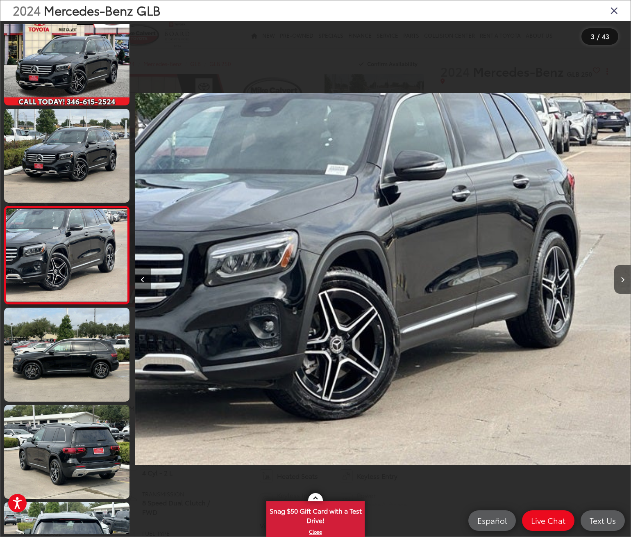
drag, startPoint x: 142, startPoint y: 270, endPoint x: 144, endPoint y: 280, distance: 9.6
click at [143, 270] on button "Previous image" at bounding box center [143, 279] width 16 height 29
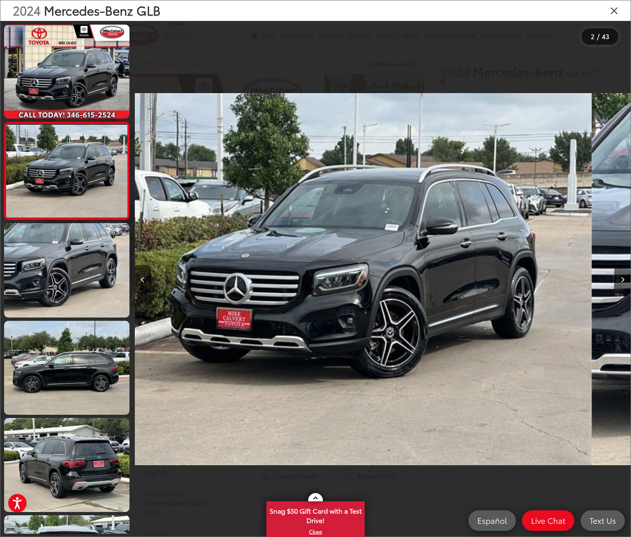
scroll to position [0, 496]
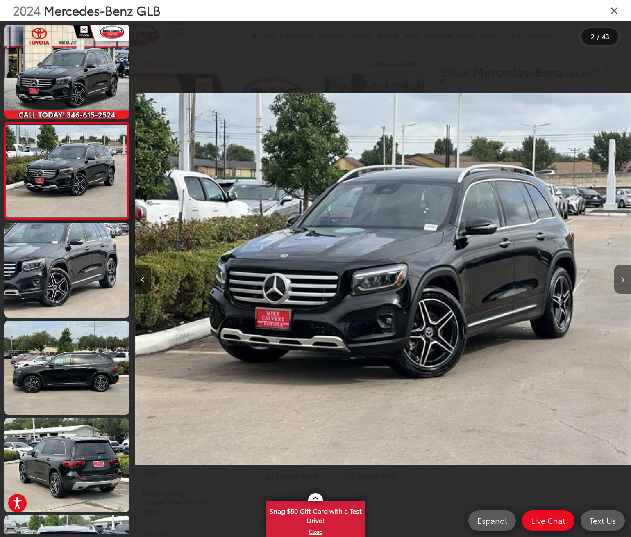
click at [621, 278] on icon "Next image" at bounding box center [623, 280] width 4 height 6
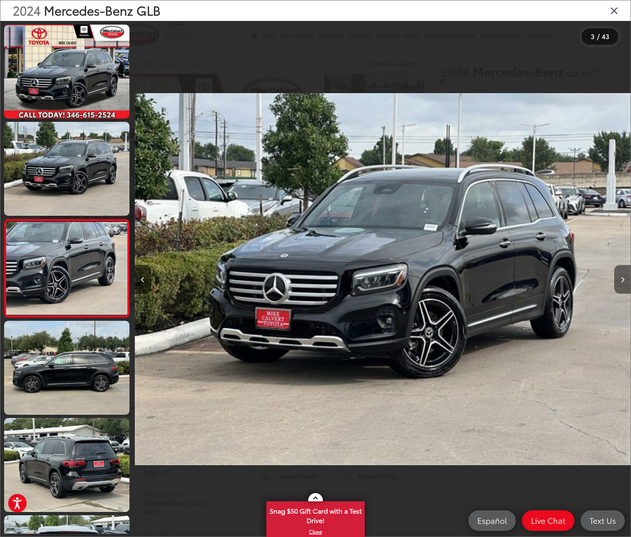
scroll to position [13, 0]
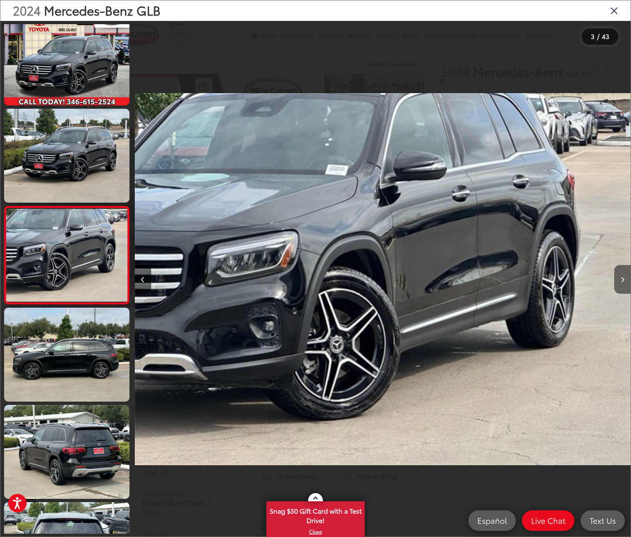
click at [621, 278] on icon "Next image" at bounding box center [623, 280] width 4 height 6
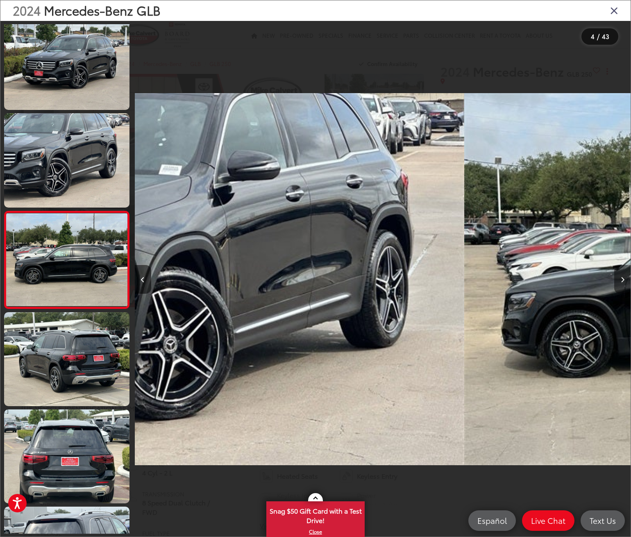
scroll to position [111, 0]
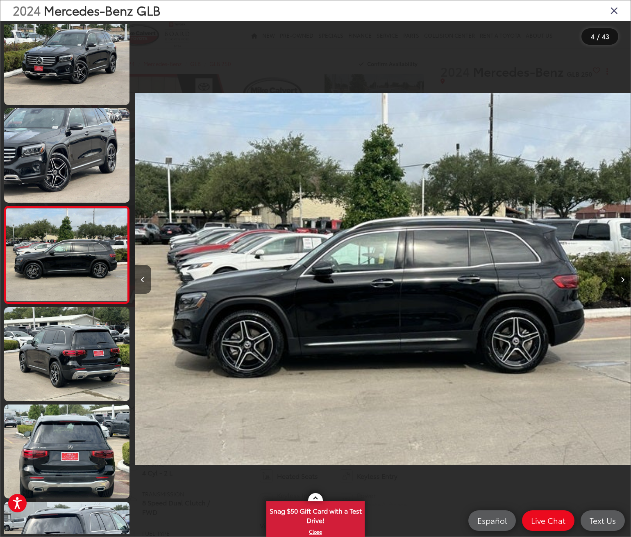
click at [621, 278] on icon "Next image" at bounding box center [623, 280] width 4 height 6
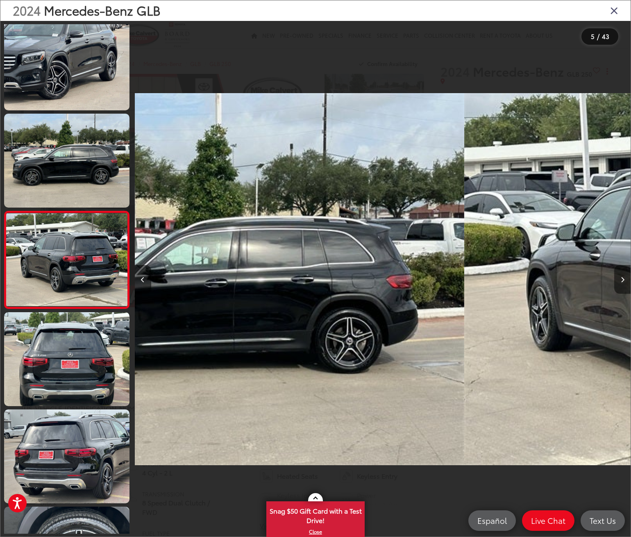
scroll to position [208, 0]
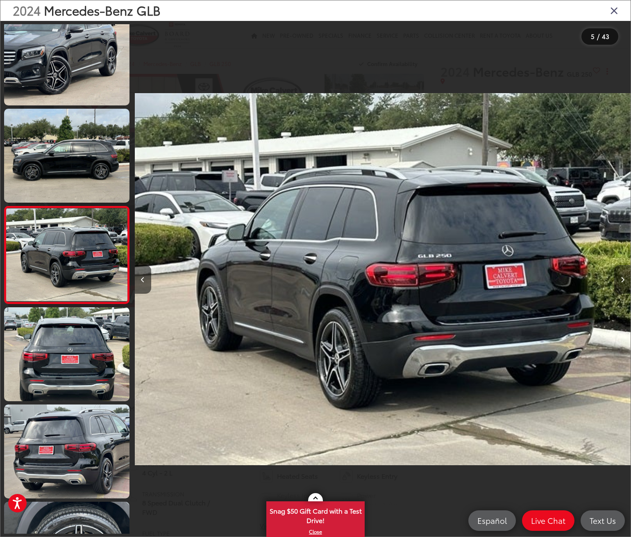
click at [621, 278] on icon "Next image" at bounding box center [623, 280] width 4 height 6
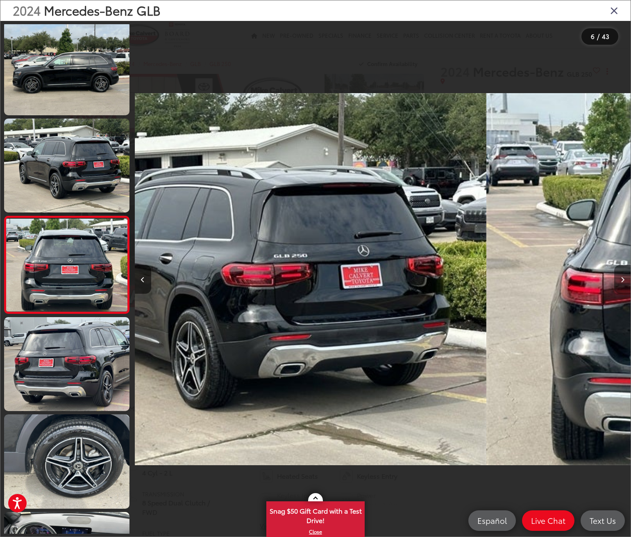
scroll to position [305, 0]
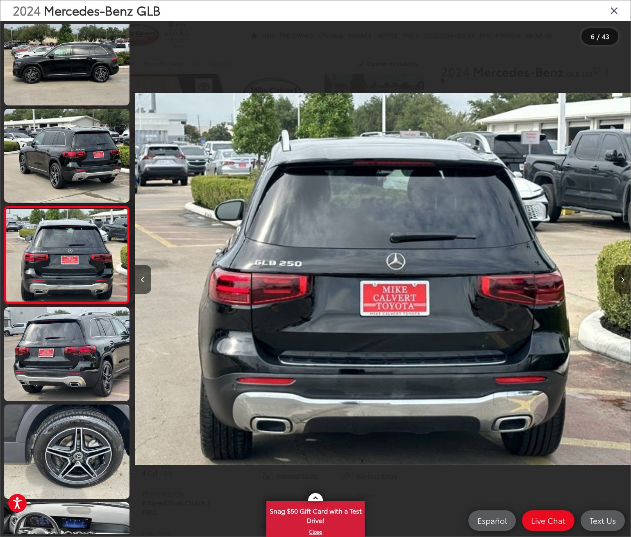
click at [622, 278] on icon "Next image" at bounding box center [623, 280] width 4 height 6
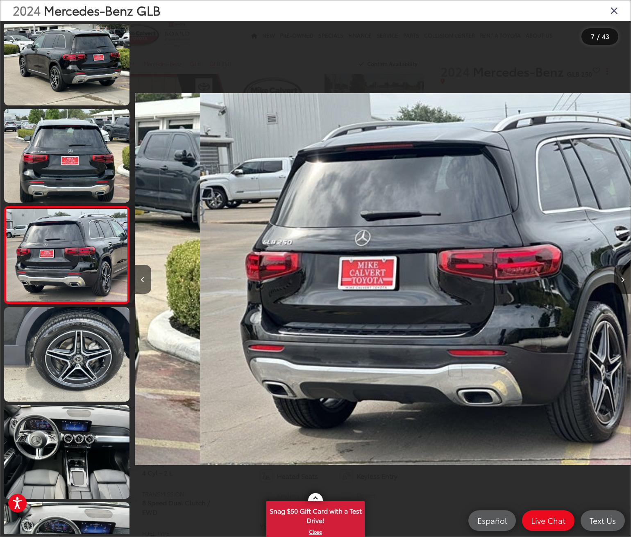
scroll to position [0, 2978]
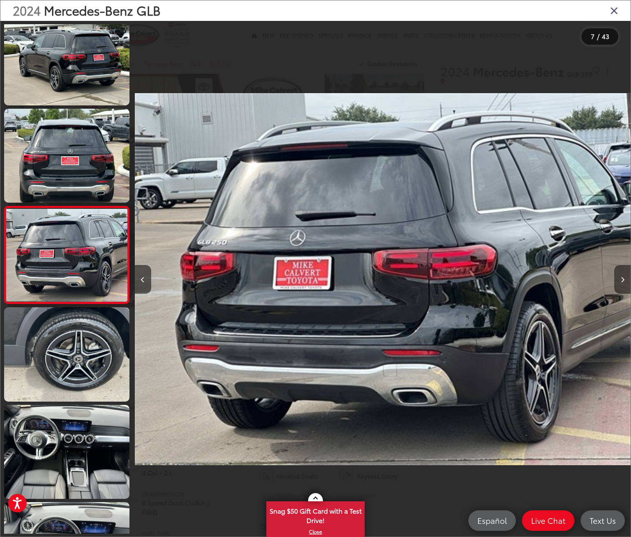
click at [625, 277] on button "Next image" at bounding box center [623, 279] width 16 height 29
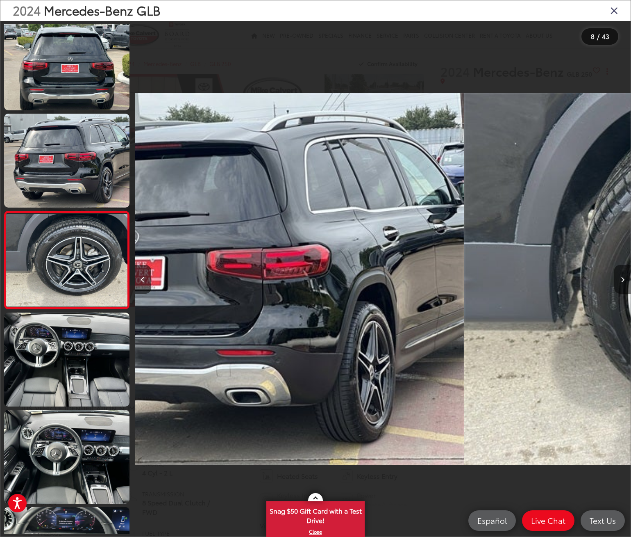
scroll to position [499, 0]
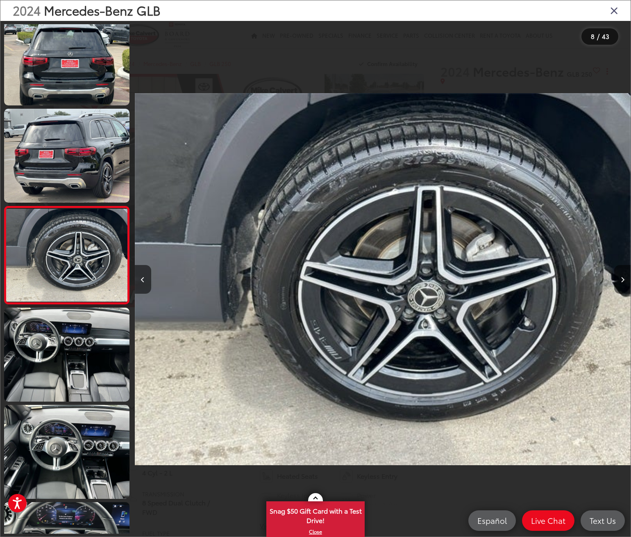
click at [622, 278] on icon "Next image" at bounding box center [623, 280] width 4 height 6
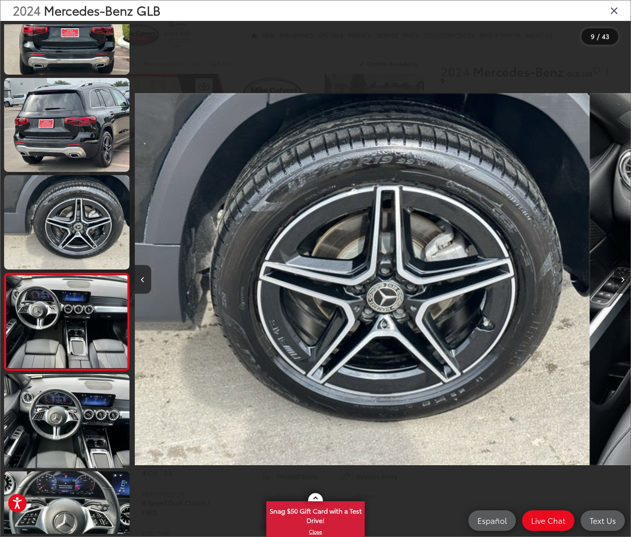
scroll to position [0, 0]
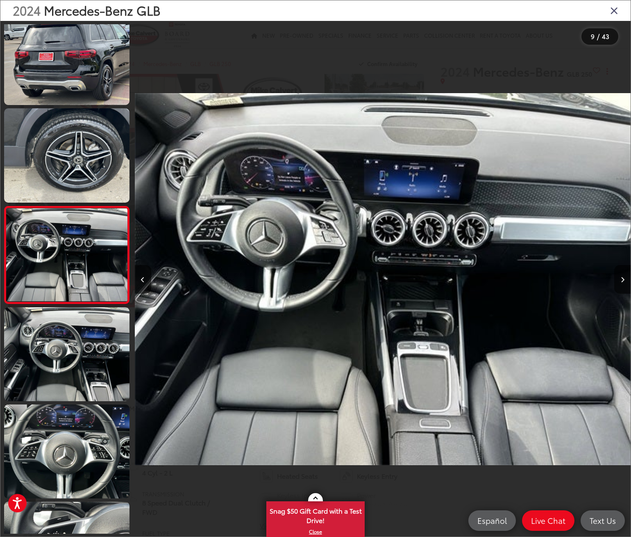
drag, startPoint x: 613, startPoint y: 10, endPoint x: 576, endPoint y: 54, distance: 58.2
click at [613, 9] on icon "Close gallery" at bounding box center [615, 10] width 8 height 11
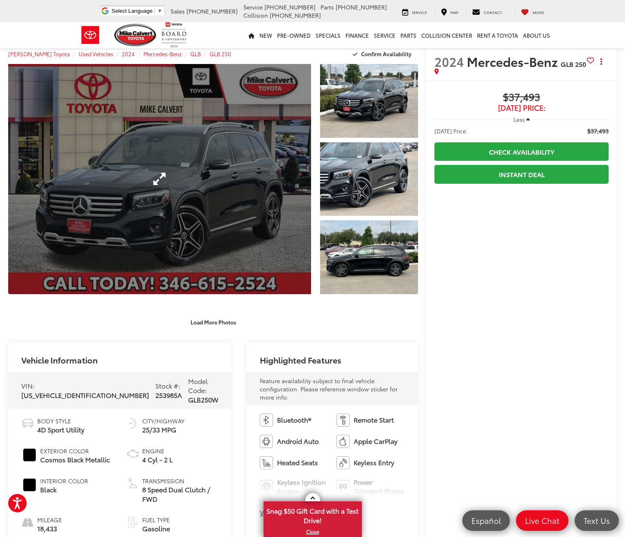
scroll to position [41, 0]
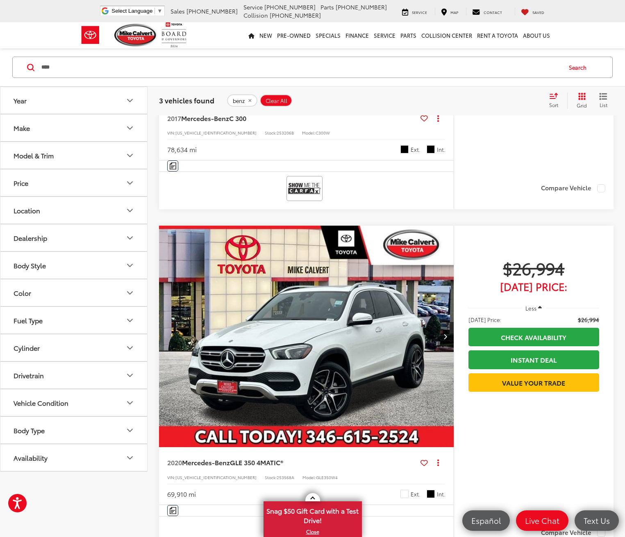
scroll to position [451, 0]
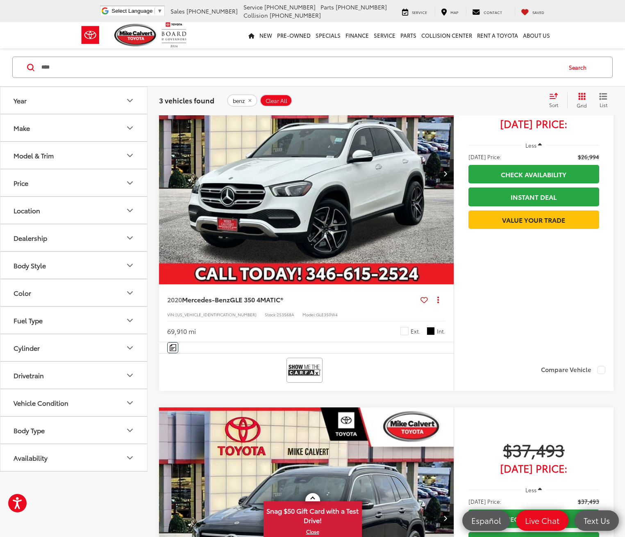
click at [438, 504] on button "Next image" at bounding box center [446, 518] width 16 height 29
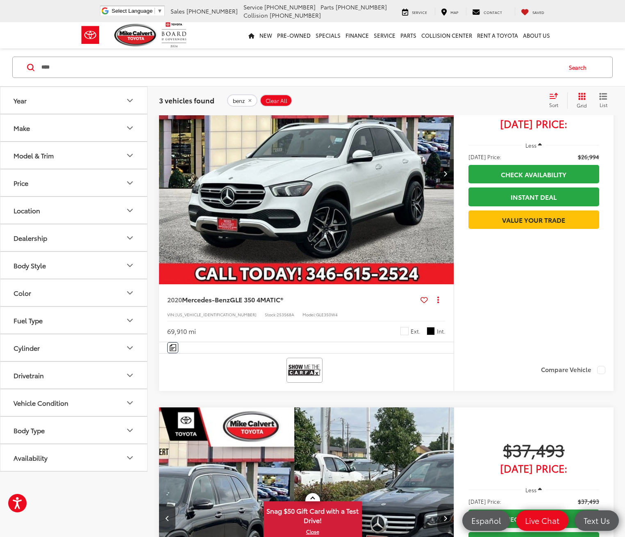
click at [438, 504] on button "Next image" at bounding box center [446, 518] width 16 height 29
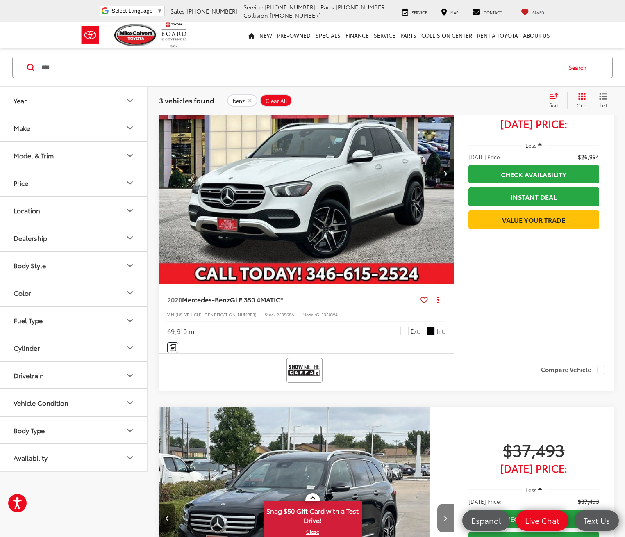
click at [438, 504] on button "Next image" at bounding box center [446, 518] width 16 height 29
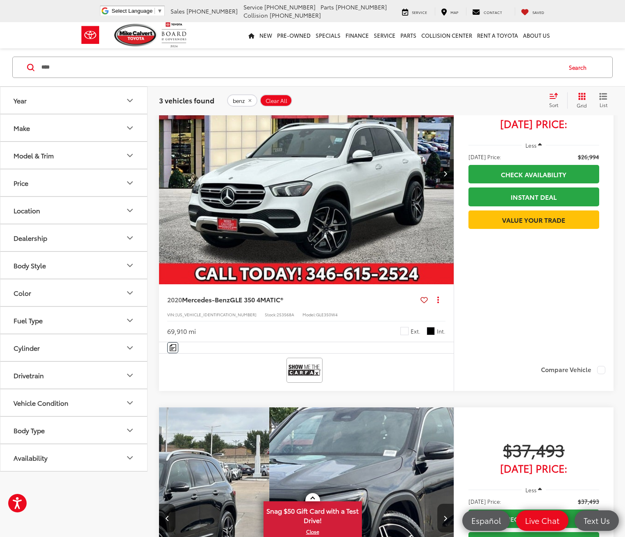
click at [438, 504] on button "Next image" at bounding box center [446, 518] width 16 height 29
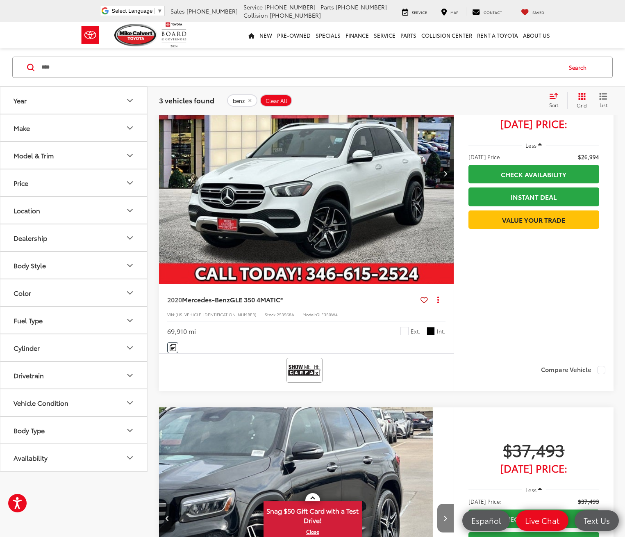
scroll to position [0, 642]
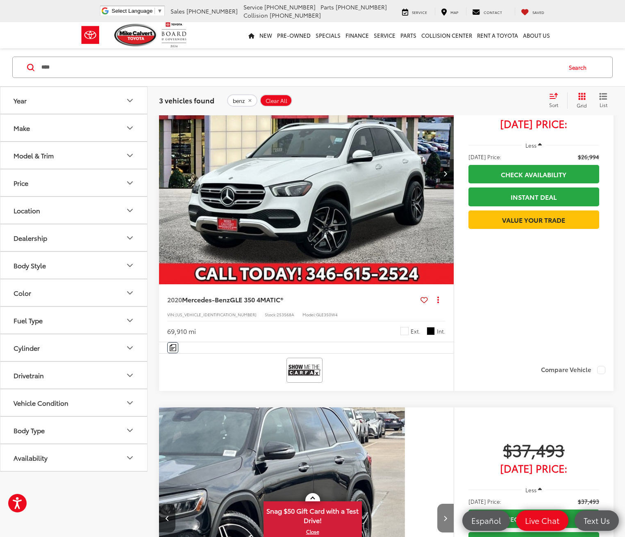
click at [438, 504] on button "Next image" at bounding box center [446, 518] width 16 height 29
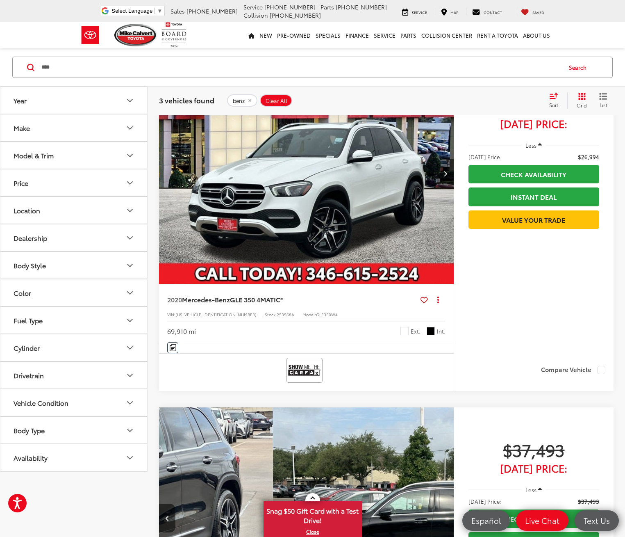
scroll to position [0, 802]
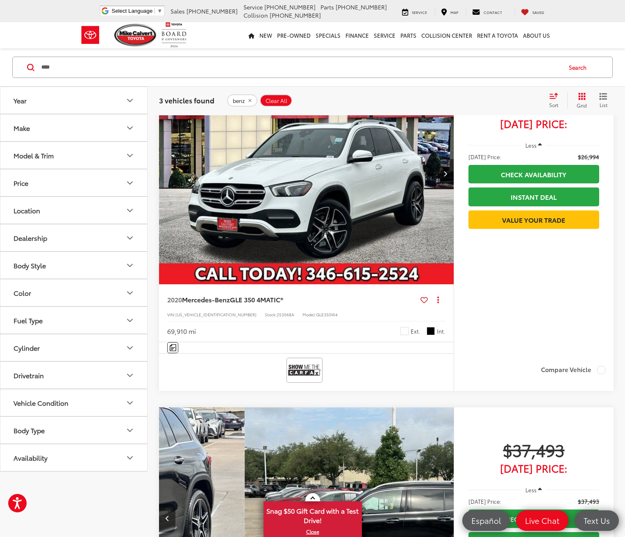
click at [171, 504] on button "Previous image" at bounding box center [167, 518] width 16 height 29
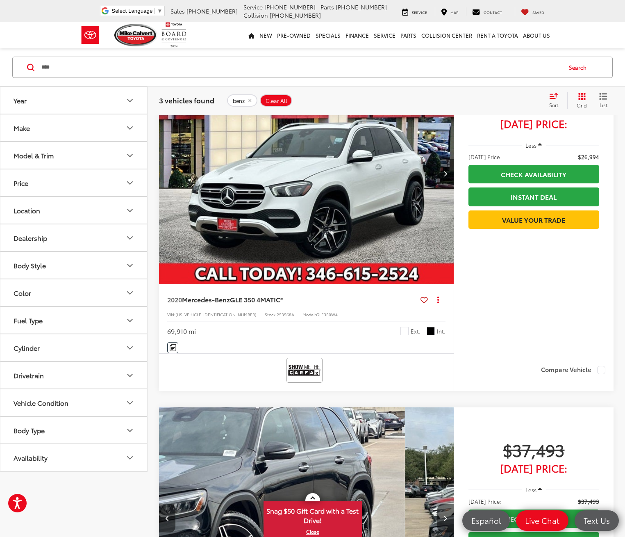
click at [167, 504] on button "Previous image" at bounding box center [167, 518] width 16 height 29
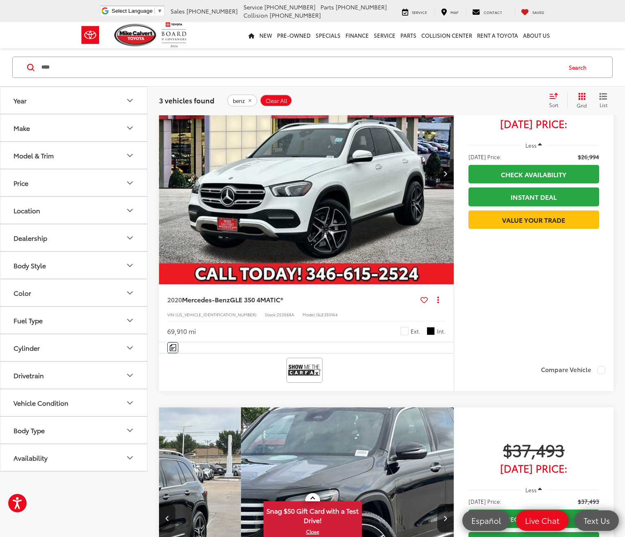
scroll to position [0, 481]
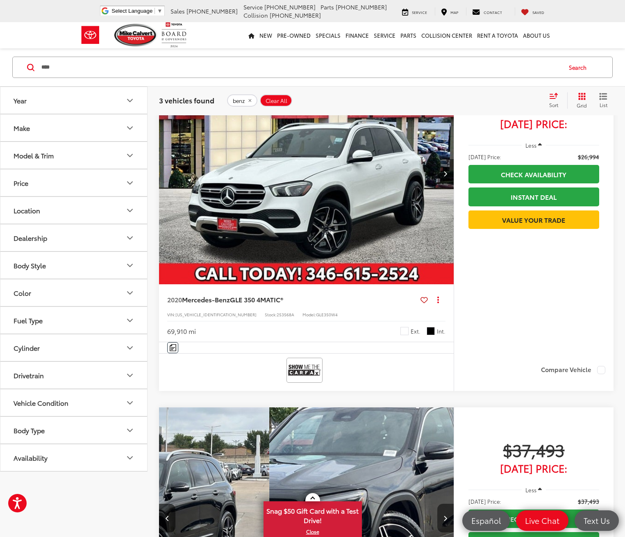
click at [444, 515] on icon "Next image" at bounding box center [446, 518] width 4 height 6
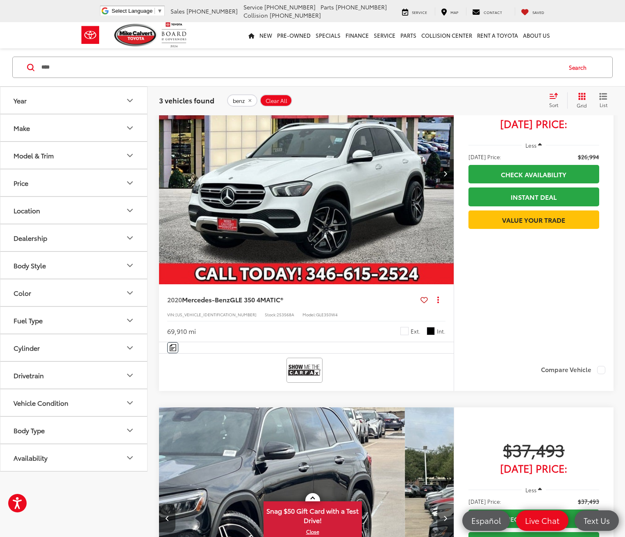
click at [163, 504] on button "Previous image" at bounding box center [167, 518] width 16 height 29
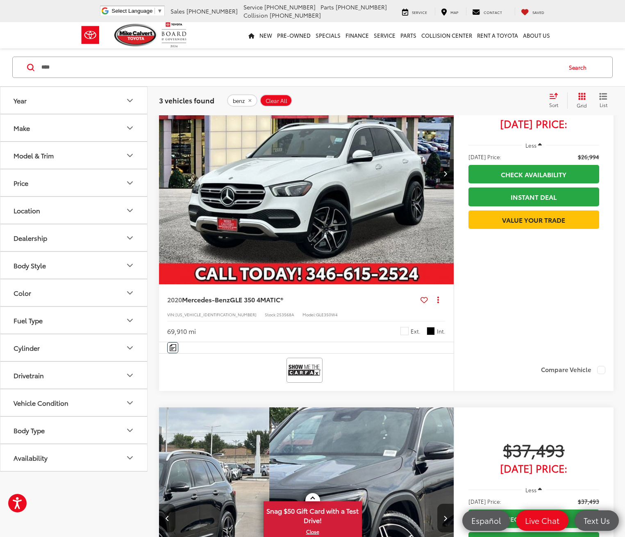
click at [163, 504] on button "Previous image" at bounding box center [167, 518] width 16 height 29
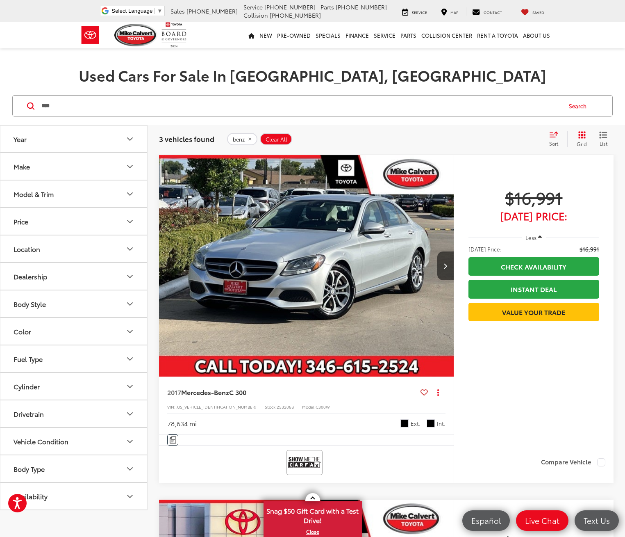
scroll to position [0, 0]
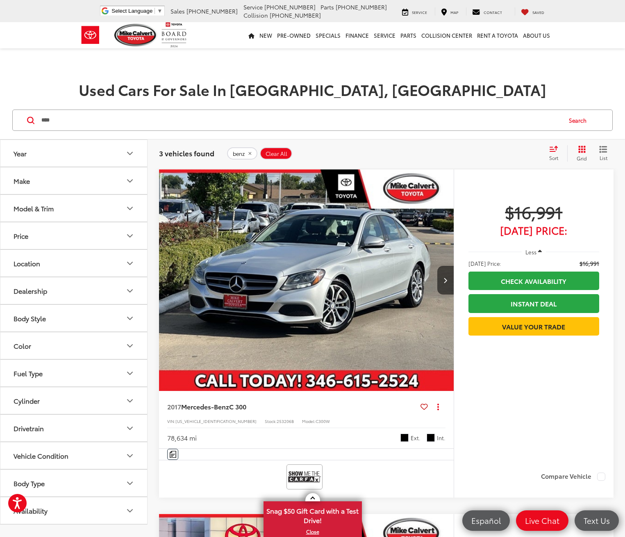
drag, startPoint x: 11, startPoint y: 118, endPoint x: 6, endPoint y: 118, distance: 5.7
click at [6, 118] on div "**** **** Search" at bounding box center [312, 120] width 625 height 38
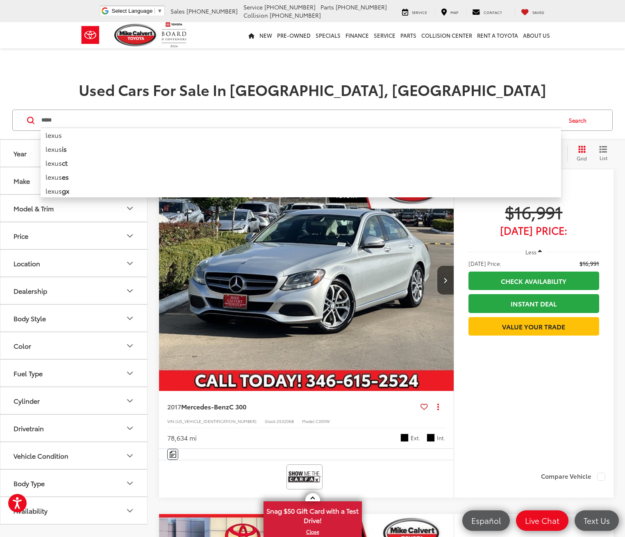
type input "*****"
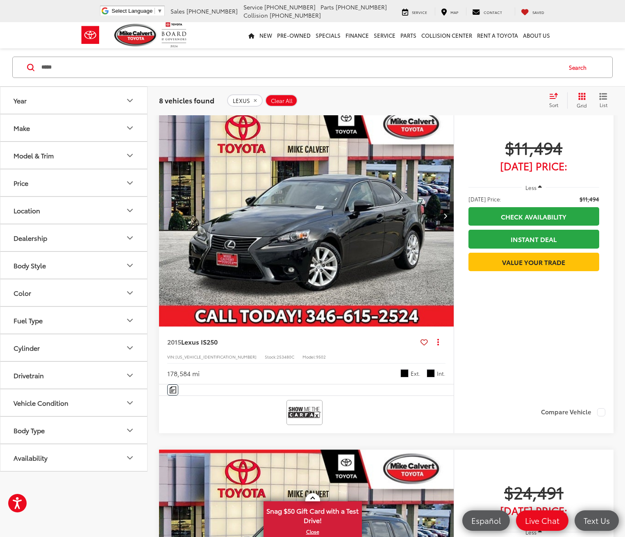
scroll to position [492, 0]
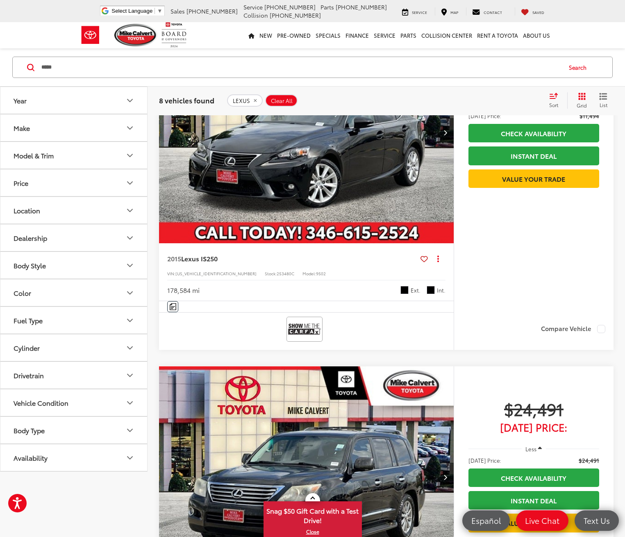
click at [438, 463] on button "Next image" at bounding box center [446, 477] width 16 height 29
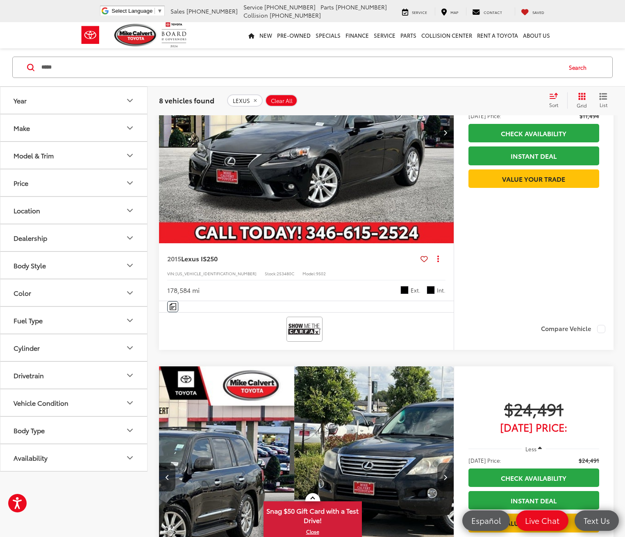
click at [444, 474] on icon "Next image" at bounding box center [446, 477] width 4 height 6
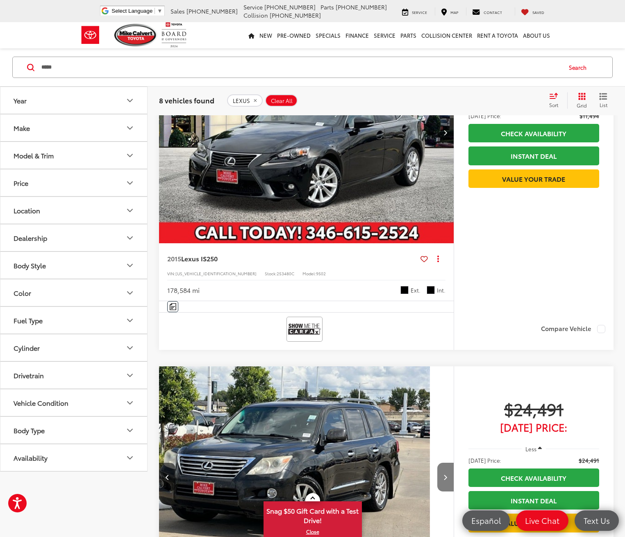
click at [444, 474] on icon "Next image" at bounding box center [446, 477] width 4 height 6
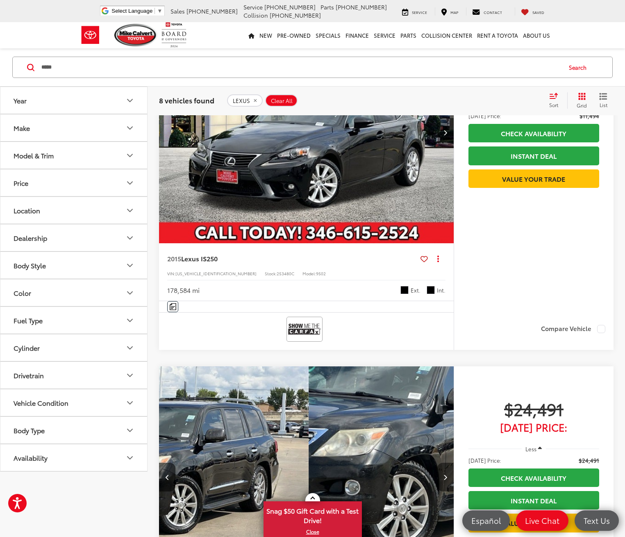
scroll to position [0, 481]
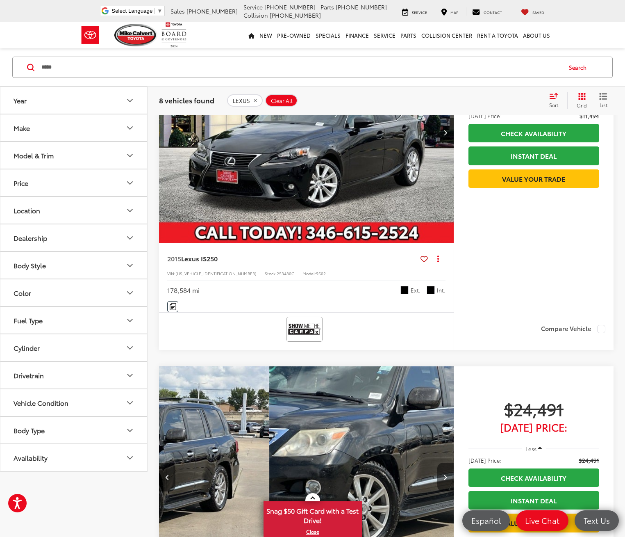
click at [444, 474] on icon "Next image" at bounding box center [446, 477] width 4 height 6
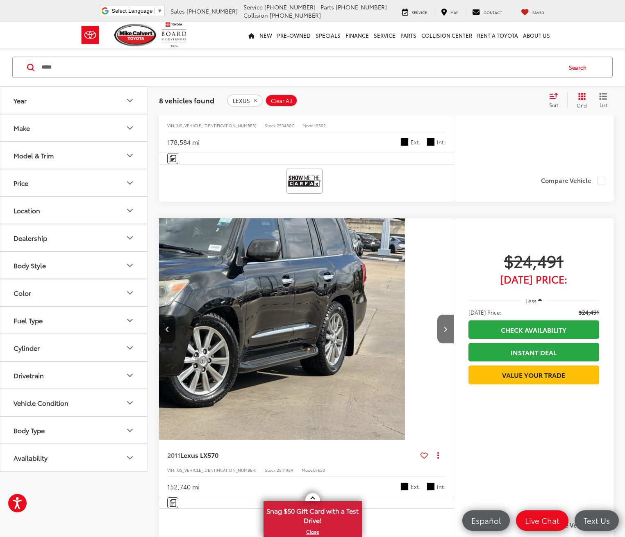
scroll to position [738, 0]
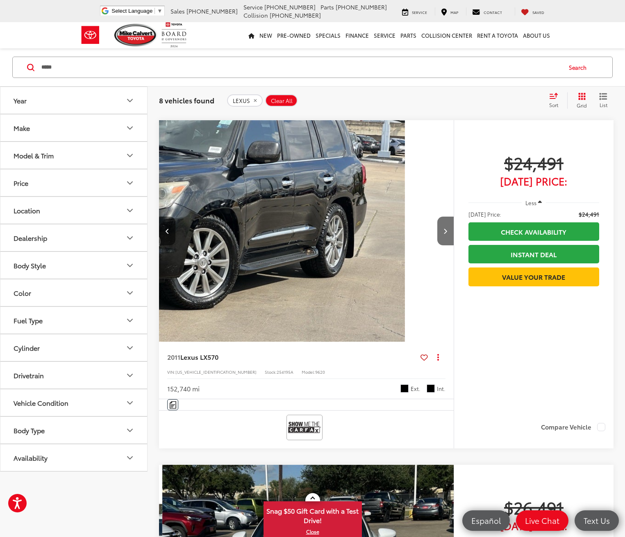
scroll to position [0, 321]
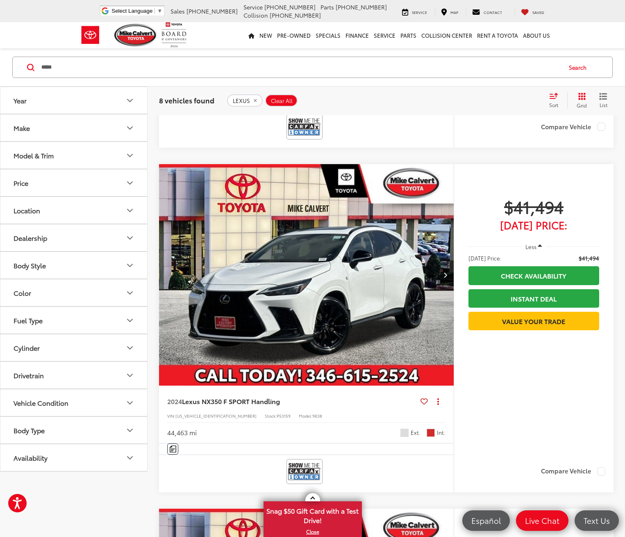
scroll to position [1558, 0]
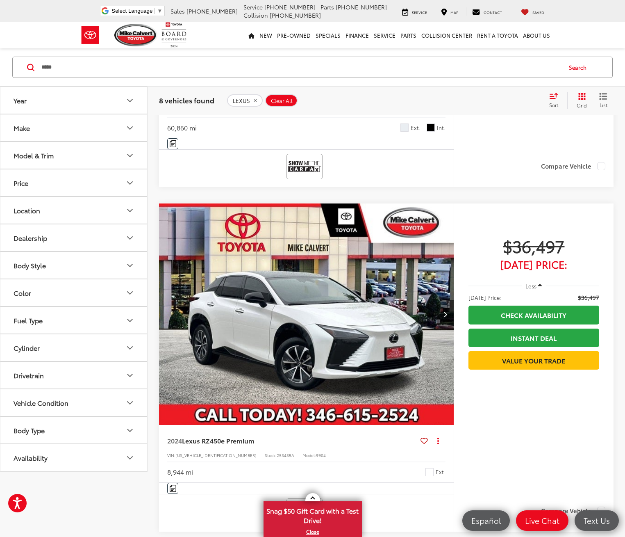
scroll to position [1312, 0]
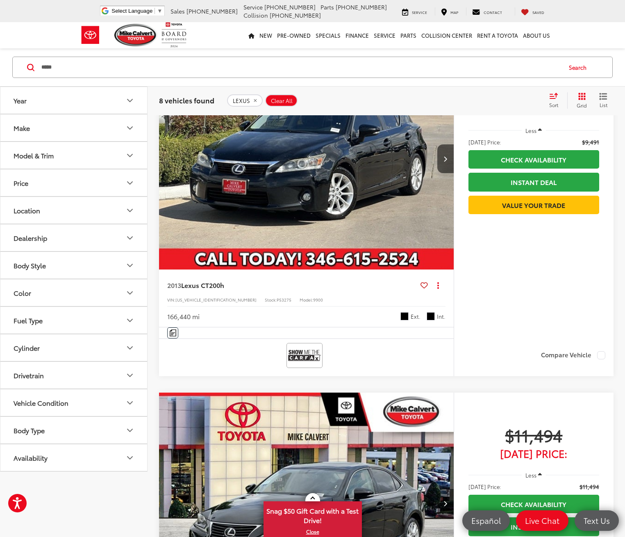
scroll to position [0, 0]
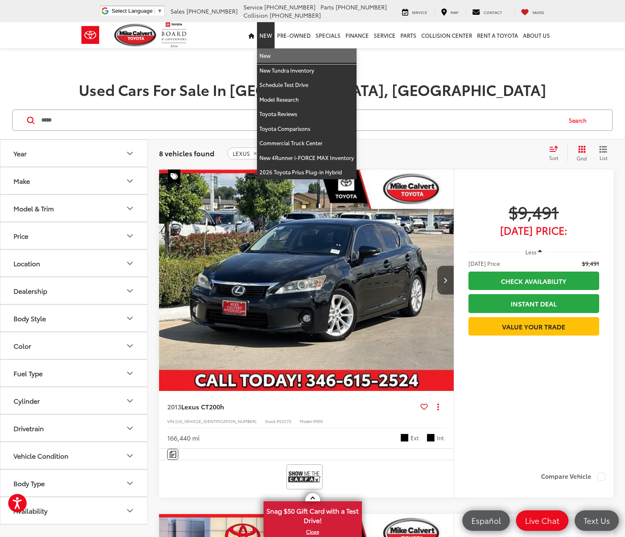
drag, startPoint x: 267, startPoint y: 53, endPoint x: 251, endPoint y: 57, distance: 16.2
click at [267, 53] on link "New" at bounding box center [307, 55] width 100 height 15
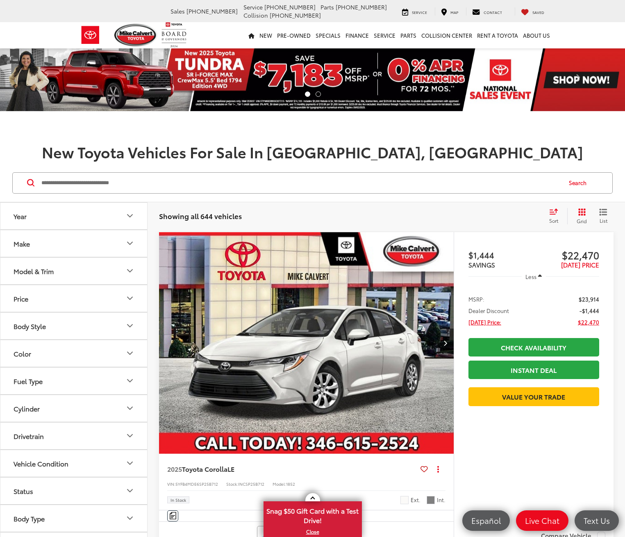
scroll to position [205, 0]
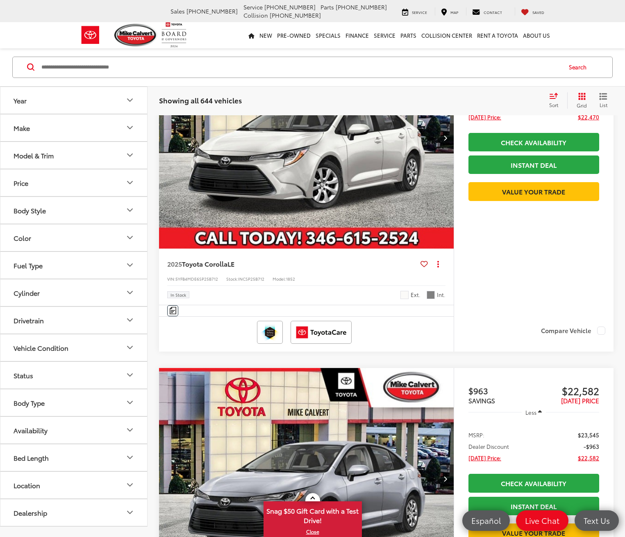
click at [46, 155] on div "Model & Trim" at bounding box center [34, 155] width 40 height 8
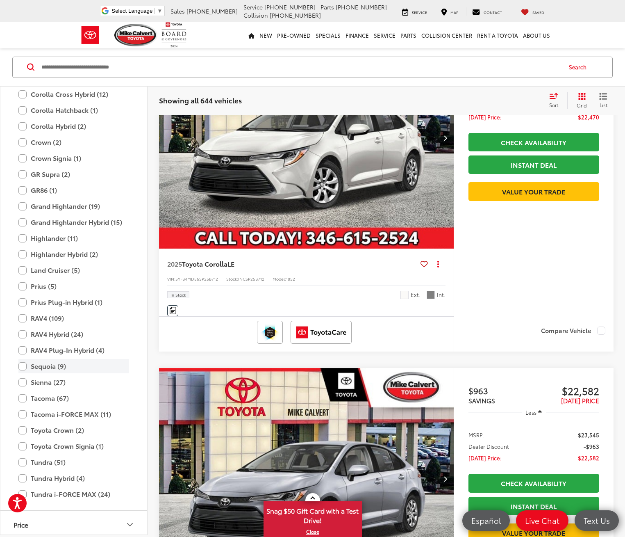
scroll to position [0, 0]
click at [59, 221] on label "Grand Highlander Hybrid (15)" at bounding box center [73, 222] width 111 height 14
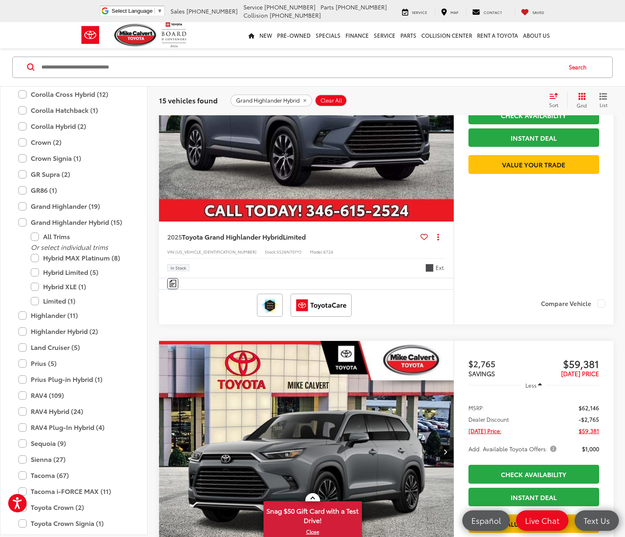
scroll to position [321, 0]
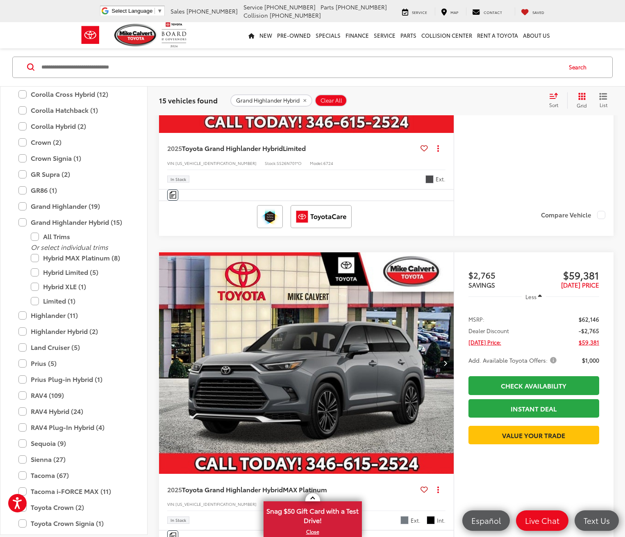
drag, startPoint x: 315, startPoint y: 252, endPoint x: 358, endPoint y: 302, distance: 65.7
click at [438, 349] on button "Next image" at bounding box center [446, 363] width 16 height 29
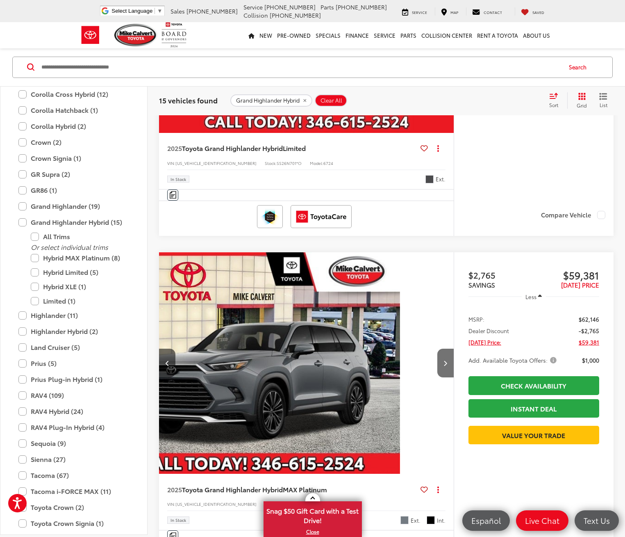
scroll to position [0, 160]
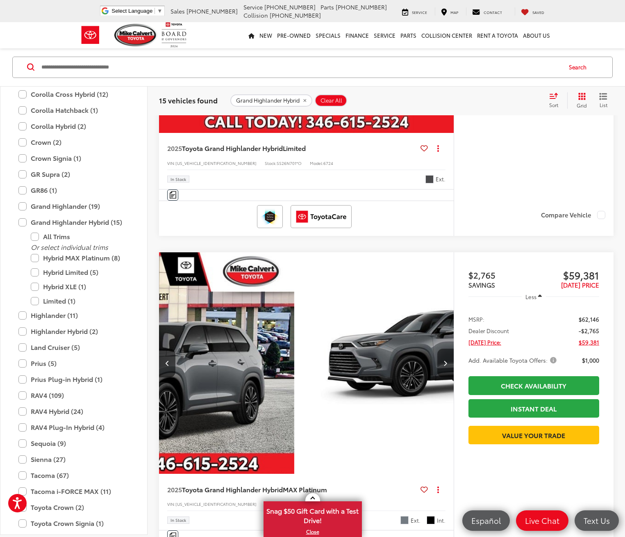
click at [438, 349] on button "Next image" at bounding box center [446, 363] width 16 height 29
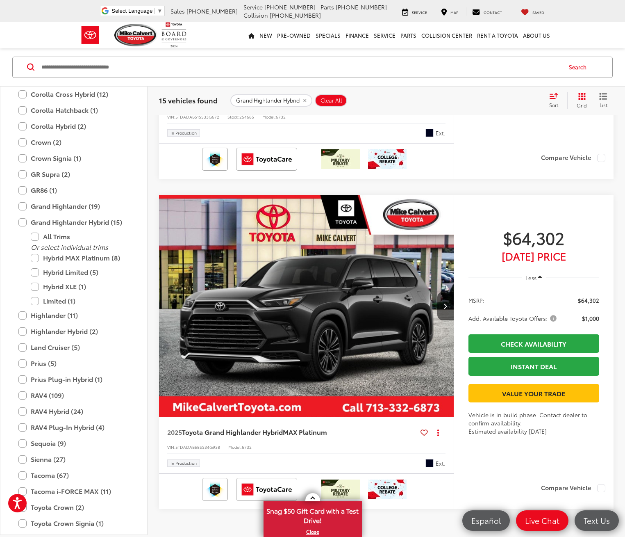
scroll to position [3888, 0]
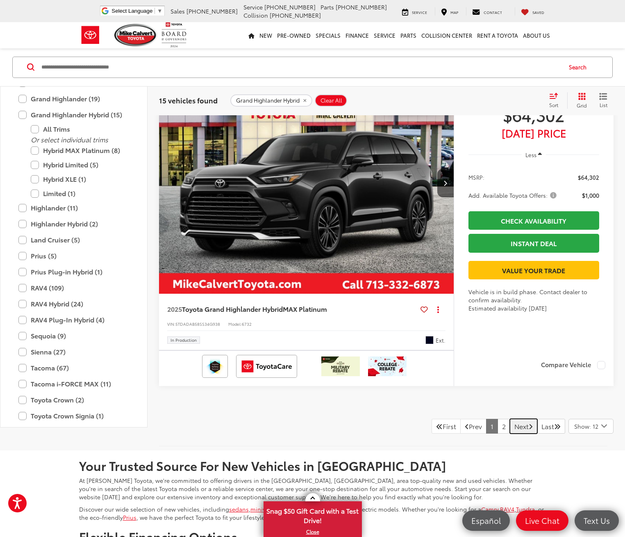
click at [515, 419] on link "Next" at bounding box center [523, 426] width 27 height 15
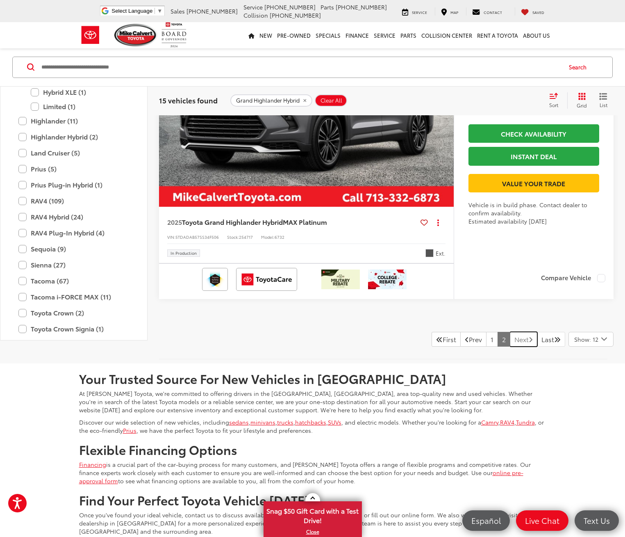
scroll to position [738, 0]
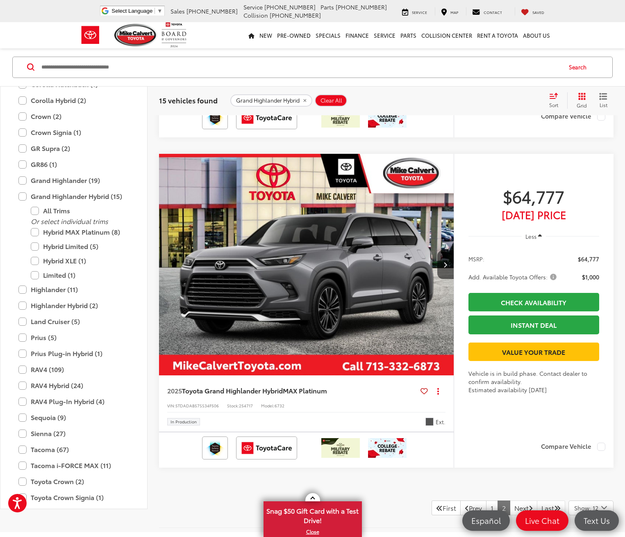
click at [237, 245] on img "2025 Toyota Grand Highlander Hybrid Hybrid MAX Platinum 0" at bounding box center [307, 265] width 296 height 222
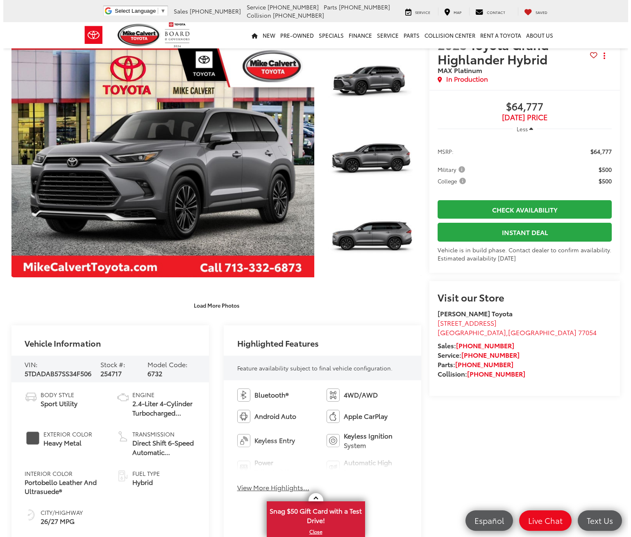
scroll to position [41, 0]
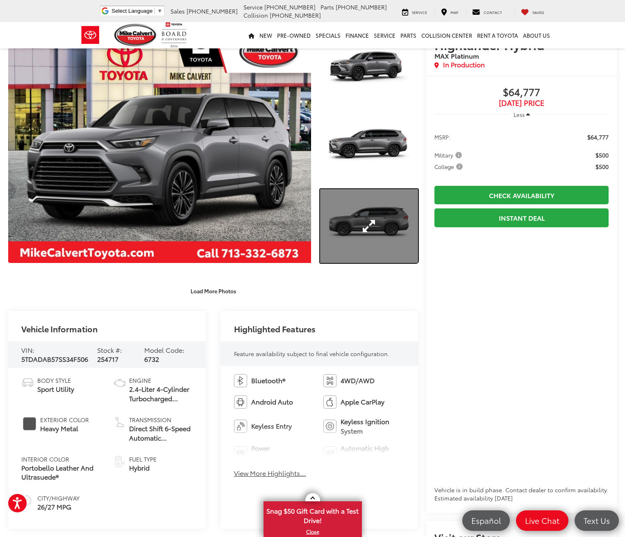
click at [362, 217] on link "Expand Photo 3" at bounding box center [369, 226] width 98 height 74
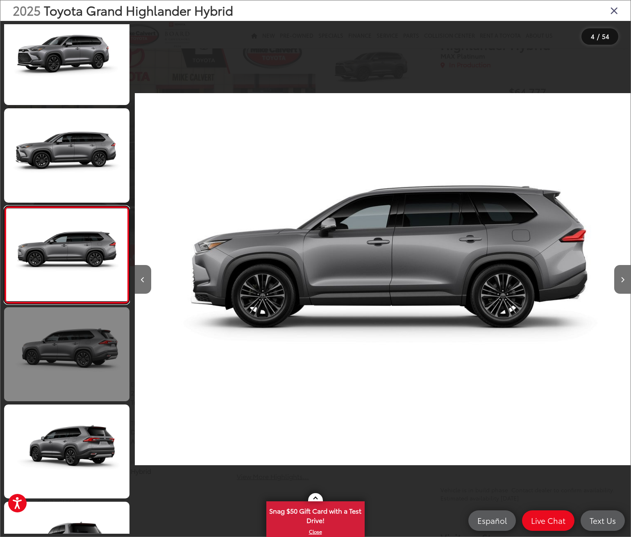
scroll to position [0, 1489]
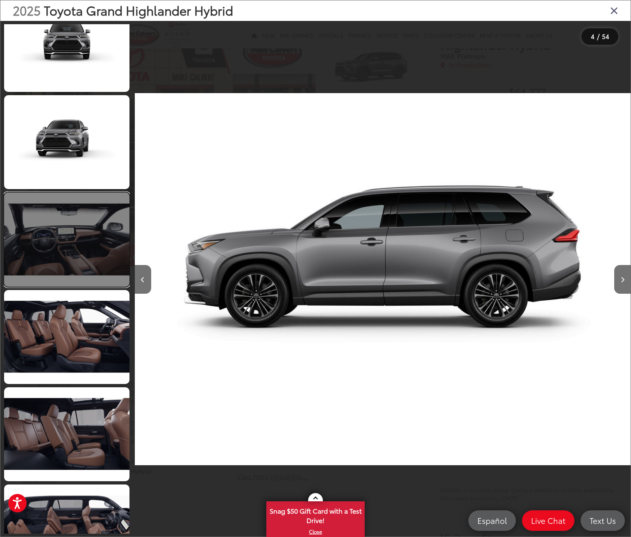
drag, startPoint x: 73, startPoint y: 250, endPoint x: 64, endPoint y: 269, distance: 21.3
click at [73, 250] on link at bounding box center [66, 239] width 125 height 94
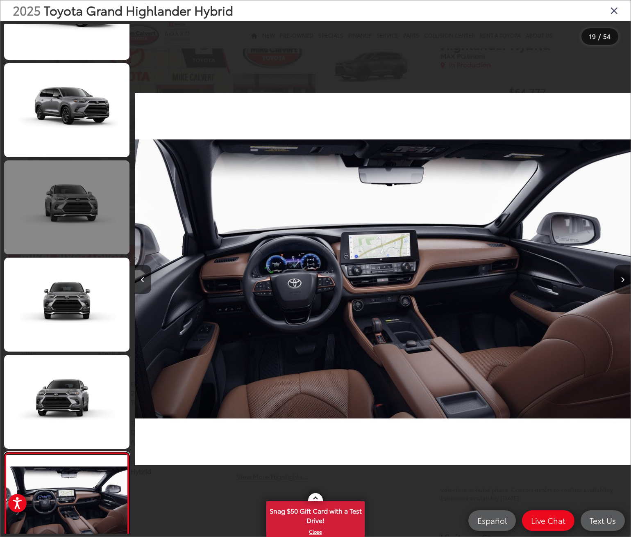
scroll to position [1282, 0]
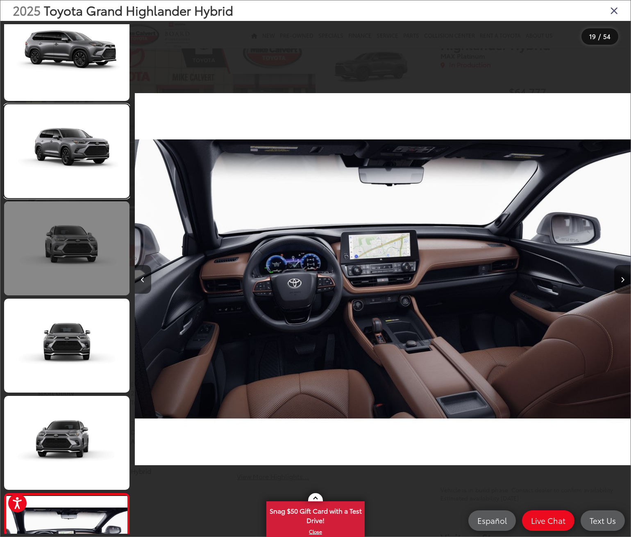
click at [83, 153] on link at bounding box center [66, 151] width 125 height 94
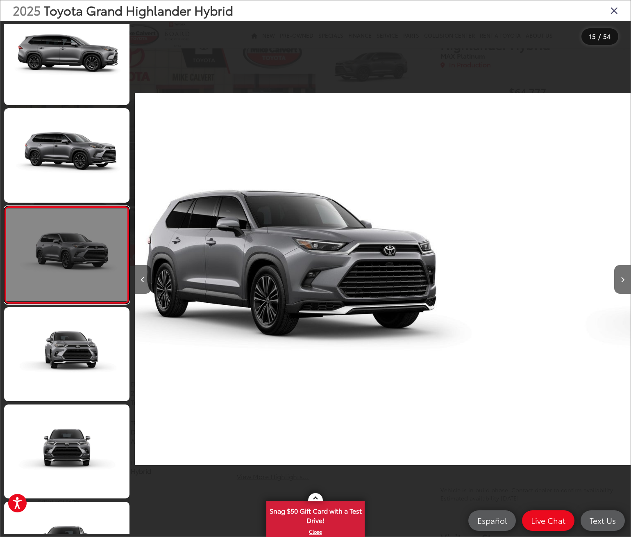
scroll to position [0, 6948]
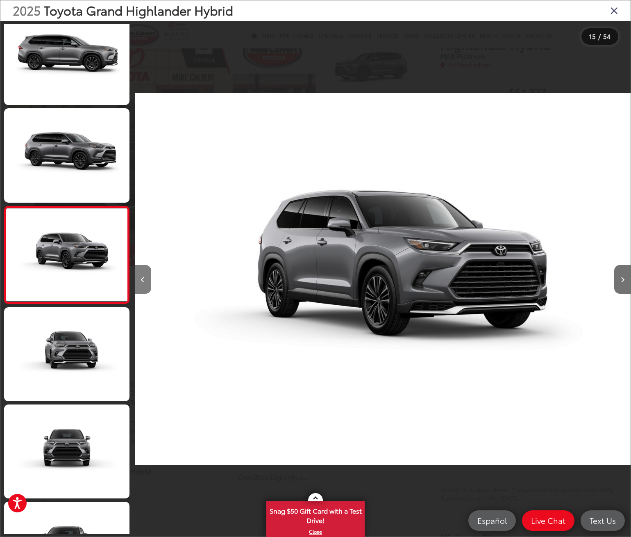
click at [147, 273] on button "Previous image" at bounding box center [143, 279] width 16 height 29
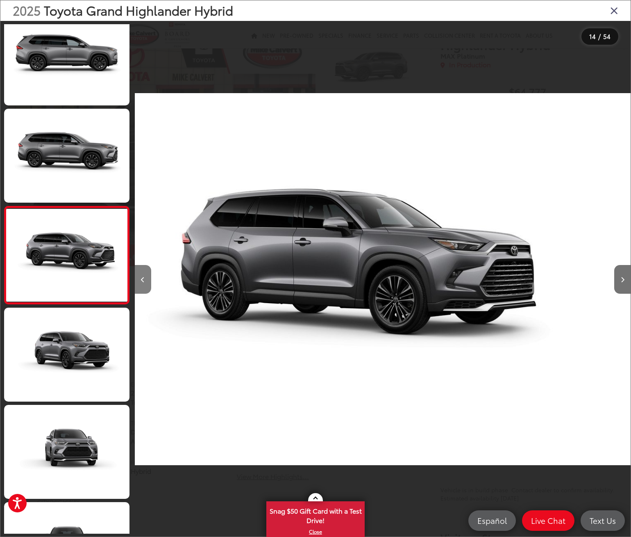
scroll to position [0, 6452]
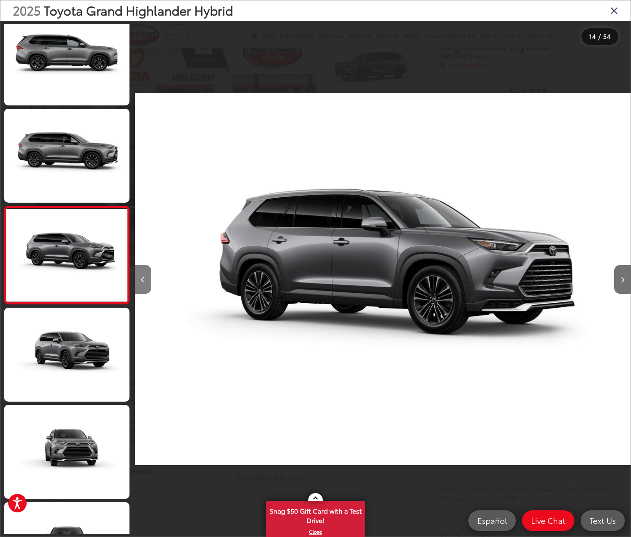
click at [148, 276] on button "Previous image" at bounding box center [143, 279] width 16 height 29
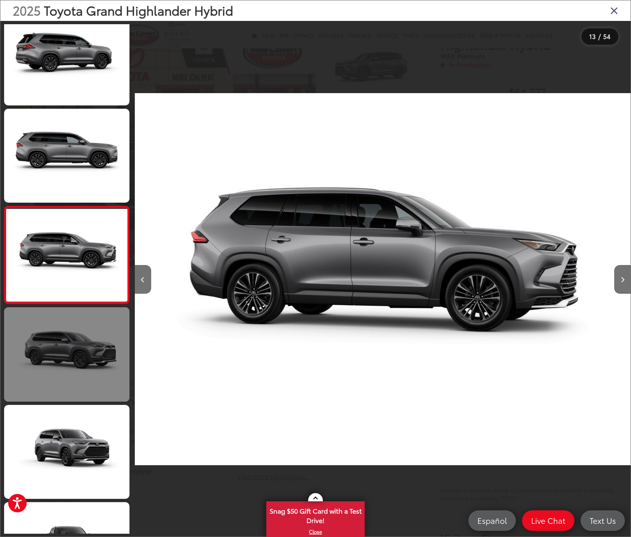
scroll to position [0, 5956]
